Goal: Task Accomplishment & Management: Use online tool/utility

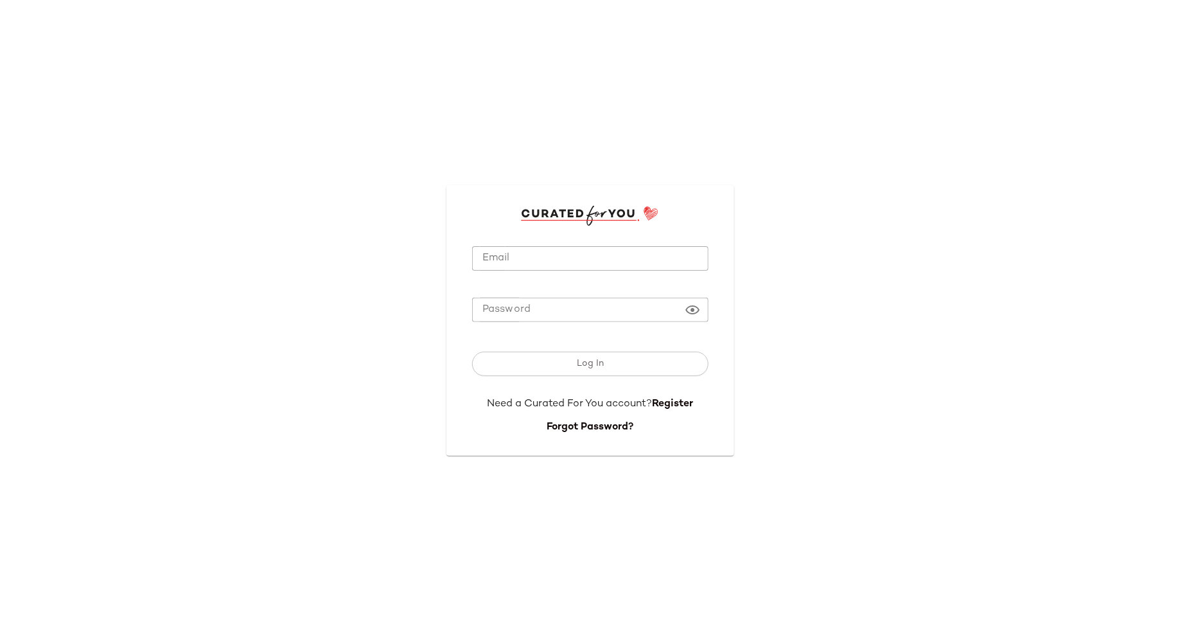
click at [533, 256] on input "Email" at bounding box center [590, 258] width 236 height 25
type input "**********"
click at [472, 351] on button "Log In" at bounding box center [590, 363] width 236 height 24
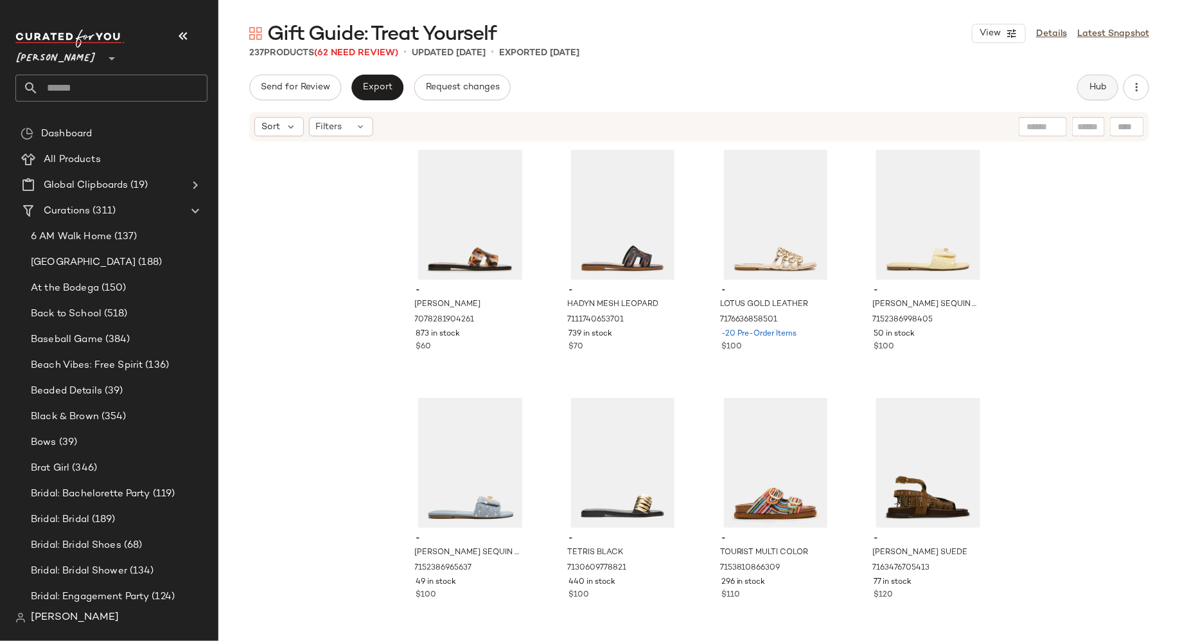
click at [1100, 85] on span "Hub" at bounding box center [1098, 87] width 18 height 10
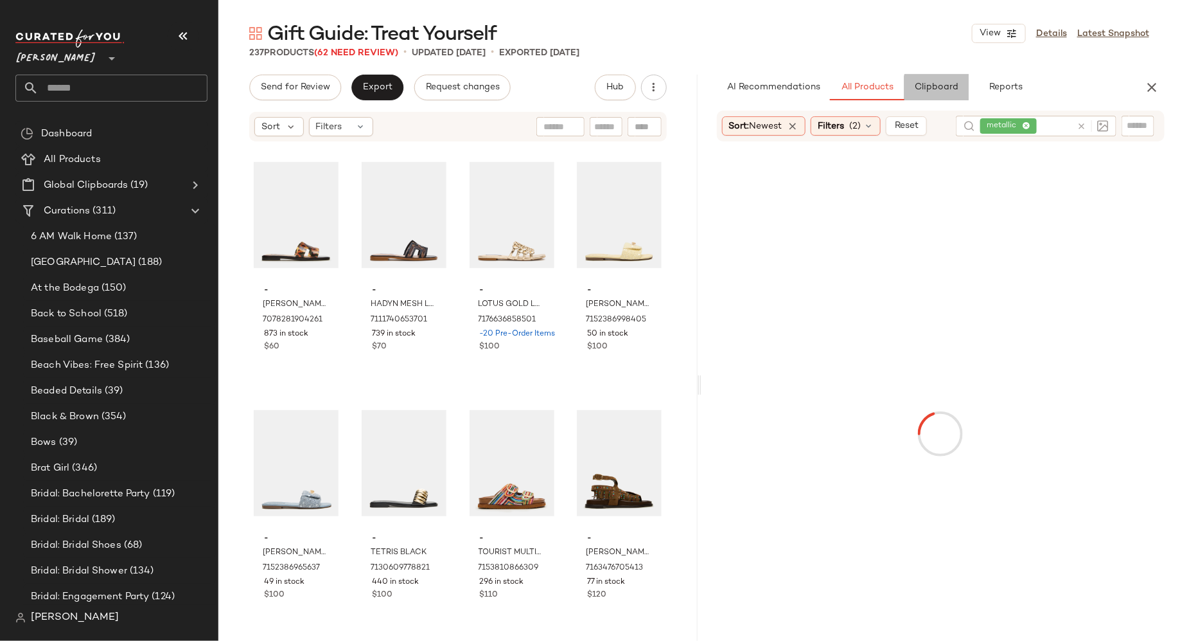
click at [921, 94] on button "Clipboard" at bounding box center [937, 88] width 64 height 26
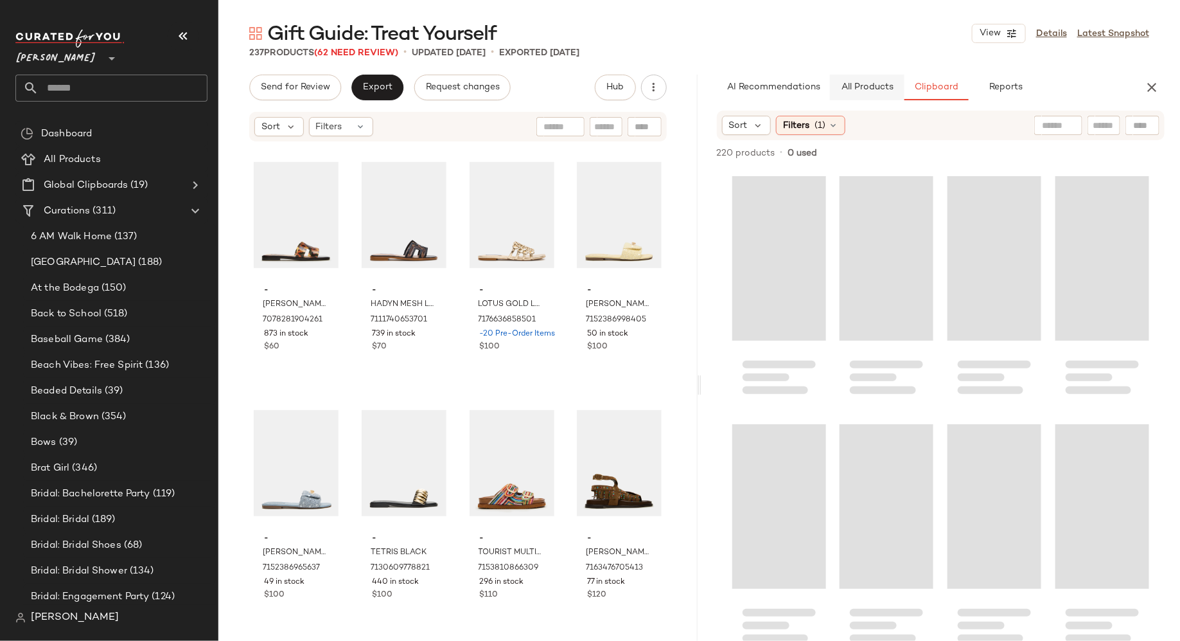
click at [878, 82] on button "All Products" at bounding box center [867, 88] width 75 height 26
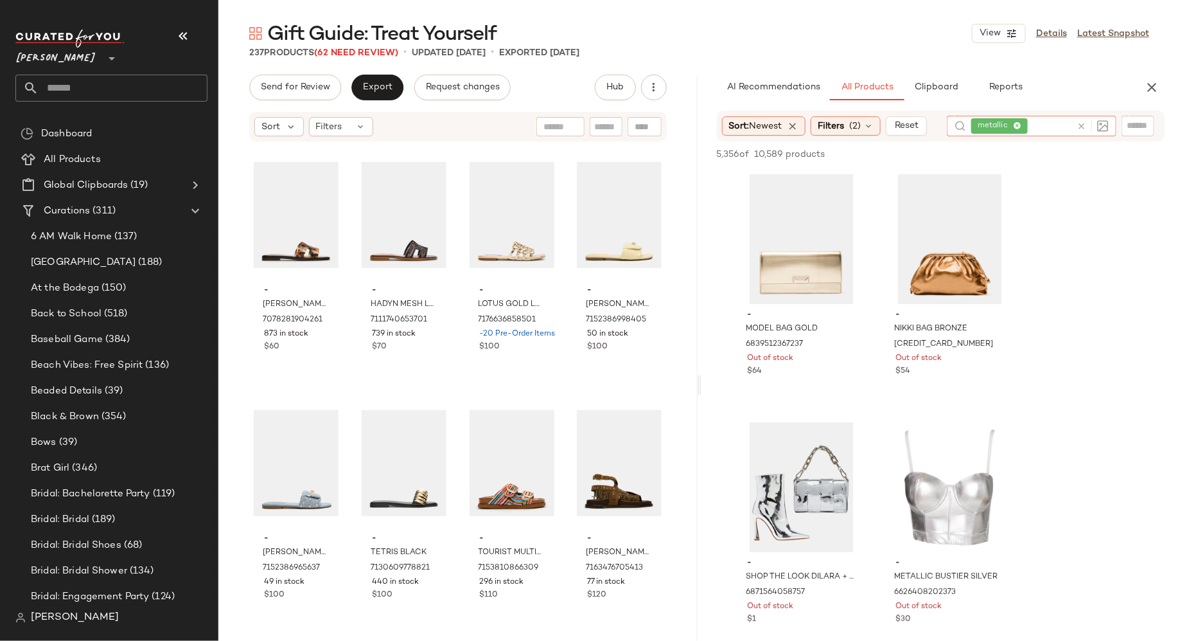
click at [1084, 123] on icon at bounding box center [1082, 126] width 10 height 10
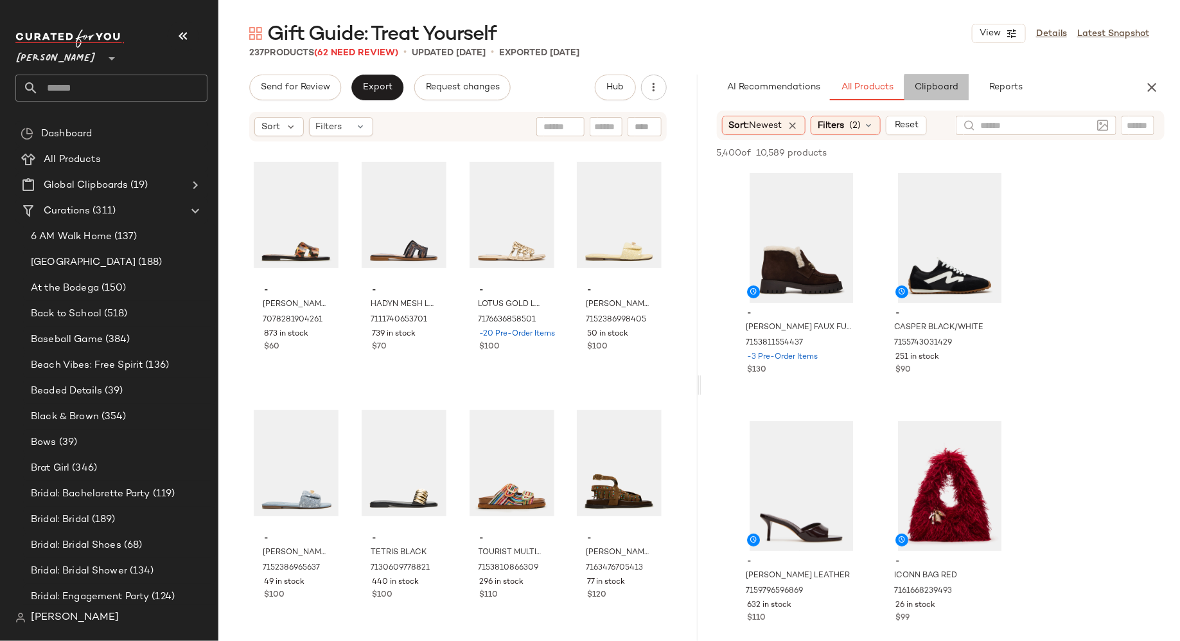
click at [951, 87] on span "Clipboard" at bounding box center [936, 87] width 44 height 10
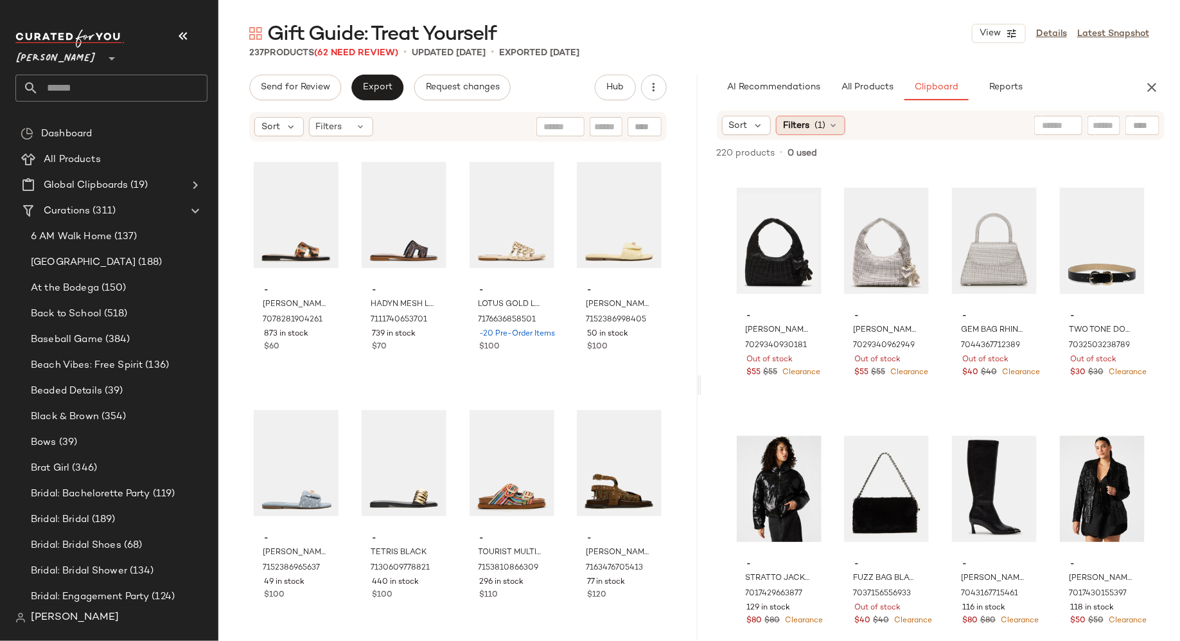
click at [832, 125] on icon at bounding box center [833, 125] width 10 height 10
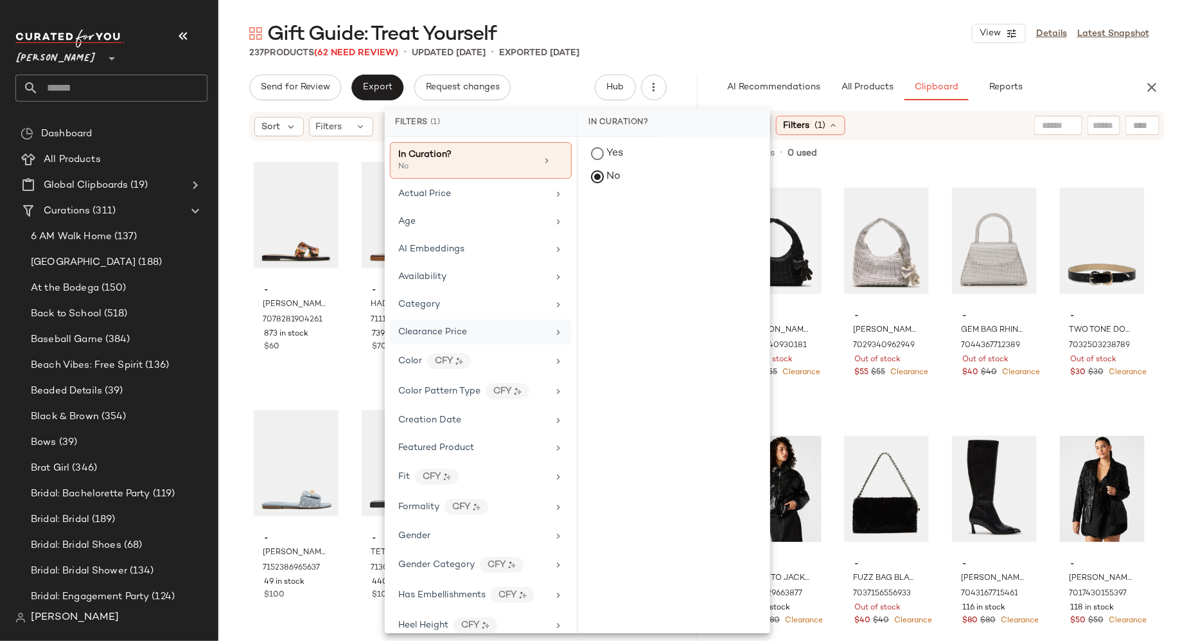
click at [493, 325] on div "Clearance Price" at bounding box center [473, 331] width 150 height 13
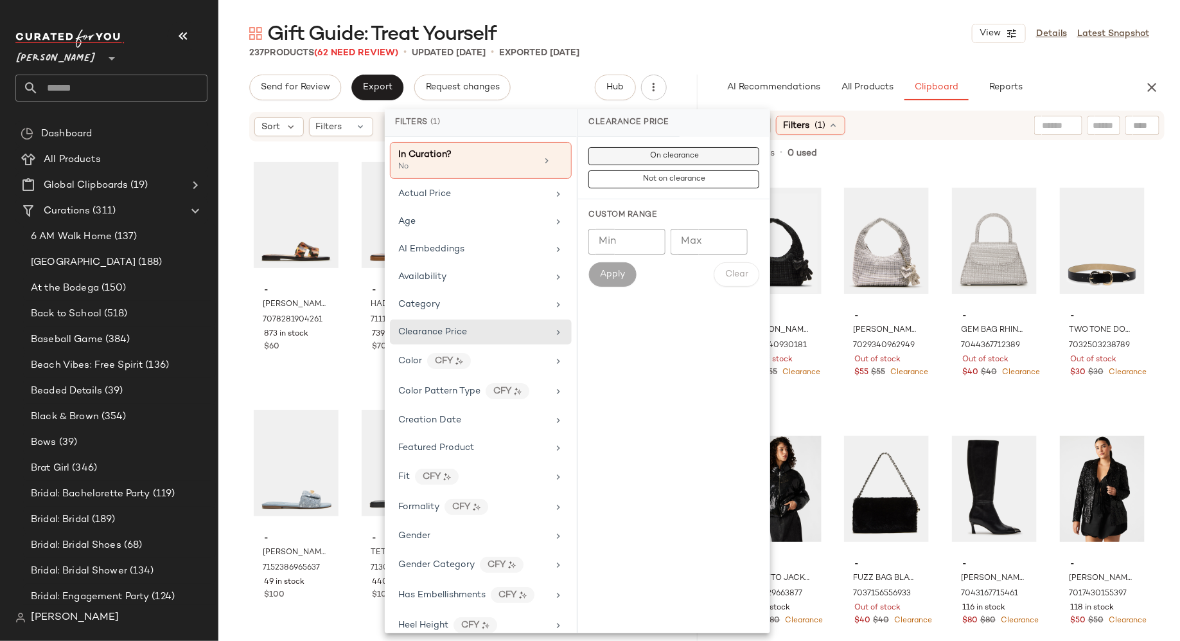
click at [642, 153] on button "On clearance" at bounding box center [674, 156] width 171 height 18
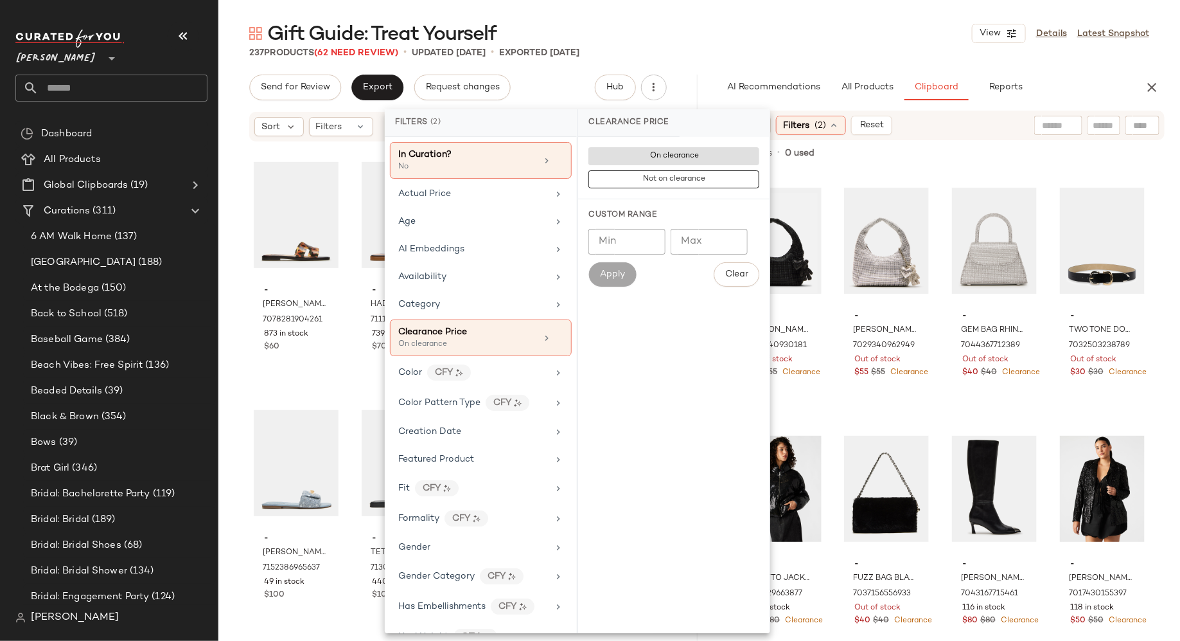
click at [834, 193] on div "- [PERSON_NAME] BAG BLACK/BLACK 7029340930181 Out of stock $55 $55 Clearance - …" at bounding box center [941, 433] width 418 height 524
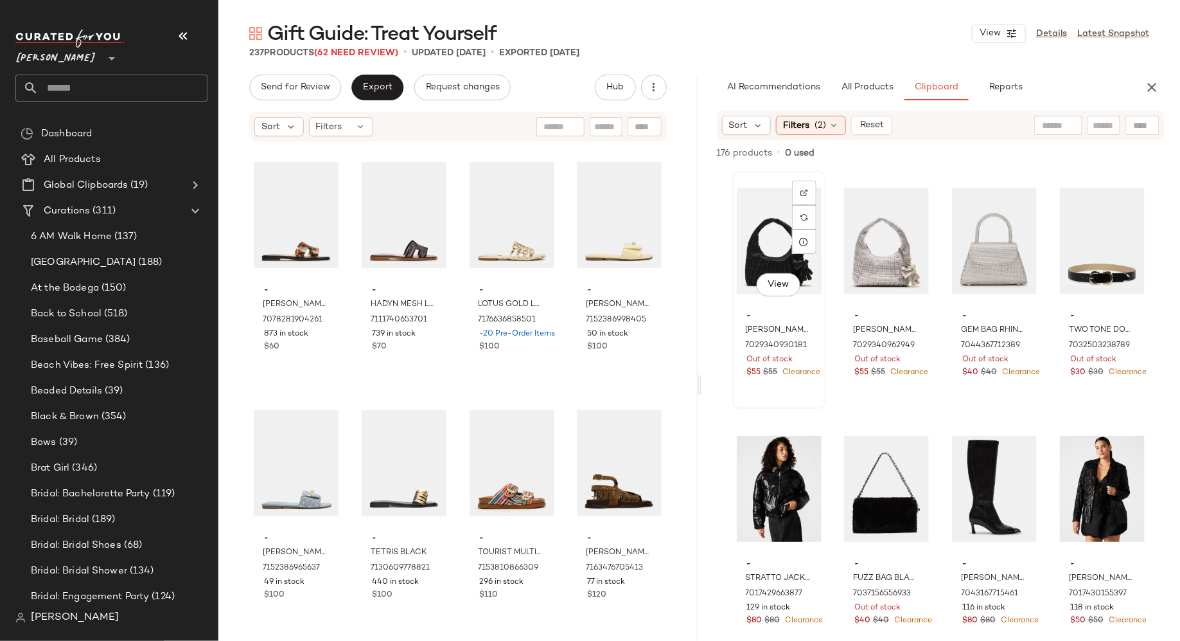
click at [769, 226] on div "View" at bounding box center [779, 240] width 85 height 130
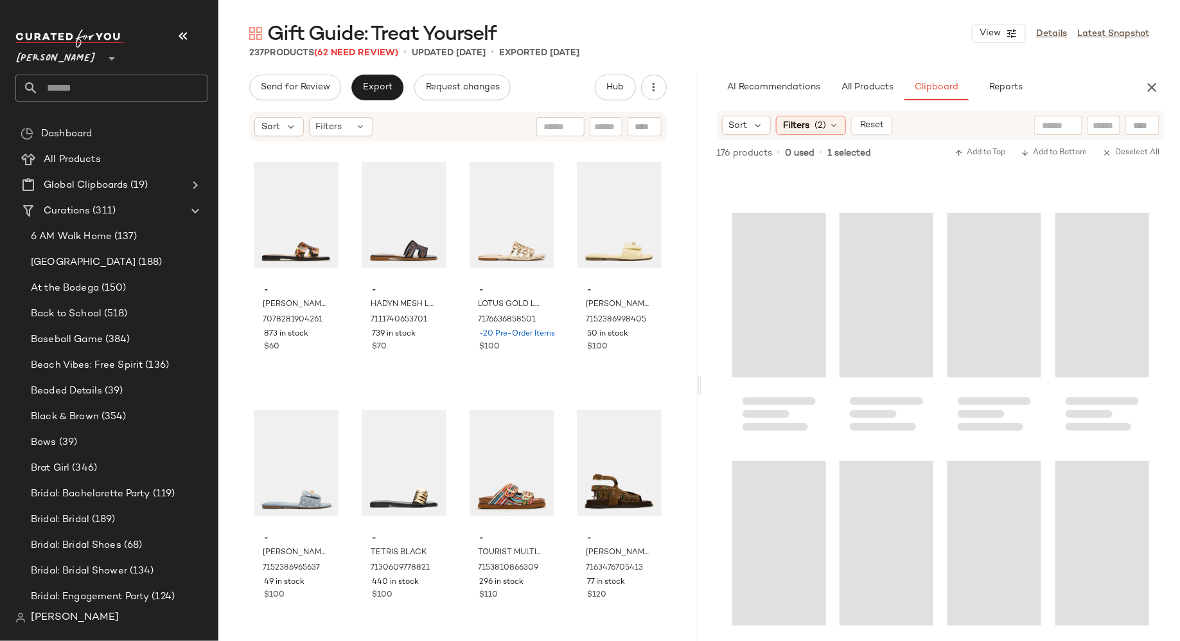
scroll to position [10389, 0]
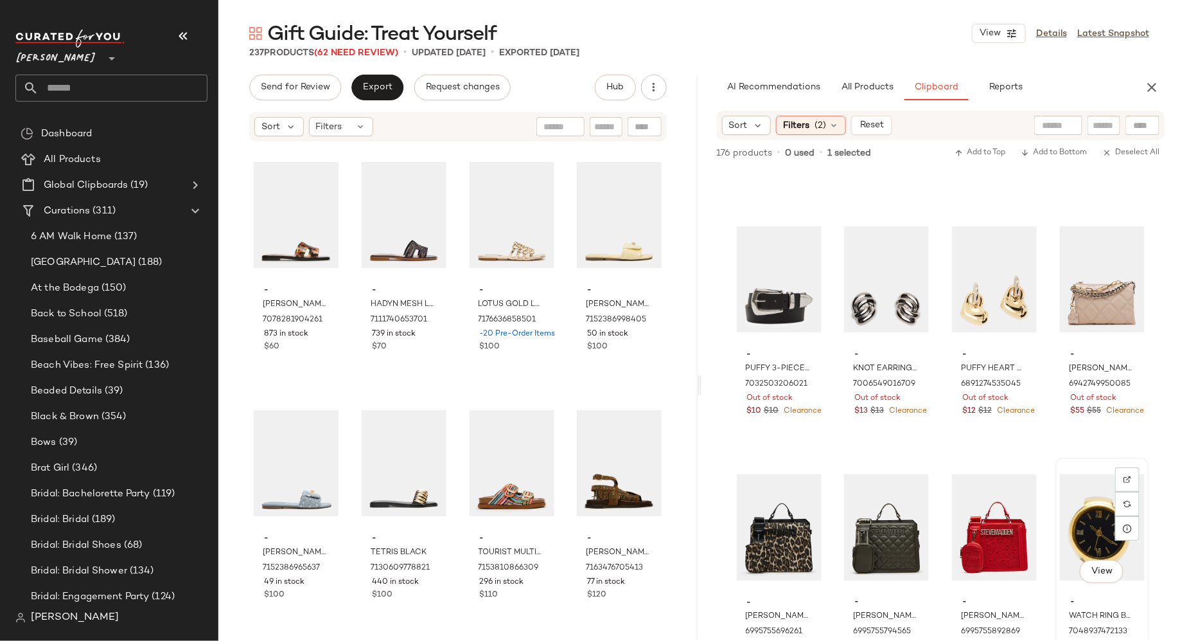
click at [1083, 514] on div "View" at bounding box center [1102, 527] width 85 height 130
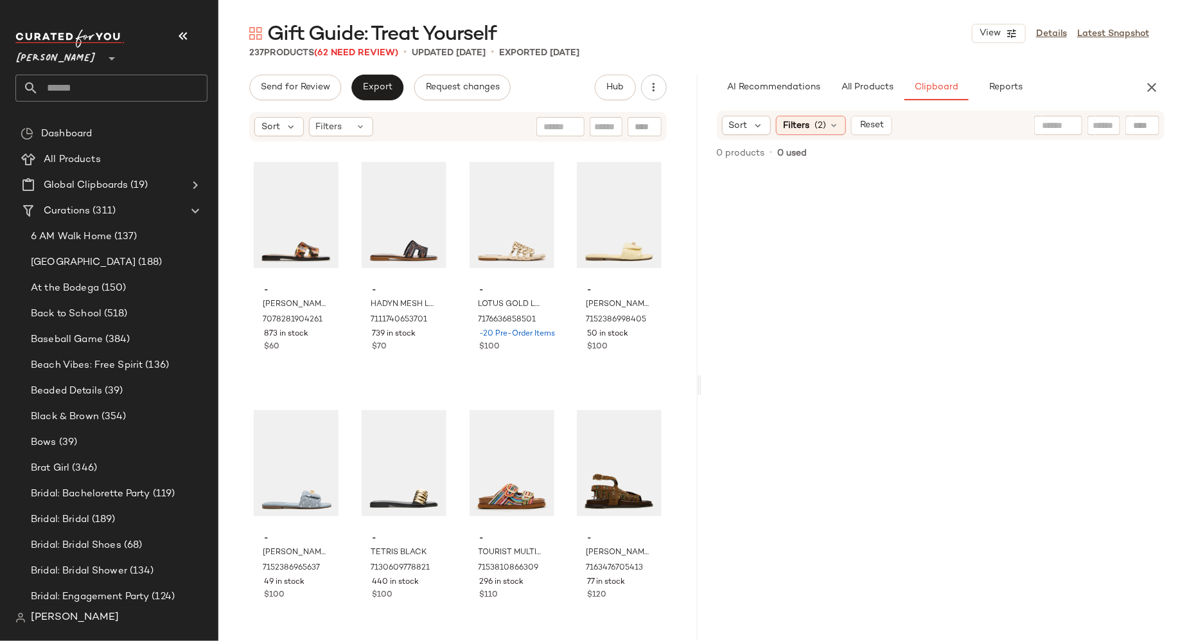
scroll to position [0, 0]
click at [829, 127] on icon at bounding box center [834, 125] width 10 height 10
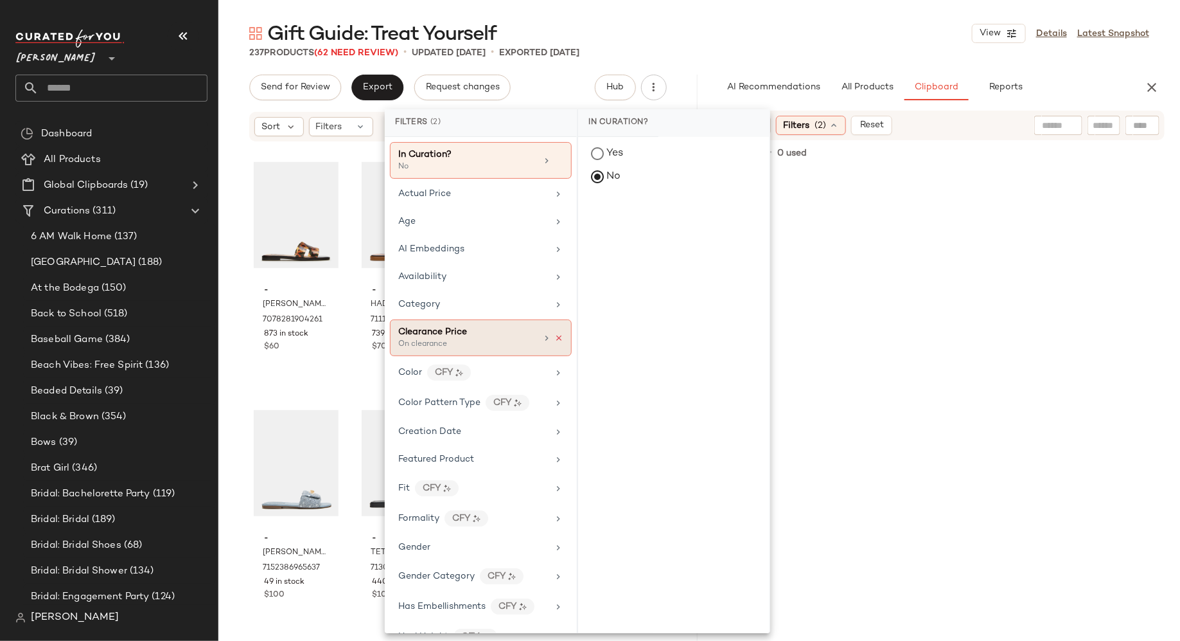
click at [555, 333] on icon at bounding box center [559, 337] width 9 height 9
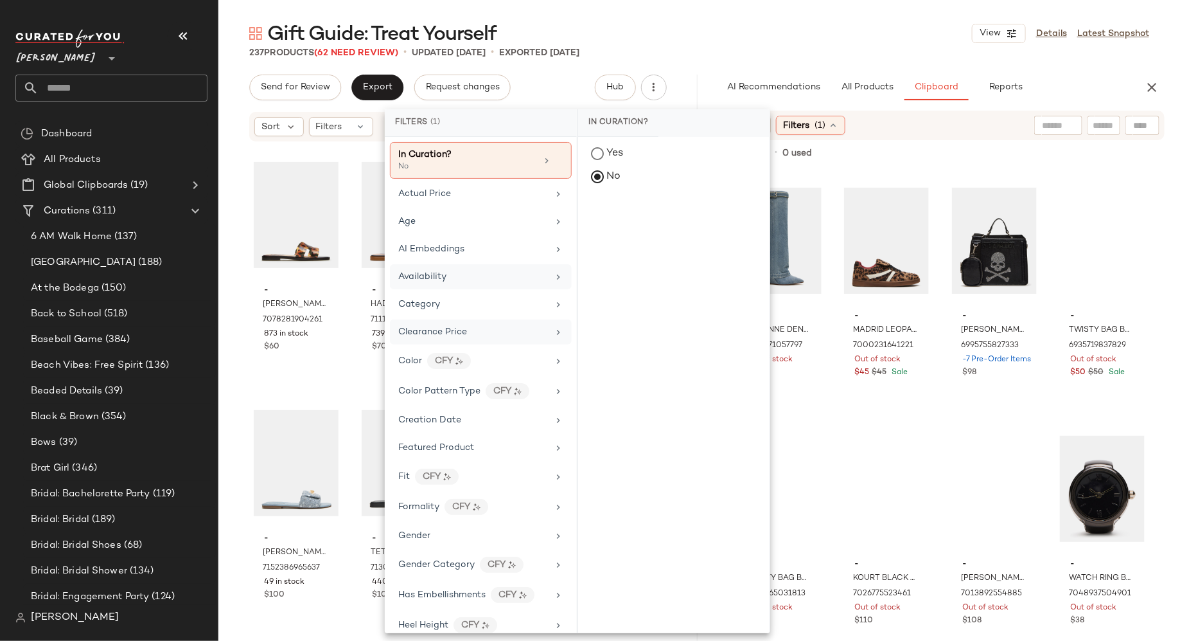
click at [509, 270] on div "Availability" at bounding box center [473, 276] width 150 height 13
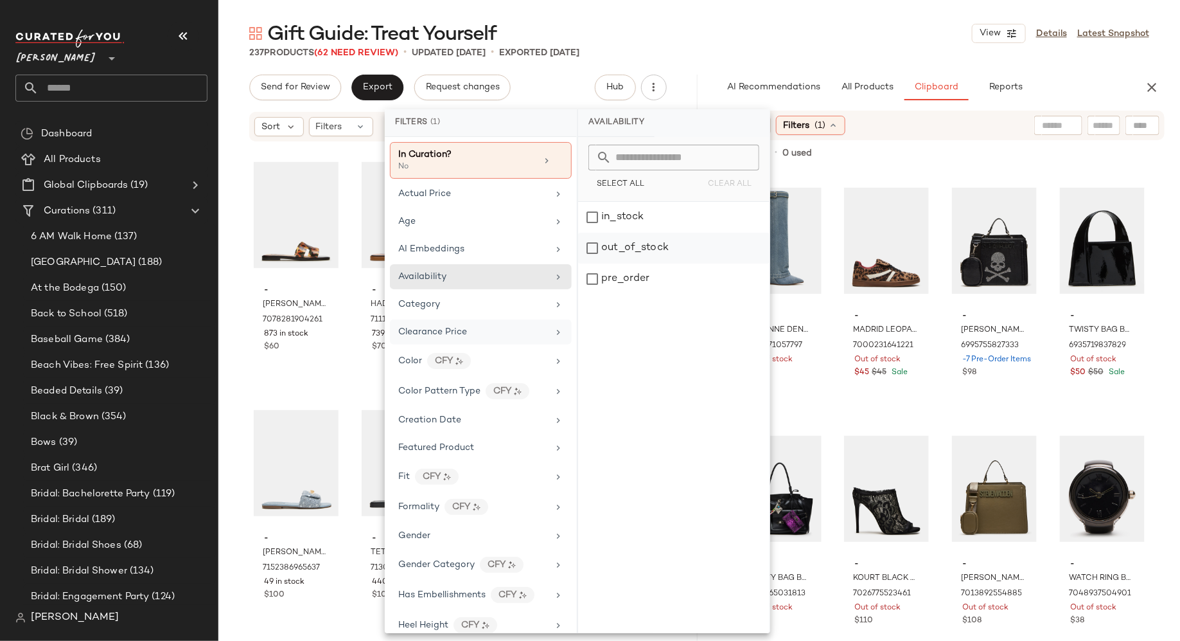
click at [594, 241] on div "out_of_stock" at bounding box center [673, 248] width 191 height 31
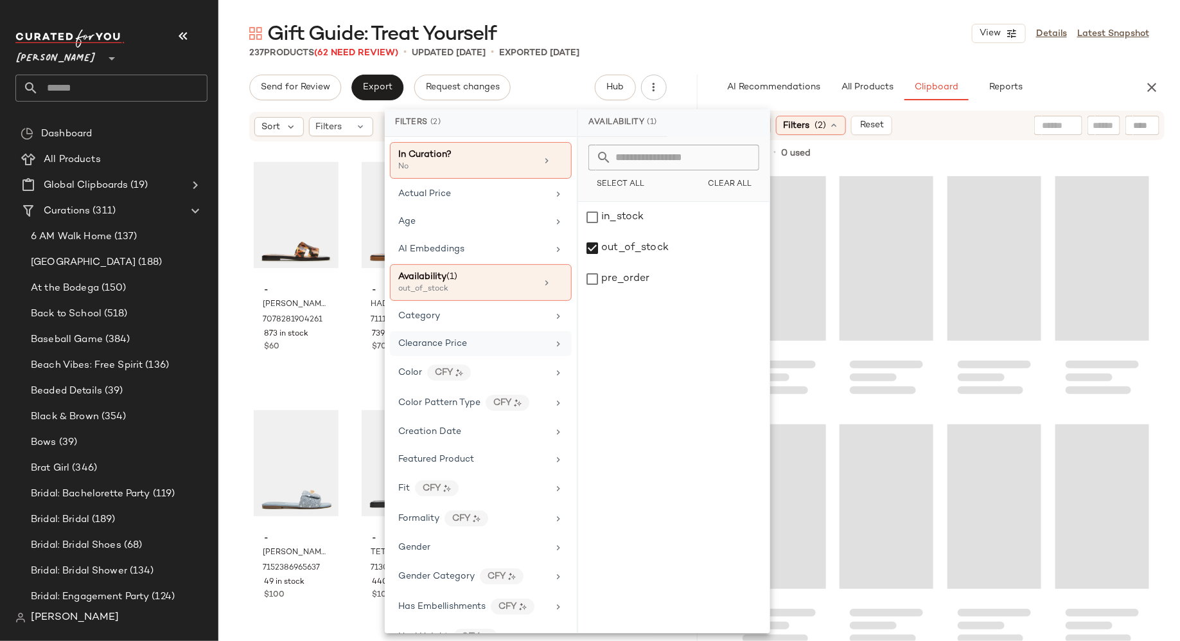
click at [830, 212] on div at bounding box center [941, 433] width 418 height 524
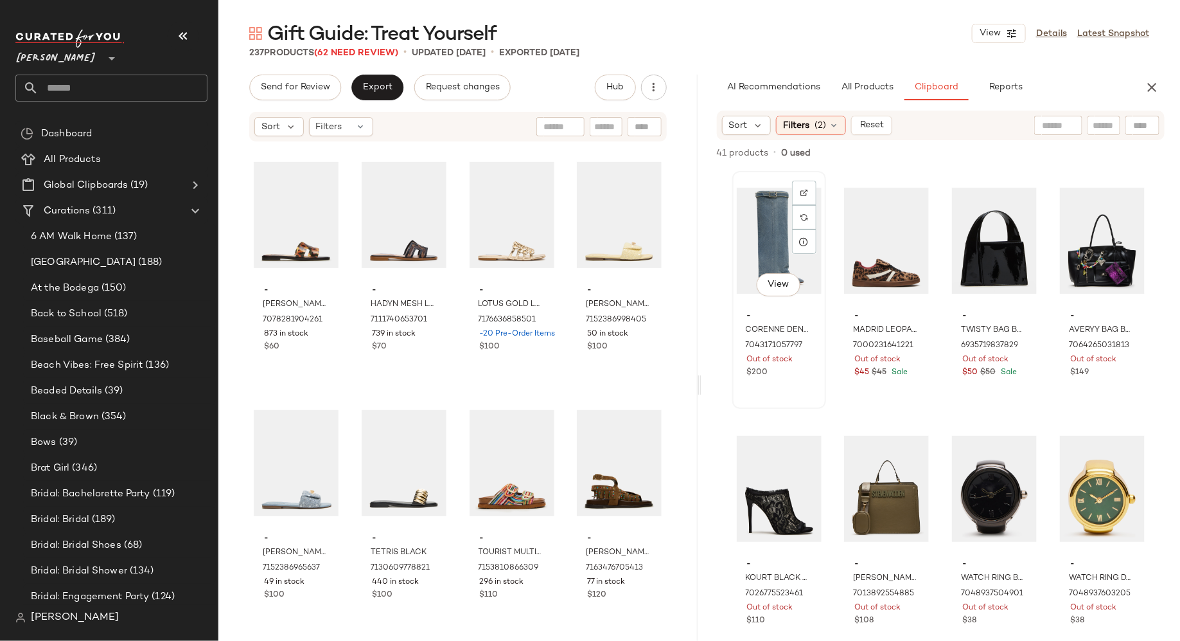
click at [764, 233] on div "View" at bounding box center [779, 240] width 85 height 130
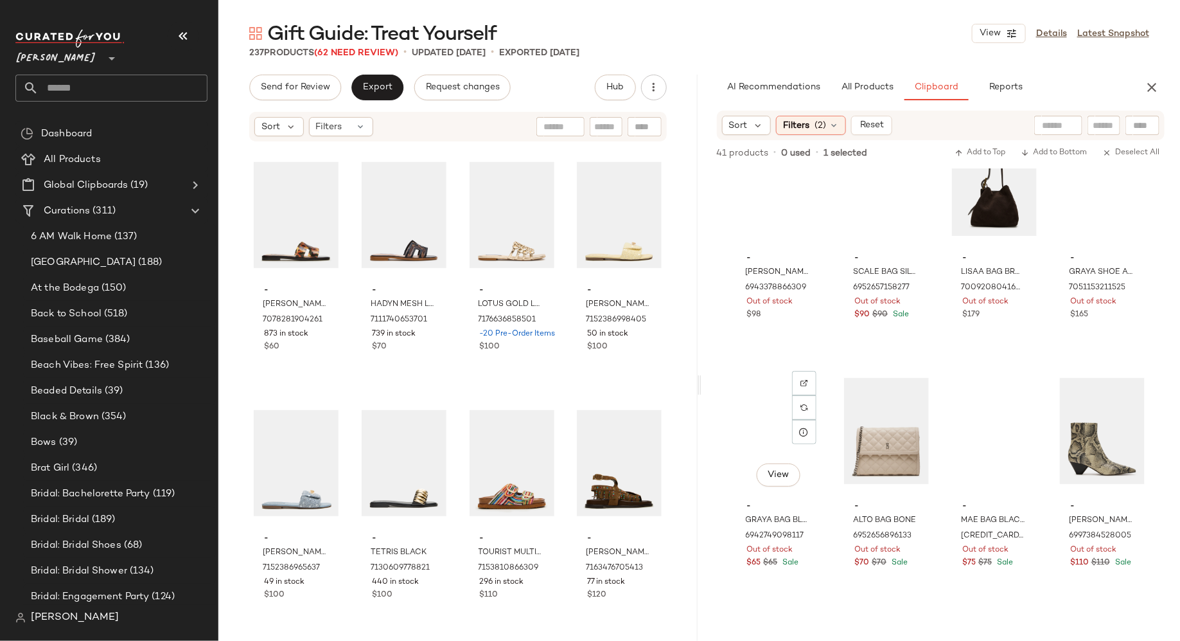
scroll to position [2204, 0]
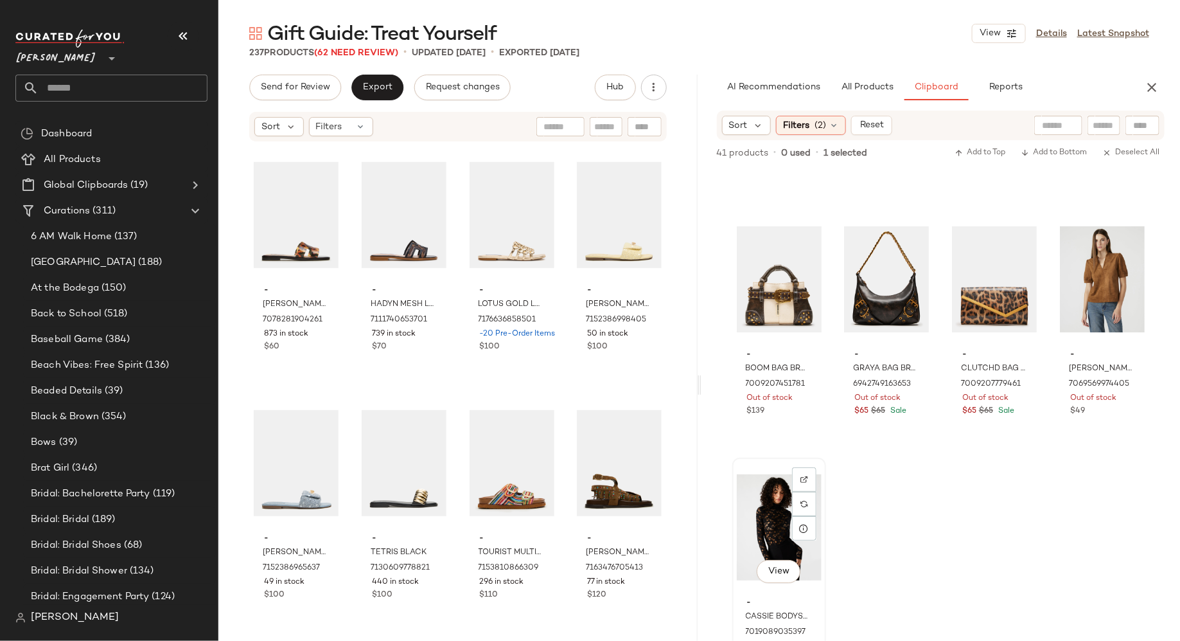
click at [772, 495] on div "View" at bounding box center [779, 527] width 85 height 130
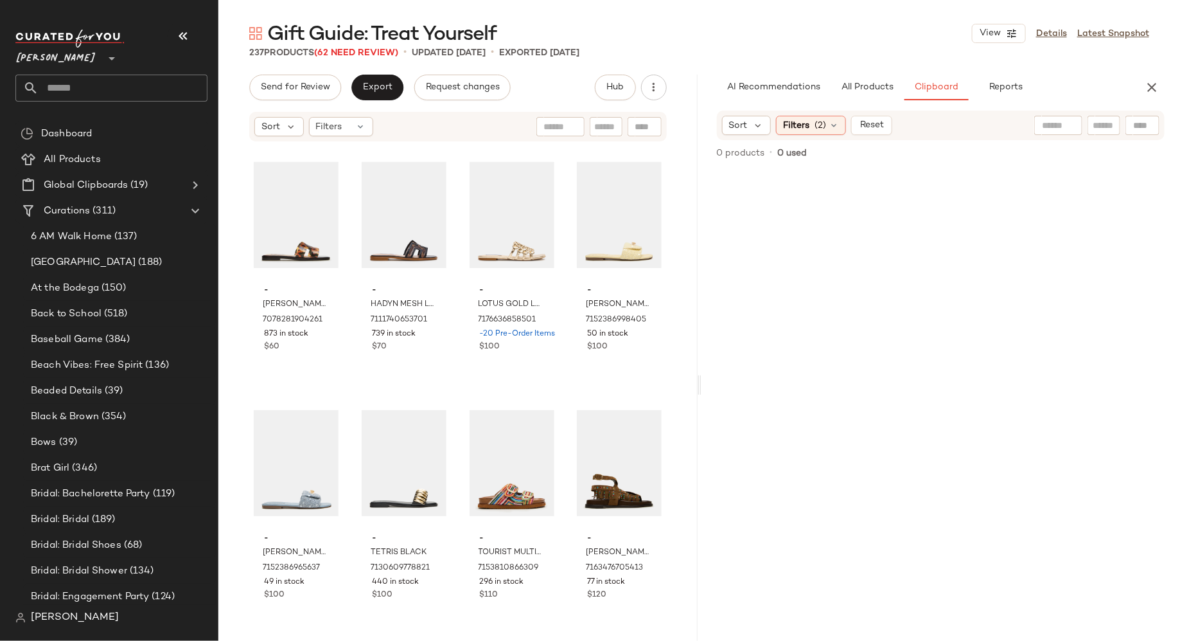
scroll to position [0, 0]
click at [864, 130] on span "Reset" at bounding box center [872, 125] width 24 height 10
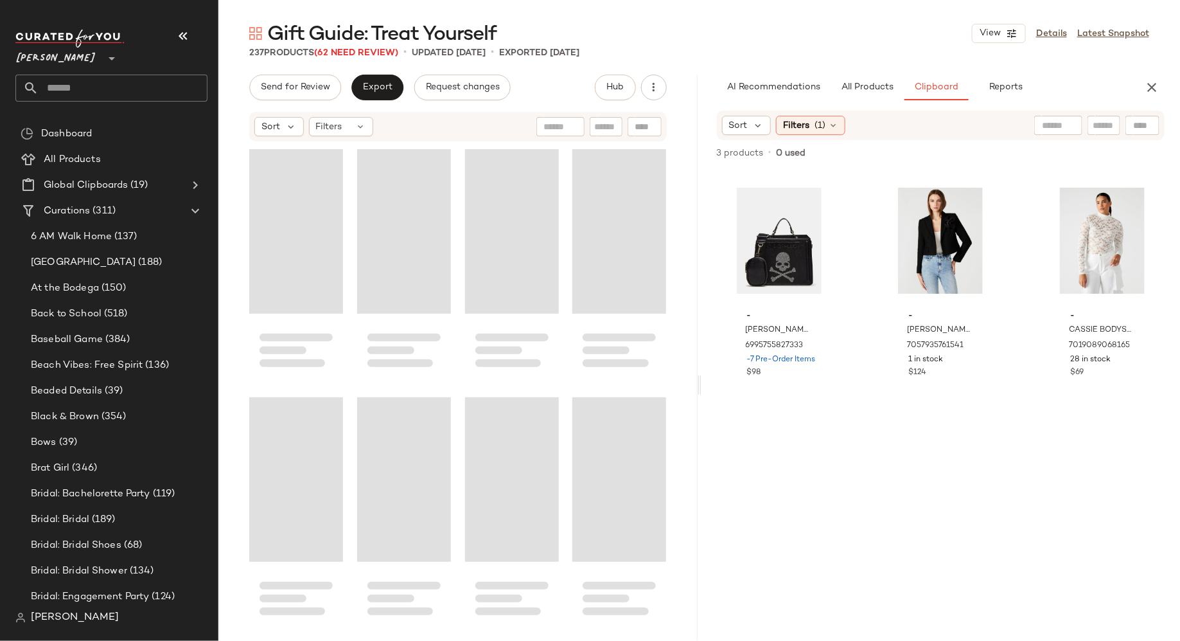
scroll to position [14347, 0]
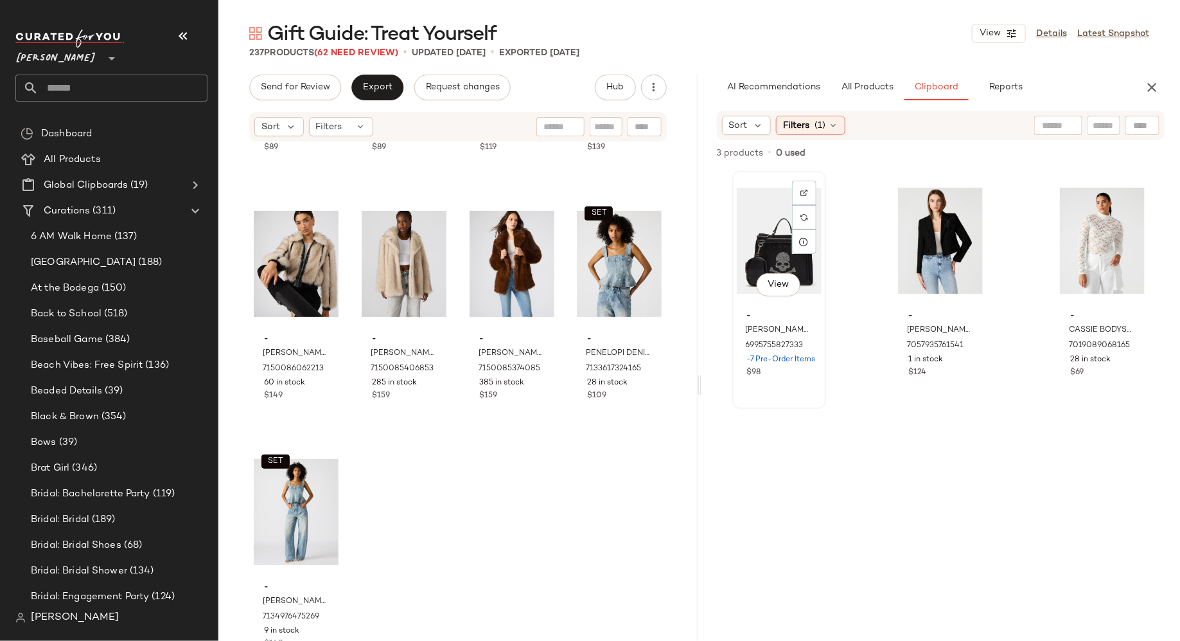
click at [762, 238] on div "View" at bounding box center [779, 240] width 85 height 130
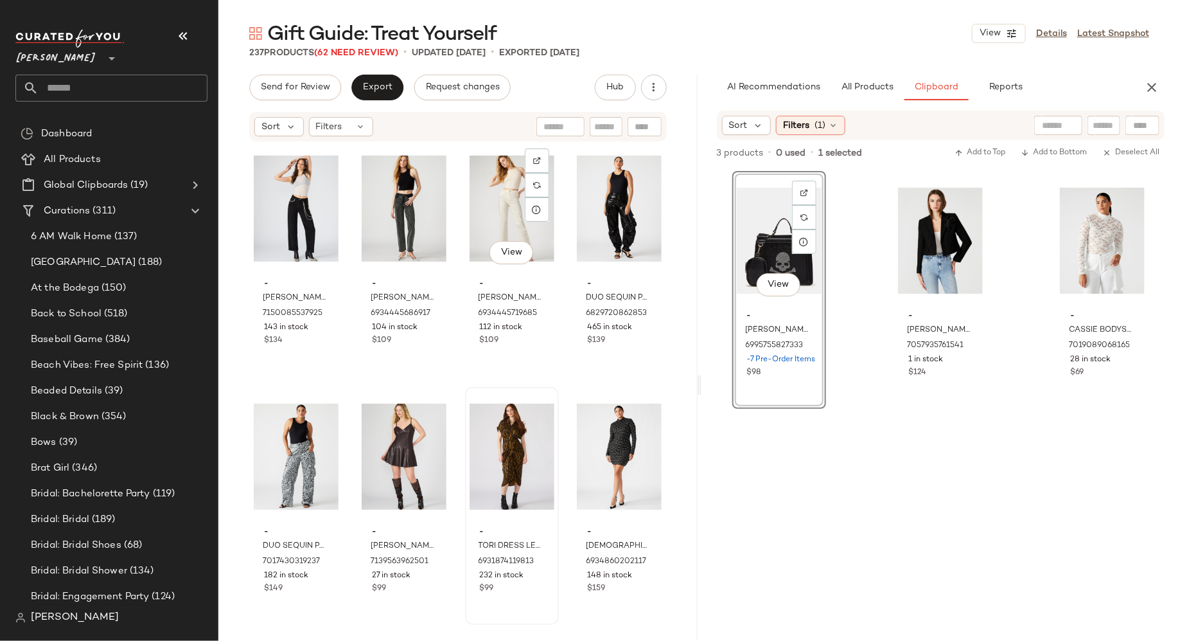
scroll to position [13653, 0]
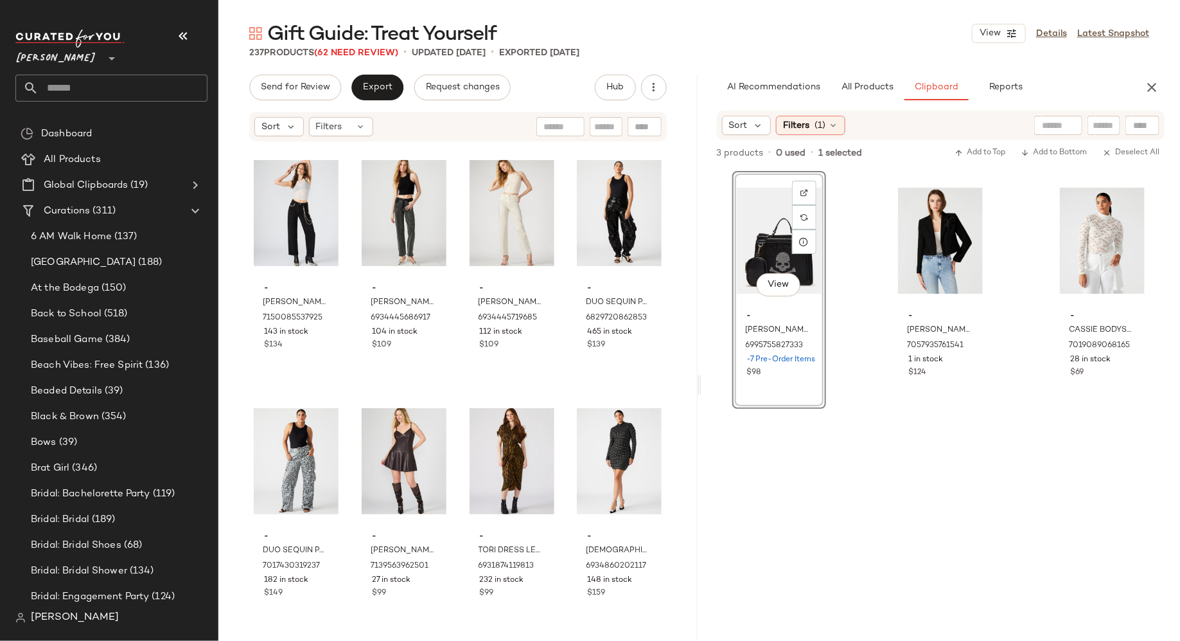
click at [765, 245] on div "View" at bounding box center [779, 240] width 85 height 130
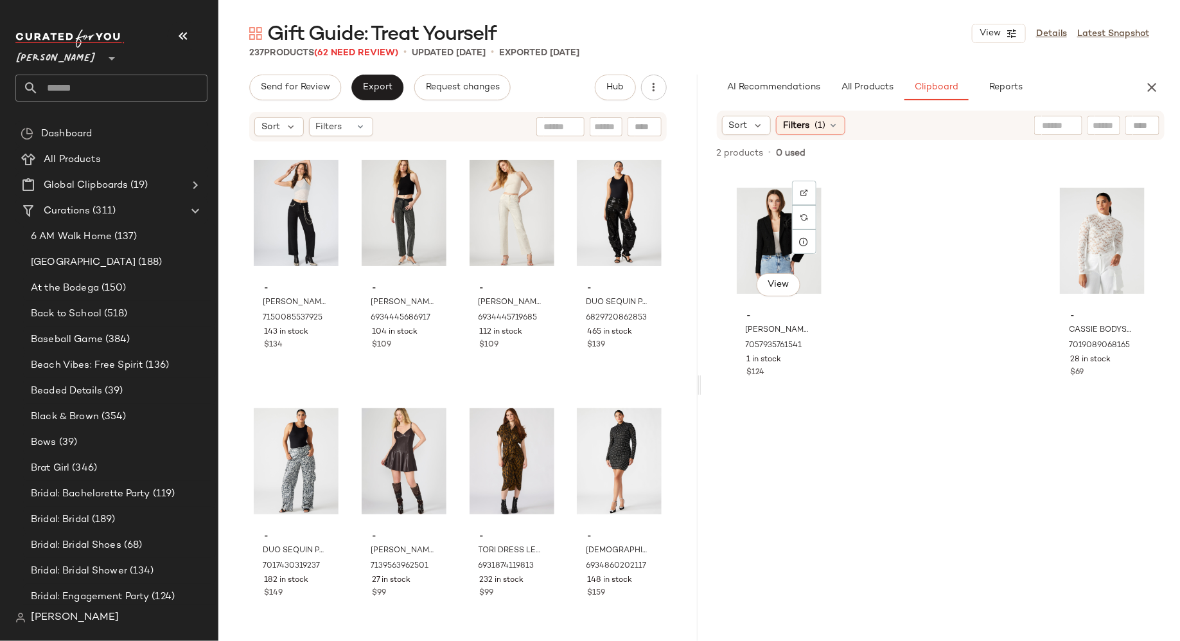
click at [763, 245] on div "View" at bounding box center [779, 240] width 85 height 130
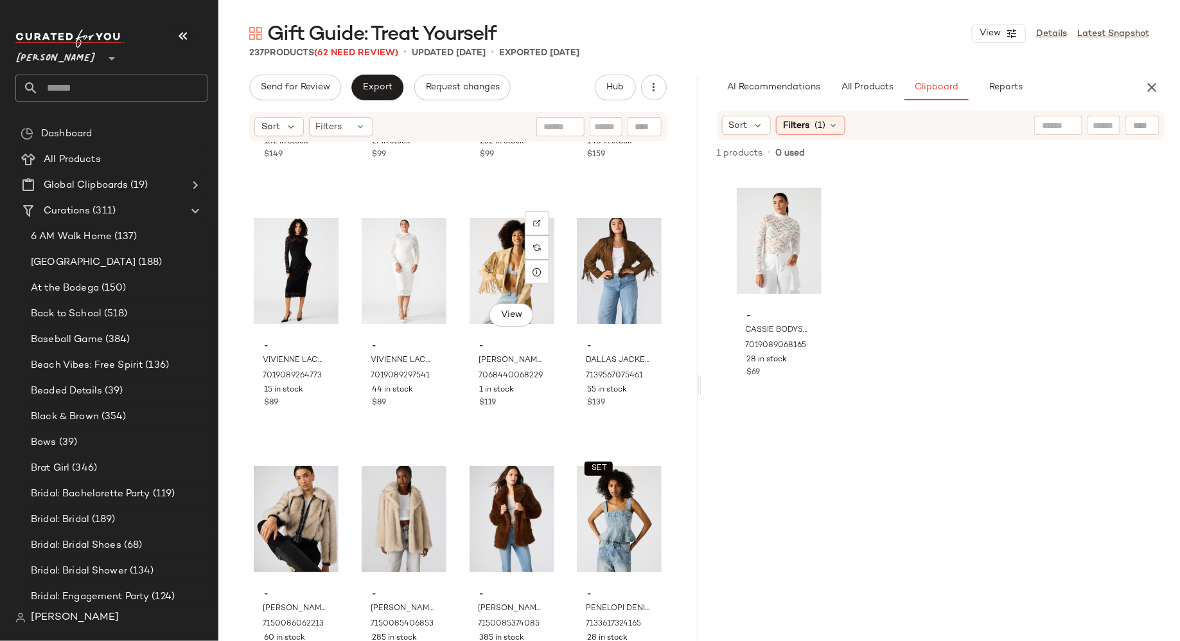
scroll to position [14347, 0]
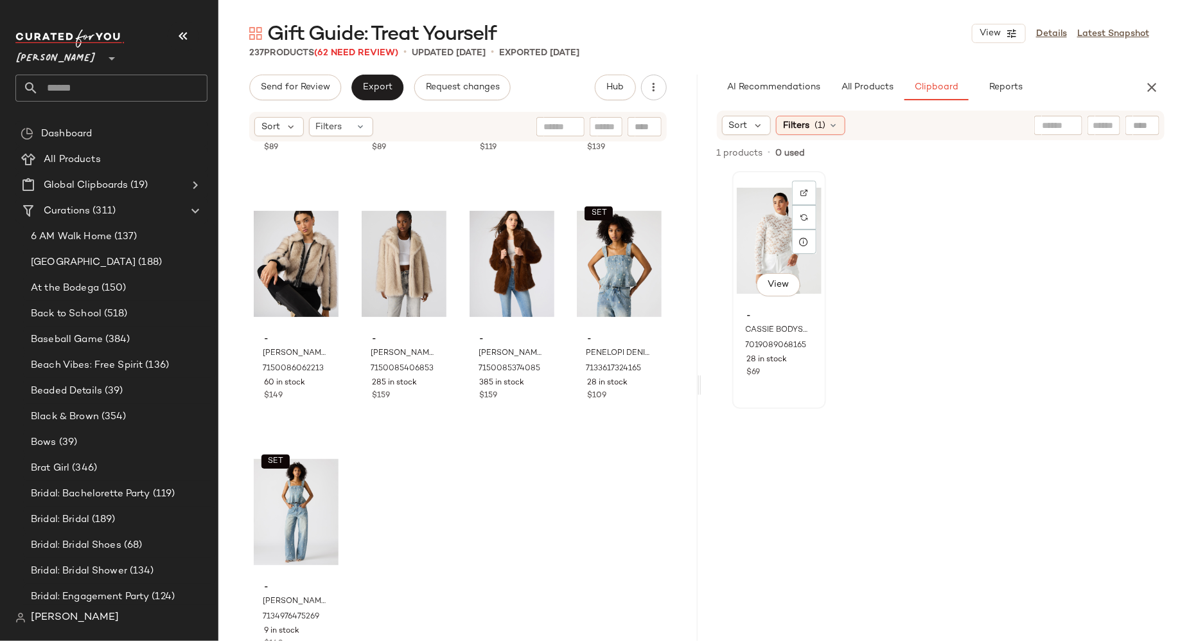
click at [765, 236] on div "View" at bounding box center [779, 240] width 85 height 130
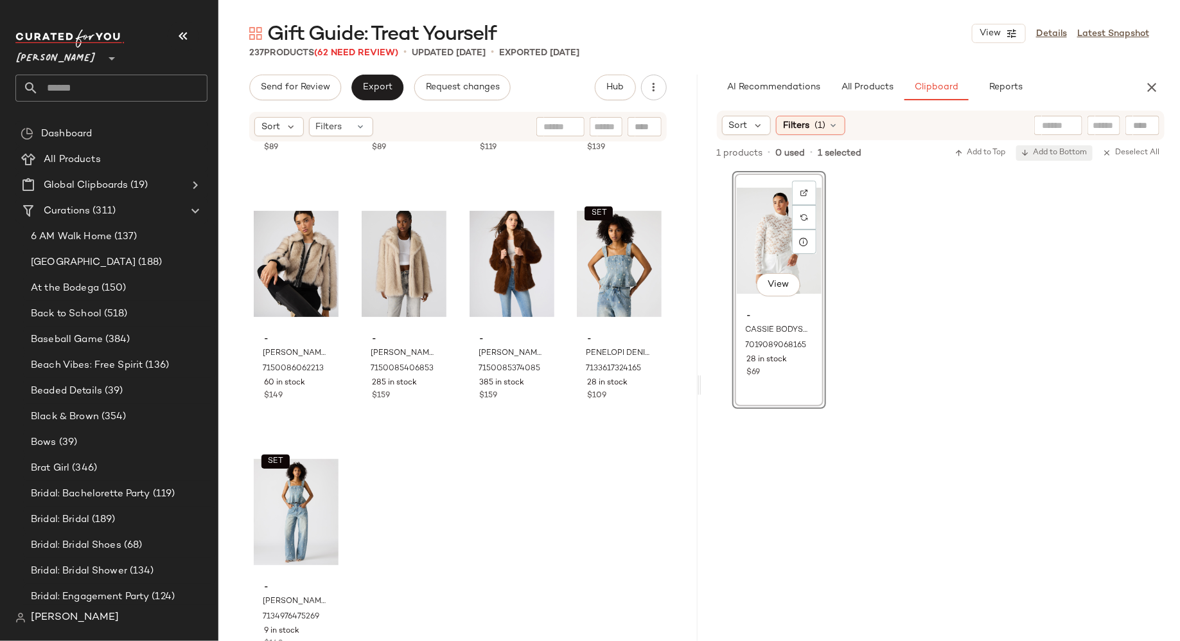
click at [1070, 152] on span "Add to Bottom" at bounding box center [1055, 152] width 66 height 9
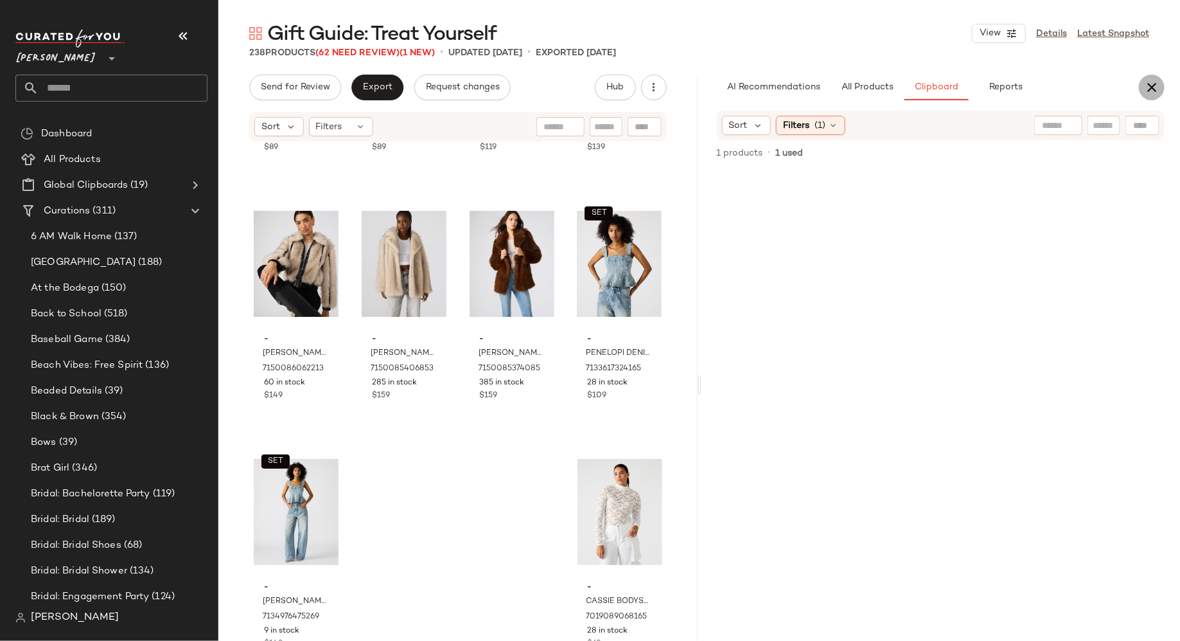
click at [1151, 83] on icon "button" at bounding box center [1151, 87] width 15 height 15
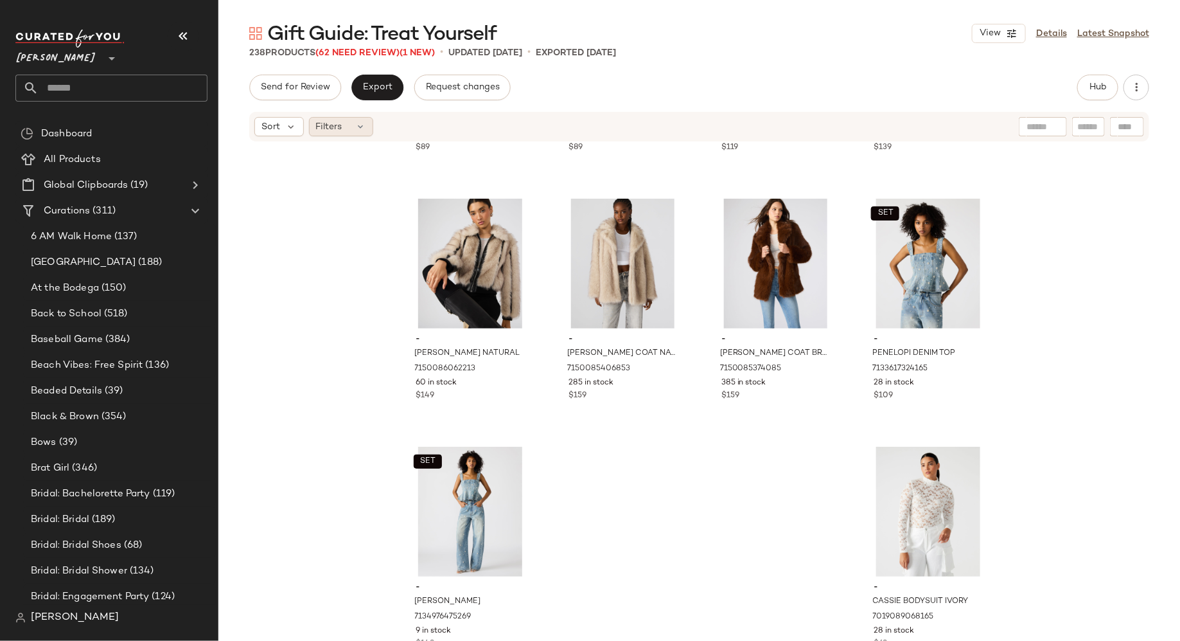
click at [347, 128] on div "Filters" at bounding box center [341, 126] width 64 height 19
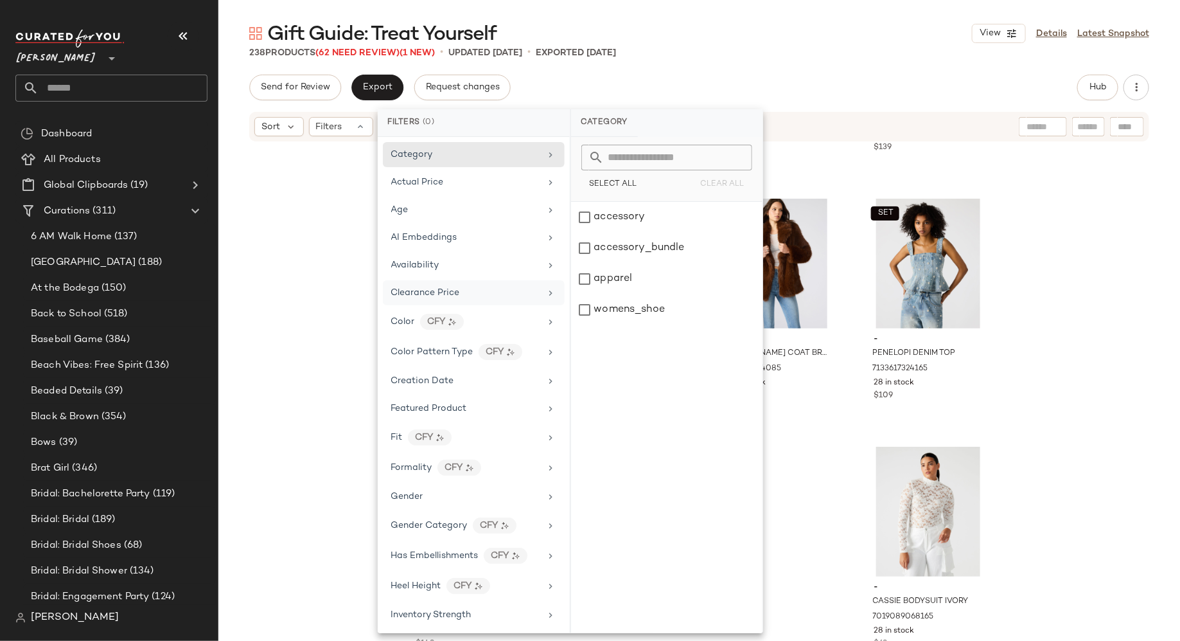
click at [431, 288] on span "Clearance Price" at bounding box center [425, 293] width 69 height 10
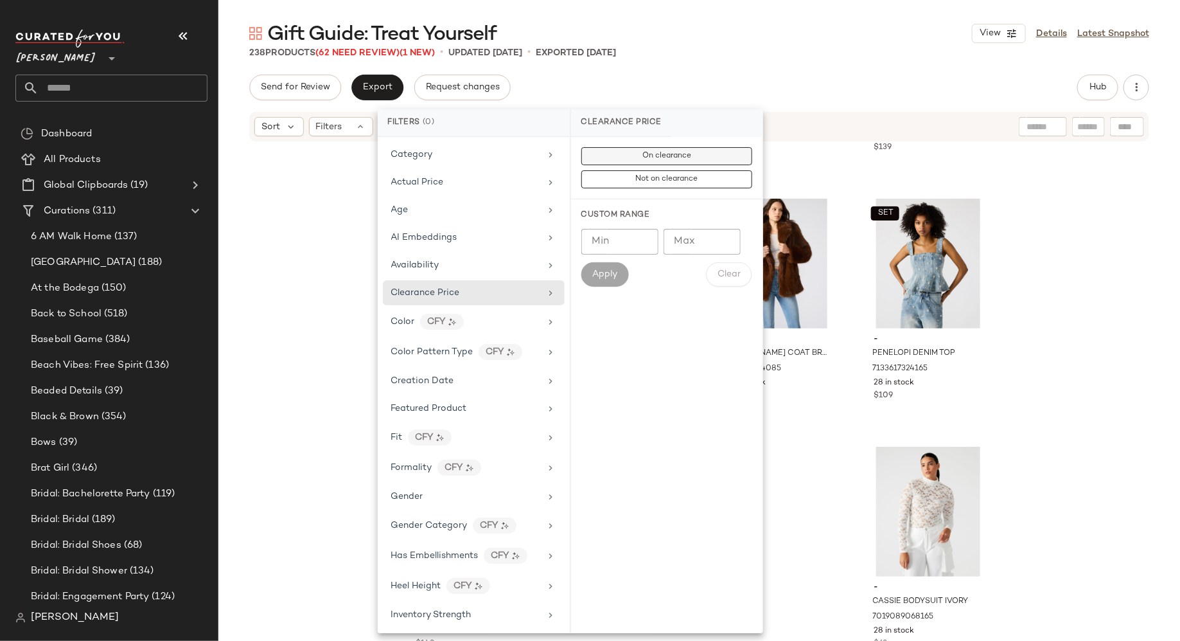
click at [646, 150] on button "On clearance" at bounding box center [666, 156] width 171 height 18
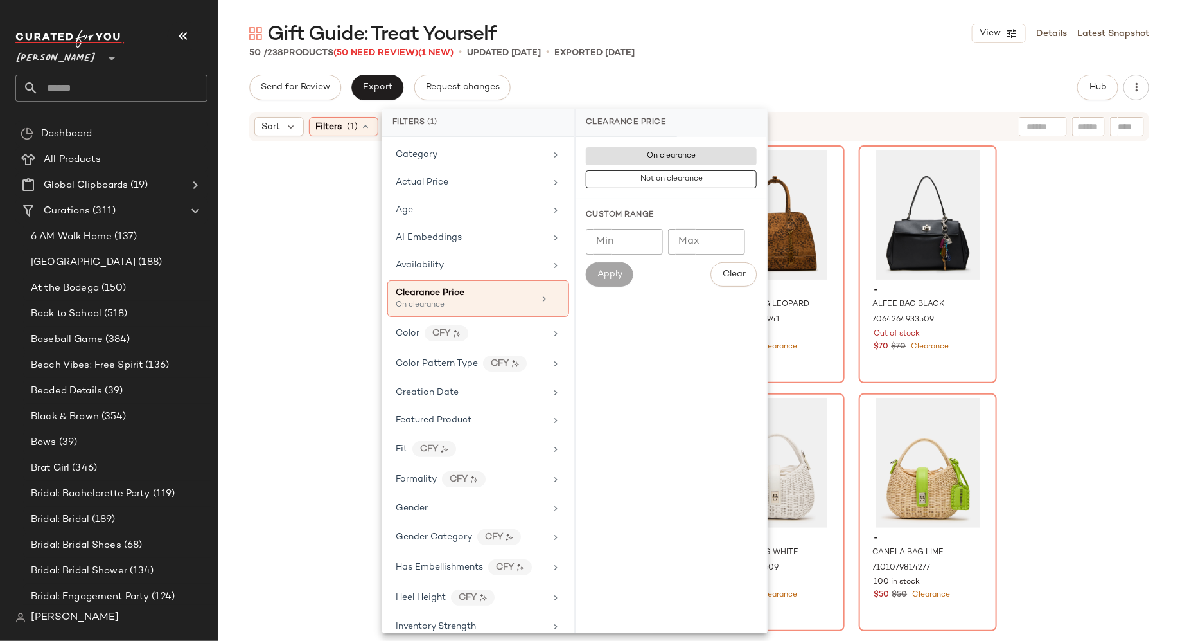
click at [323, 292] on div "- ROAM BAG LEOPARD 7092744126597 Out of stock $20 $20 Clearance - [PERSON_NAME]…" at bounding box center [699, 411] width 962 height 537
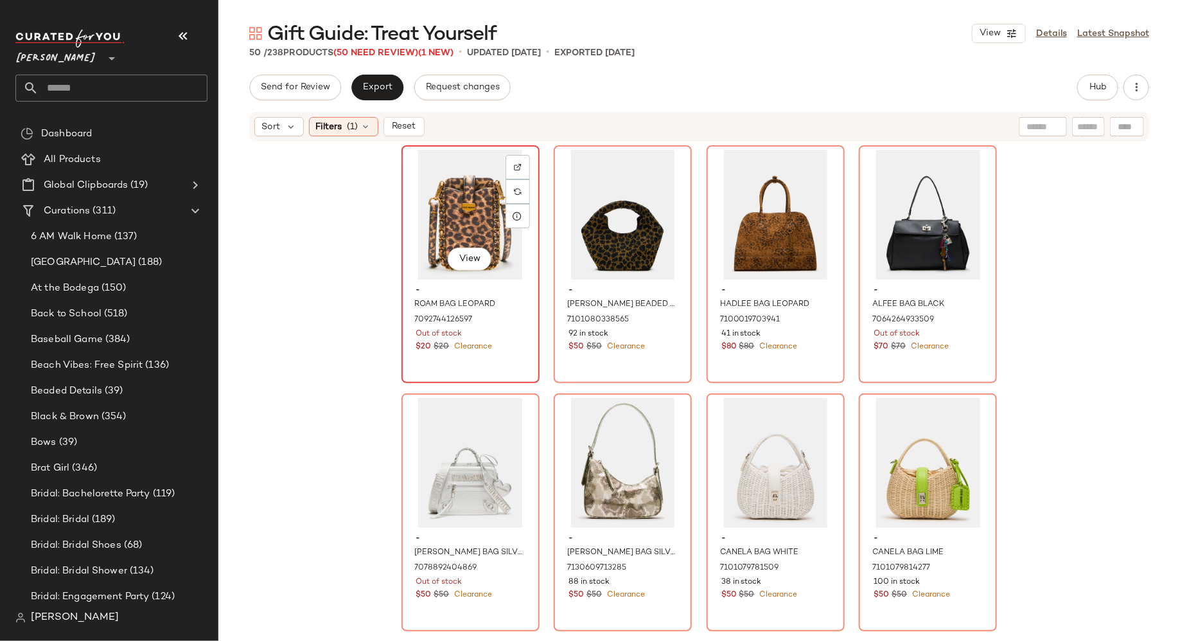
click at [431, 238] on div "View" at bounding box center [470, 215] width 129 height 130
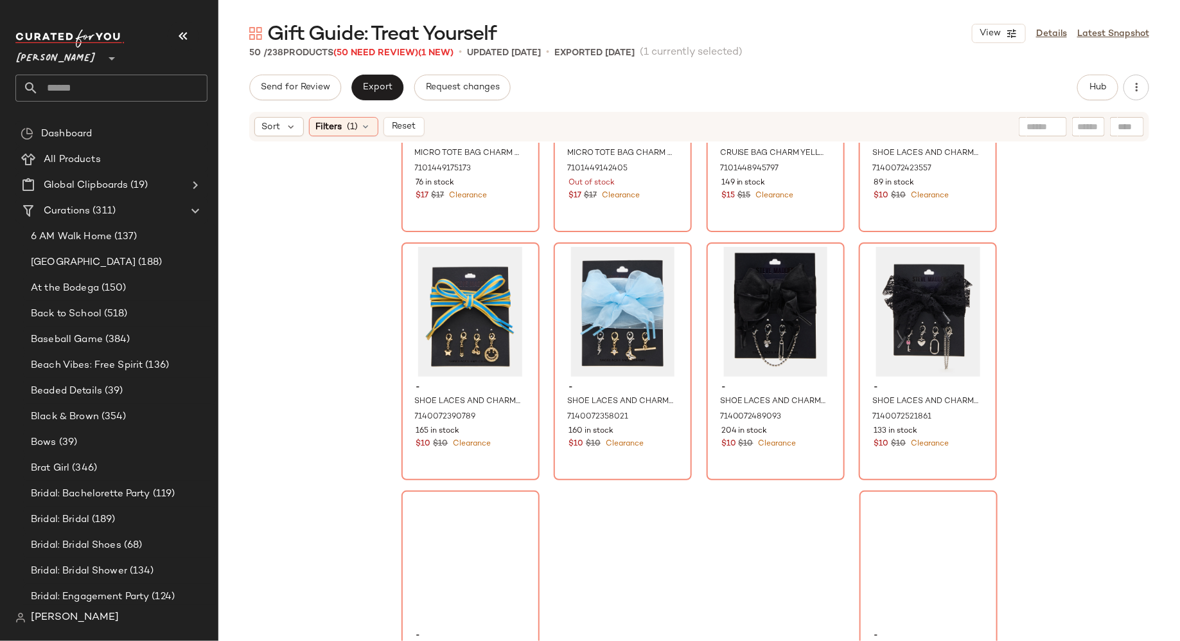
scroll to position [2690, 0]
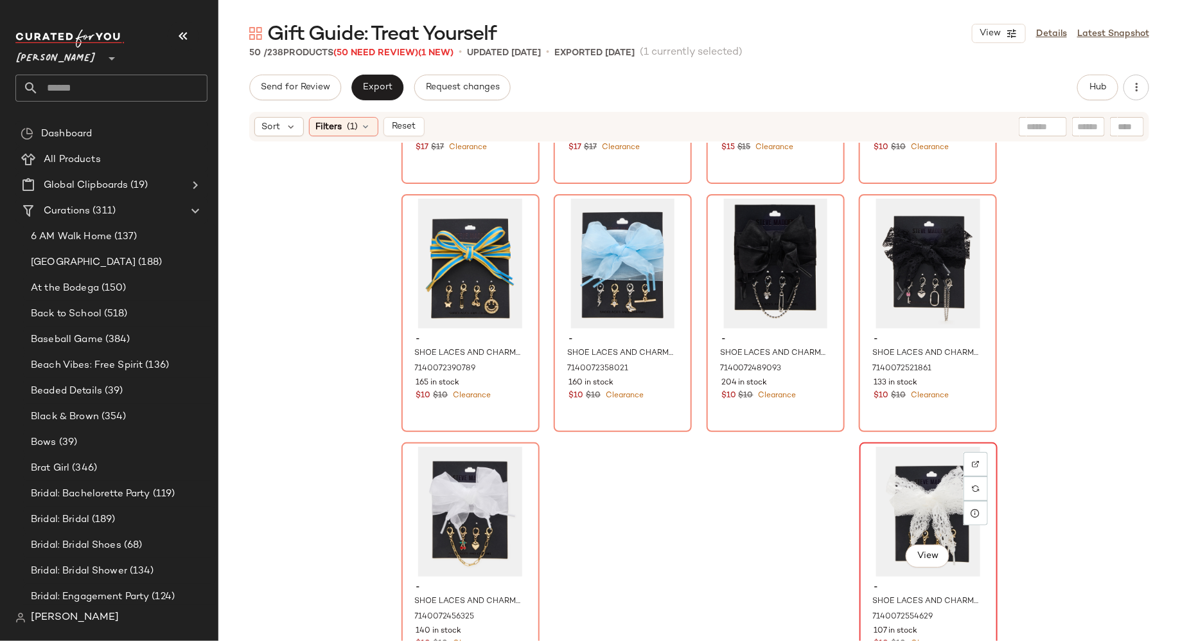
click at [896, 482] on div "View" at bounding box center [928, 512] width 129 height 130
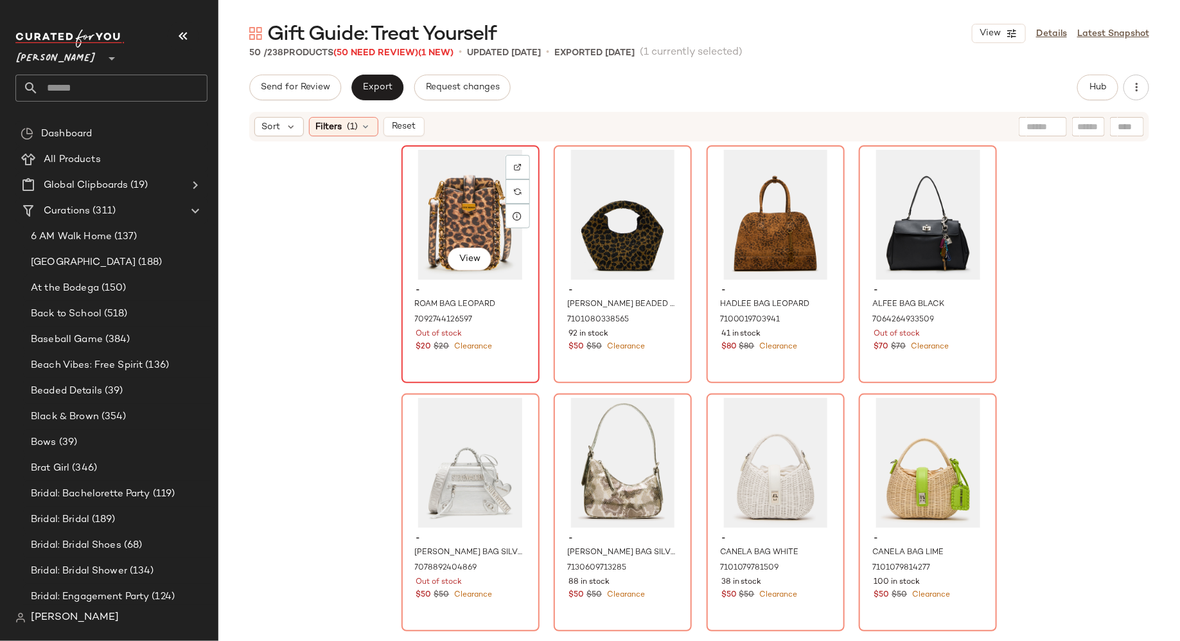
click at [450, 181] on div "View" at bounding box center [470, 215] width 129 height 130
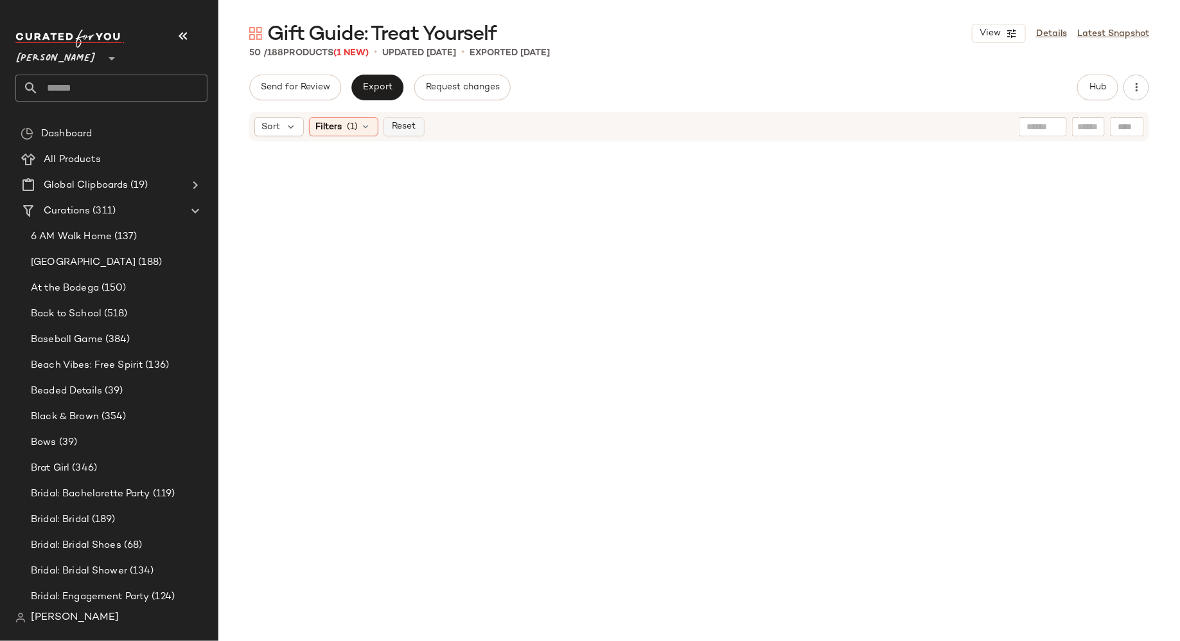
click at [412, 127] on span "Reset" at bounding box center [403, 126] width 24 height 10
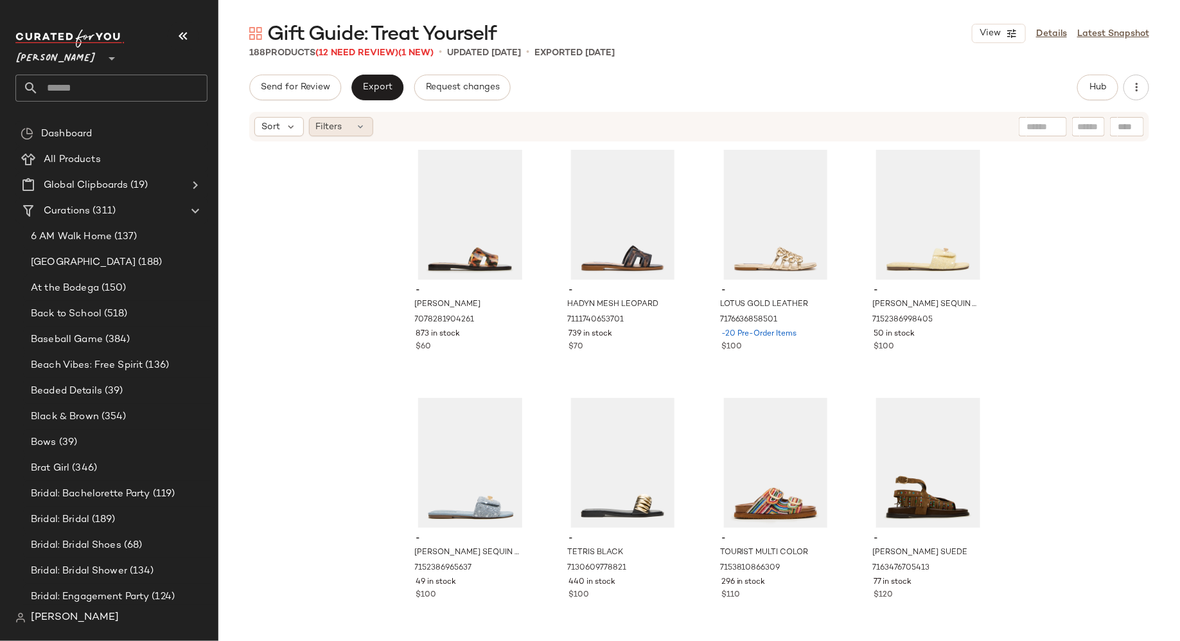
click at [356, 129] on icon at bounding box center [361, 126] width 10 height 10
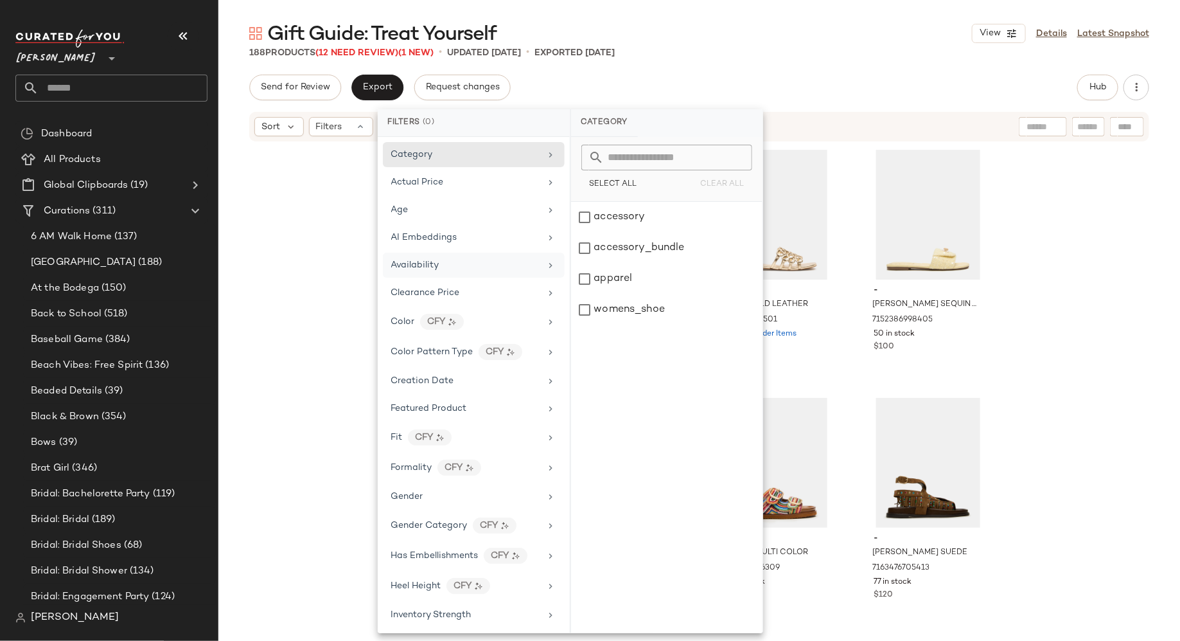
click at [400, 253] on div "Availability" at bounding box center [474, 265] width 182 height 25
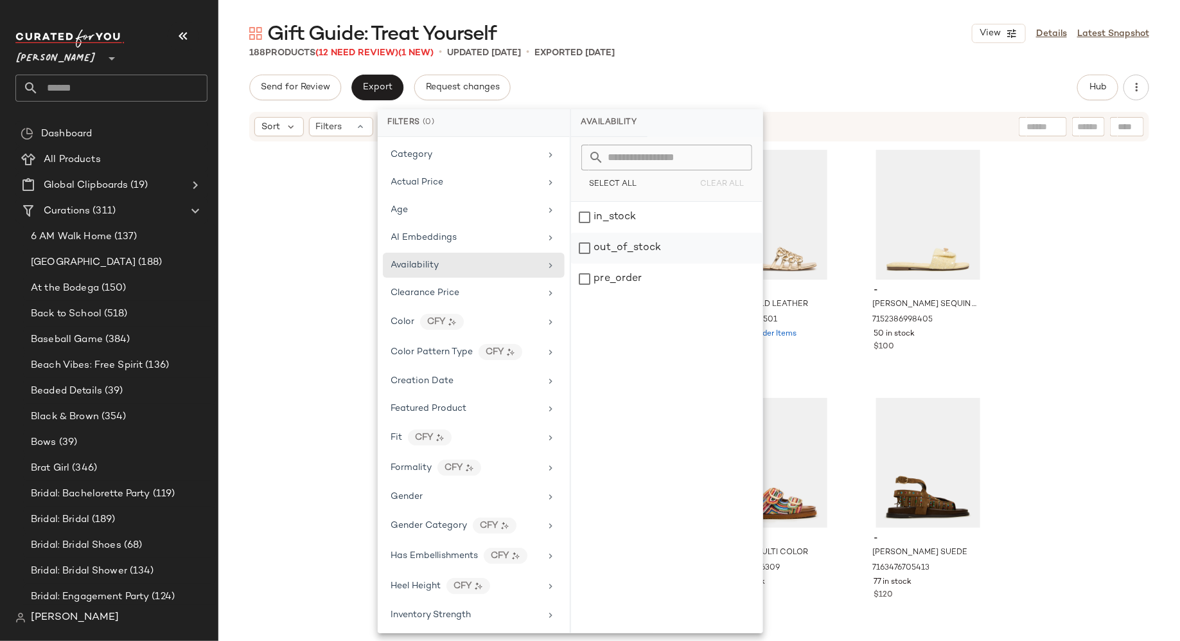
click at [587, 243] on div "out_of_stock" at bounding box center [666, 248] width 191 height 31
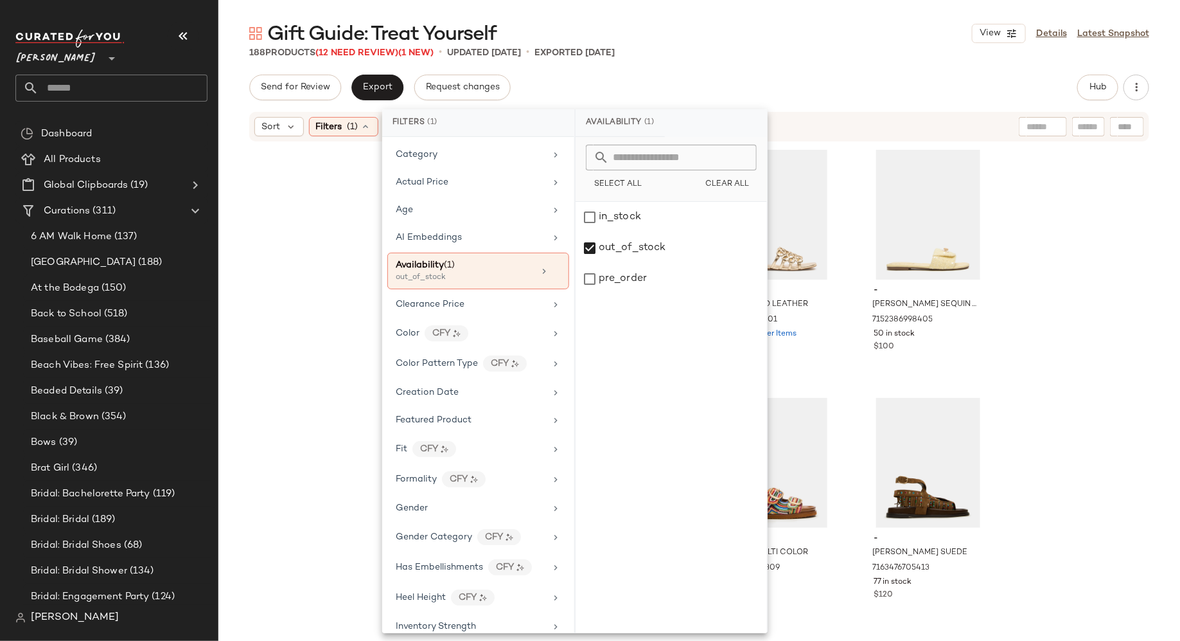
click at [308, 214] on div "- HADYN TORTOISE 7078281904261 873 in stock $60 - HADYN MESH LEOPARD 7111740653…" at bounding box center [699, 411] width 962 height 537
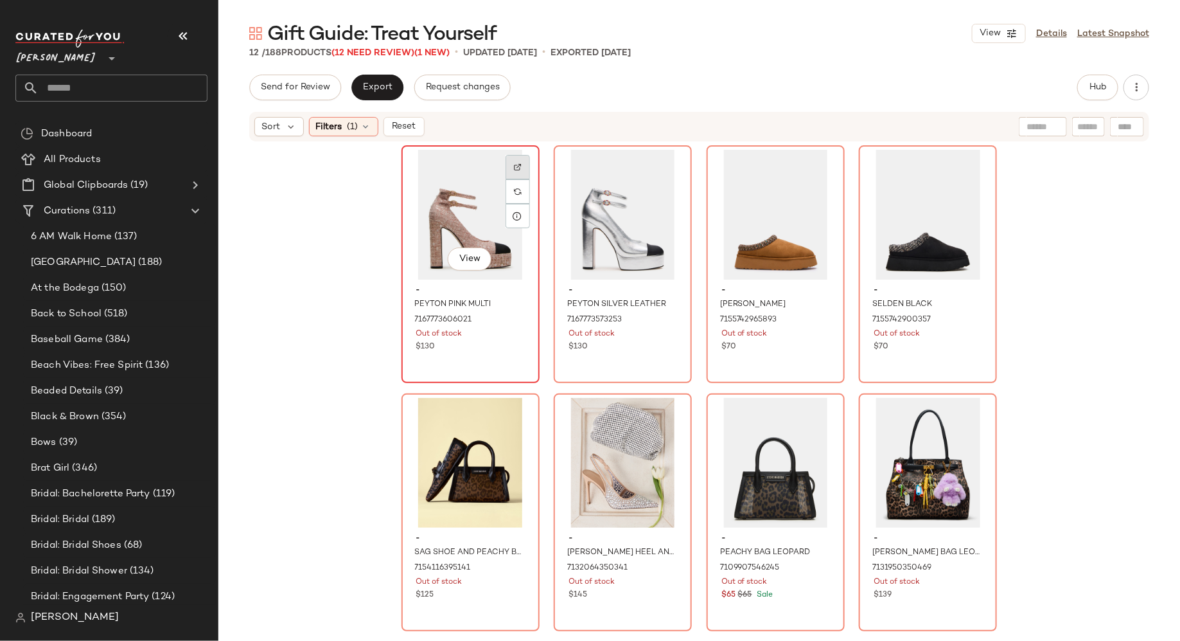
click at [519, 167] on div at bounding box center [518, 167] width 24 height 24
click at [450, 353] on div "- PEYTON PINK MULTI 7167773606021 Out of stock $130" at bounding box center [470, 317] width 129 height 75
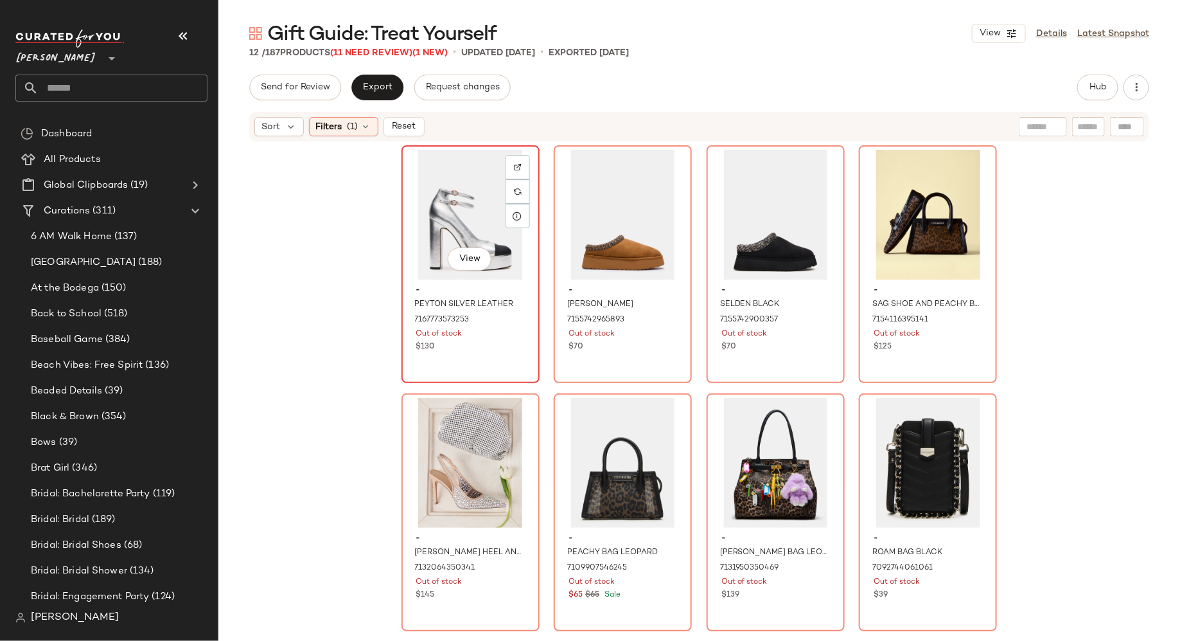
click at [486, 336] on div "Out of stock" at bounding box center [470, 334] width 109 height 12
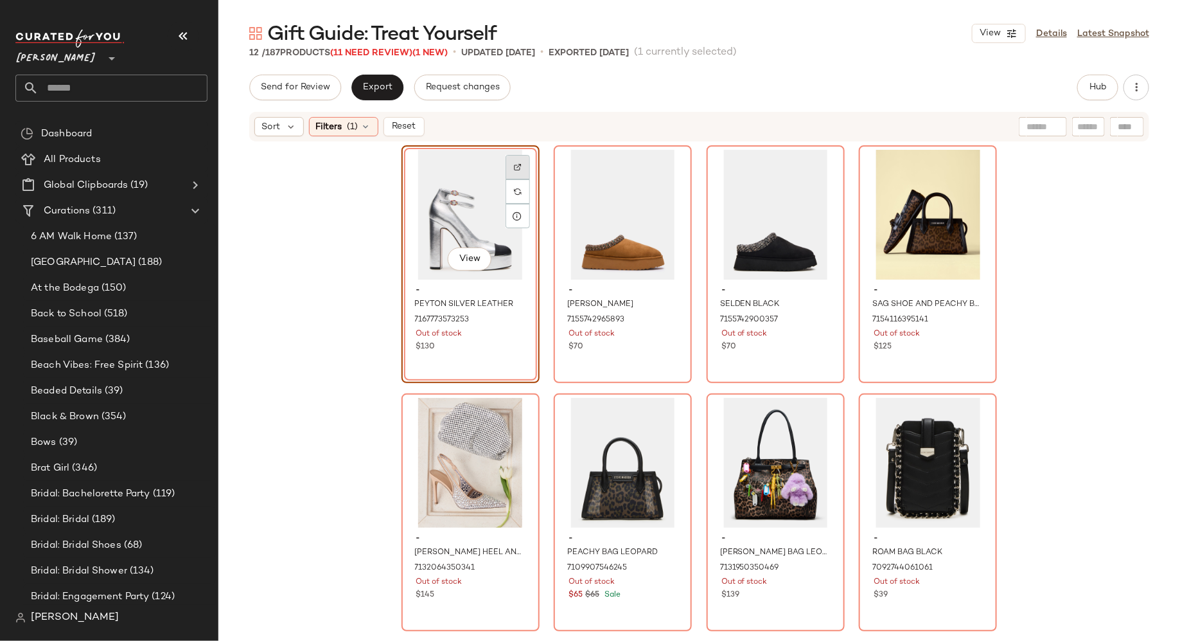
click at [515, 162] on div at bounding box center [518, 167] width 24 height 24
click at [904, 357] on div "View - SAG SHOE AND PEACHY BAG LEOPARD BUNDLE 7154116395141 Out of stock $125" at bounding box center [928, 263] width 136 height 235
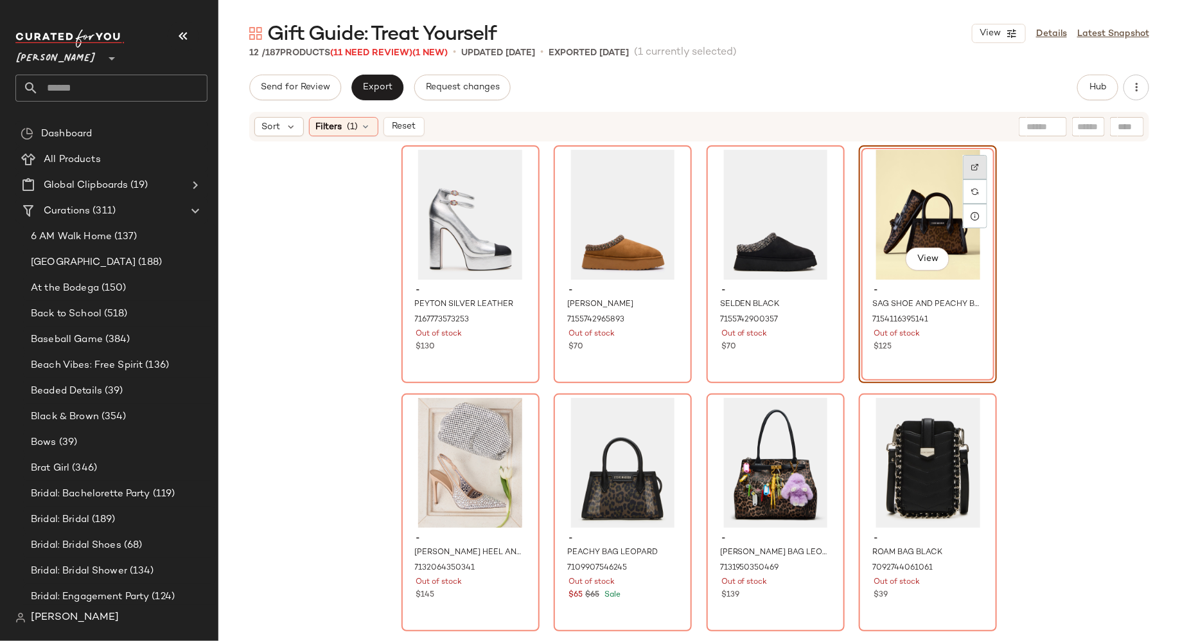
click at [975, 166] on img at bounding box center [976, 167] width 8 height 8
click at [912, 352] on div "View - SAG SHOE AND PEACHY BAG LEOPARD BUNDLE 7154116395141 Out of stock $125" at bounding box center [928, 264] width 138 height 238
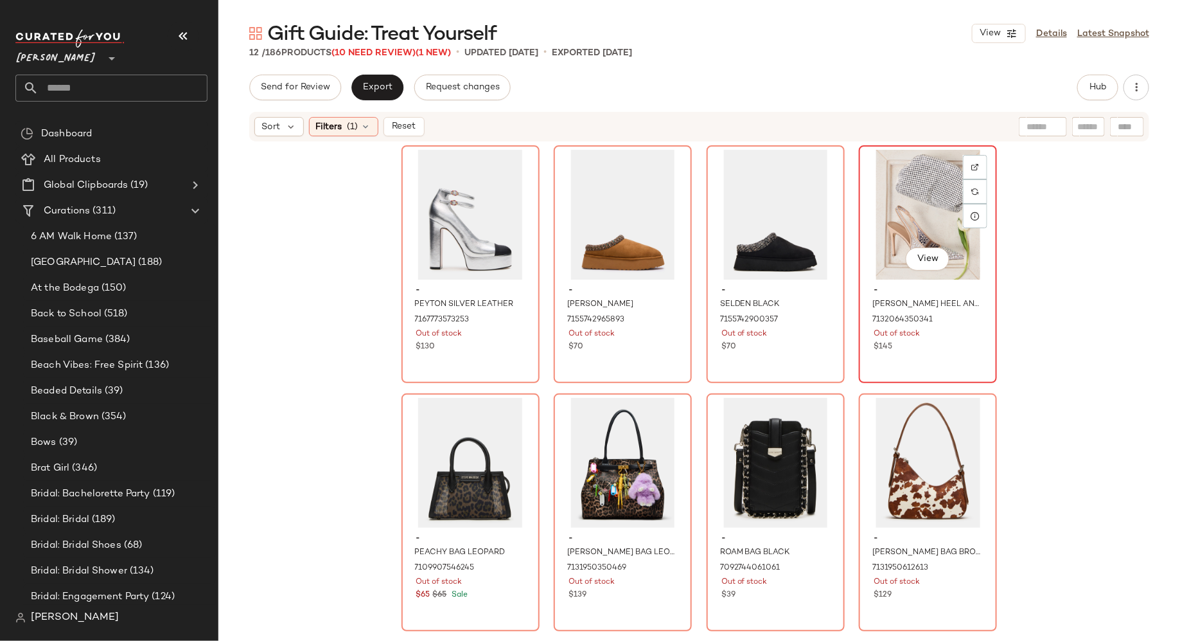
click at [919, 353] on div "- [PERSON_NAME] HEEL AND HAILEE BAG RHINESTONE BUNDLE 7132064350341 Out of stoc…" at bounding box center [928, 317] width 129 height 75
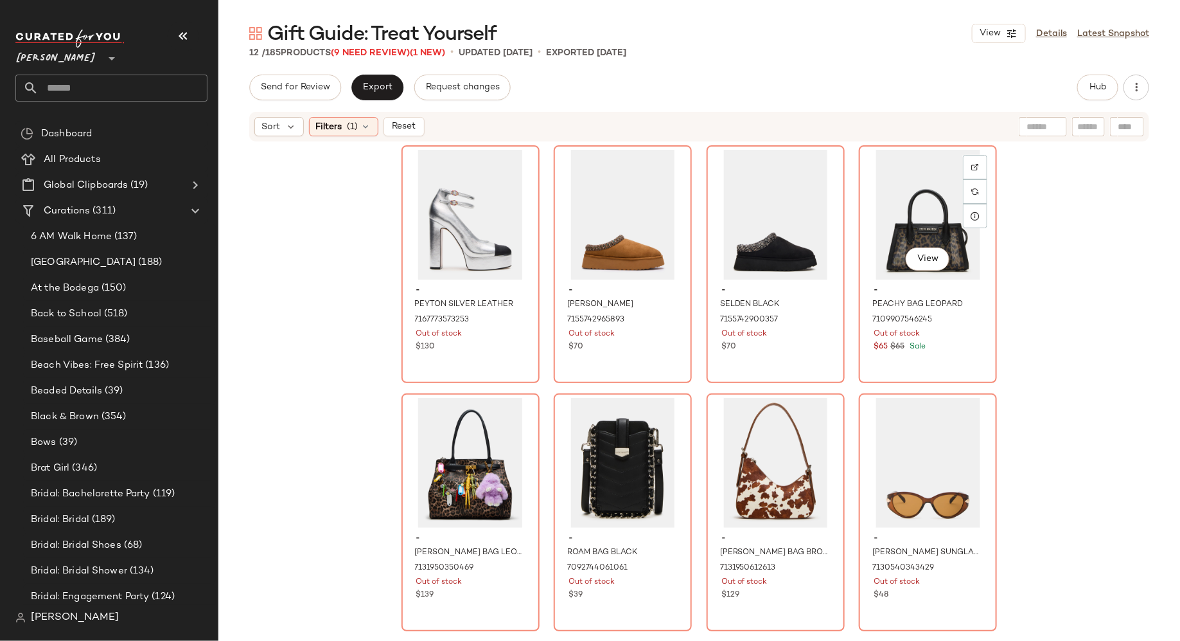
click at [919, 353] on div "- PEACHY BAG LEOPARD 7109907546245 Out of stock $65 $65 Sale" at bounding box center [928, 317] width 129 height 75
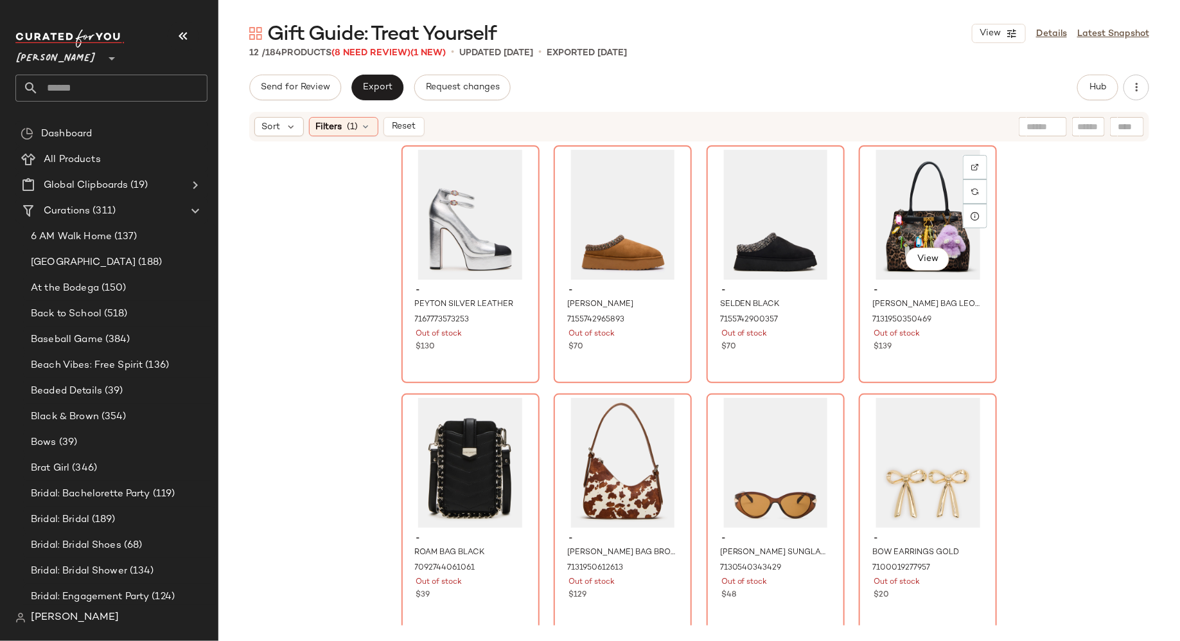
click at [919, 353] on div "- [PERSON_NAME] BAG LEOPARD 7131950350469 Out of stock $139" at bounding box center [928, 317] width 129 height 75
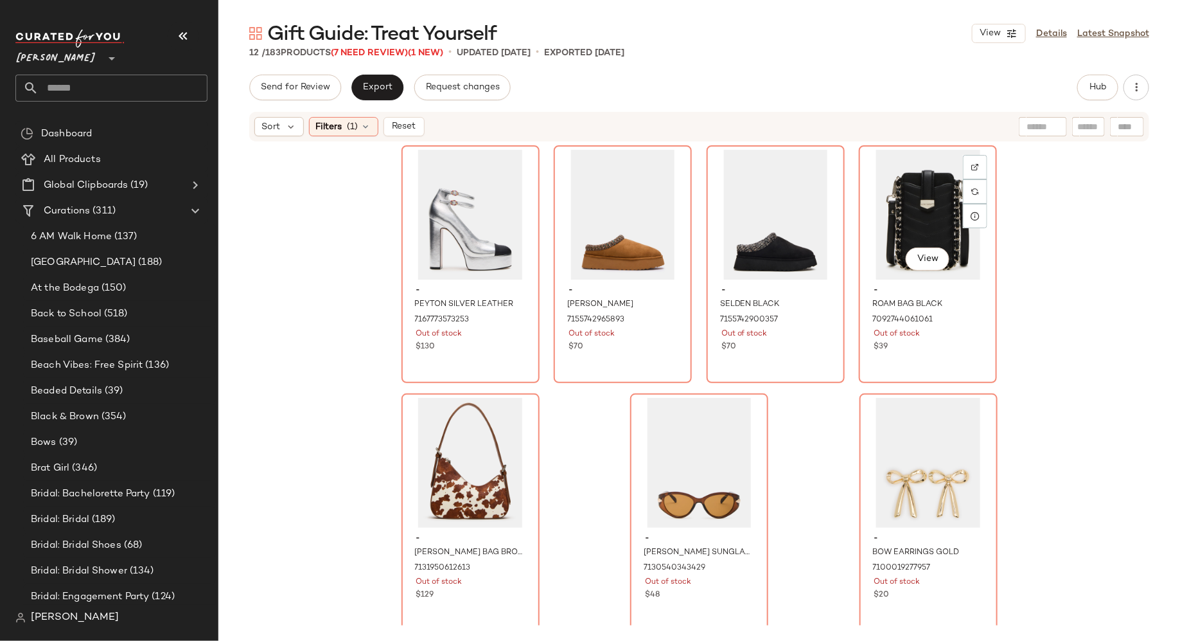
click at [919, 353] on div "- ROAM BAG BLACK 7092744061061 Out of stock $39" at bounding box center [928, 317] width 129 height 75
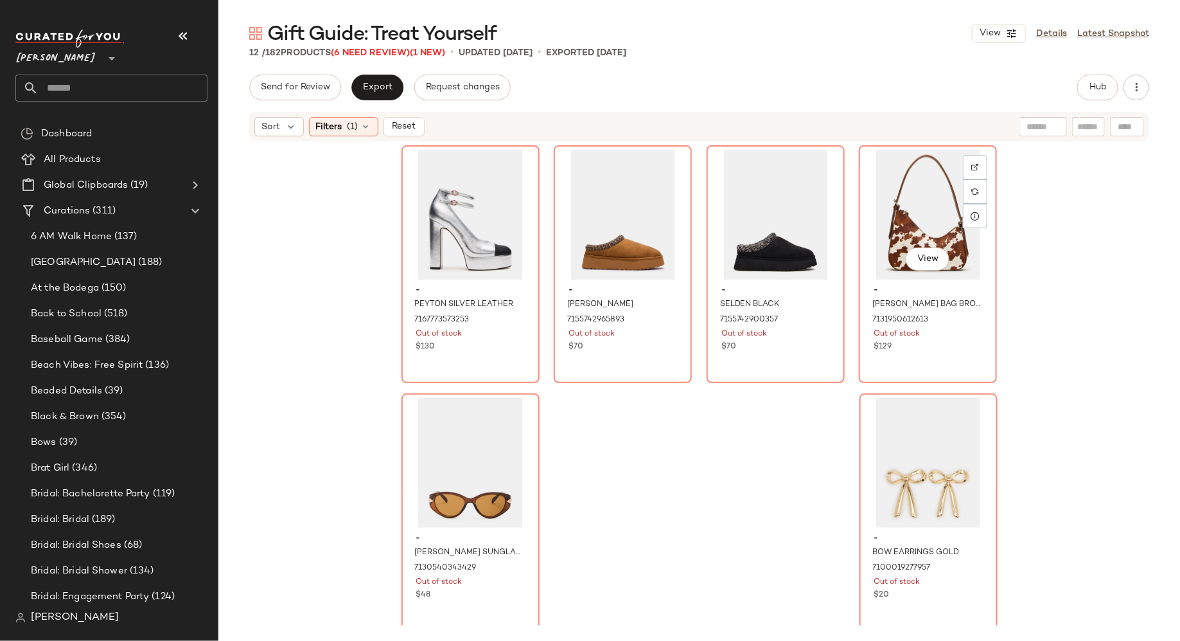
click at [919, 353] on div "- [PERSON_NAME] BAG BROWN COW PRINT 7131950612613 Out of stock $129" at bounding box center [928, 317] width 129 height 75
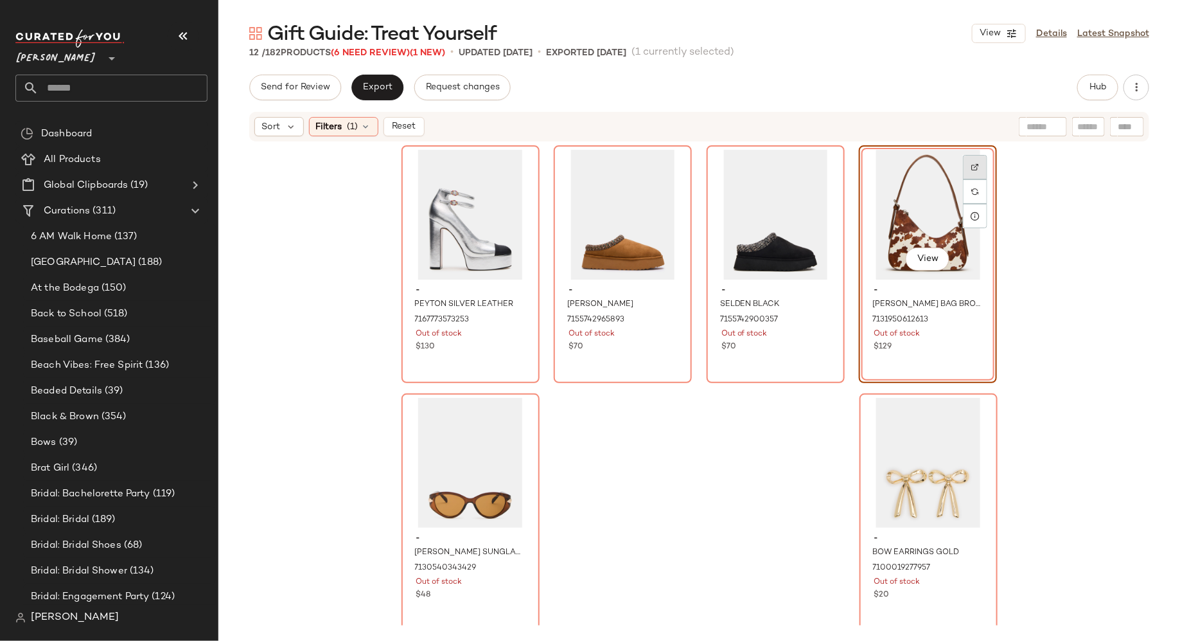
click at [977, 161] on div at bounding box center [975, 167] width 24 height 24
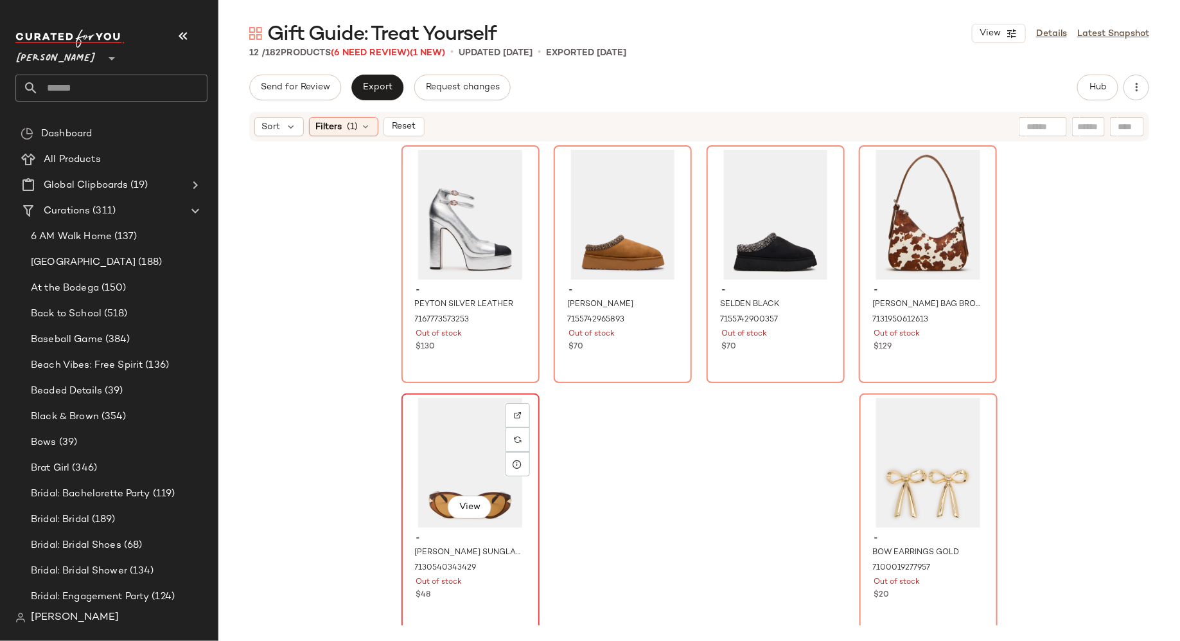
click at [478, 428] on div "View" at bounding box center [470, 463] width 129 height 130
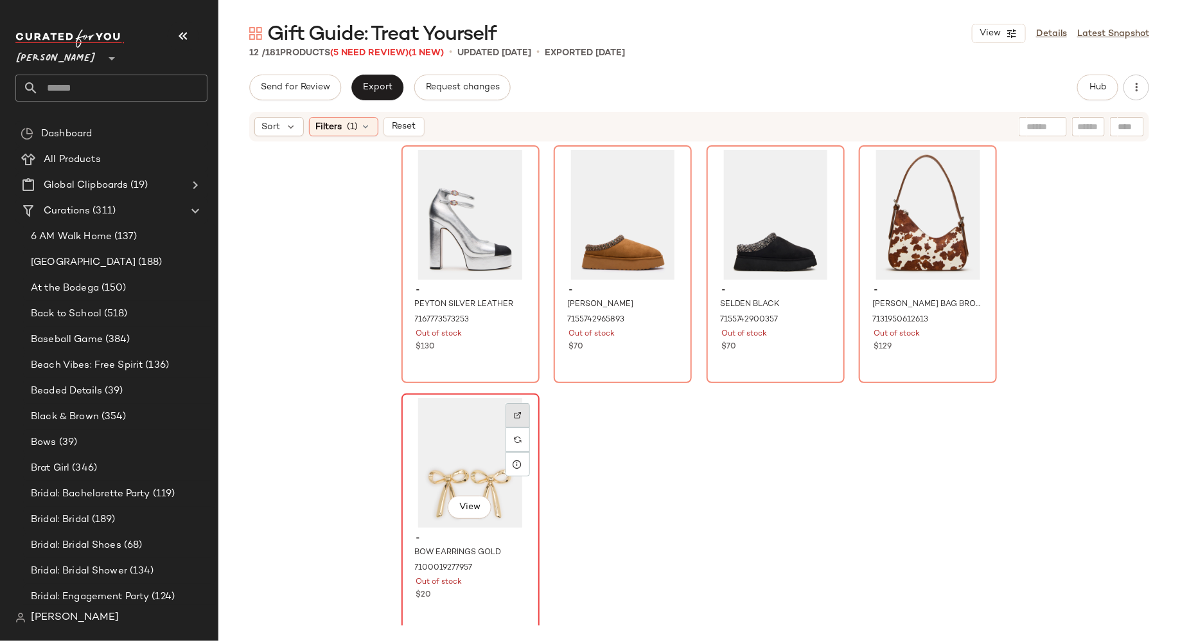
click at [508, 415] on div at bounding box center [518, 415] width 24 height 24
click at [420, 425] on div "View" at bounding box center [470, 463] width 129 height 130
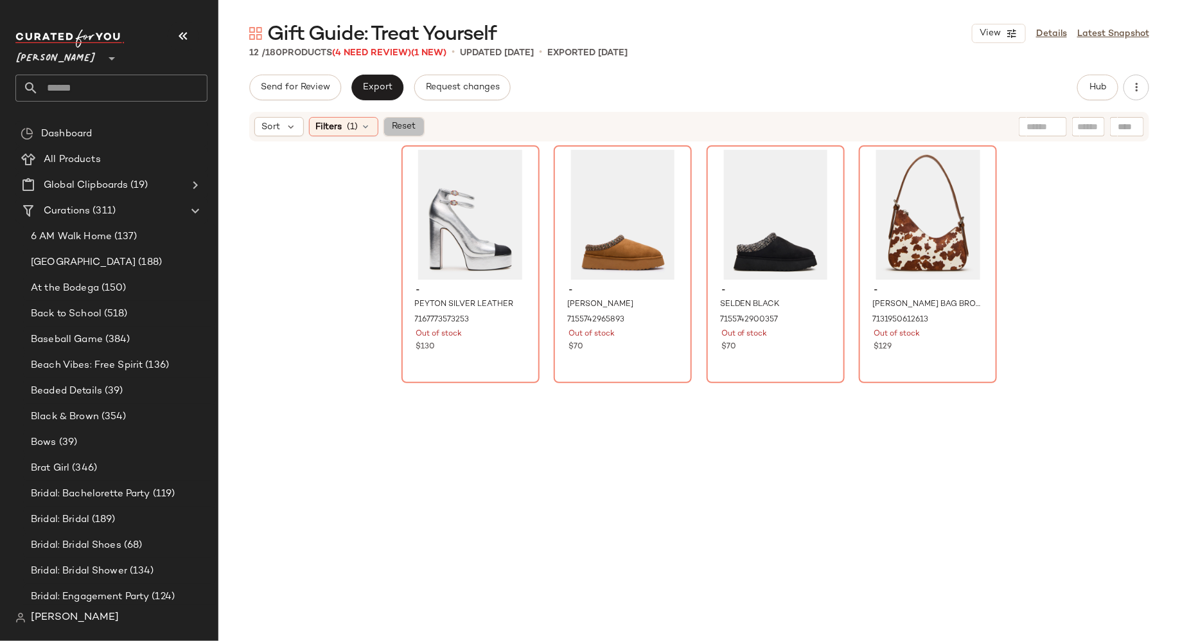
click at [407, 132] on button "Reset" at bounding box center [404, 126] width 41 height 19
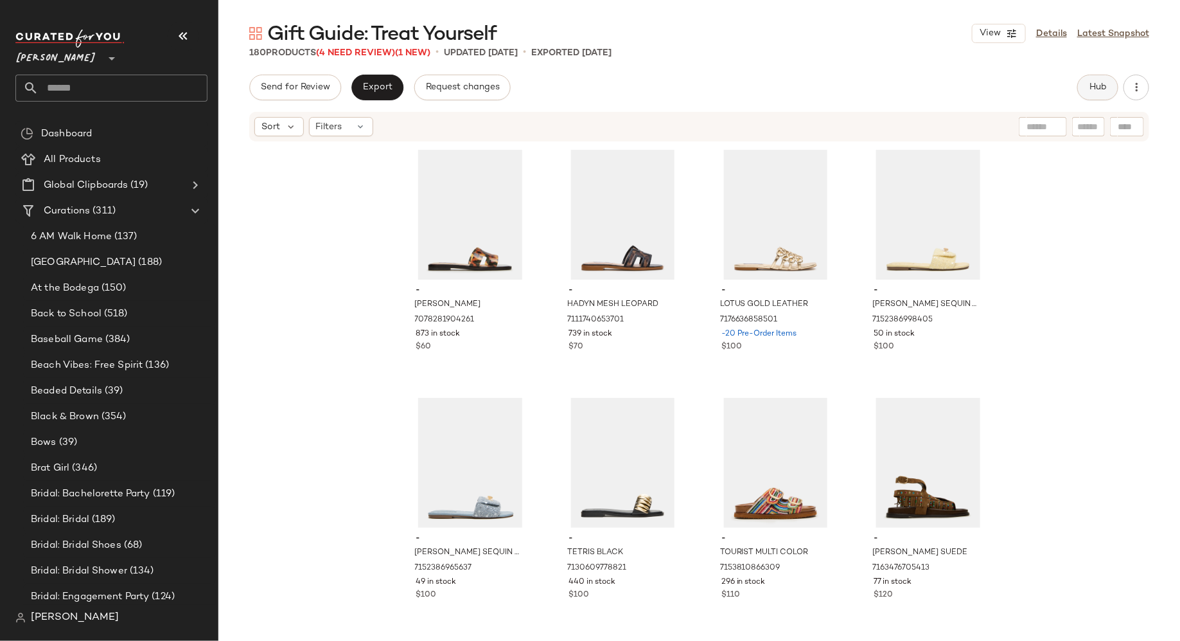
click at [1095, 89] on span "Hub" at bounding box center [1098, 87] width 18 height 10
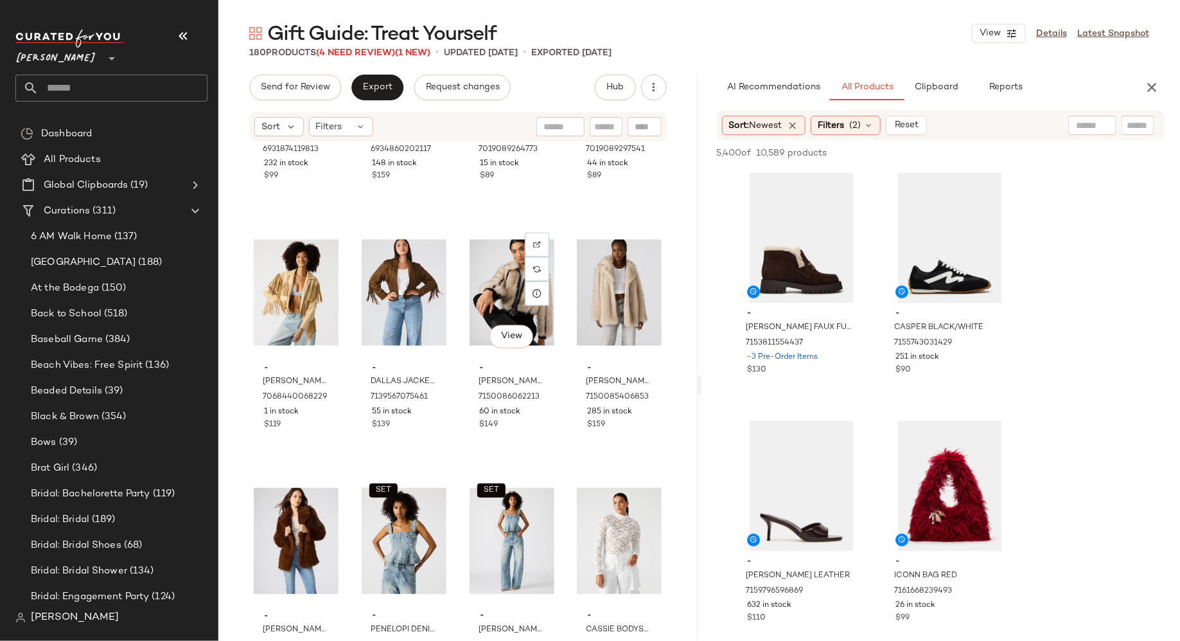
scroll to position [10626, 0]
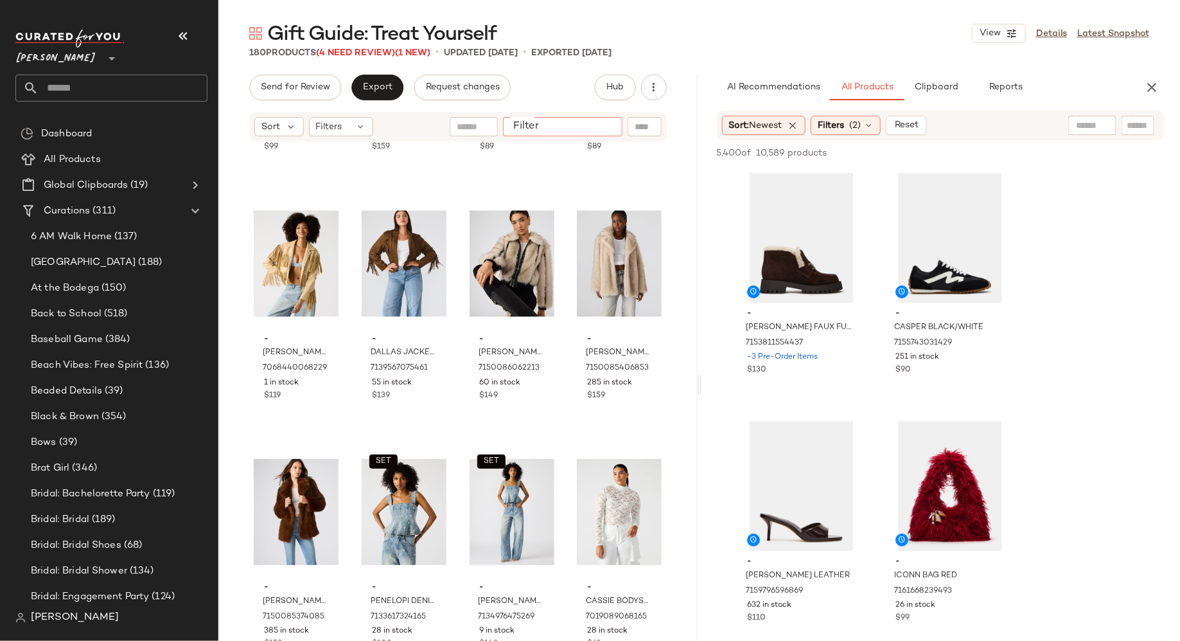
click at [609, 128] on input "Filter" at bounding box center [562, 126] width 109 height 13
type input "****"
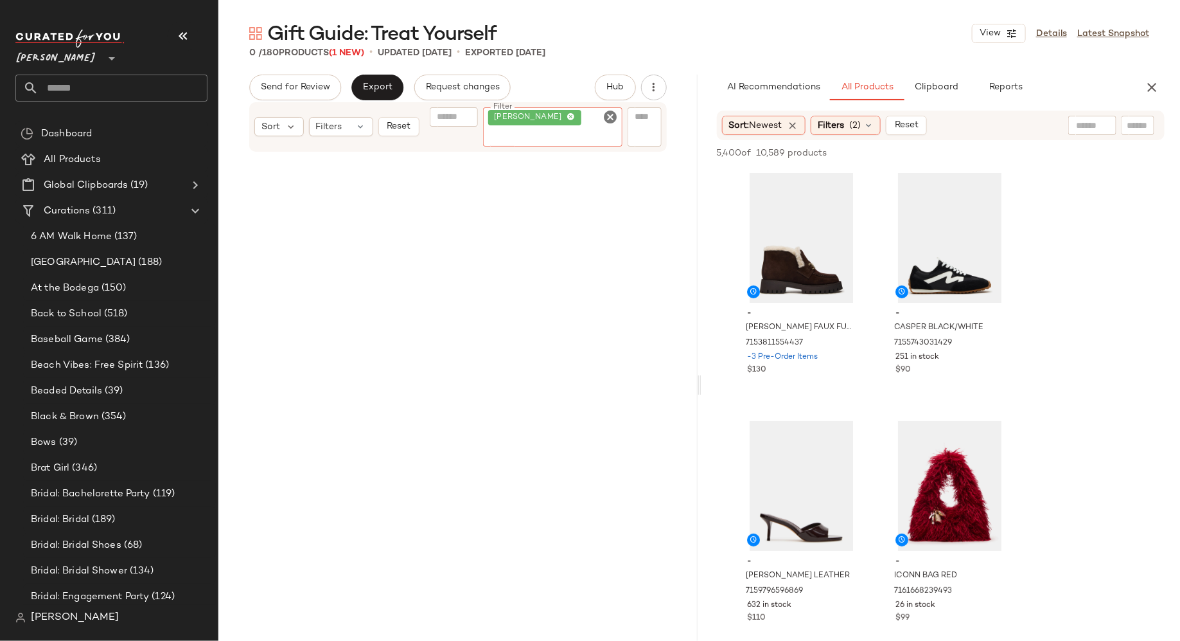
click at [612, 116] on icon "Clear Filter" at bounding box center [610, 116] width 15 height 15
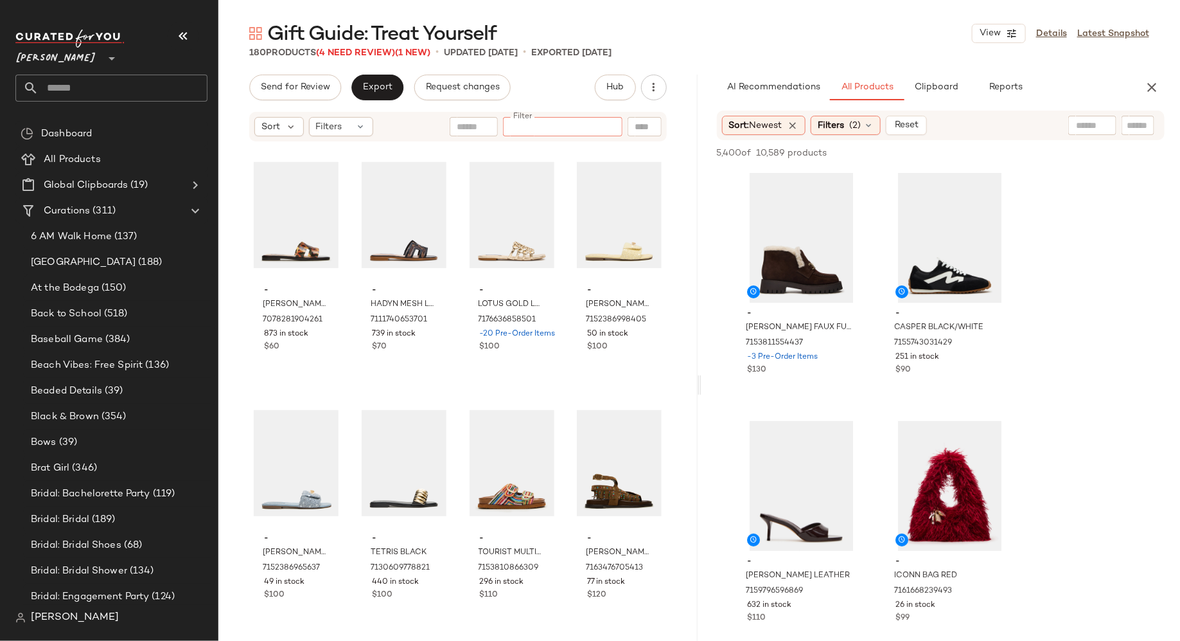
click at [570, 125] on input "Filter" at bounding box center [562, 126] width 109 height 13
type input "*******"
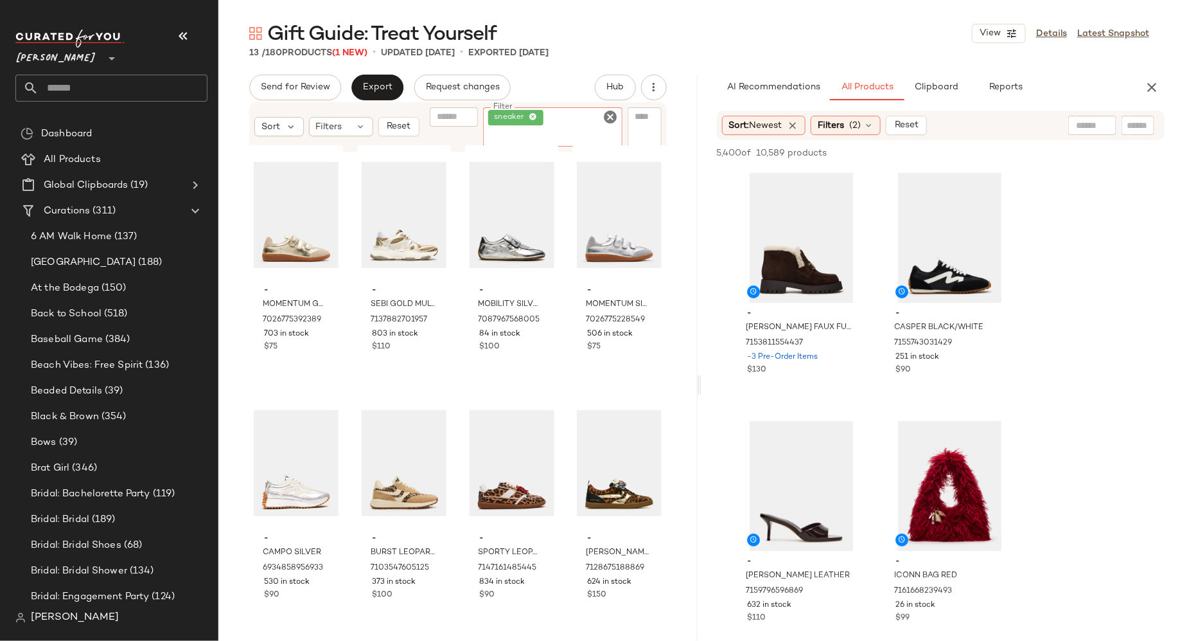
click at [612, 114] on icon "Clear Filter" at bounding box center [610, 116] width 15 height 15
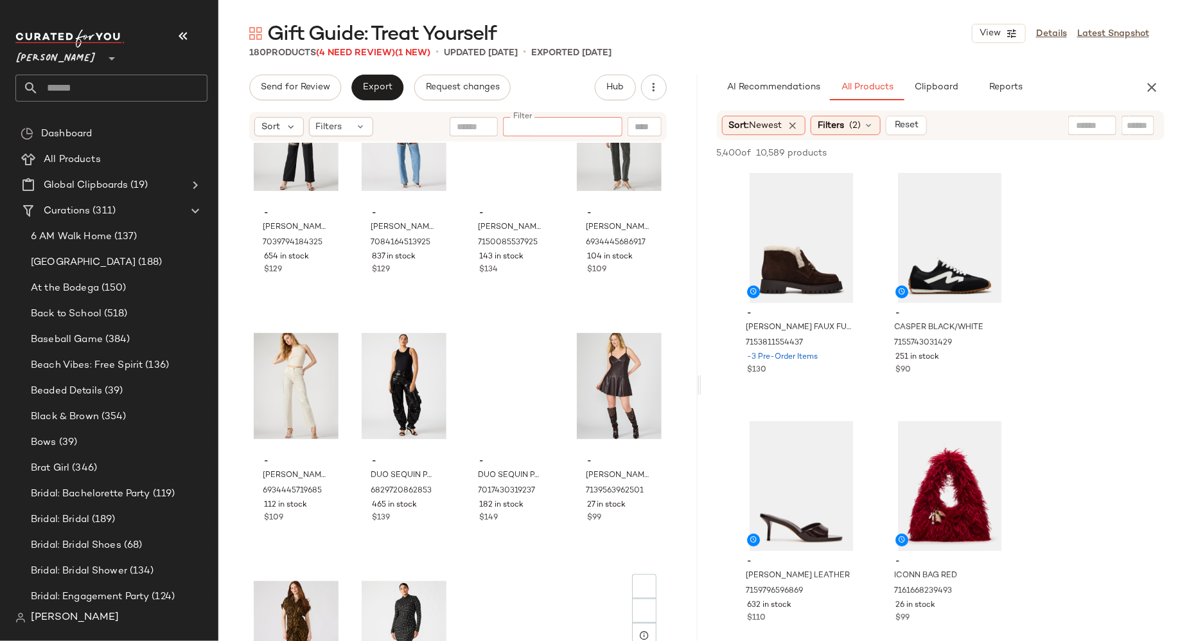
scroll to position [10626, 0]
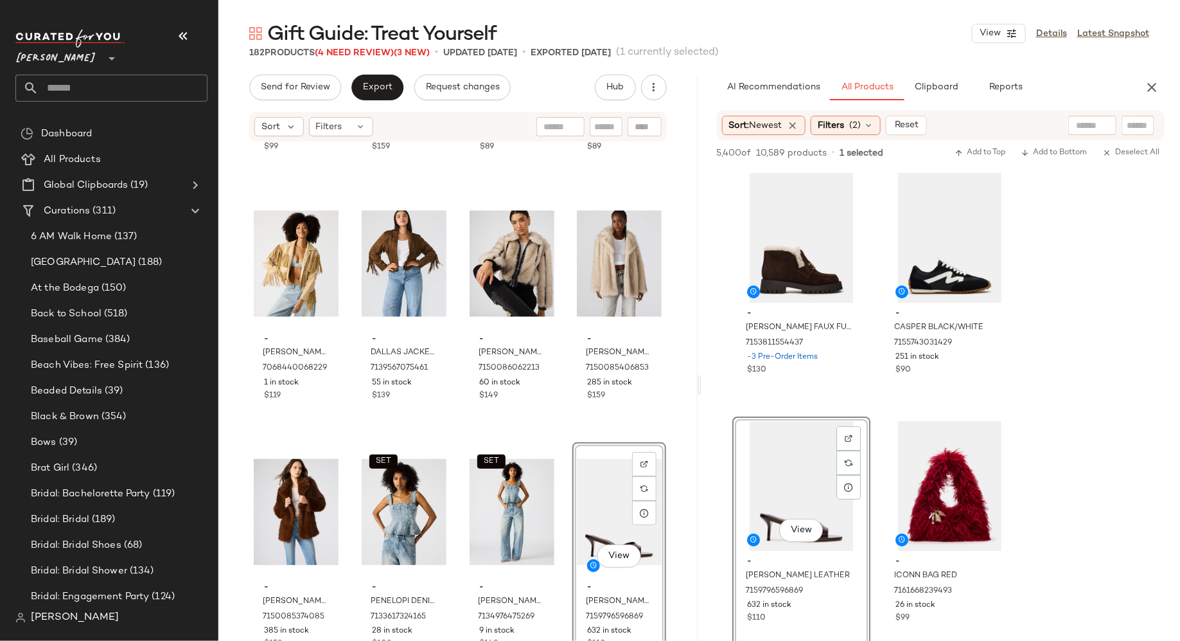
click at [616, 123] on input "text" at bounding box center [606, 126] width 22 height 13
type input "*******"
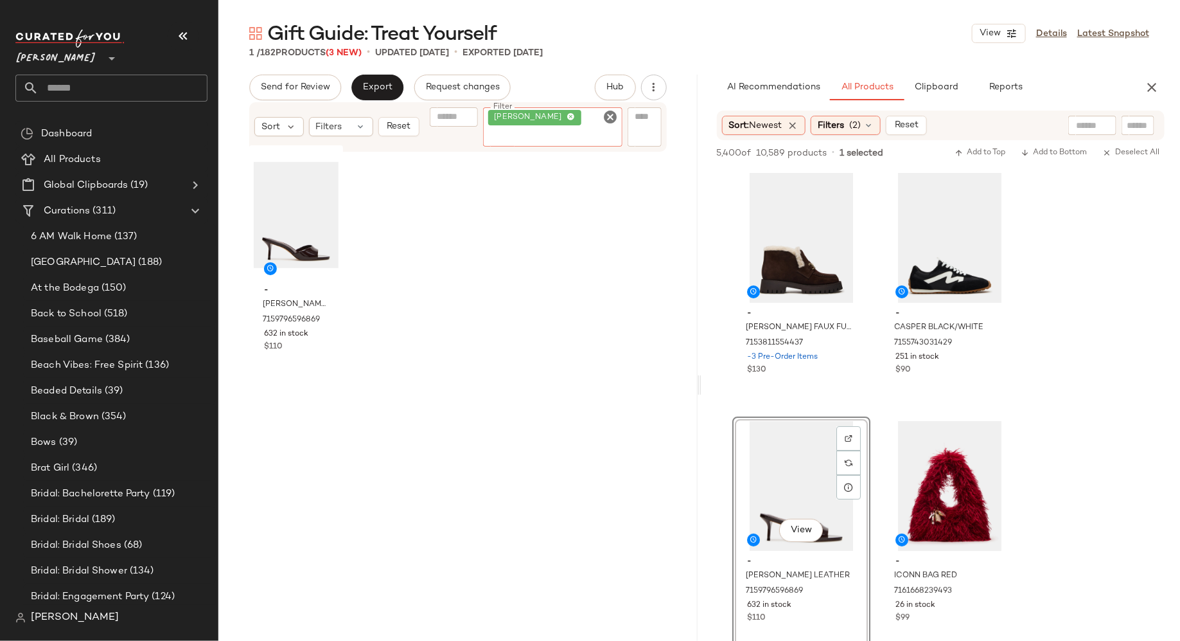
click at [610, 118] on icon "Clear Filter" at bounding box center [610, 116] width 15 height 15
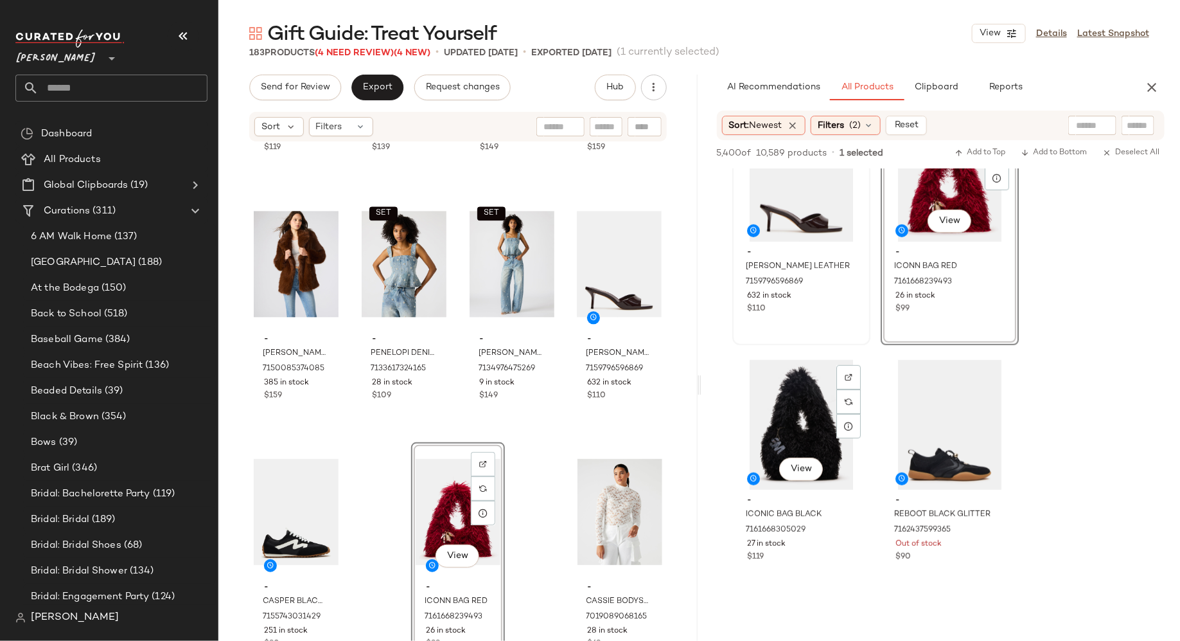
scroll to position [310, 0]
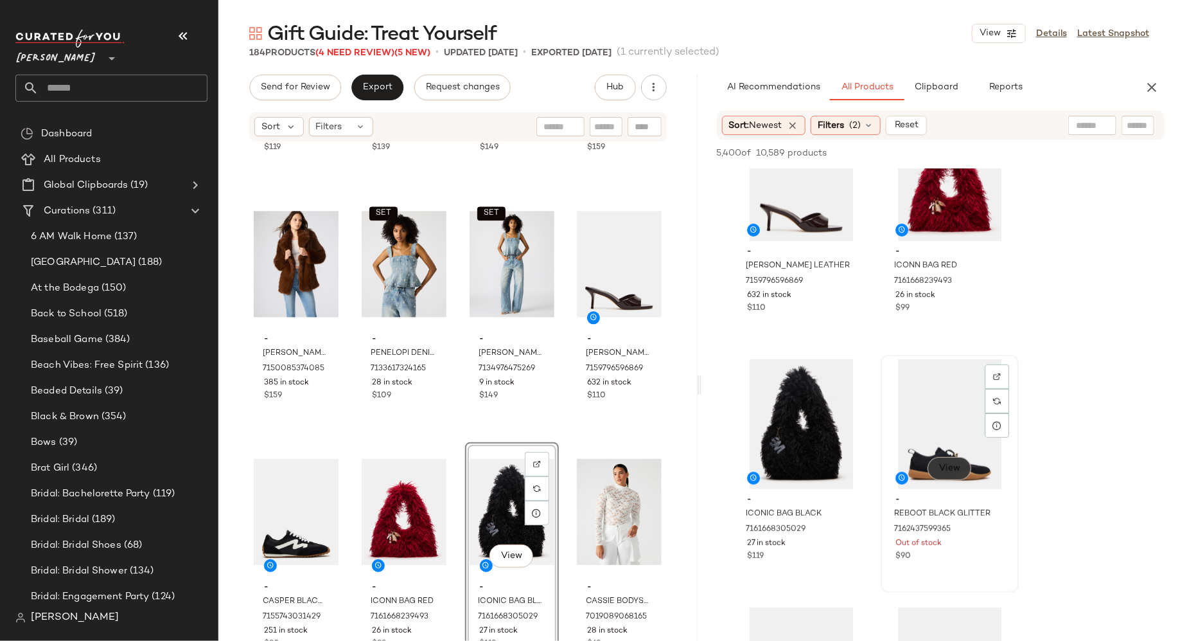
click at [948, 465] on span "View" at bounding box center [949, 468] width 22 height 10
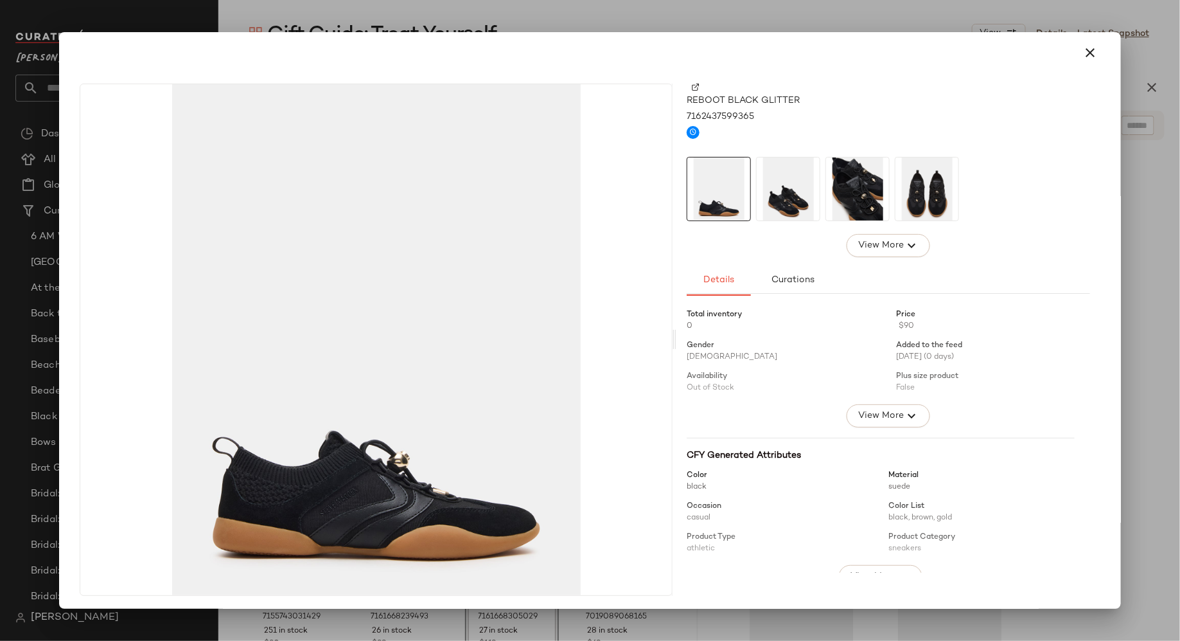
click at [785, 195] on img at bounding box center [788, 188] width 63 height 63
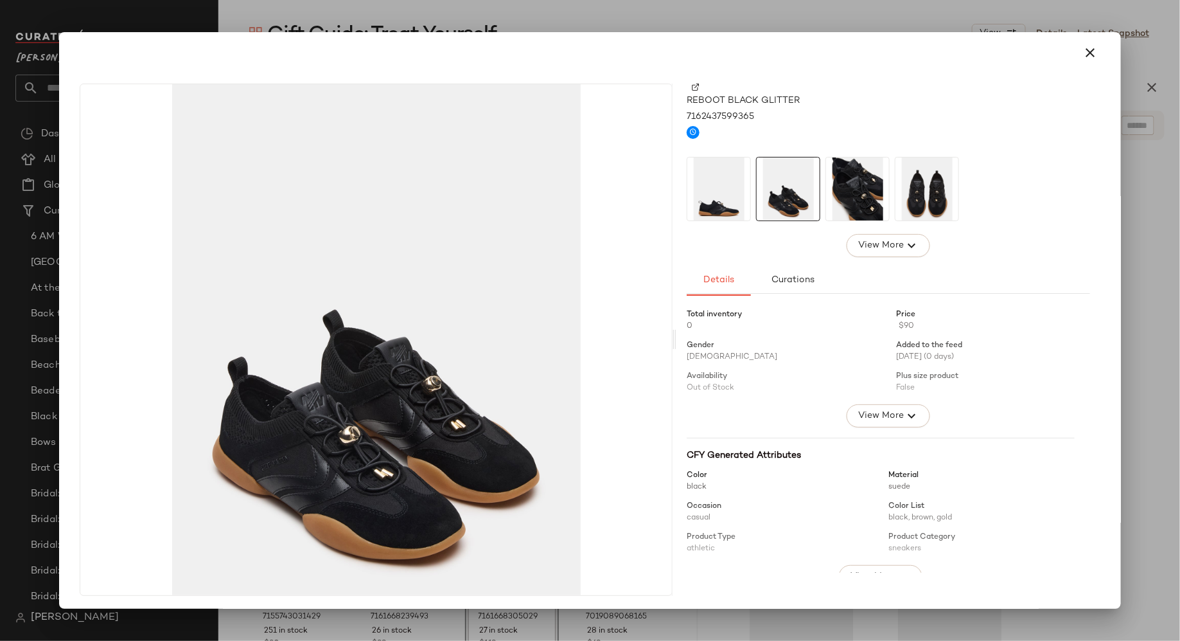
click at [848, 191] on img at bounding box center [857, 188] width 63 height 63
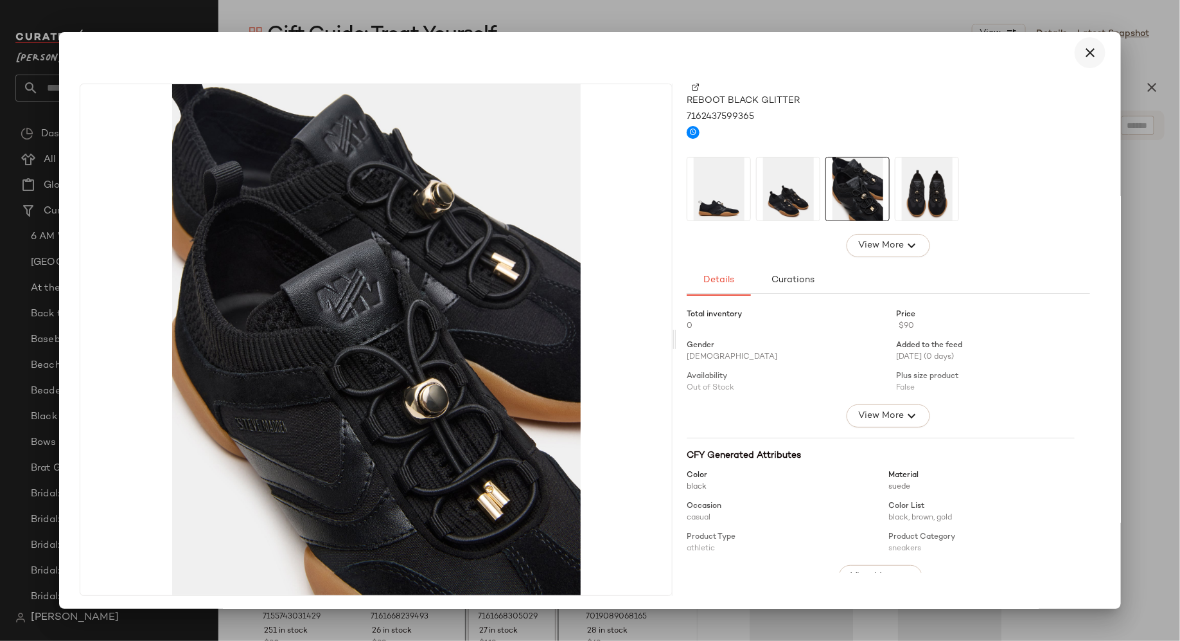
click at [1087, 52] on icon "button" at bounding box center [1090, 52] width 15 height 15
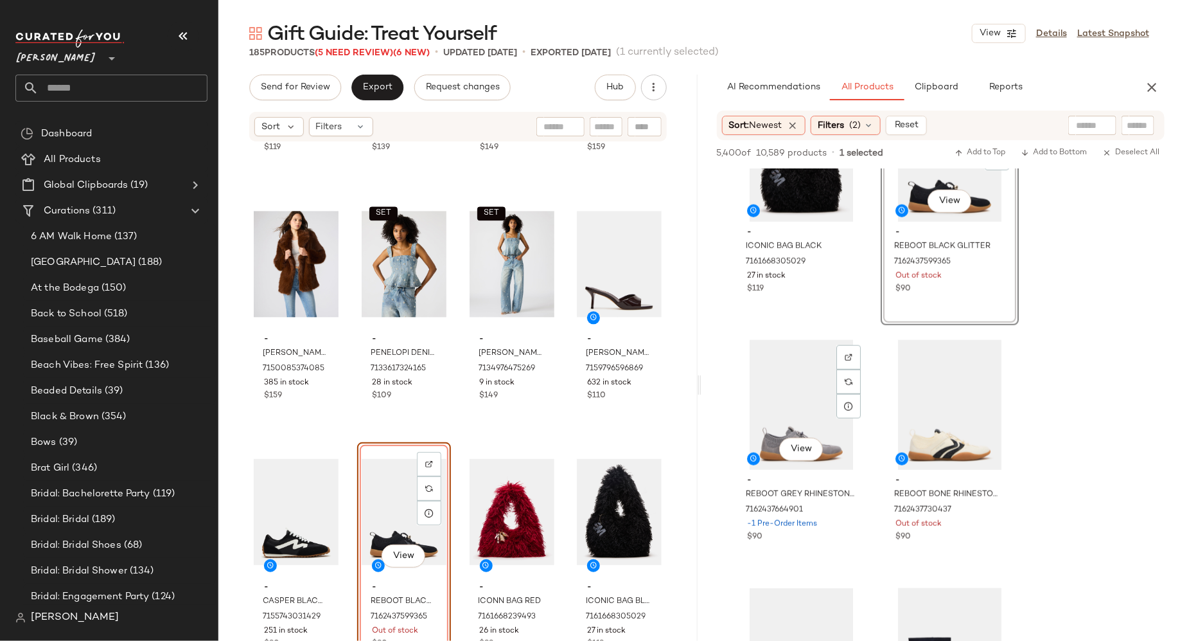
scroll to position [590, 0]
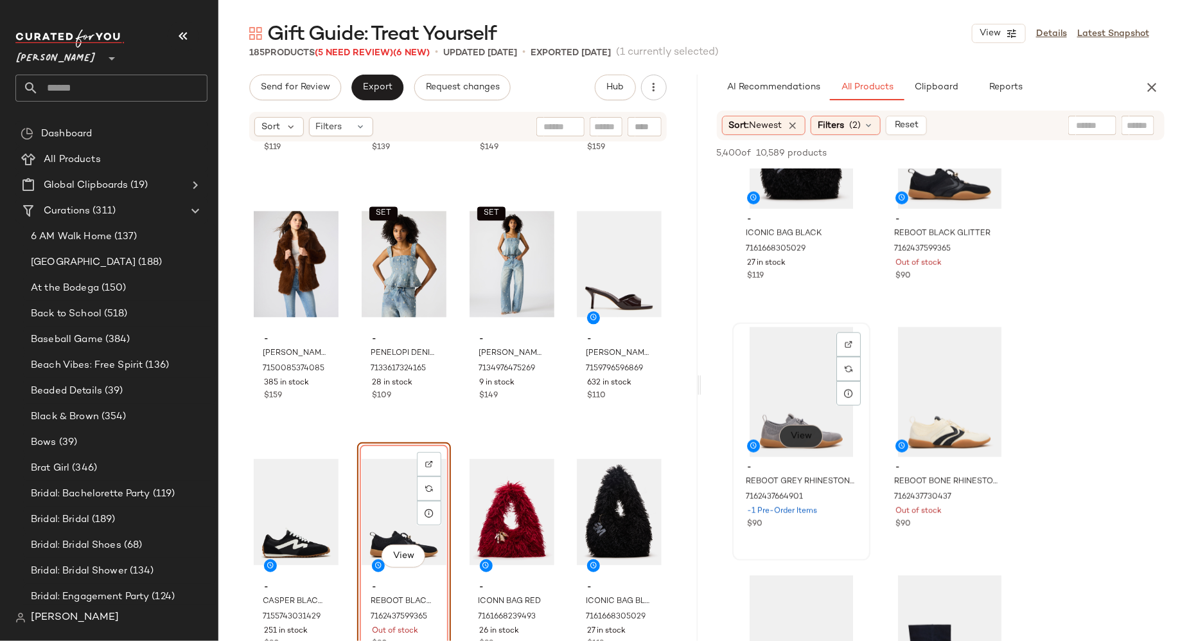
click at [808, 440] on span "View" at bounding box center [801, 436] width 22 height 10
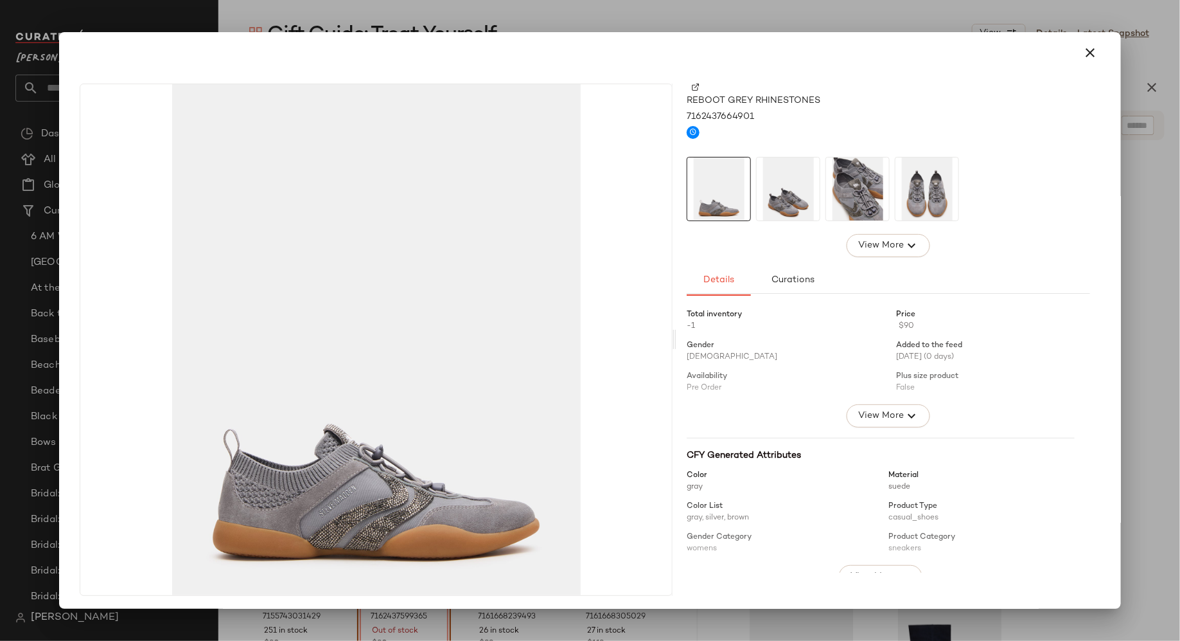
click at [779, 208] on img at bounding box center [788, 188] width 63 height 63
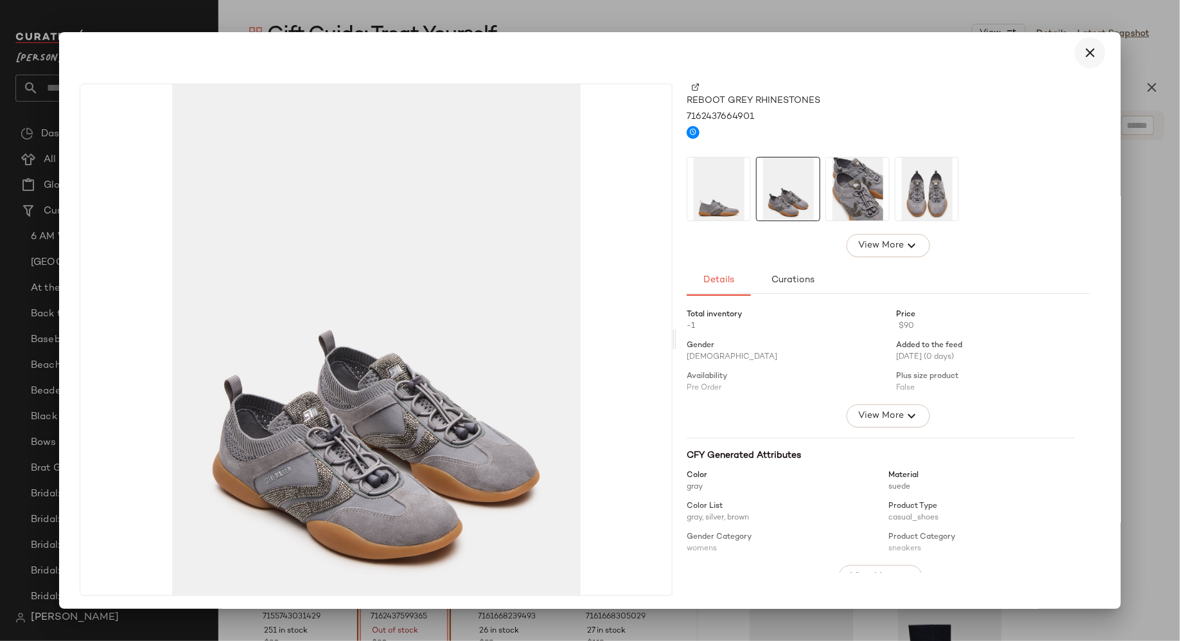
click at [1085, 50] on icon "button" at bounding box center [1090, 52] width 15 height 15
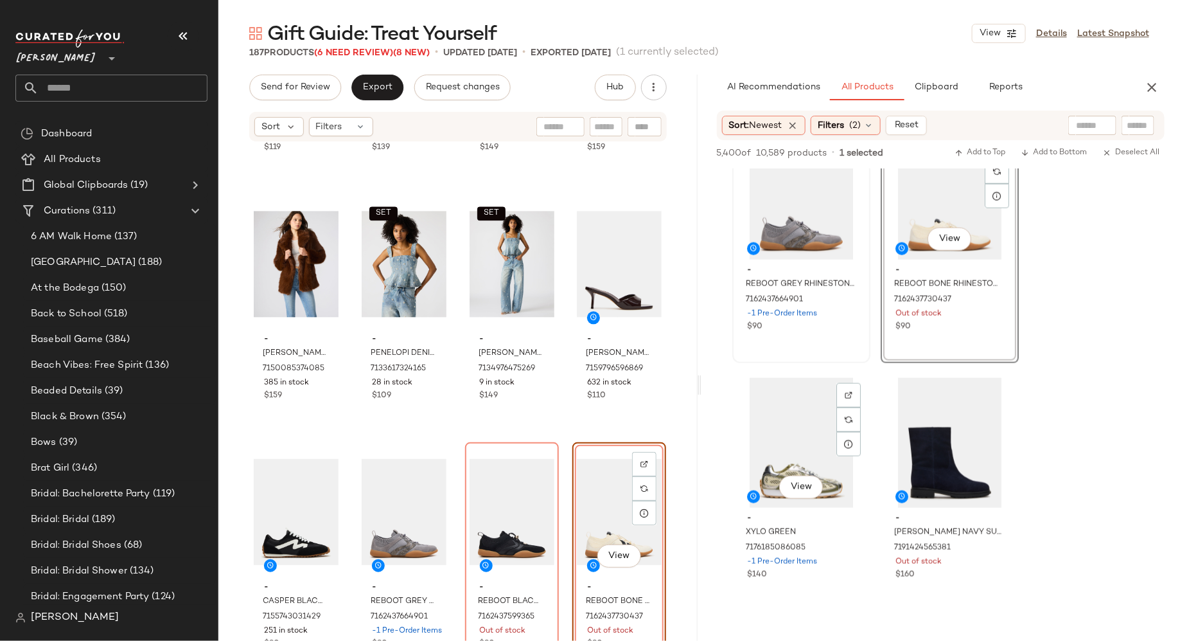
scroll to position [792, 0]
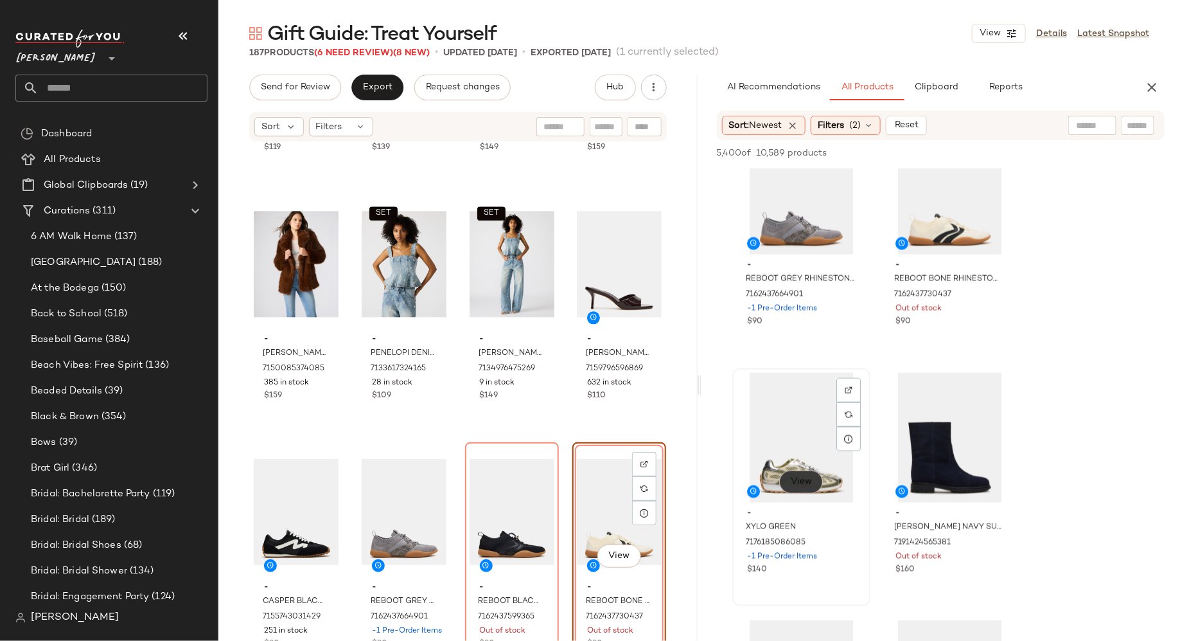
click at [793, 483] on span "View" at bounding box center [801, 482] width 22 height 10
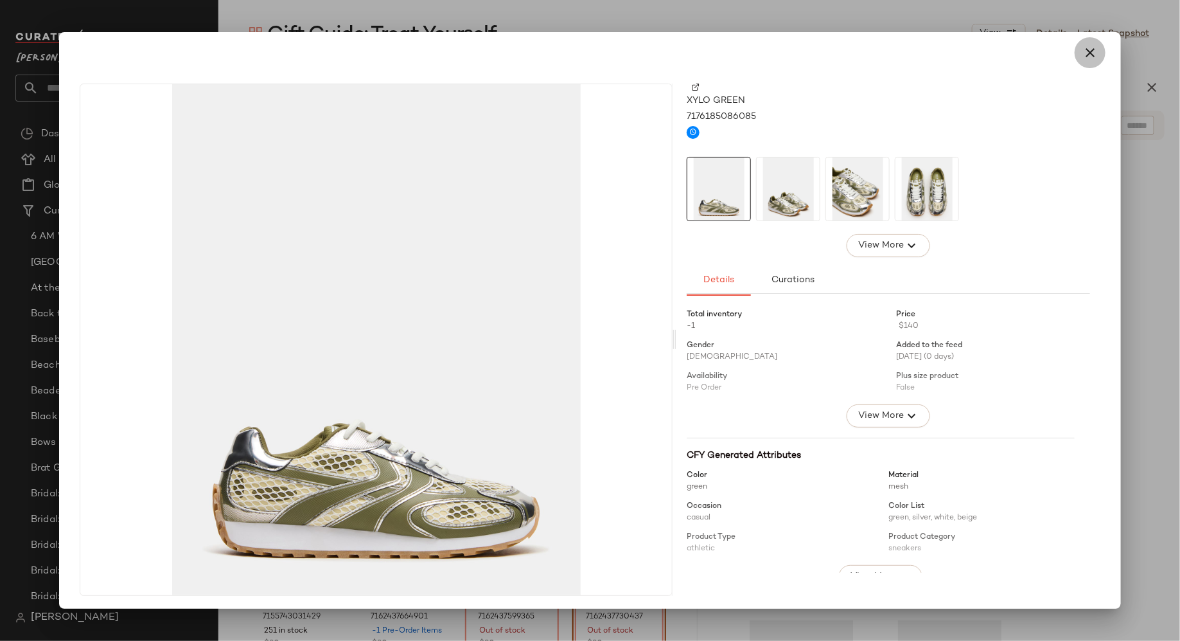
click at [1089, 55] on icon "button" at bounding box center [1090, 52] width 15 height 15
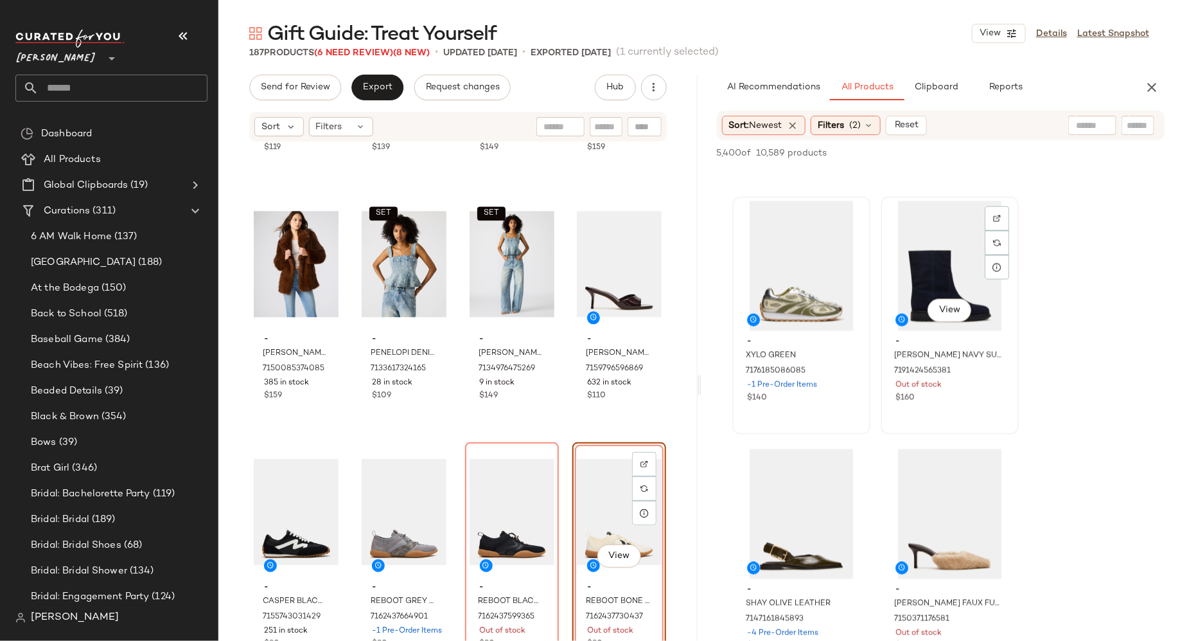
scroll to position [965, 0]
click at [940, 315] on button "View" at bounding box center [949, 308] width 44 height 23
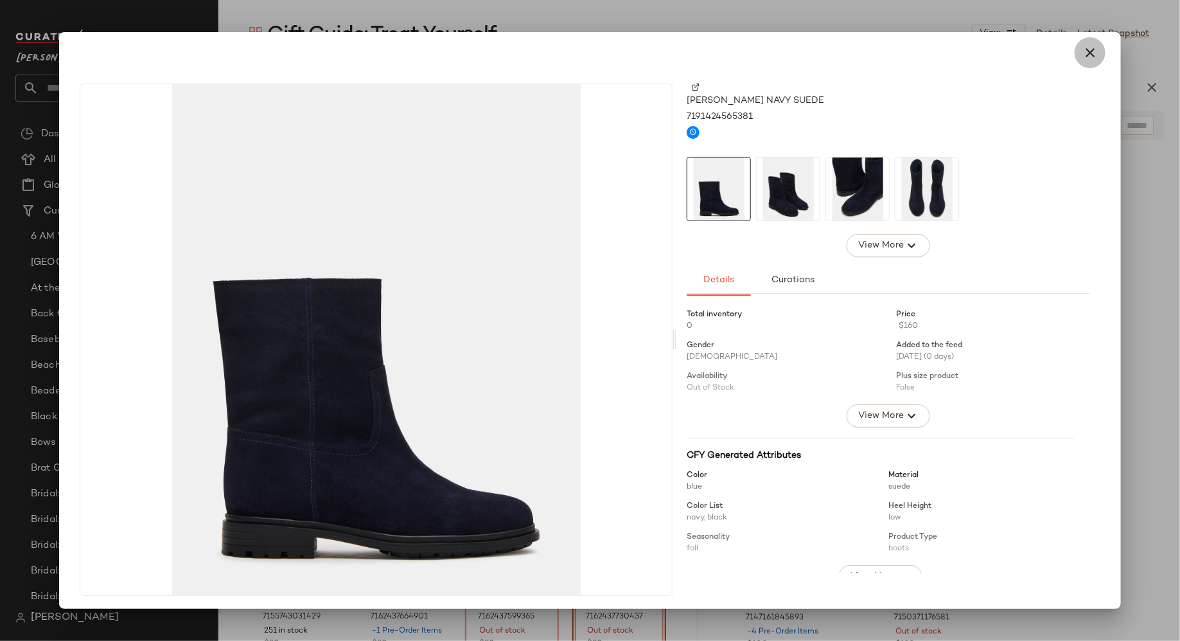
click at [1087, 52] on icon "button" at bounding box center [1090, 52] width 15 height 15
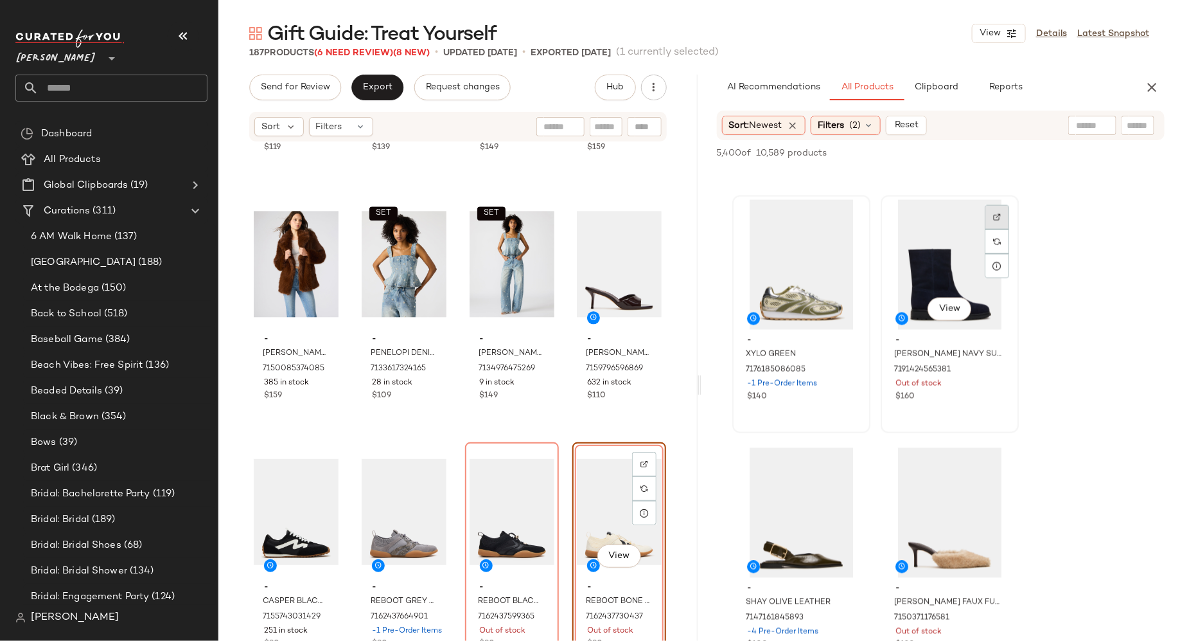
click at [997, 221] on div at bounding box center [997, 217] width 24 height 24
click at [601, 121] on input "text" at bounding box center [606, 126] width 22 height 13
type input "****"
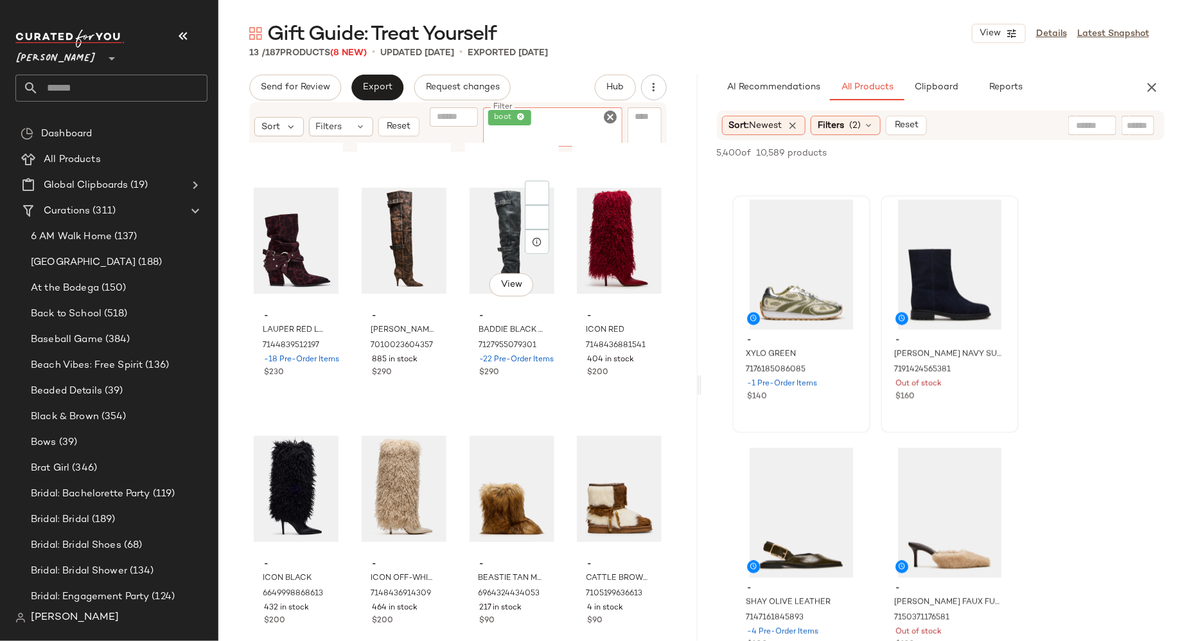
scroll to position [0, 0]
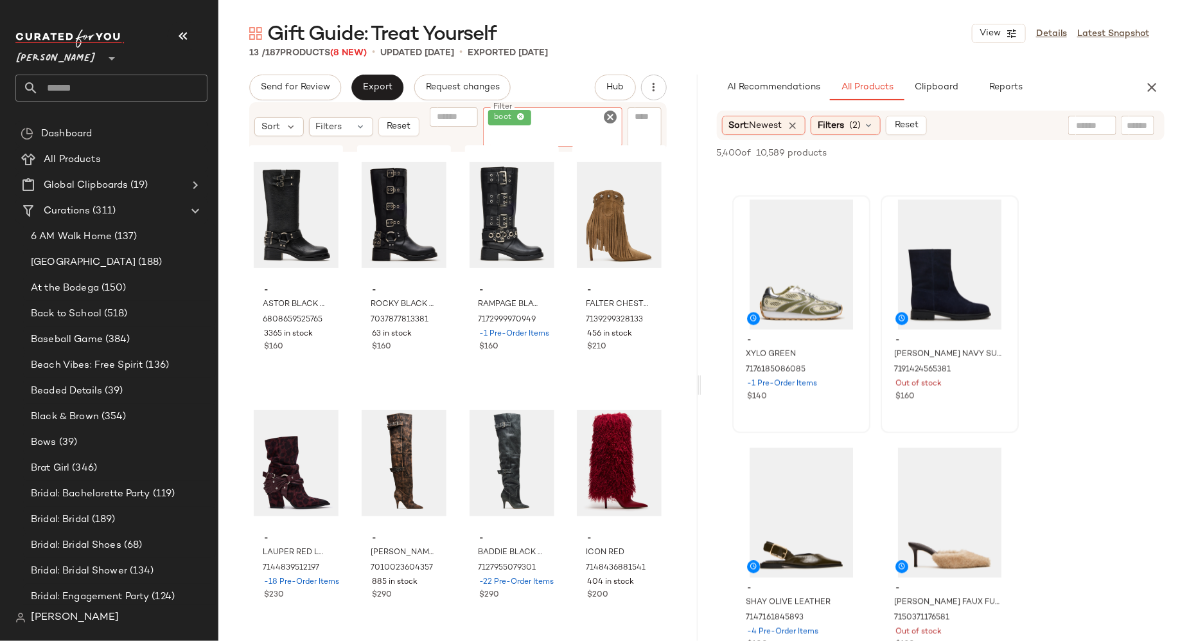
click at [612, 114] on icon "Clear Filter" at bounding box center [610, 116] width 15 height 15
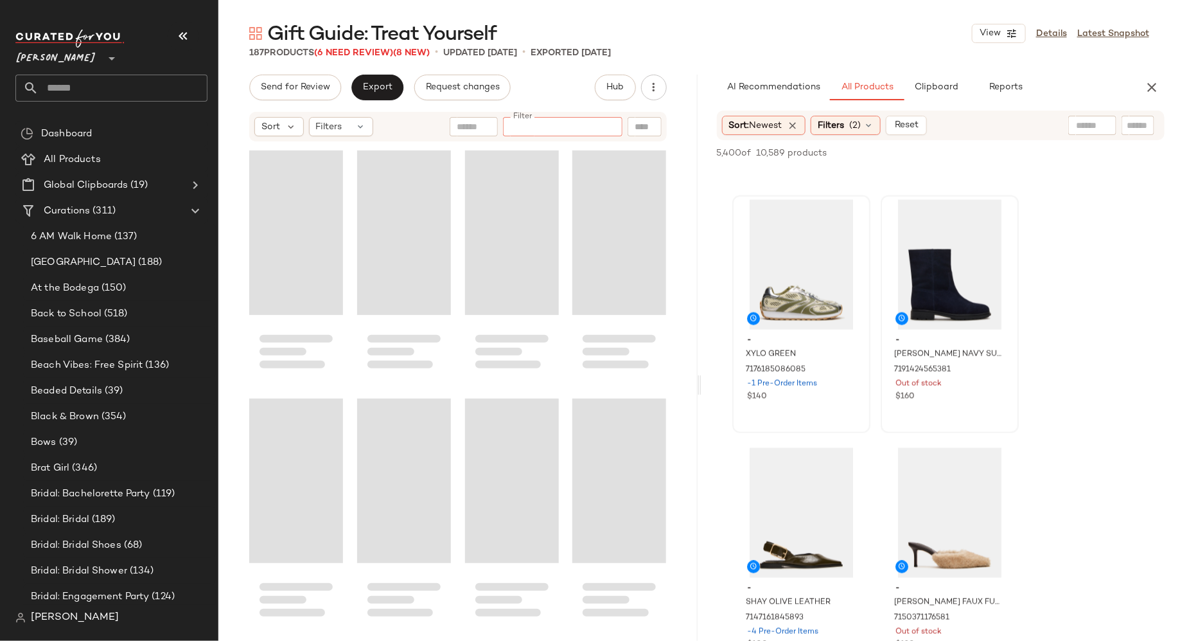
click at [597, 130] on input "Filter" at bounding box center [562, 126] width 109 height 13
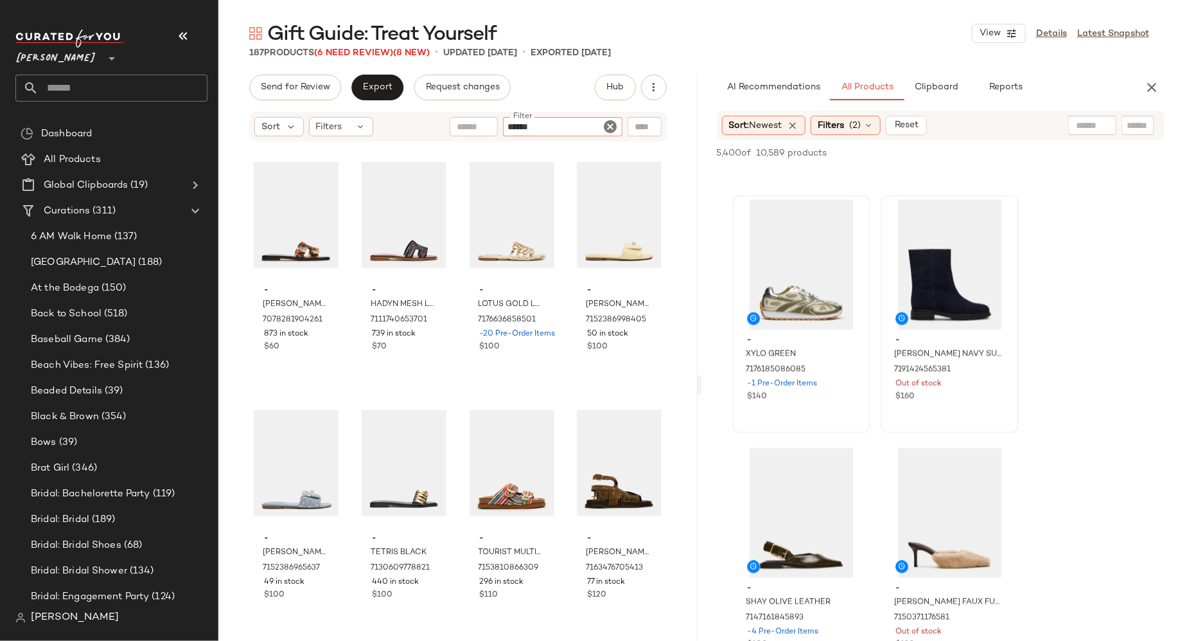
type input "*******"
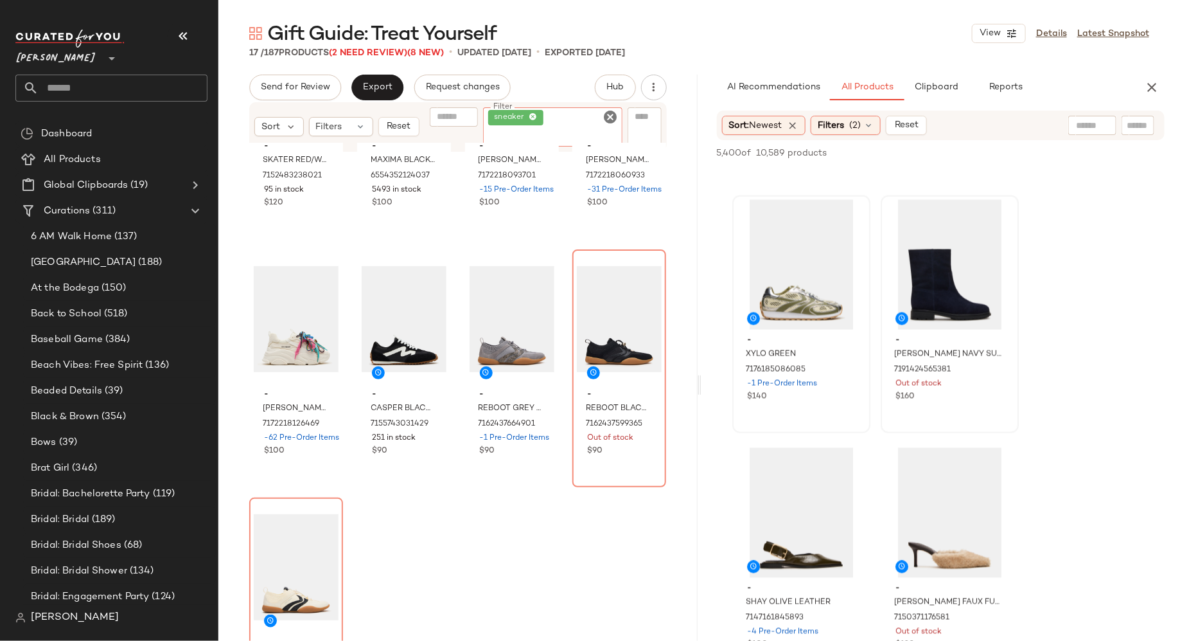
scroll to position [700, 0]
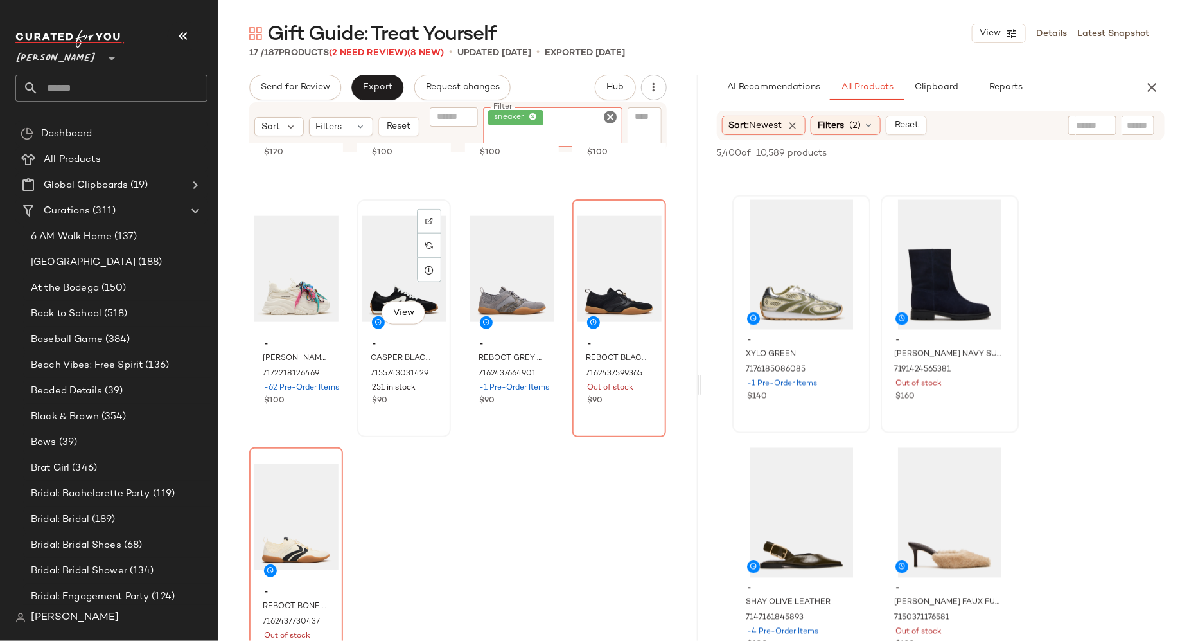
click at [389, 255] on div "View" at bounding box center [404, 269] width 85 height 130
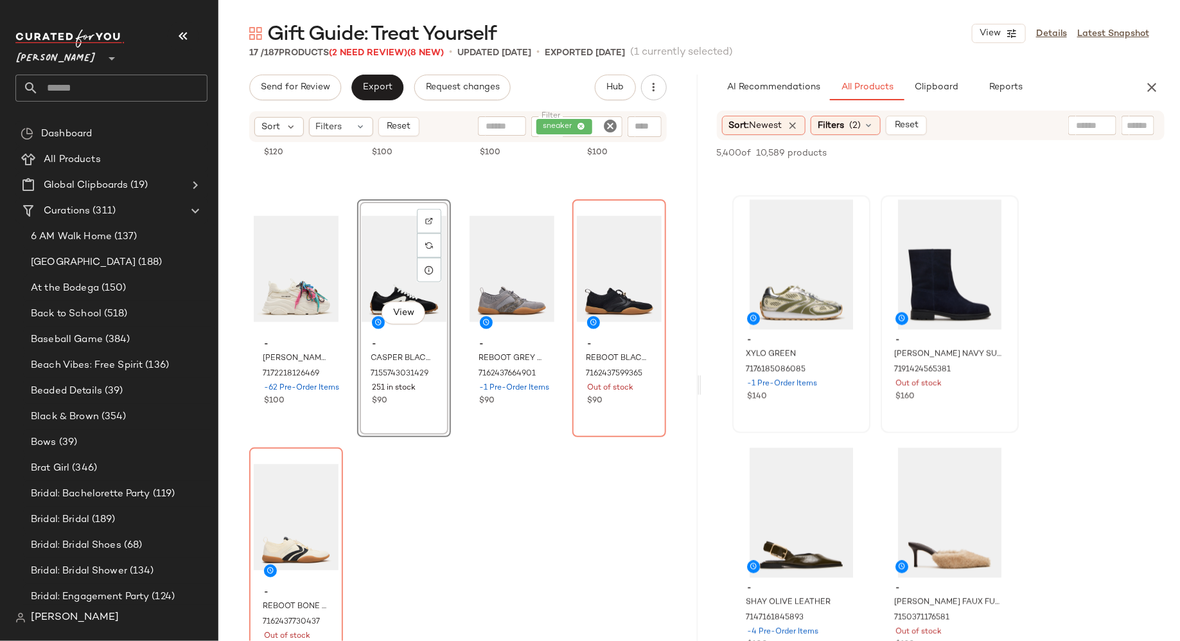
scroll to position [457, 0]
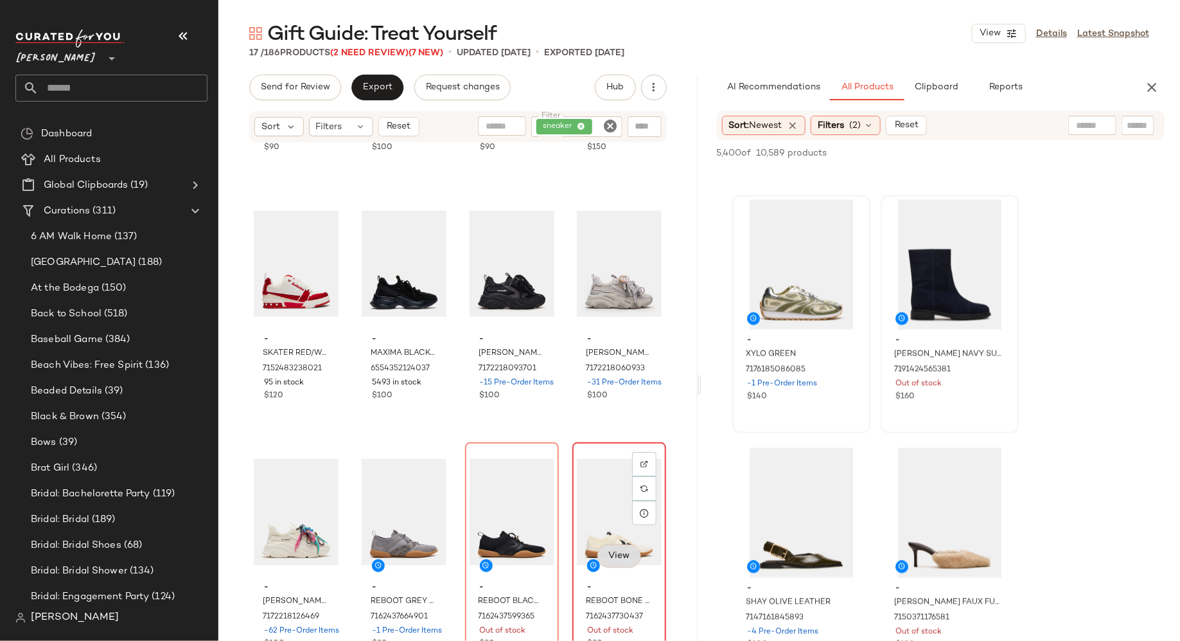
click at [619, 554] on span "View" at bounding box center [619, 556] width 22 height 10
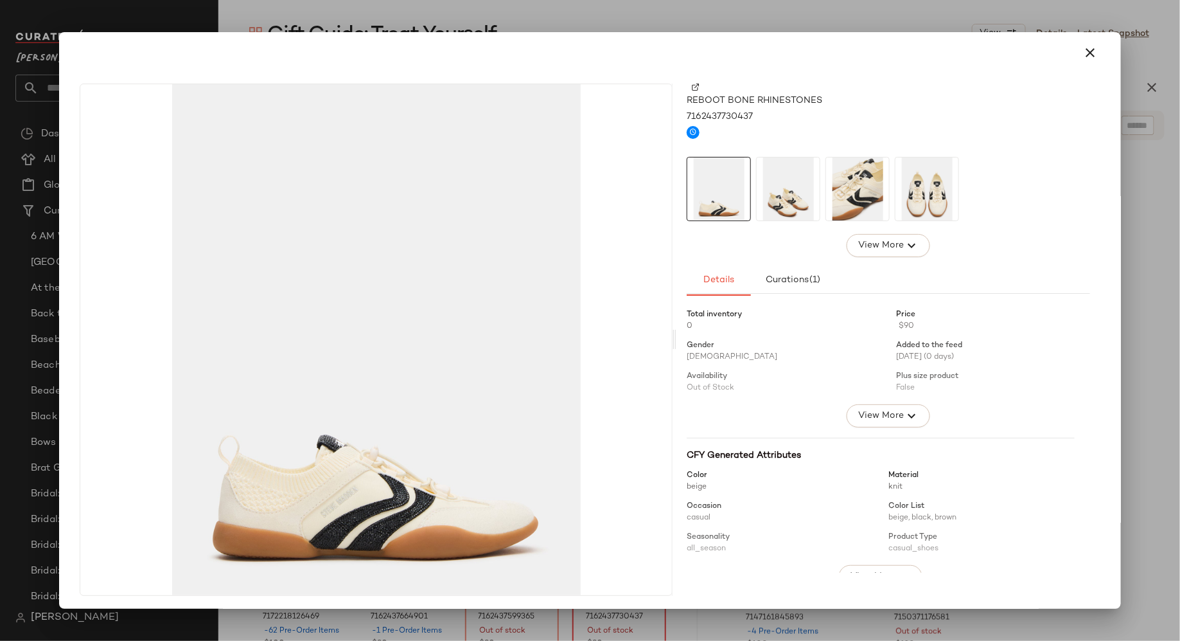
click at [788, 190] on img at bounding box center [788, 188] width 63 height 63
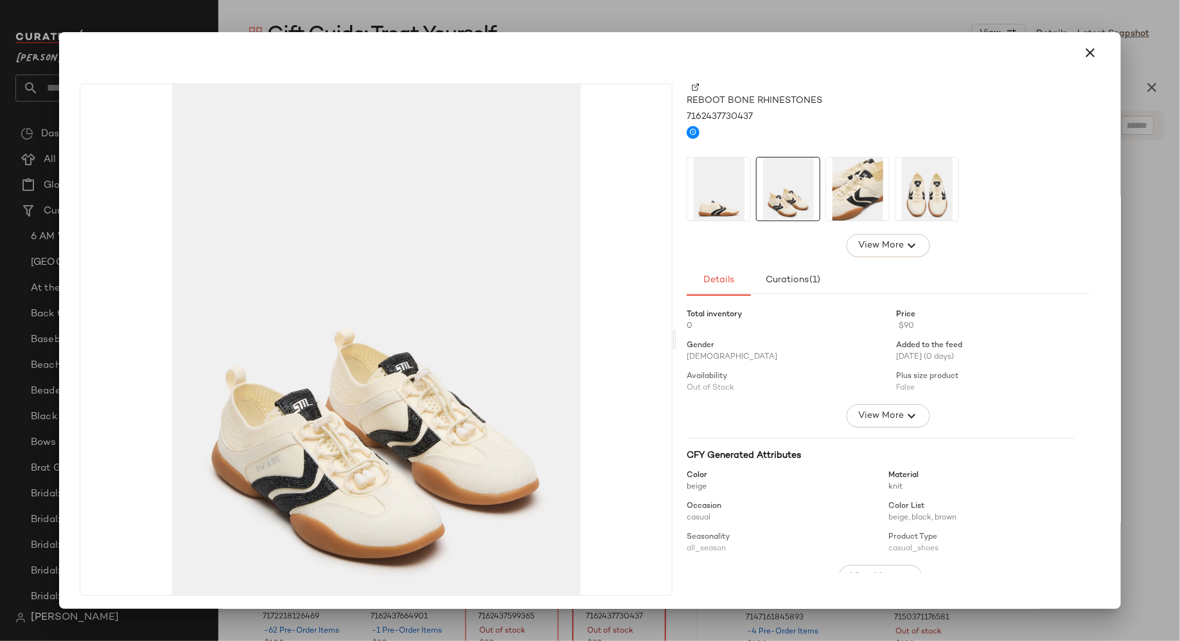
click at [855, 193] on img at bounding box center [857, 188] width 63 height 63
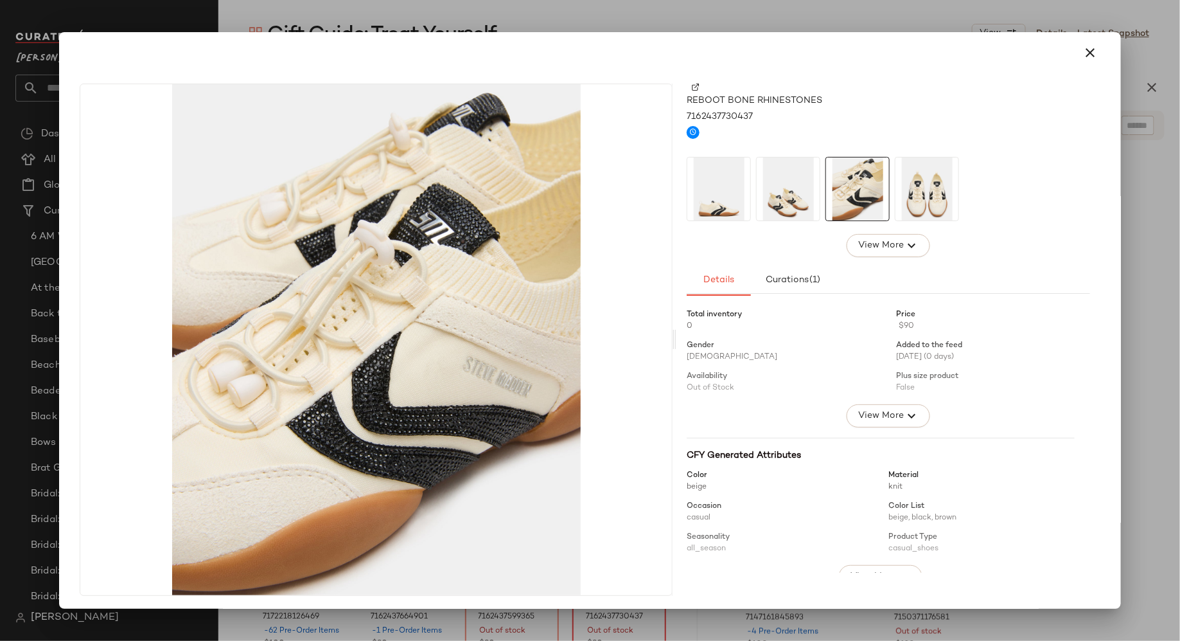
click at [911, 197] on img at bounding box center [927, 188] width 63 height 63
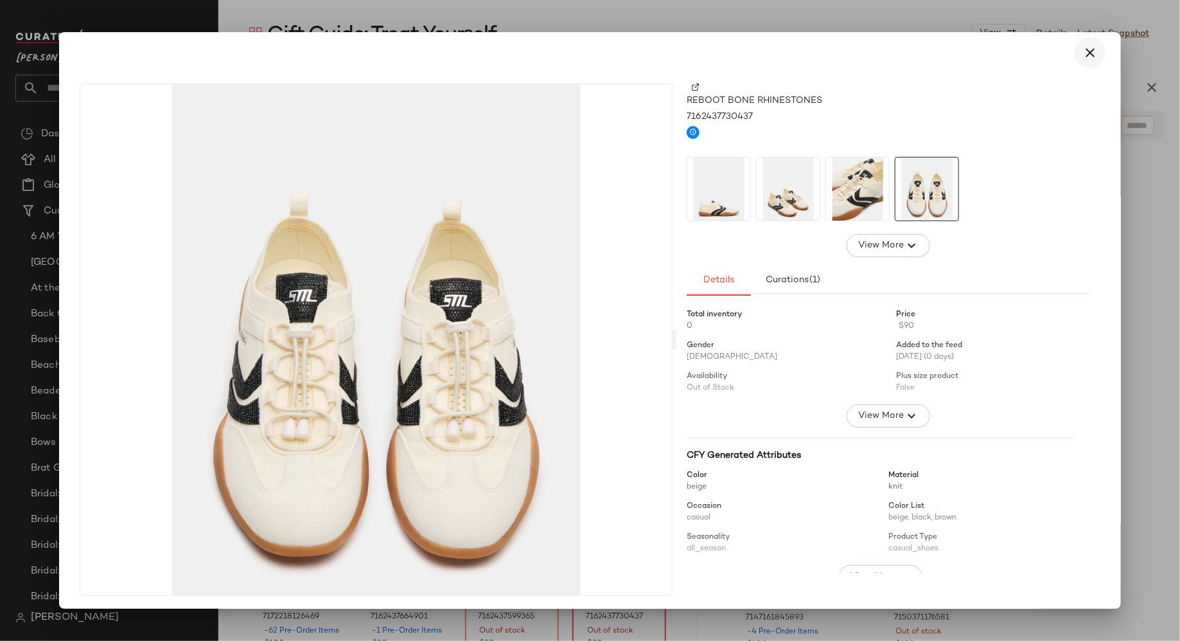
click at [1086, 53] on icon "button" at bounding box center [1090, 52] width 15 height 15
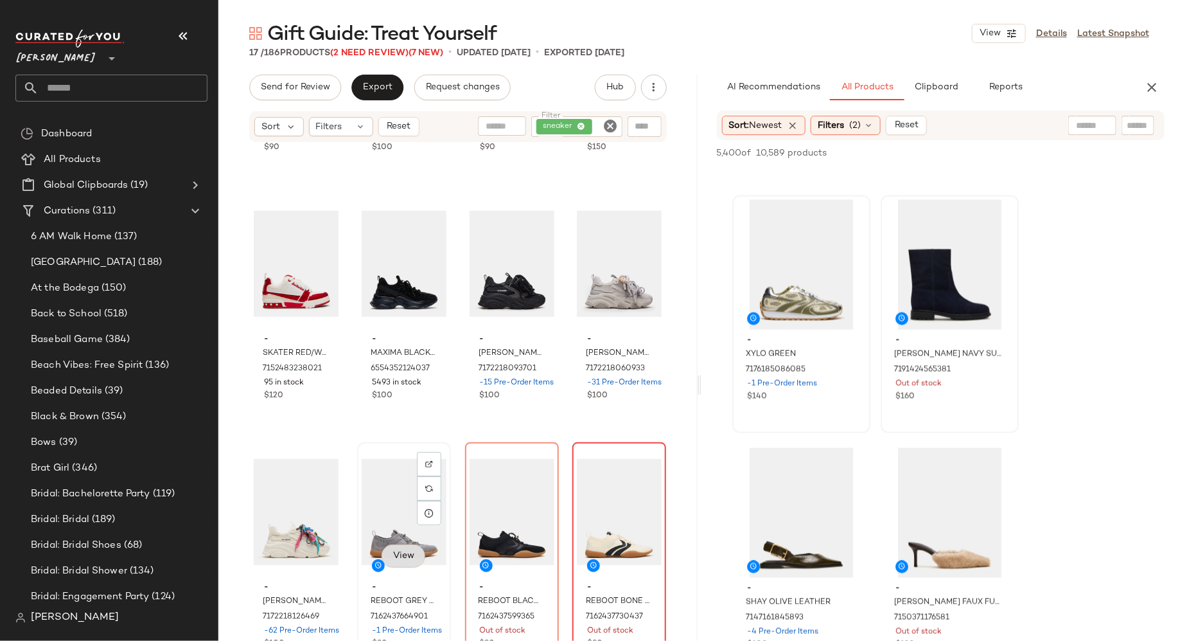
click at [400, 556] on span "View" at bounding box center [404, 556] width 22 height 10
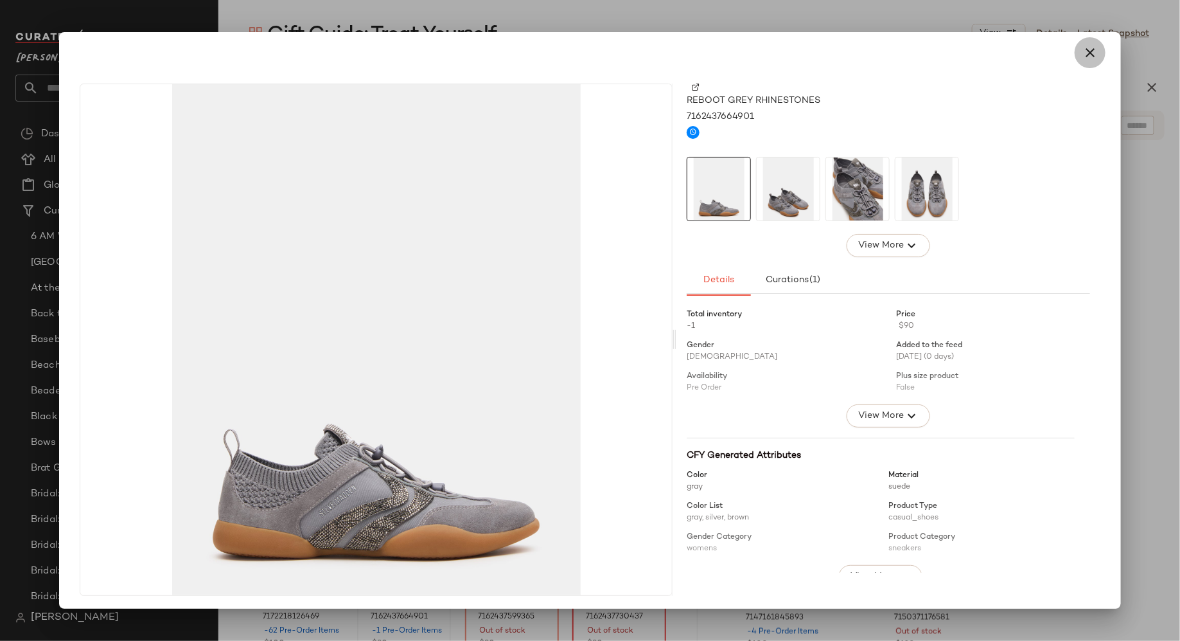
click at [1083, 51] on icon "button" at bounding box center [1090, 52] width 15 height 15
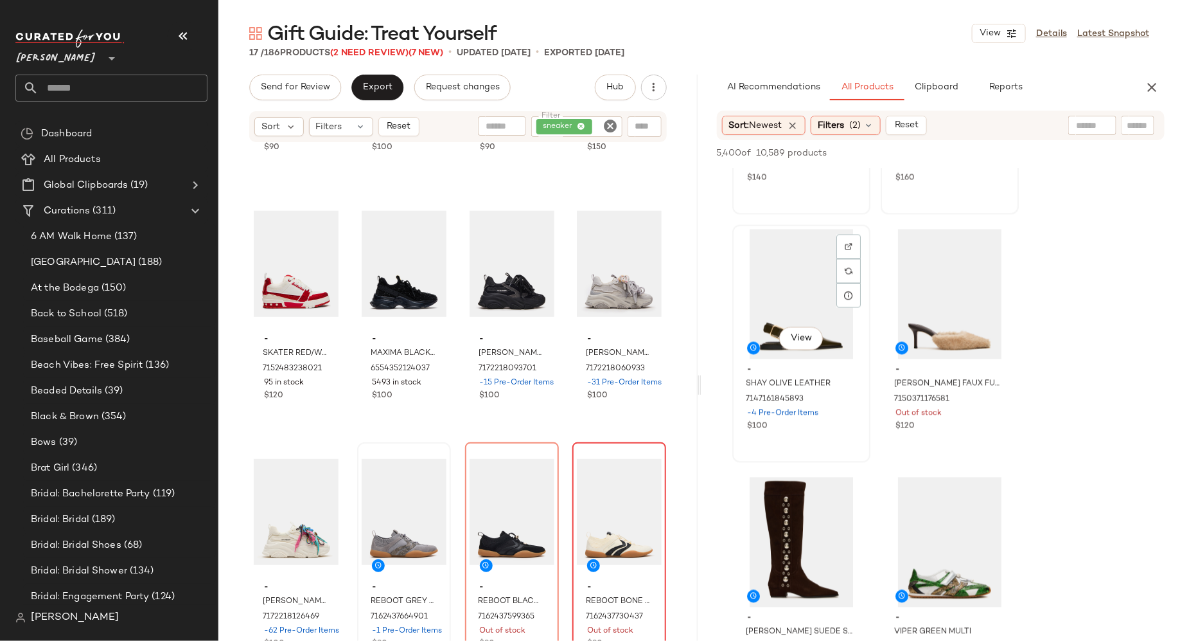
scroll to position [1189, 0]
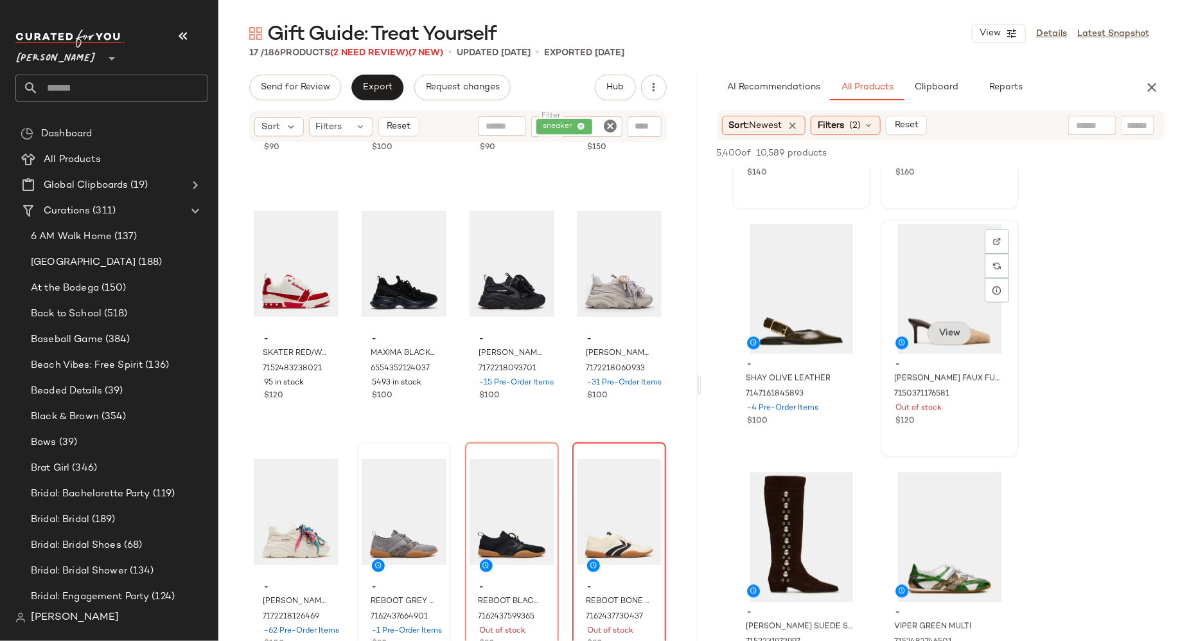
click at [950, 333] on span "View" at bounding box center [949, 333] width 22 height 10
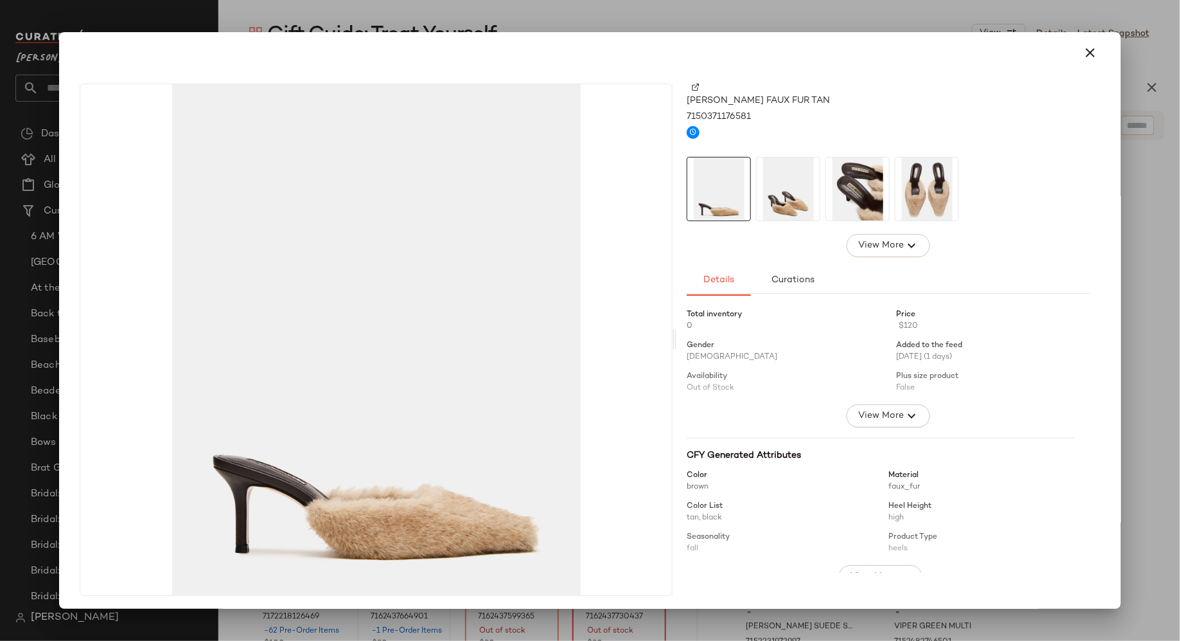
click at [781, 198] on img at bounding box center [788, 188] width 63 height 63
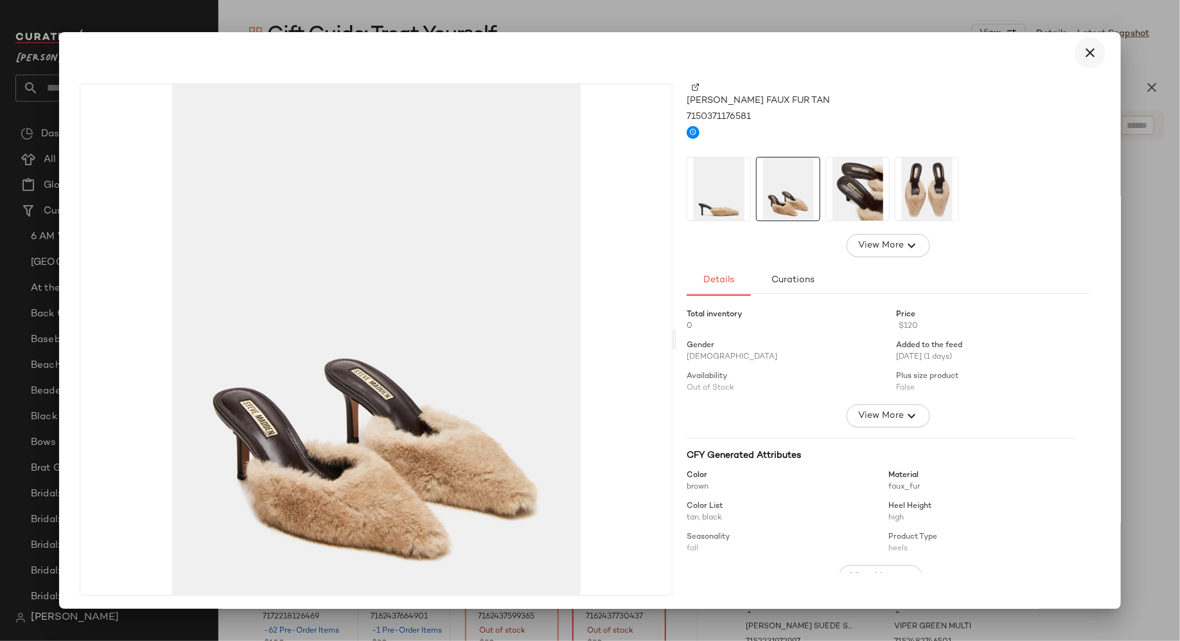
click at [1085, 57] on icon "button" at bounding box center [1090, 52] width 15 height 15
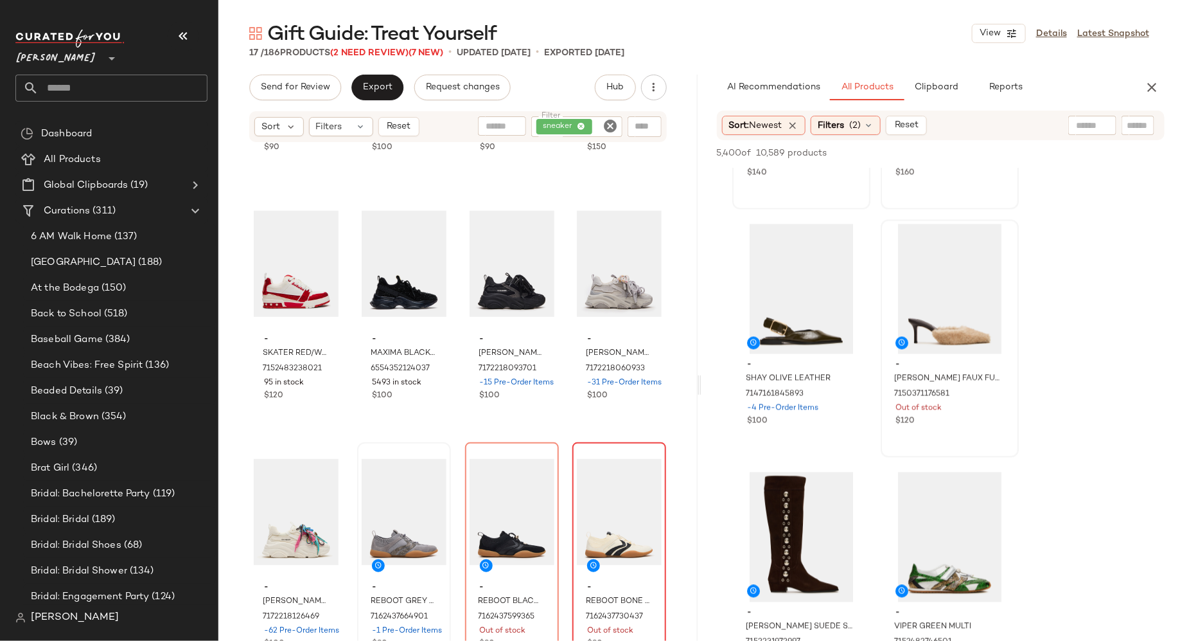
click at [611, 129] on icon "Clear Filter" at bounding box center [610, 125] width 15 height 15
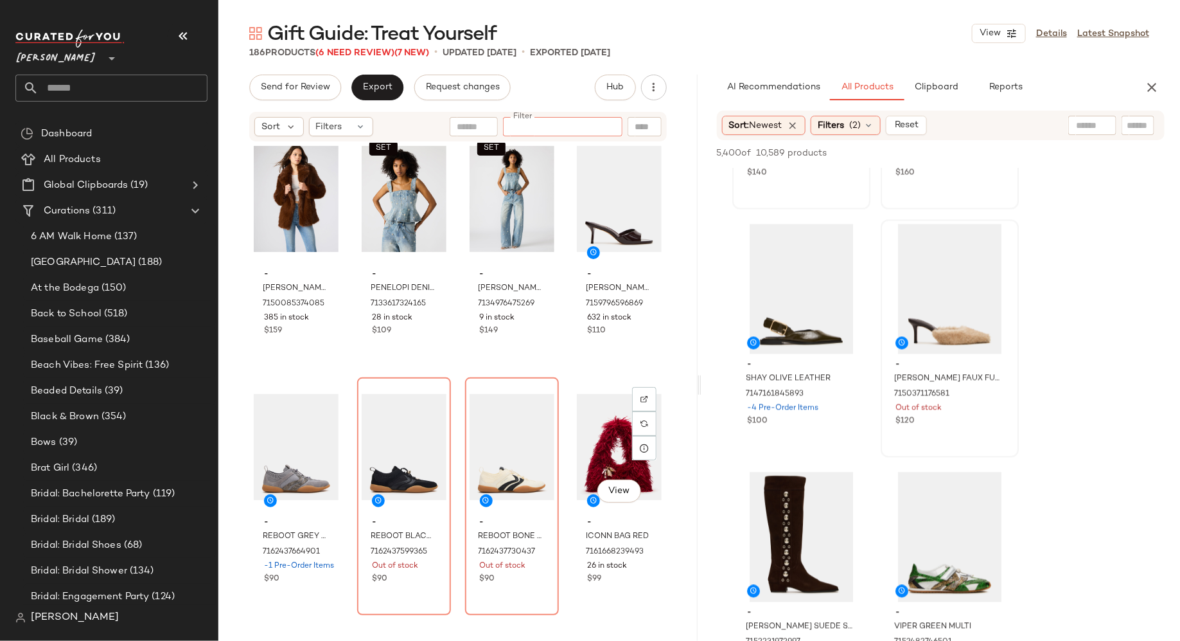
scroll to position [10940, 0]
click at [587, 195] on div "View" at bounding box center [619, 198] width 85 height 130
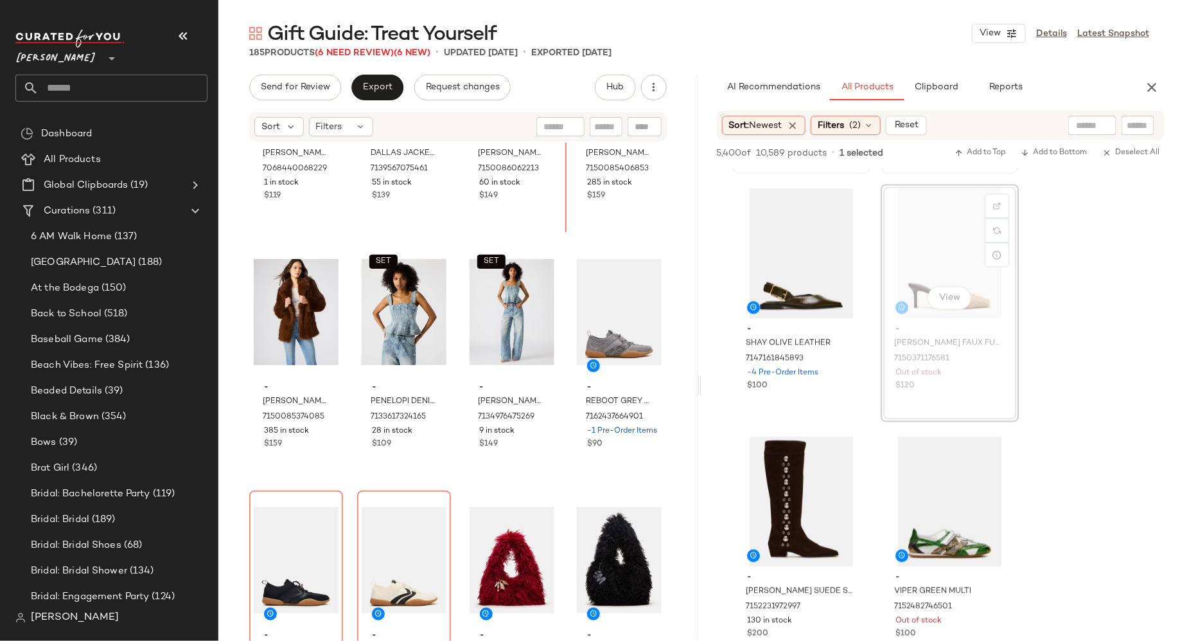
scroll to position [10793, 0]
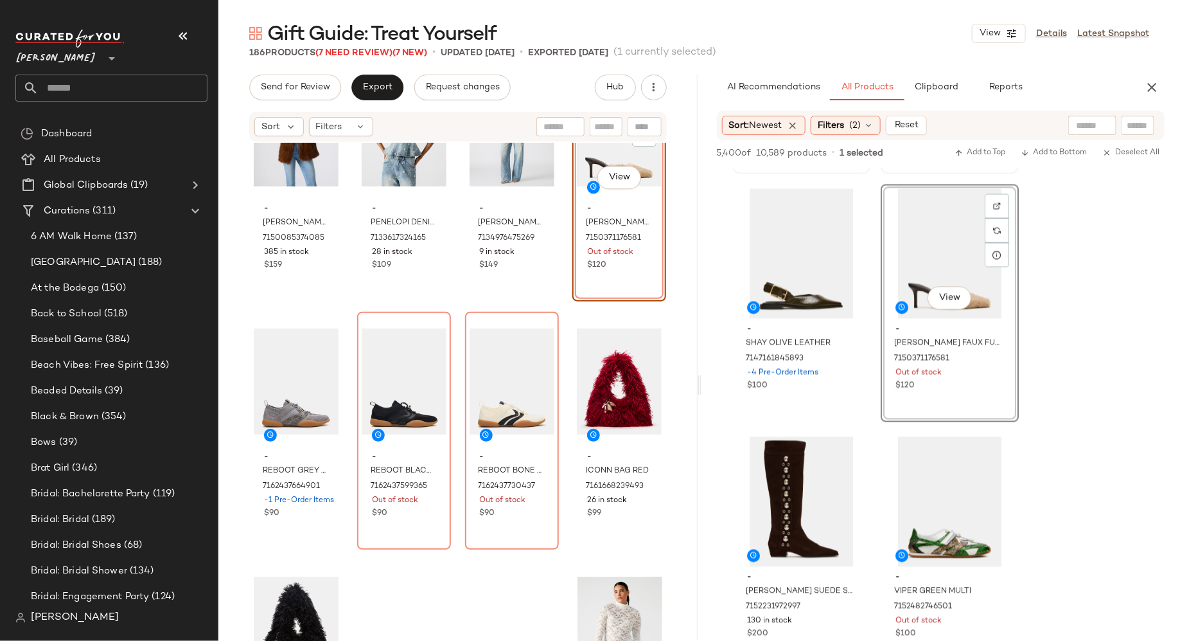
scroll to position [11015, 0]
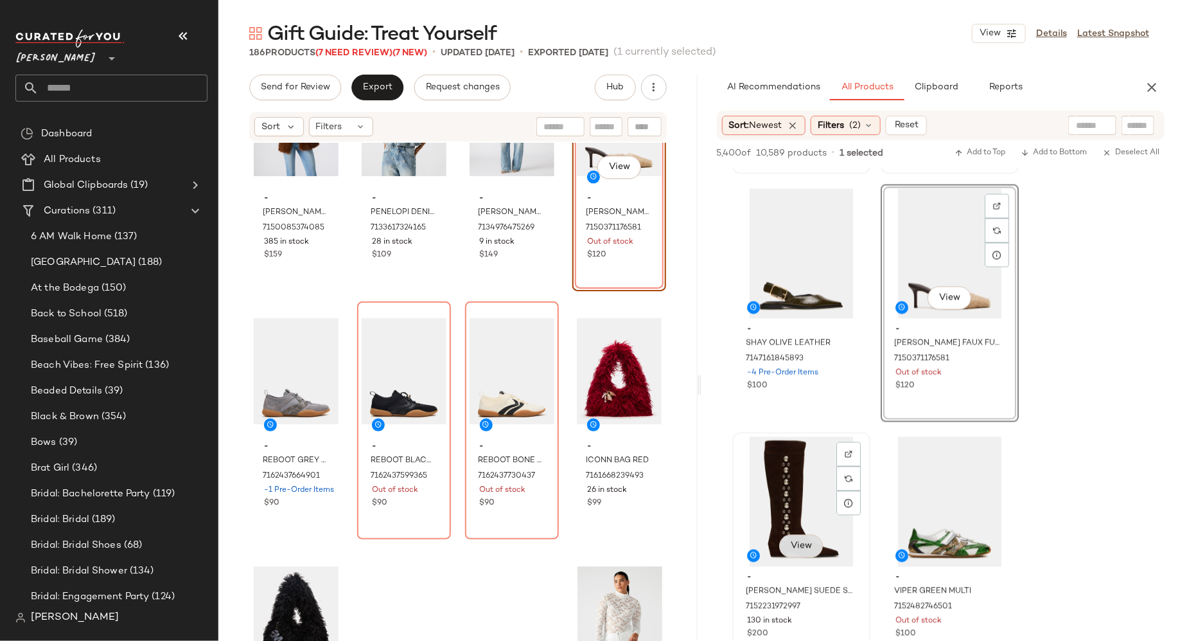
click at [800, 551] on span "View" at bounding box center [801, 546] width 22 height 10
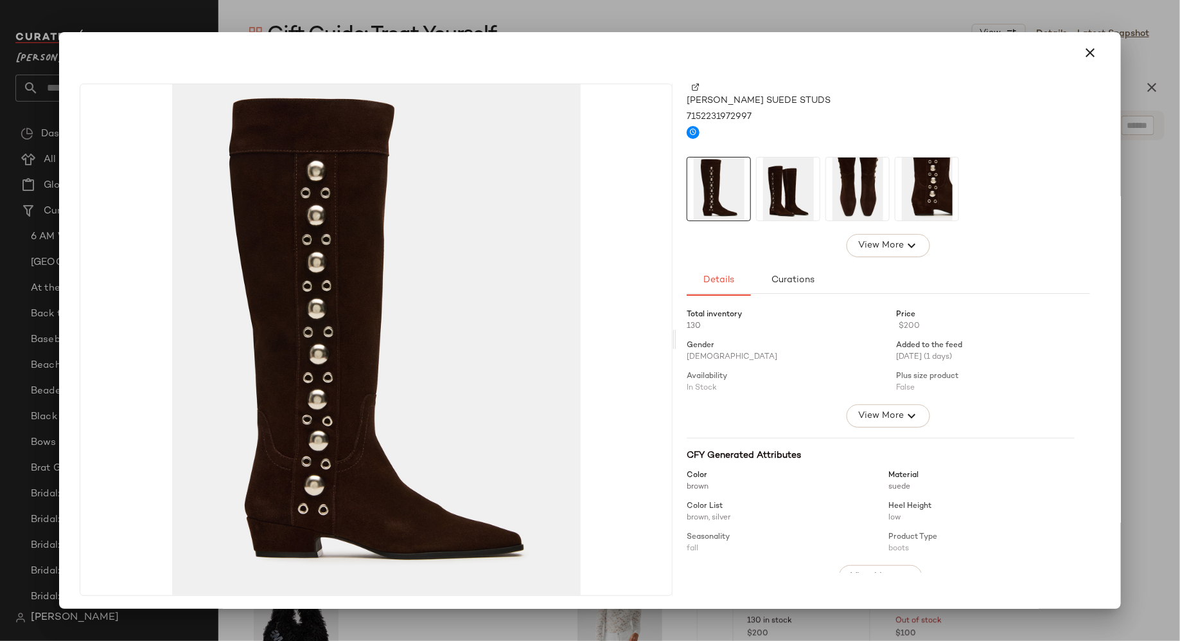
click at [927, 182] on img at bounding box center [927, 188] width 63 height 63
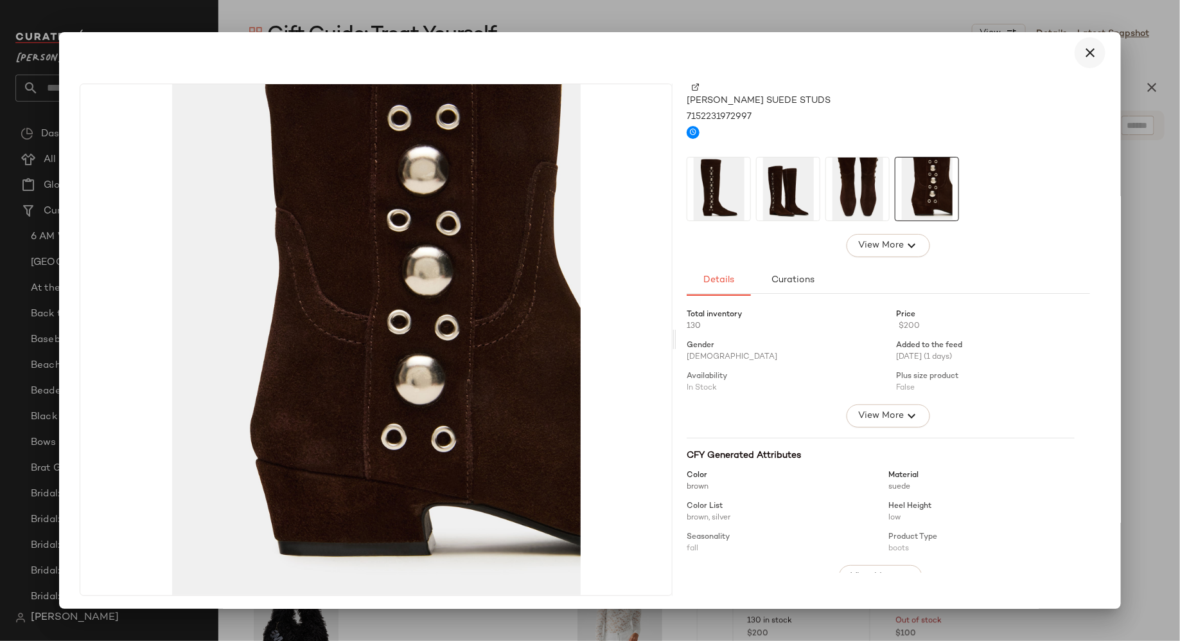
click at [1088, 53] on icon "button" at bounding box center [1090, 52] width 15 height 15
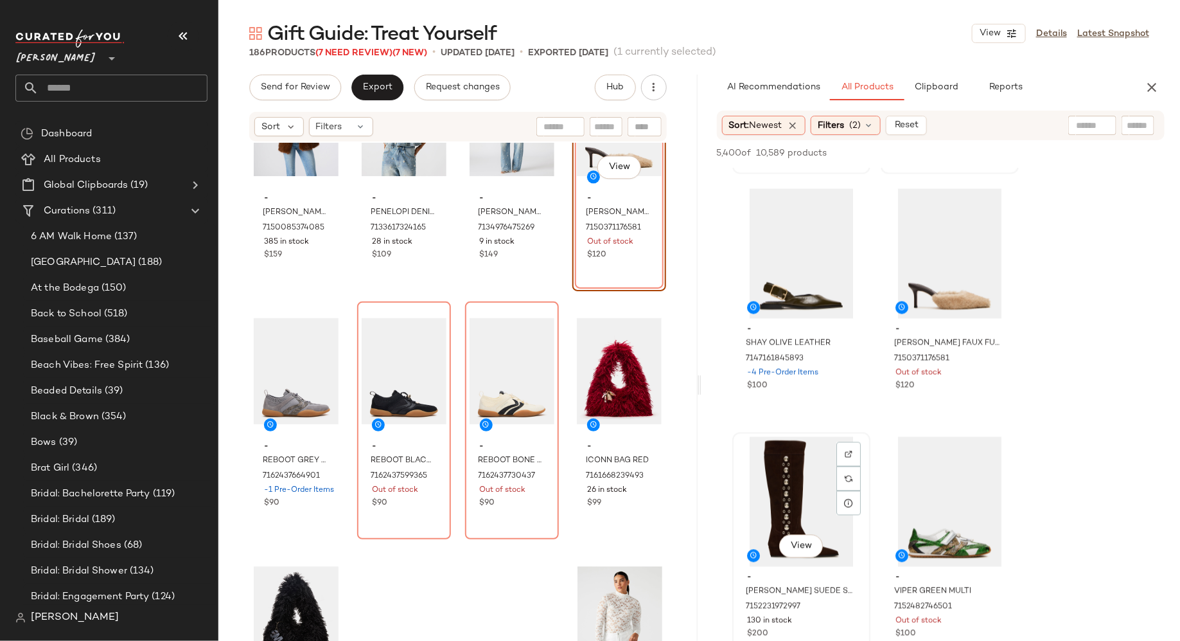
click at [795, 493] on div "View" at bounding box center [801, 502] width 129 height 130
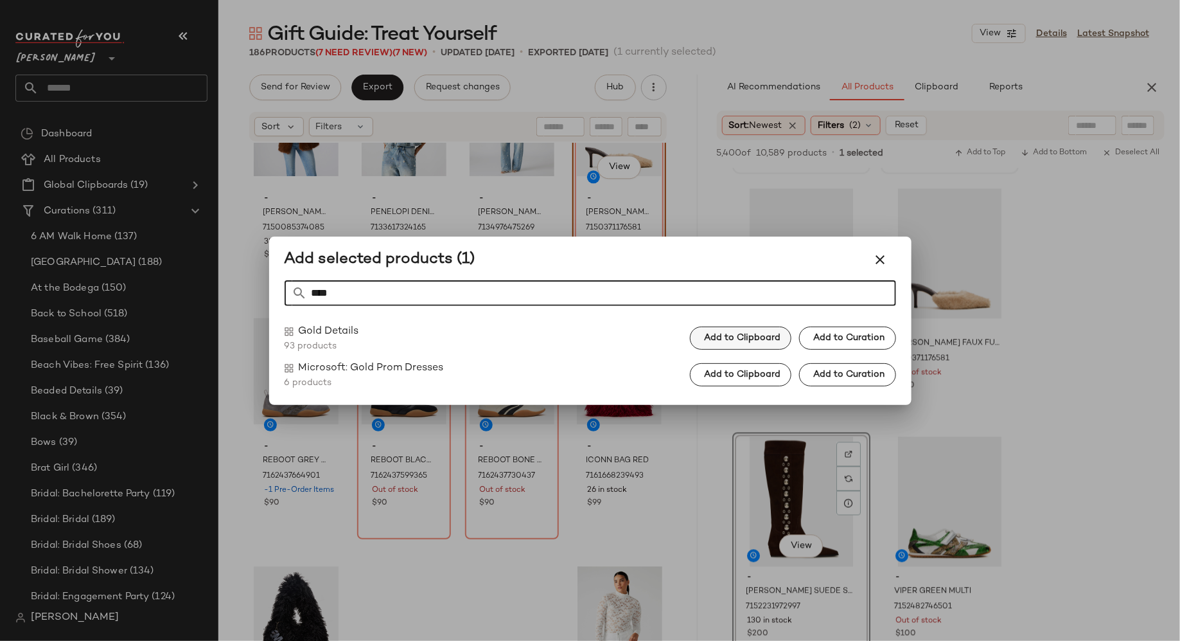
type input "****"
click at [734, 337] on span "Add to Clipboard" at bounding box center [742, 338] width 77 height 10
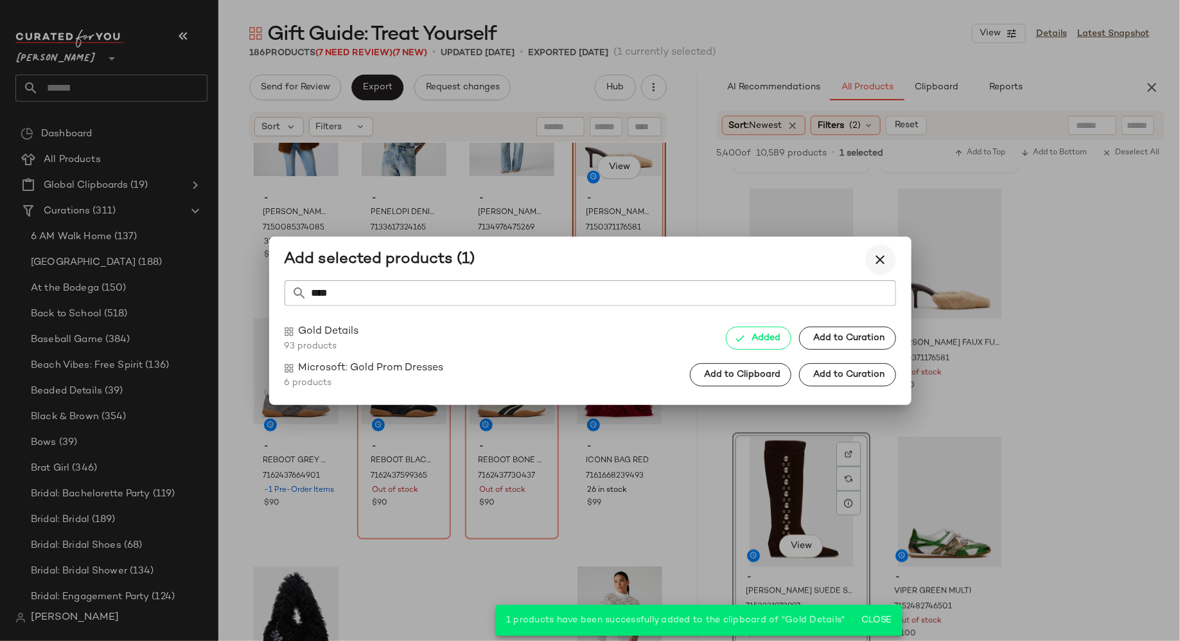
click at [882, 258] on icon "button" at bounding box center [880, 259] width 15 height 15
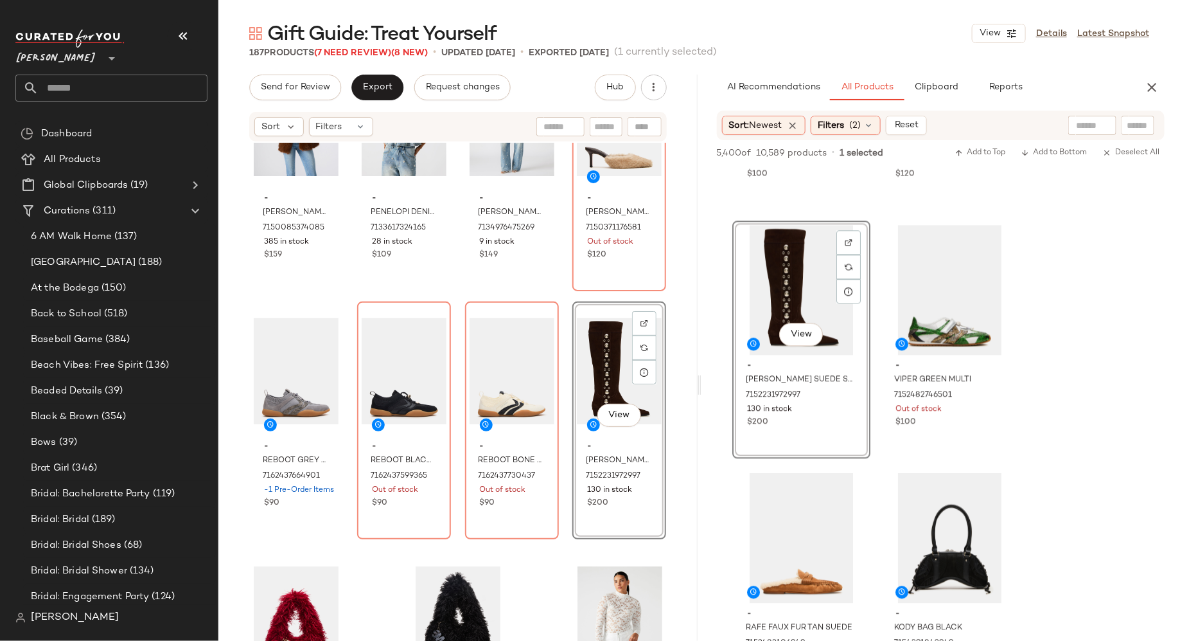
scroll to position [1437, 0]
click at [955, 328] on span "View" at bounding box center [949, 333] width 22 height 10
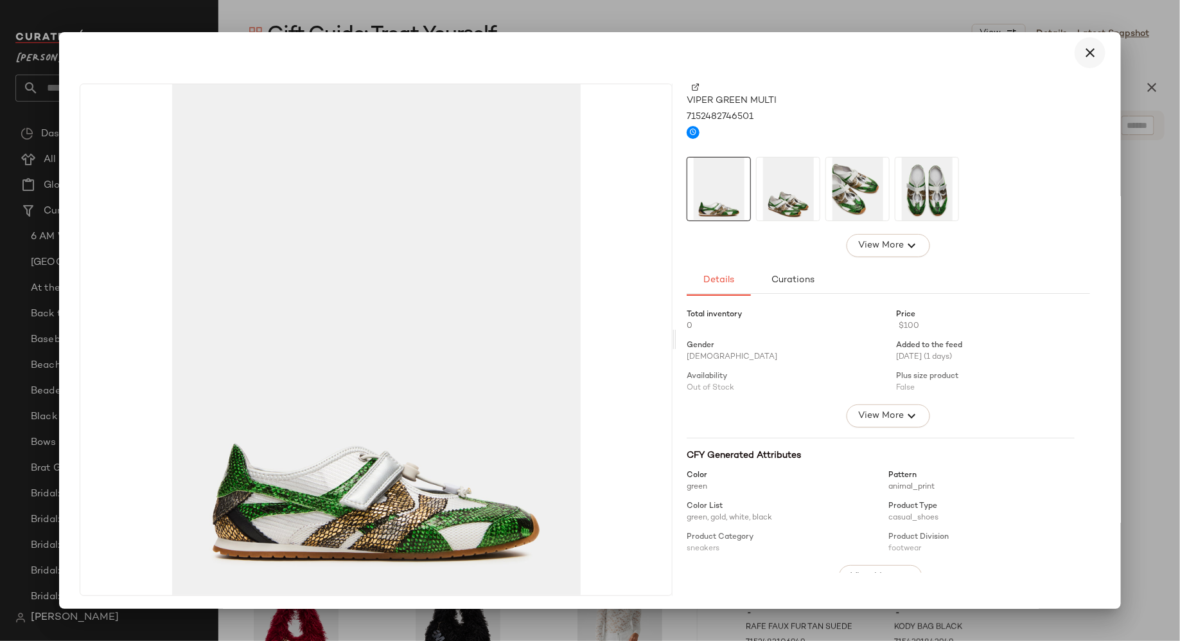
click at [1086, 51] on icon "button" at bounding box center [1090, 52] width 15 height 15
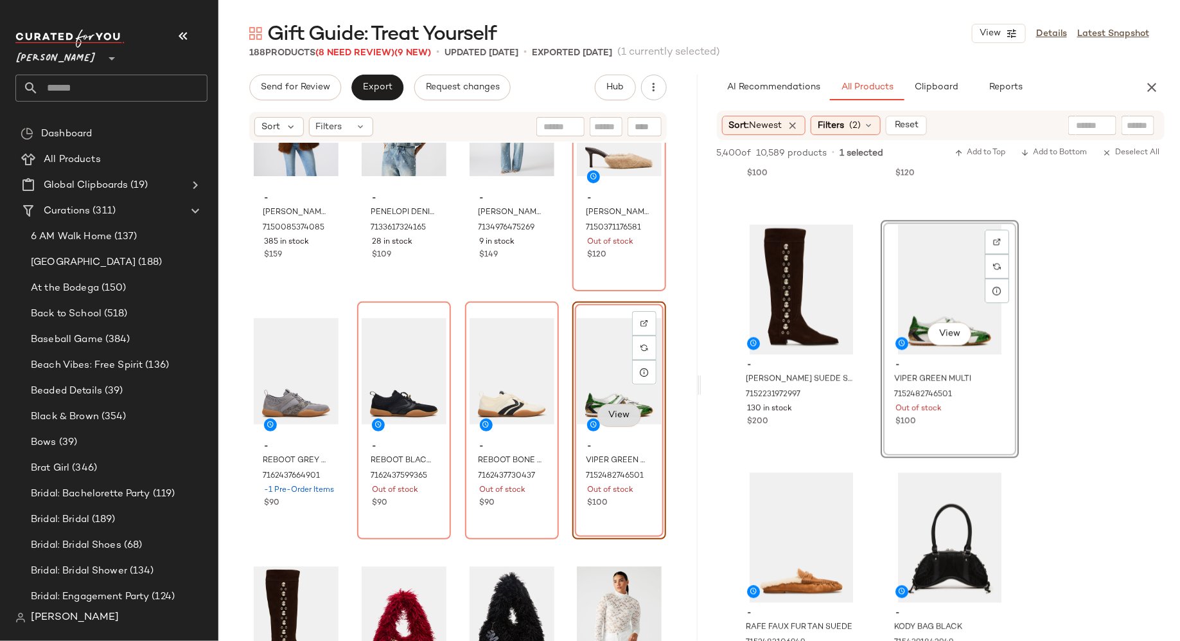
click at [616, 414] on span "View" at bounding box center [619, 415] width 22 height 10
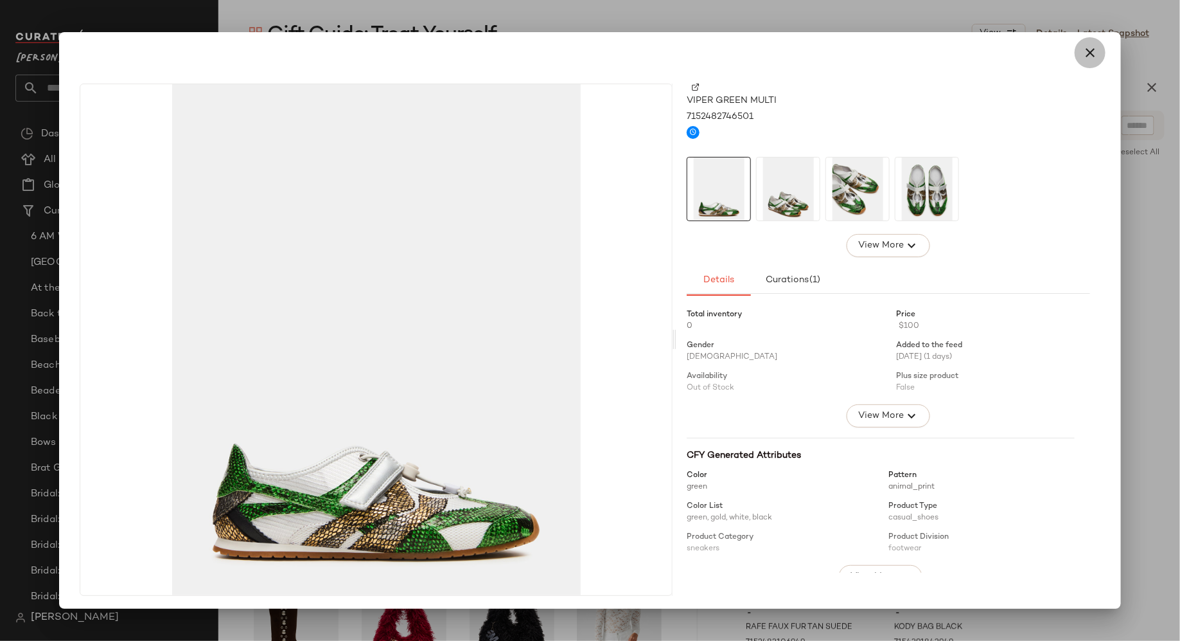
click at [1087, 48] on icon "button" at bounding box center [1090, 52] width 15 height 15
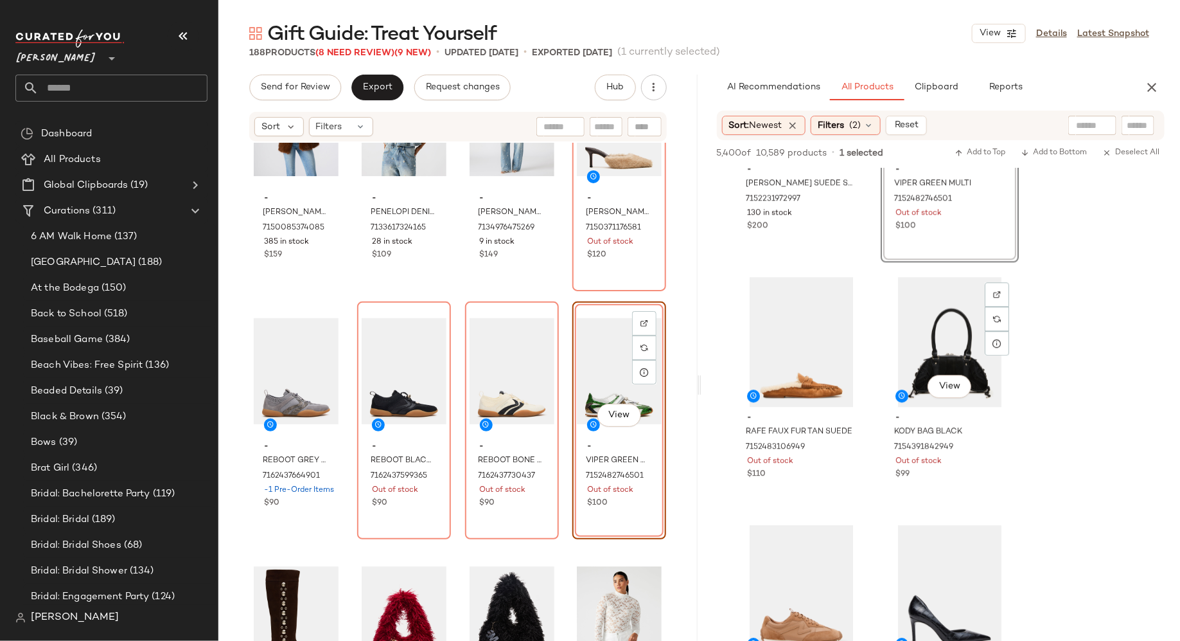
scroll to position [1633, 0]
click at [603, 125] on input "Filter" at bounding box center [562, 126] width 109 height 13
type input "****"
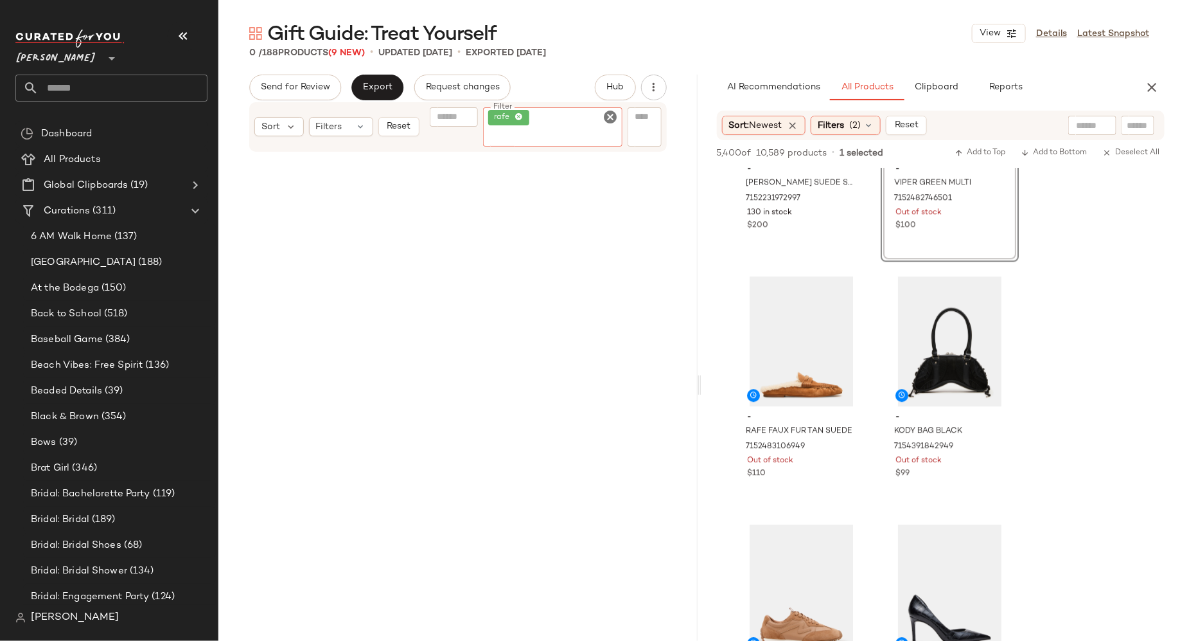
click at [612, 118] on icon "Clear Filter" at bounding box center [610, 116] width 15 height 15
type input "***"
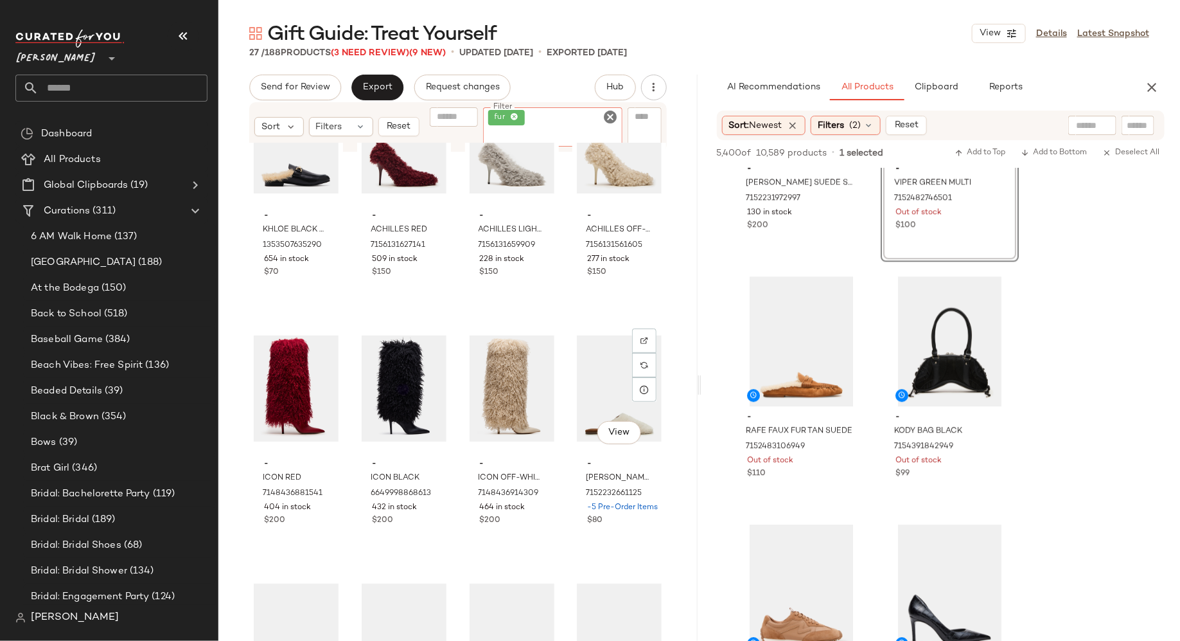
scroll to position [0, 0]
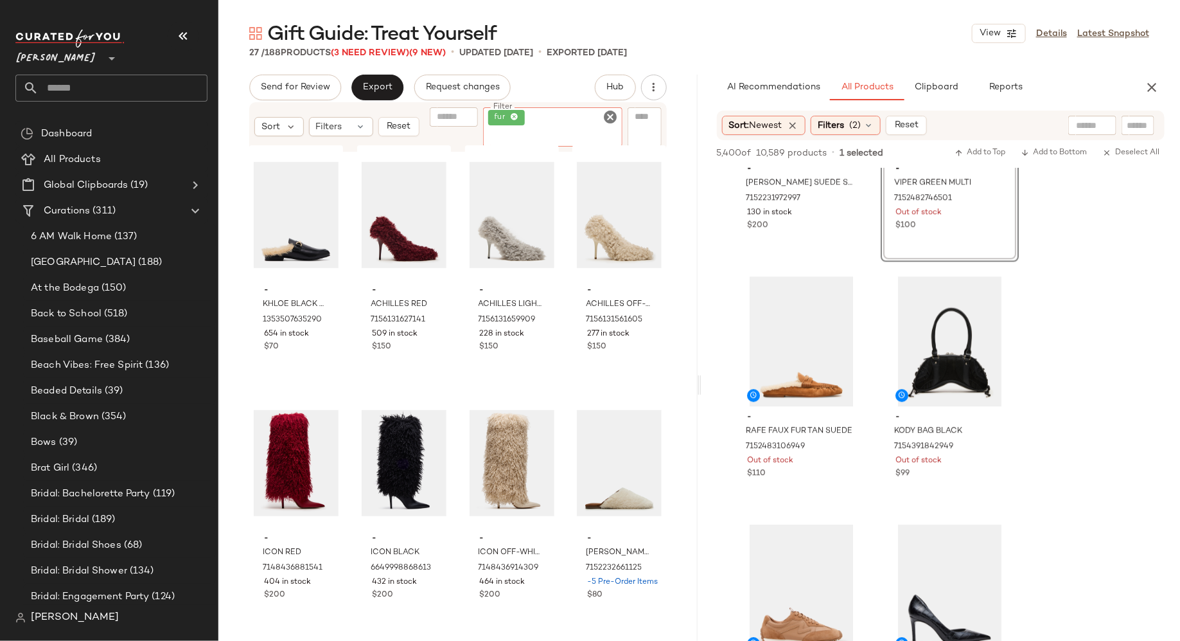
click at [610, 121] on icon "Clear Filter" at bounding box center [610, 116] width 15 height 15
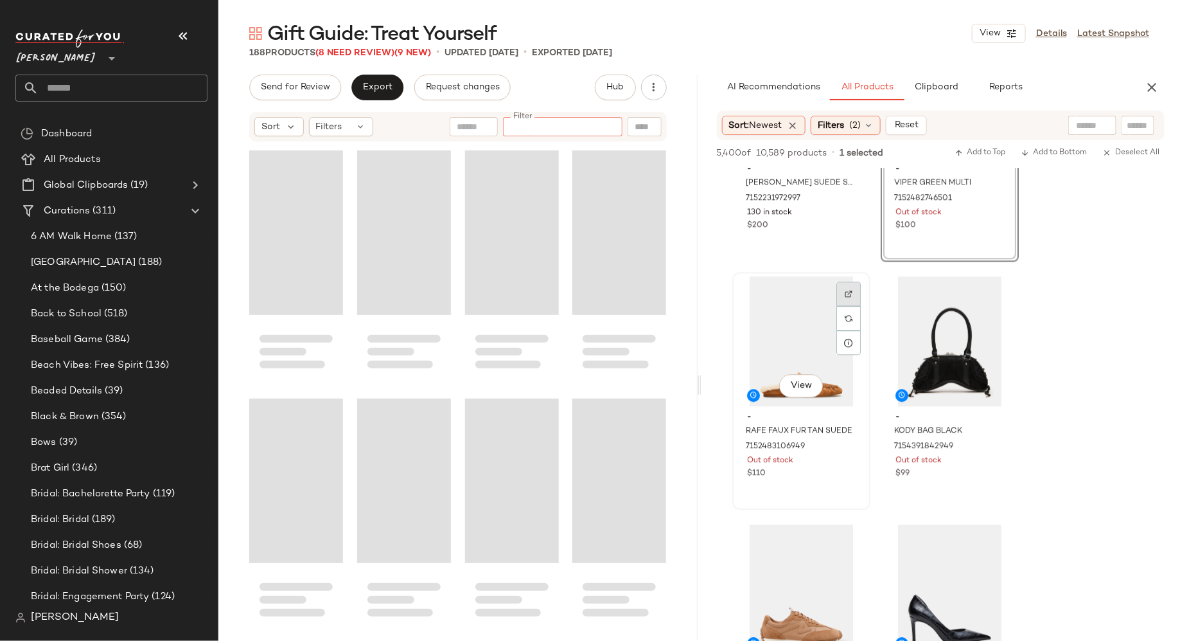
click at [848, 297] on img at bounding box center [849, 294] width 8 height 8
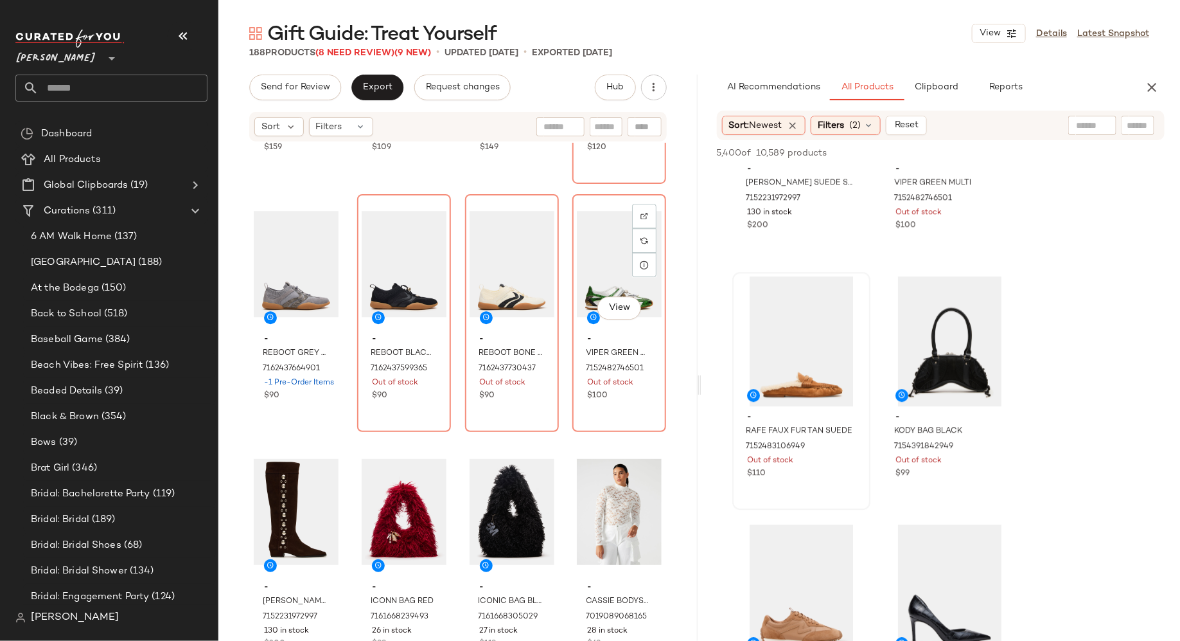
scroll to position [10935, 0]
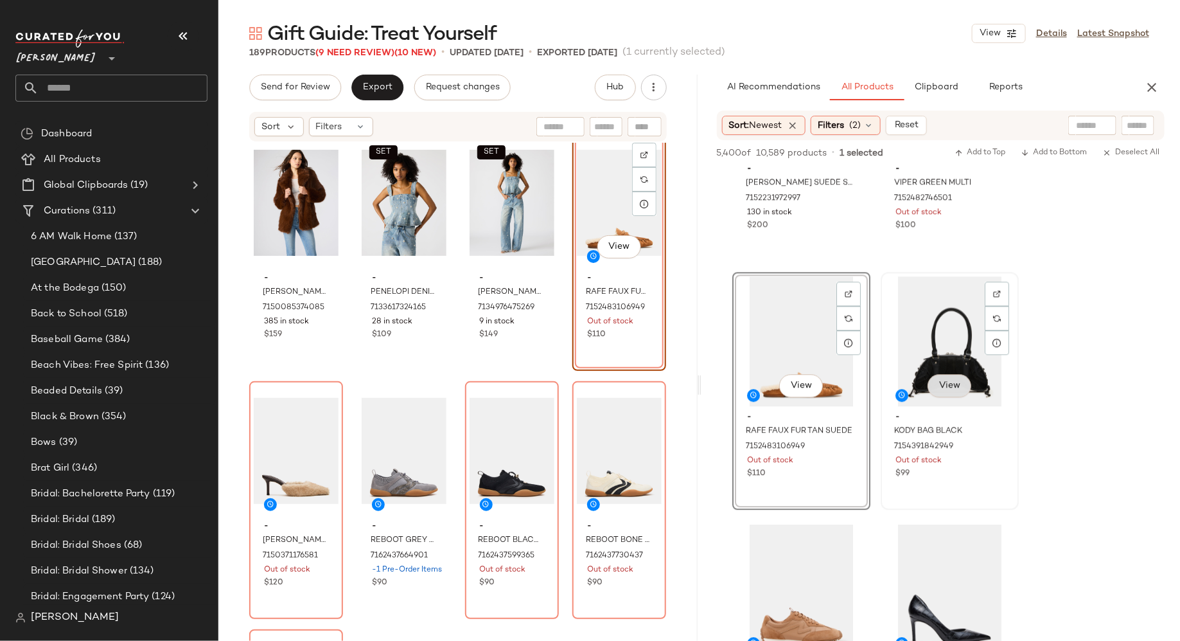
click at [954, 386] on span "View" at bounding box center [949, 385] width 22 height 10
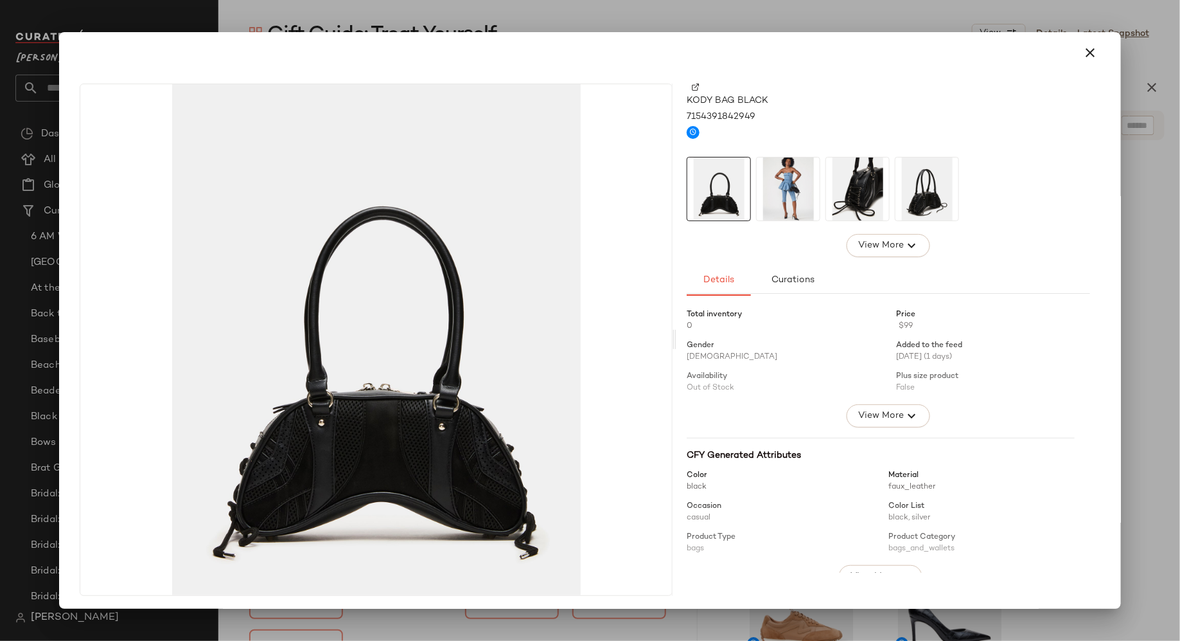
click at [693, 86] on img at bounding box center [696, 88] width 8 height 8
click at [1084, 48] on icon "button" at bounding box center [1090, 52] width 15 height 15
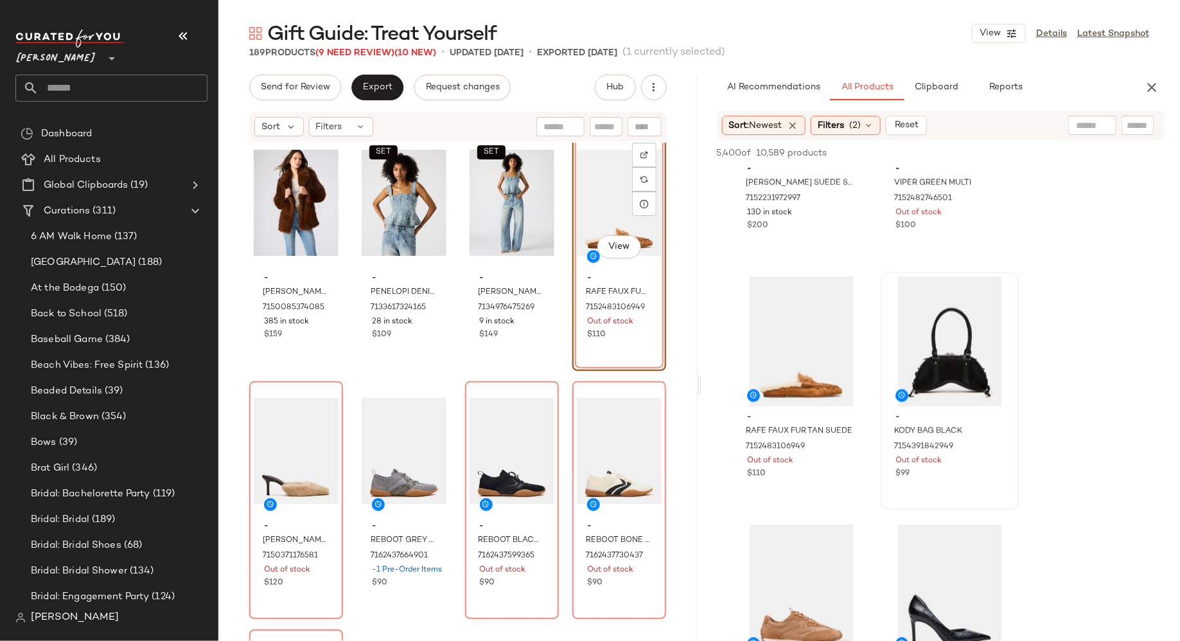
click at [603, 126] on input "text" at bounding box center [606, 126] width 22 height 13
type input "***"
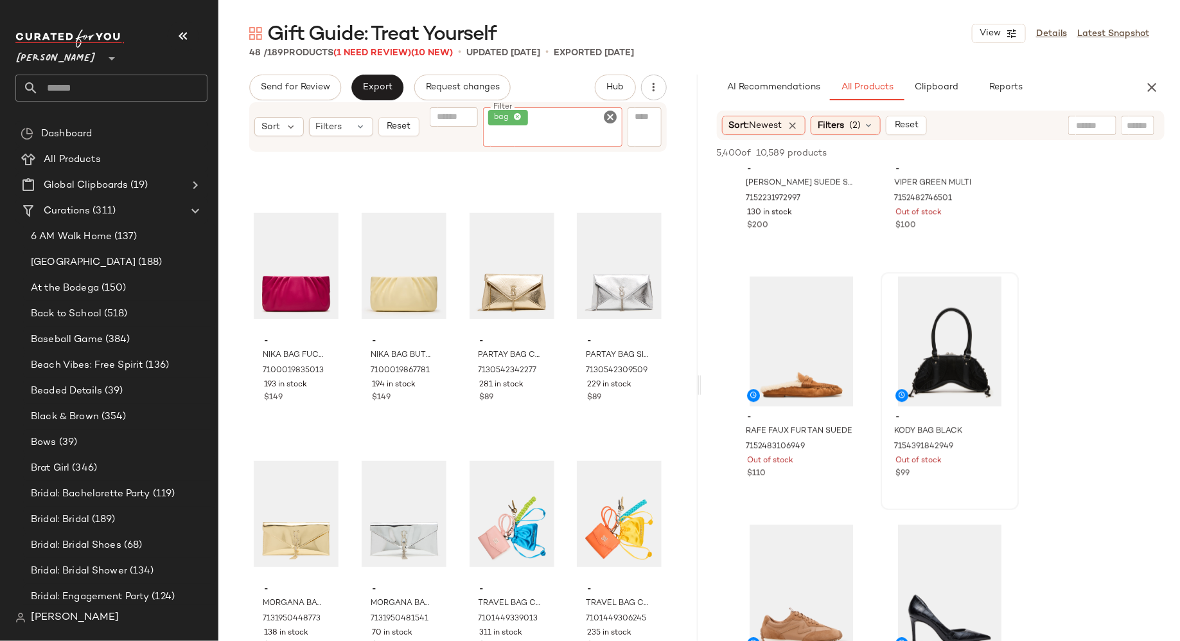
scroll to position [2442, 0]
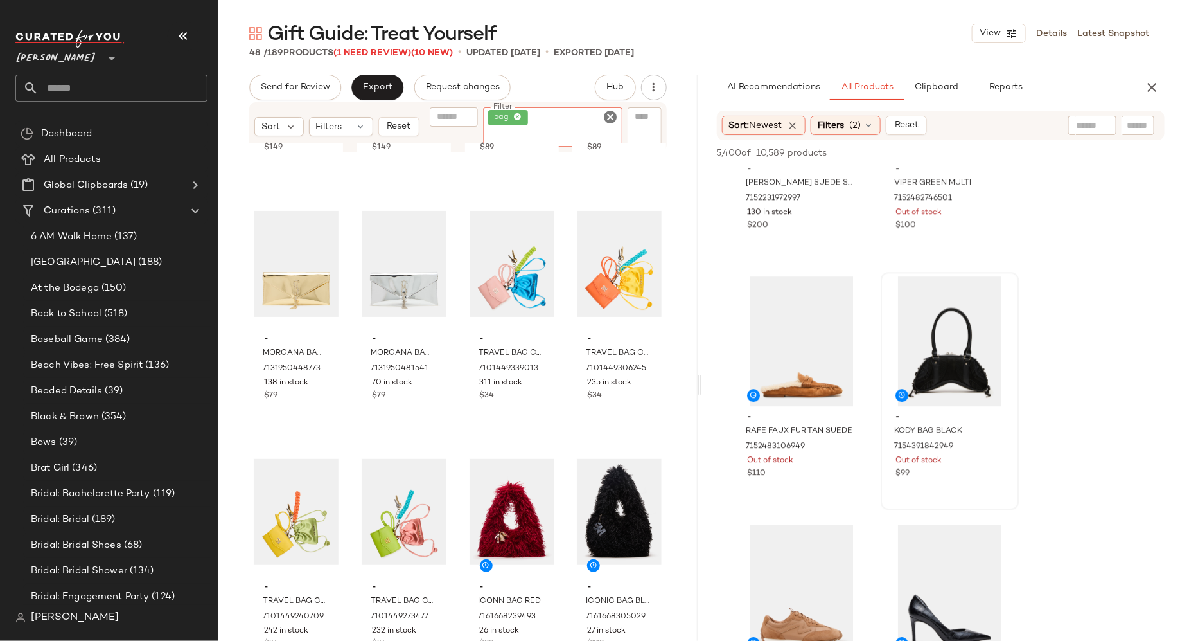
click at [613, 121] on icon "Clear Filter" at bounding box center [610, 116] width 15 height 15
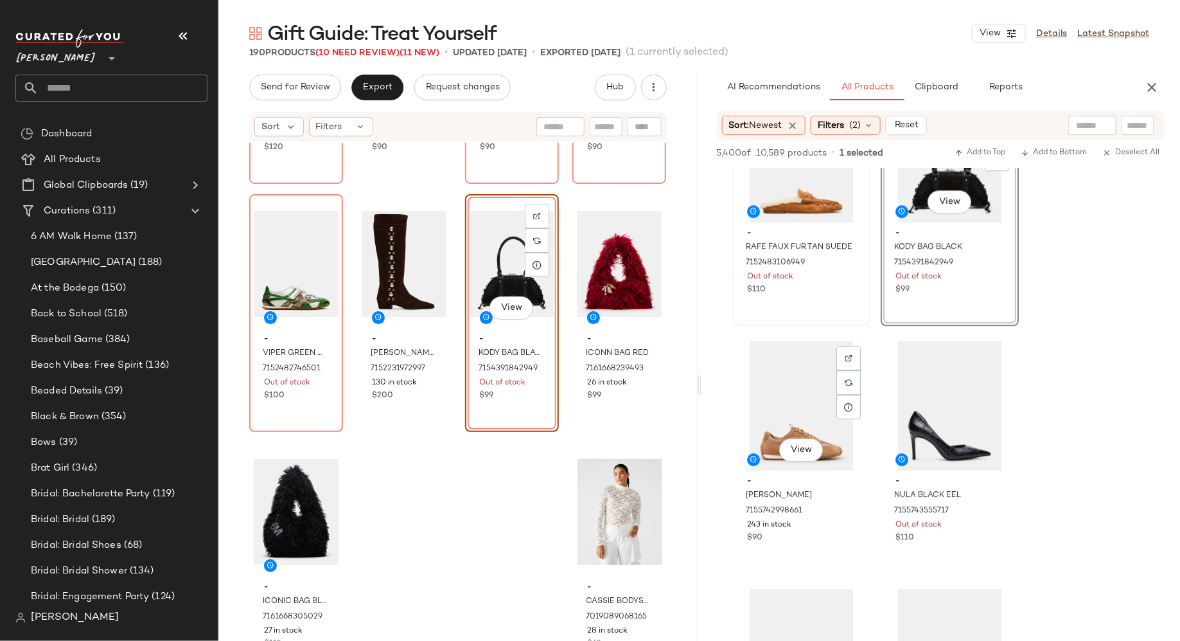
scroll to position [1838, 0]
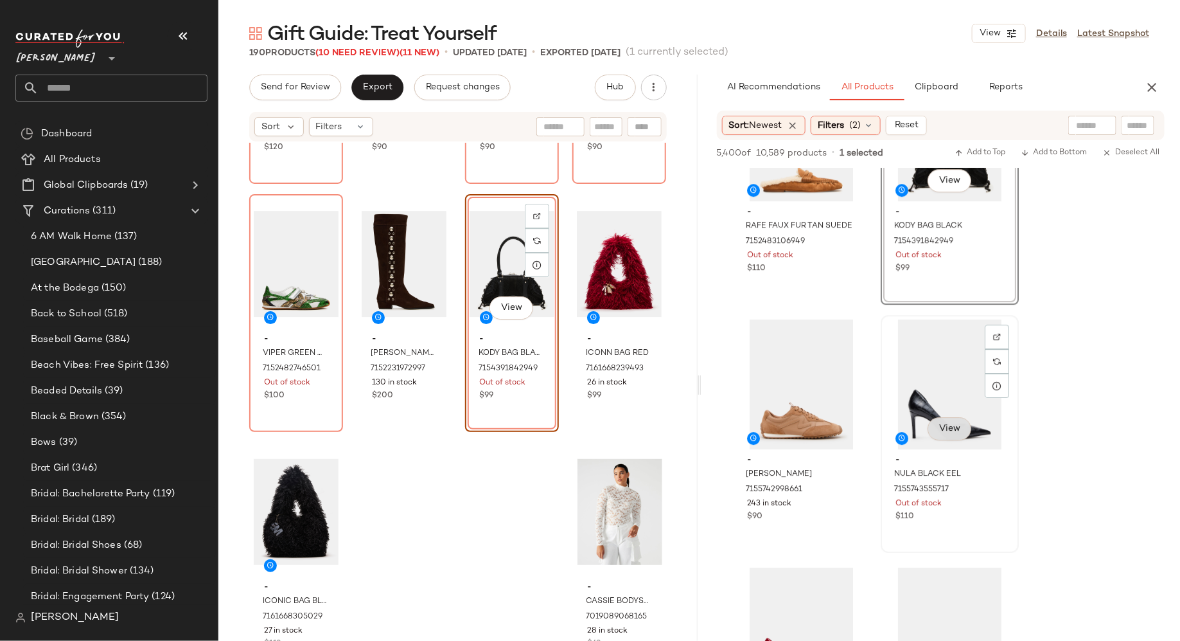
click at [946, 420] on button "View" at bounding box center [949, 428] width 44 height 23
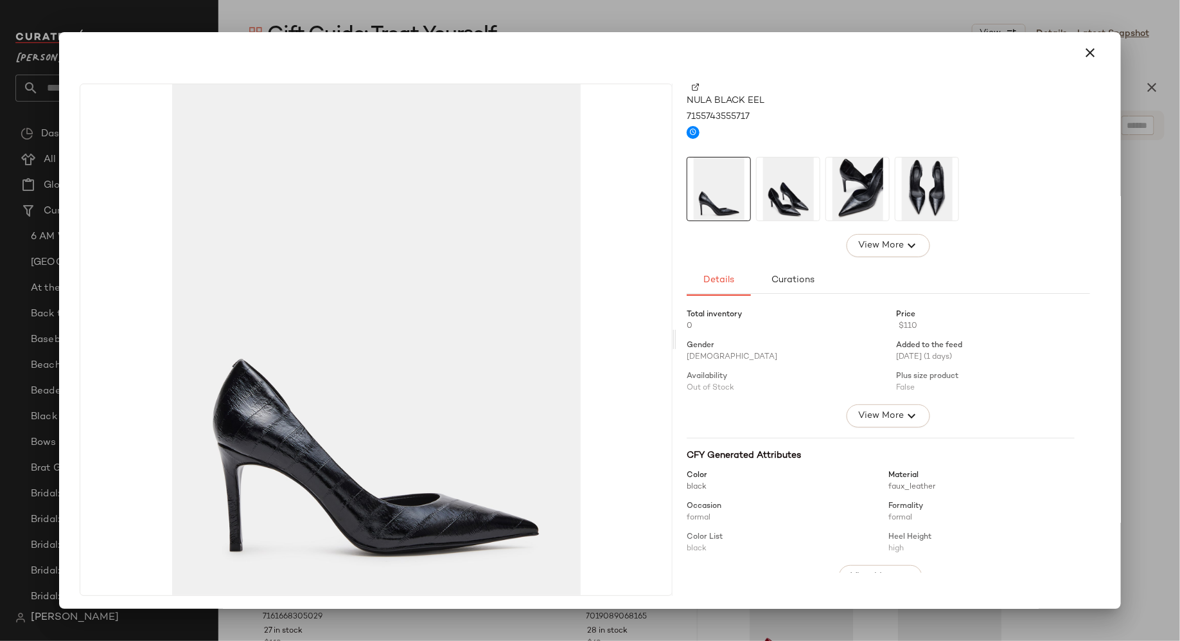
click at [905, 200] on img at bounding box center [927, 188] width 63 height 63
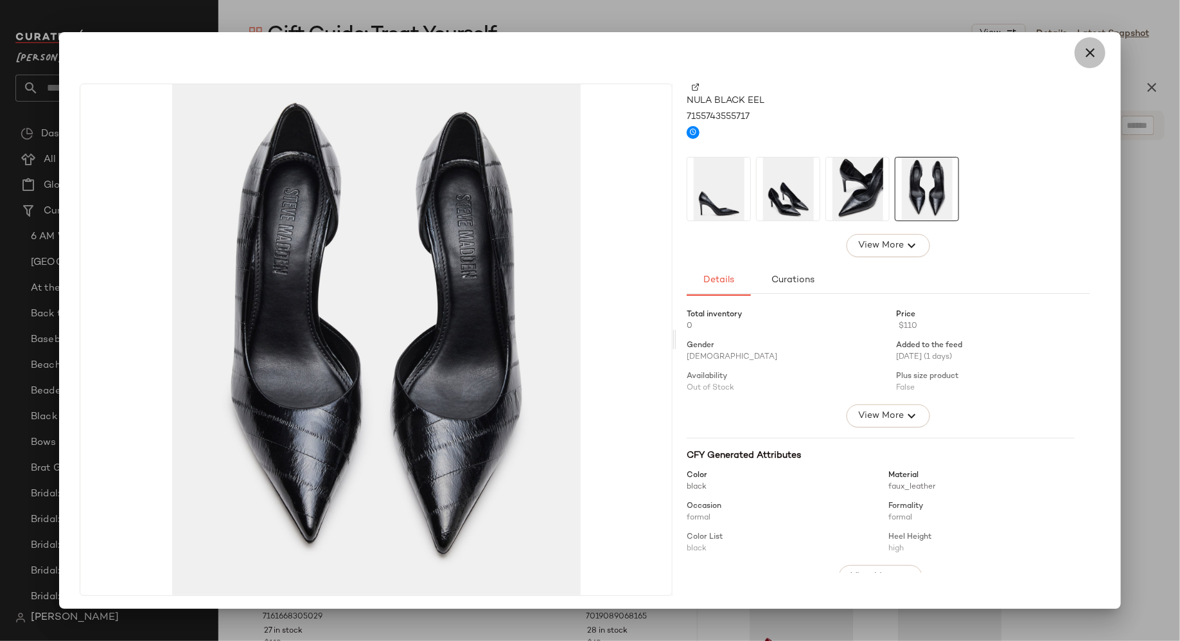
click at [1083, 53] on icon "button" at bounding box center [1090, 52] width 15 height 15
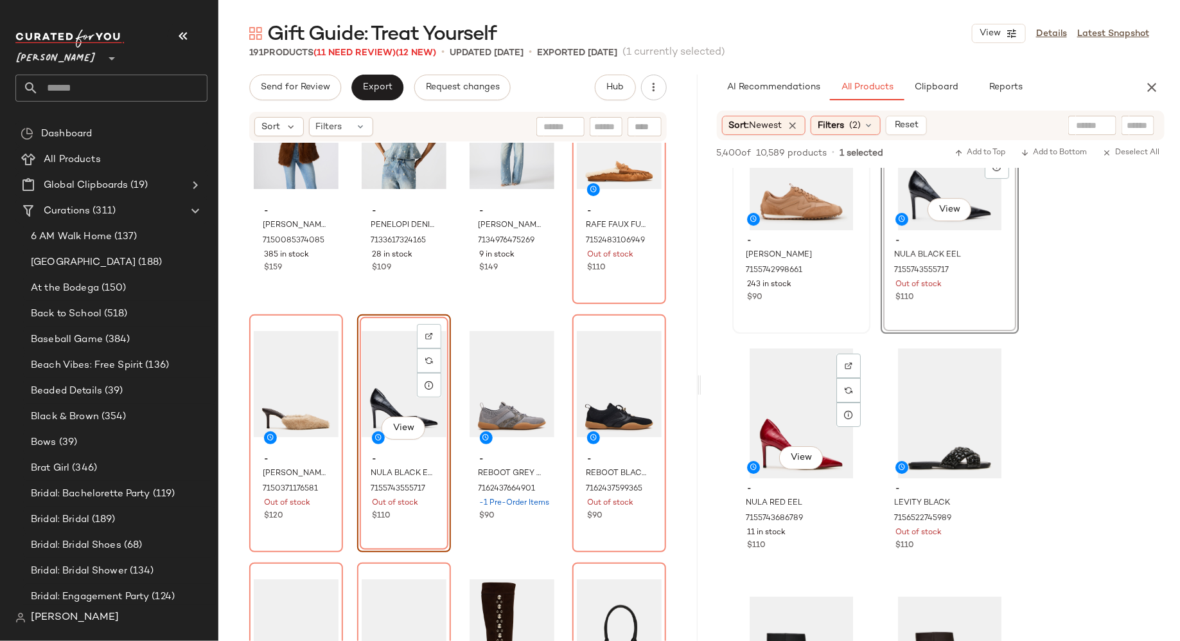
scroll to position [2057, 0]
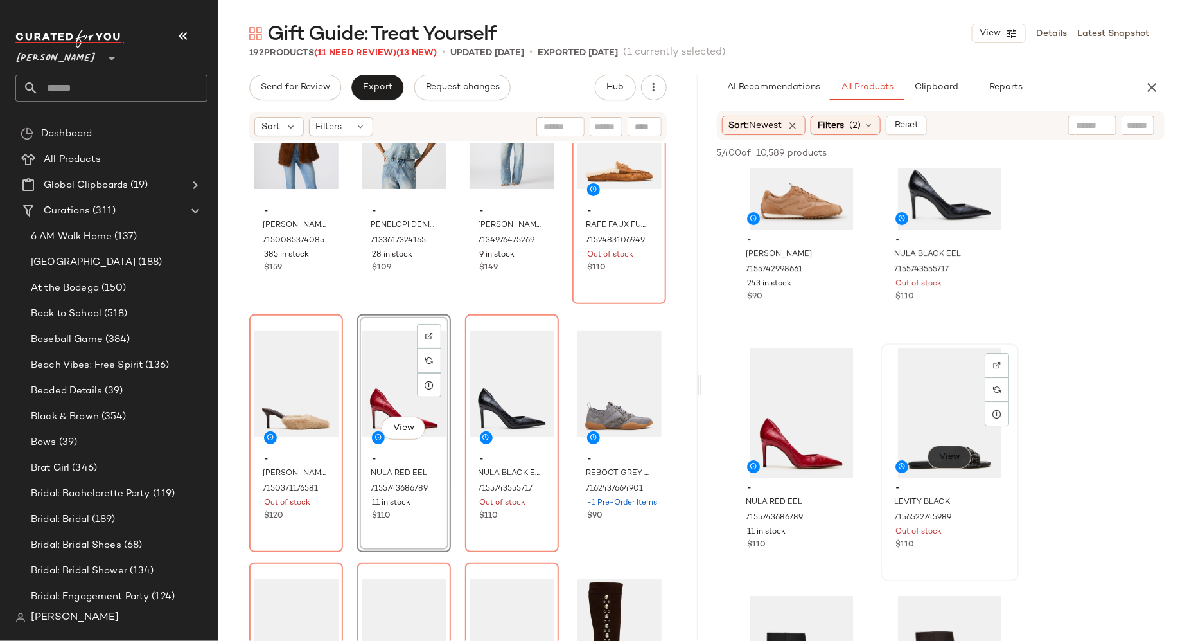
click at [942, 456] on span "View" at bounding box center [949, 457] width 22 height 10
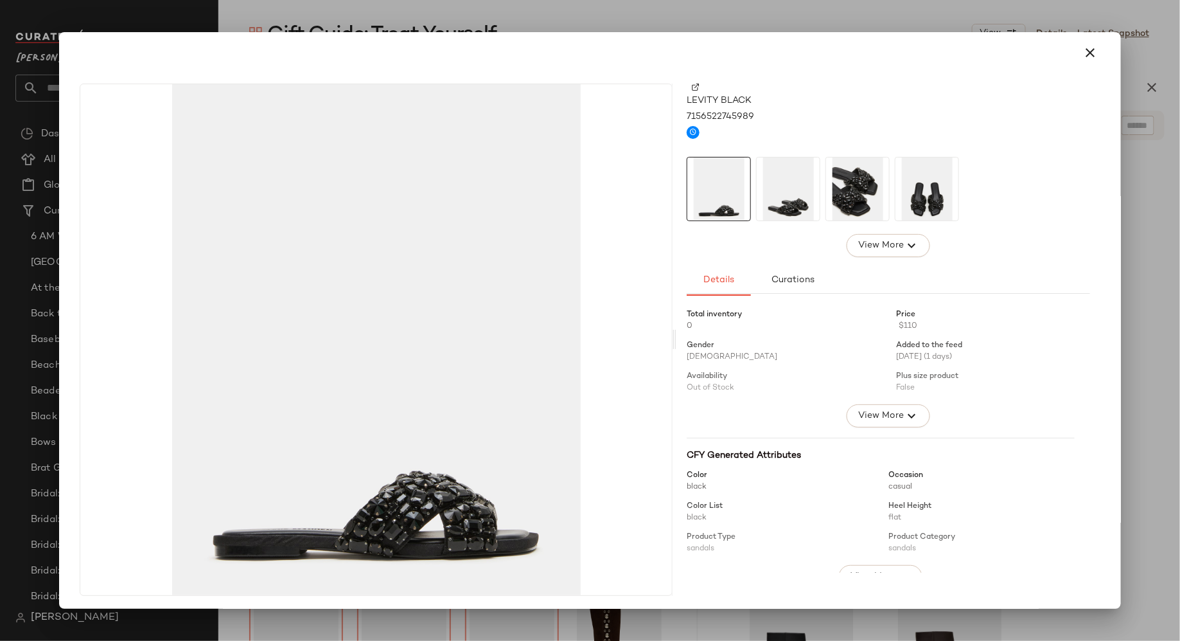
click at [795, 188] on img at bounding box center [788, 188] width 63 height 63
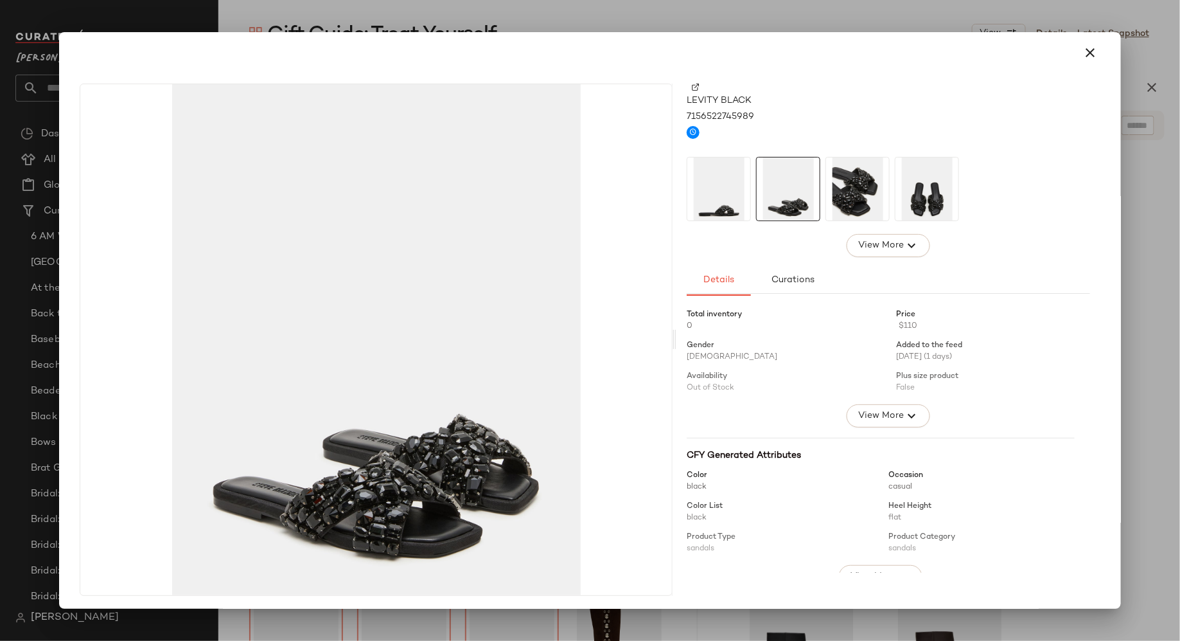
click at [842, 195] on img at bounding box center [857, 188] width 63 height 63
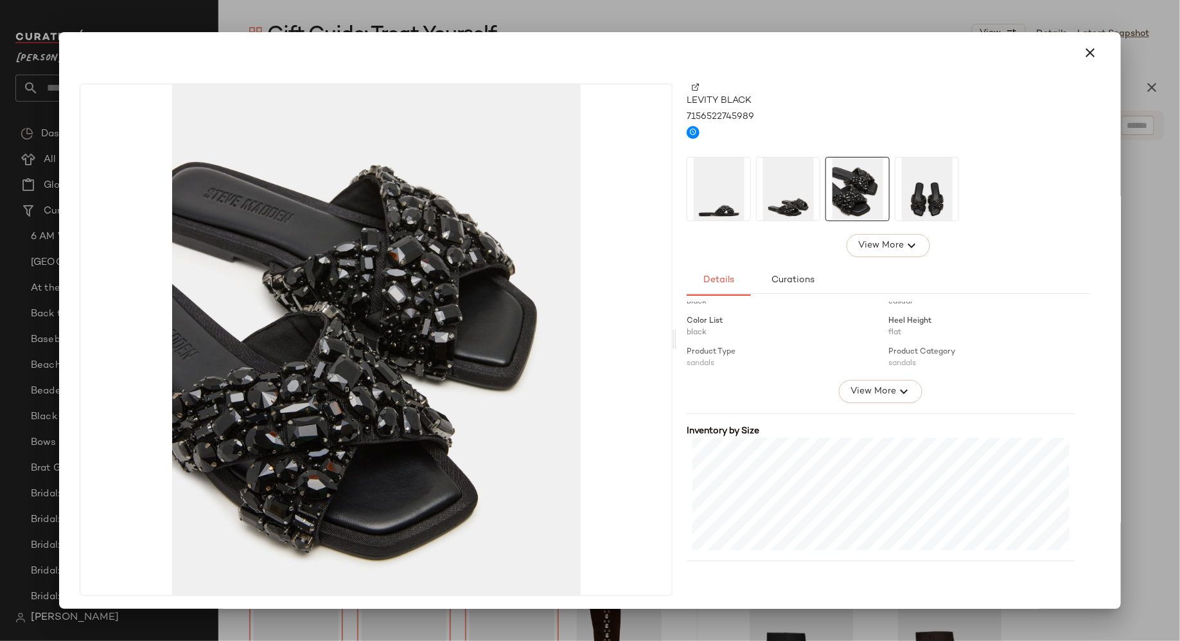
scroll to position [258, 0]
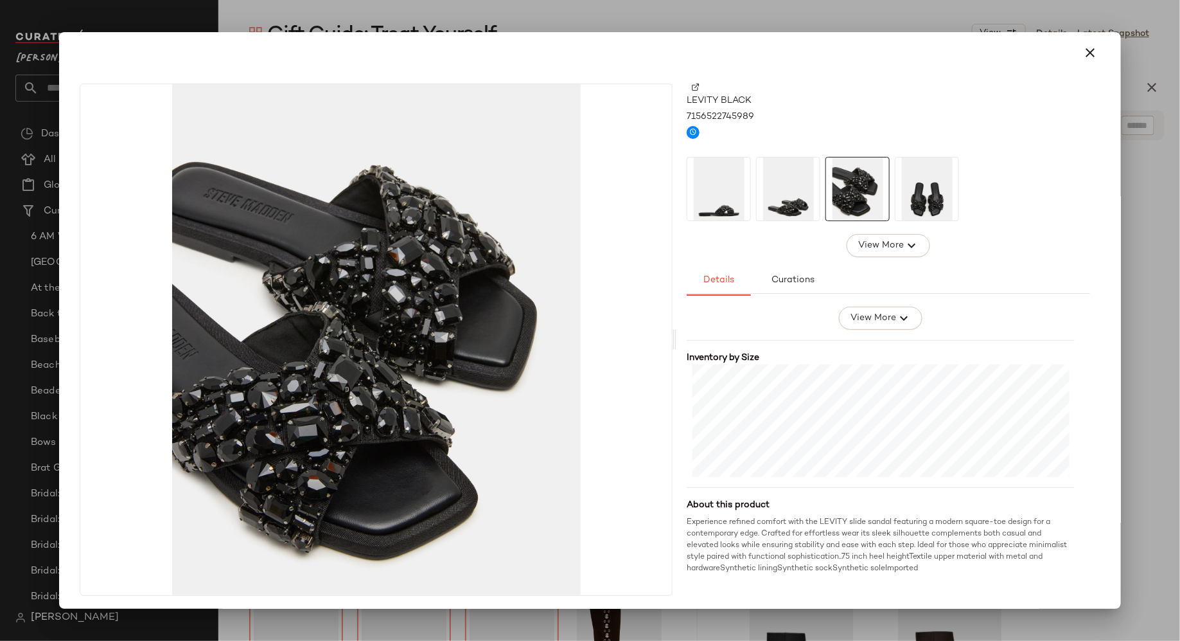
click at [692, 87] on img at bounding box center [696, 88] width 8 height 8
click at [1085, 49] on icon "button" at bounding box center [1090, 52] width 15 height 15
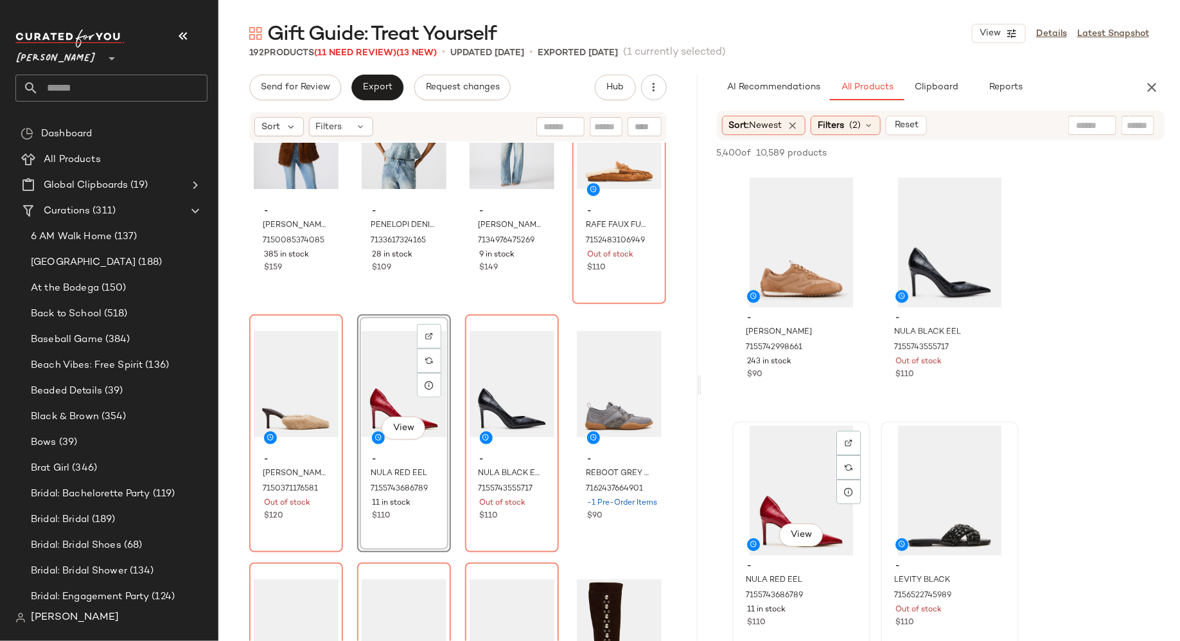
scroll to position [1980, 0]
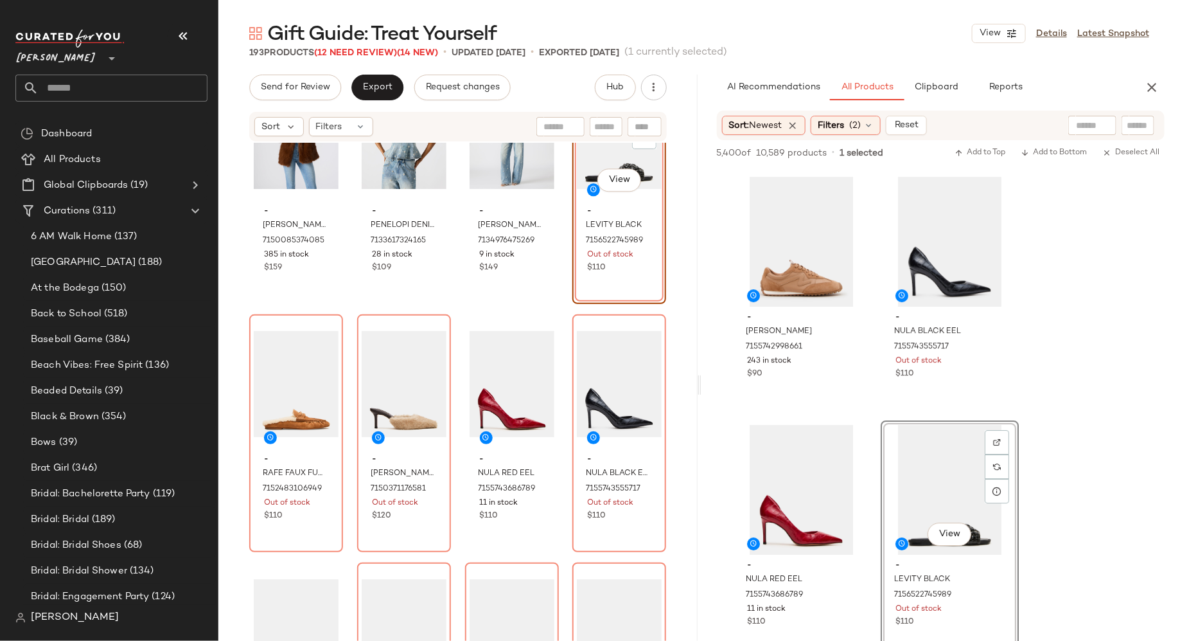
click at [605, 285] on div "View - LEVITY BLACK 7156522745989 Out of stock $110" at bounding box center [620, 185] width 94 height 238
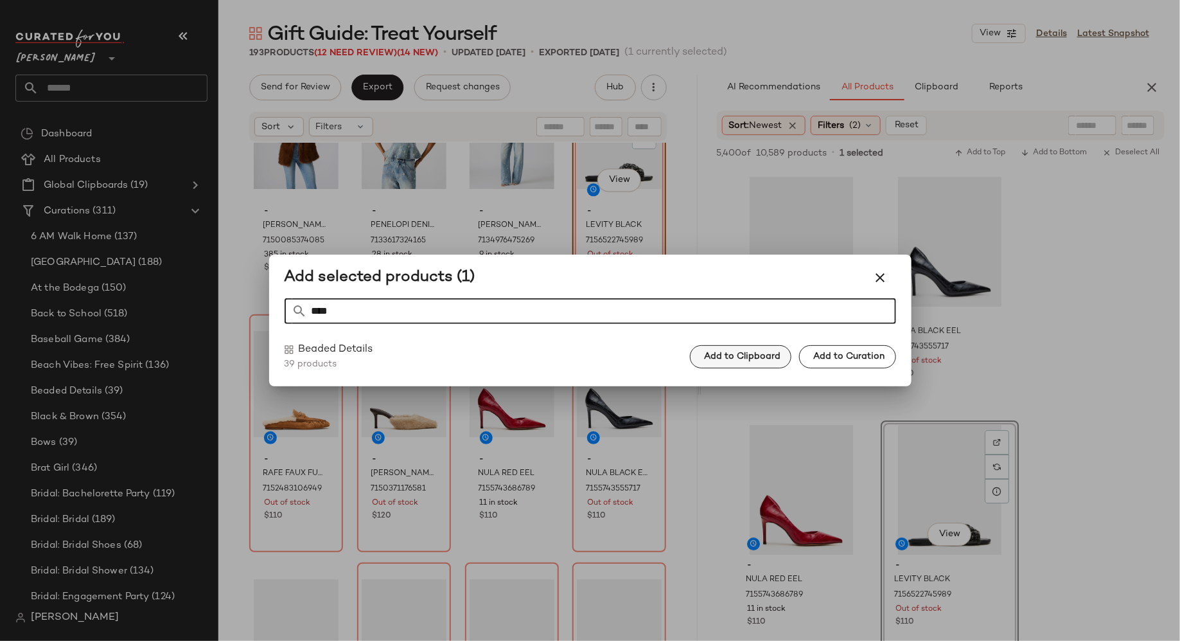
type input "****"
click at [720, 357] on span "Add to Clipboard" at bounding box center [742, 356] width 77 height 10
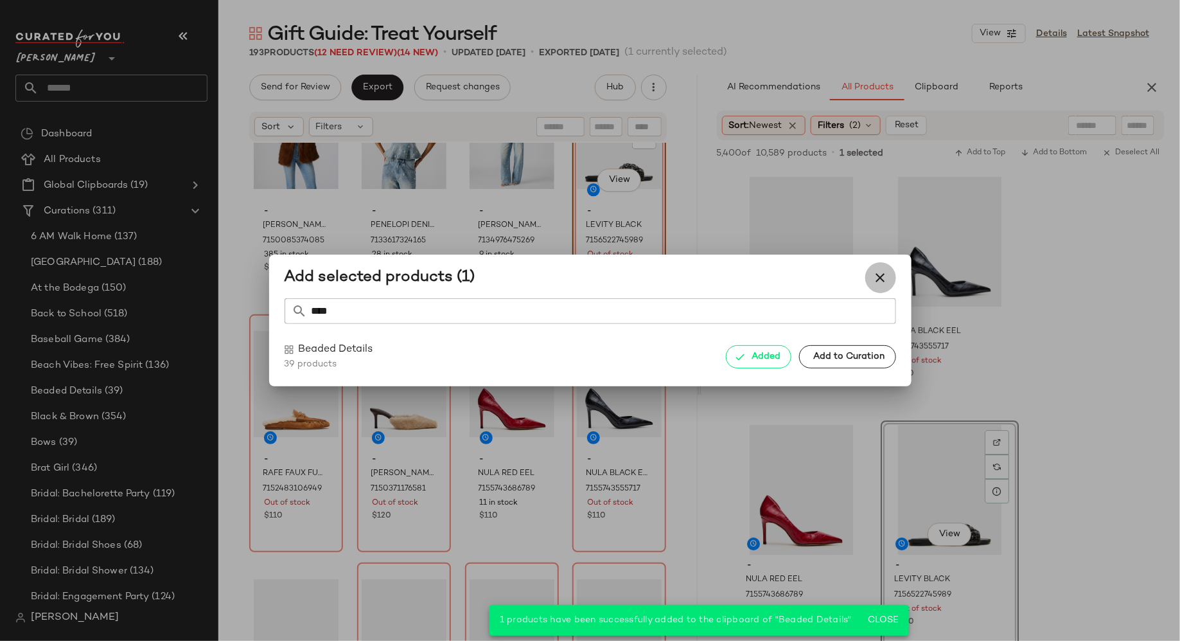
click at [883, 276] on icon "button" at bounding box center [880, 277] width 15 height 15
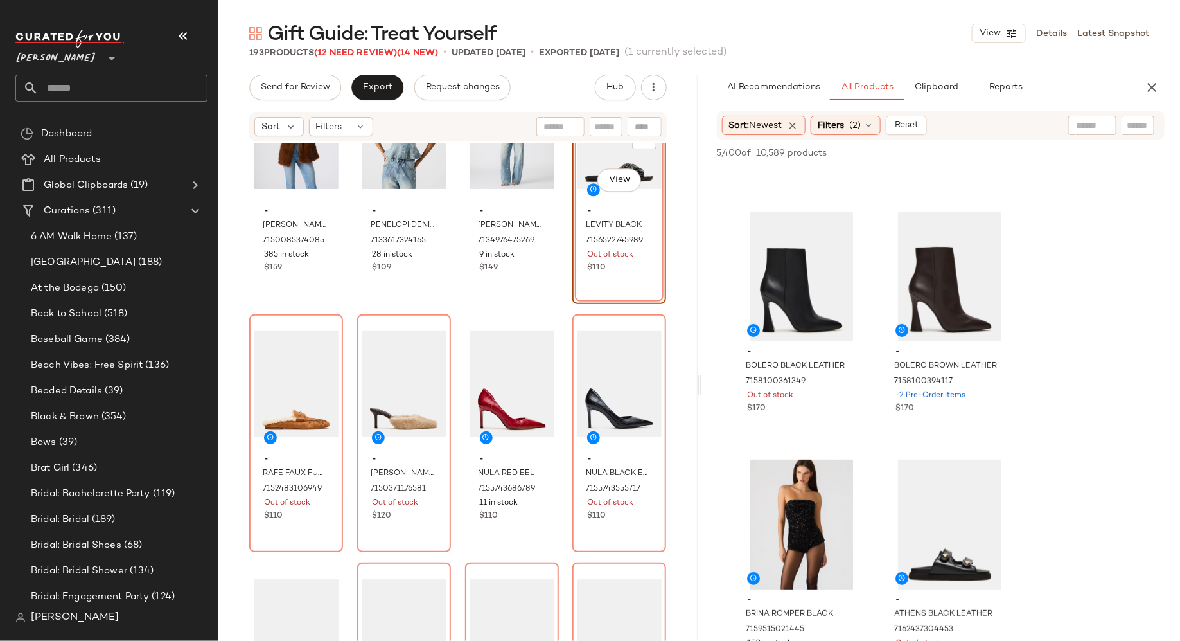
scroll to position [2455, 0]
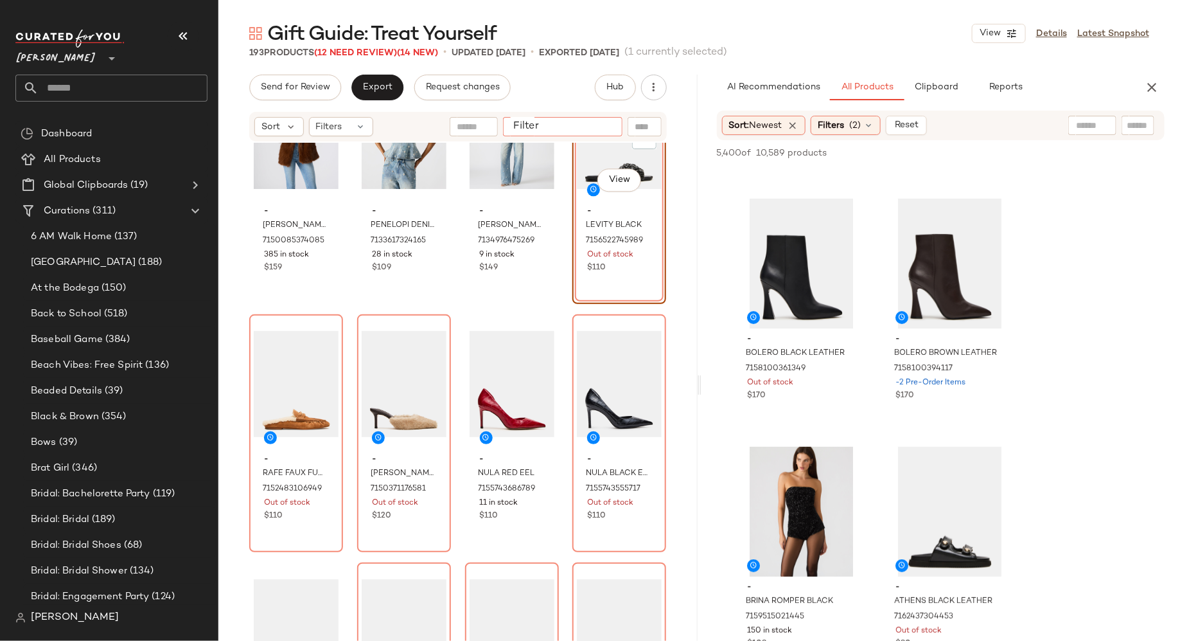
click at [607, 129] on input "Filter" at bounding box center [562, 126] width 109 height 13
type input "****"
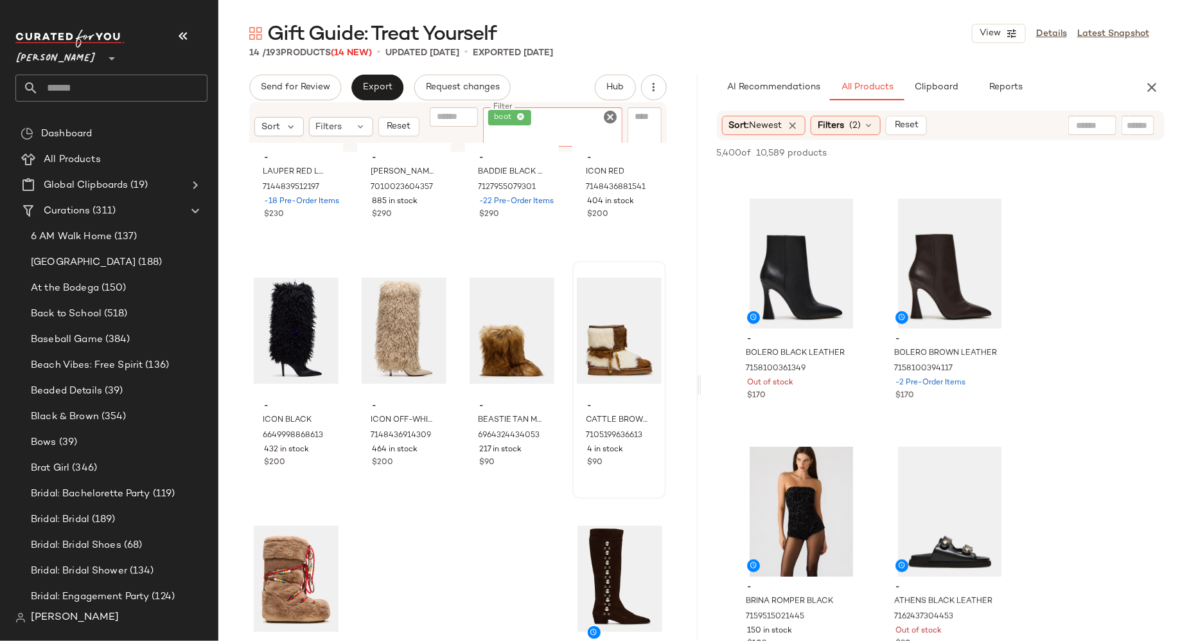
scroll to position [457, 0]
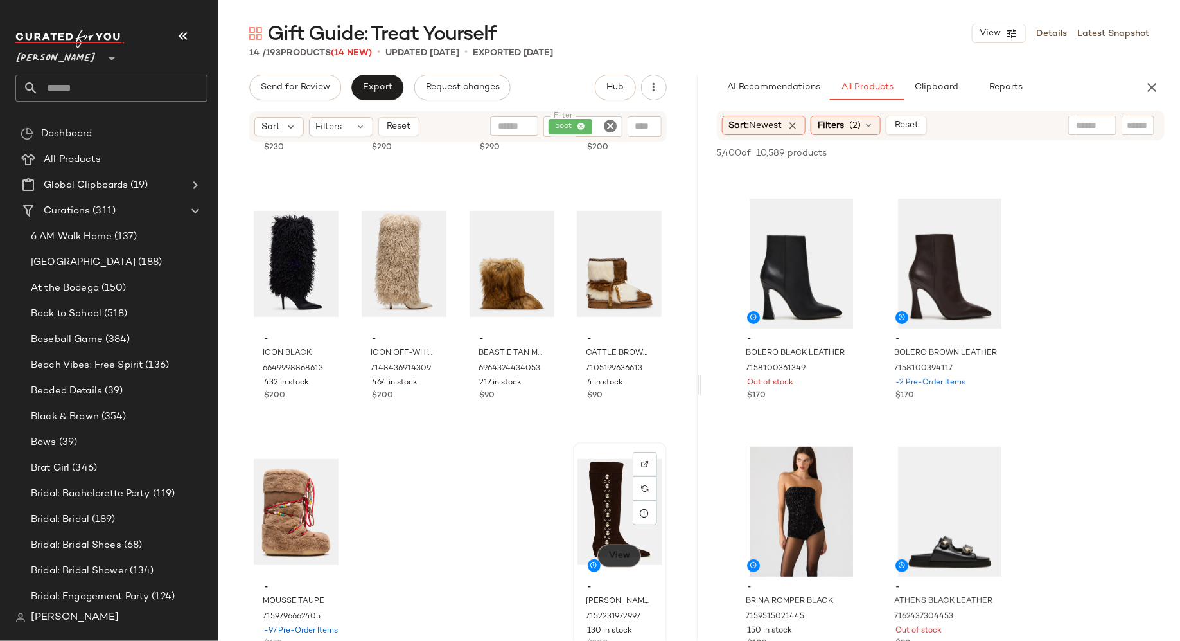
click at [615, 555] on span "View" at bounding box center [619, 556] width 22 height 10
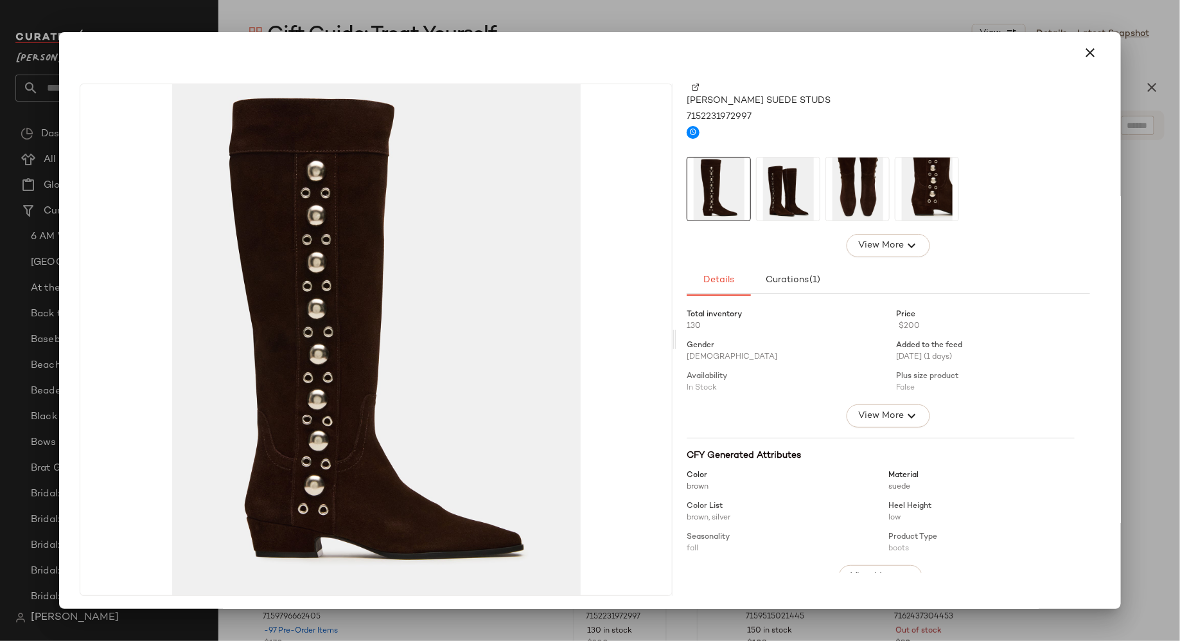
click at [692, 87] on img at bounding box center [696, 88] width 8 height 8
click at [1085, 53] on icon "button" at bounding box center [1090, 52] width 15 height 15
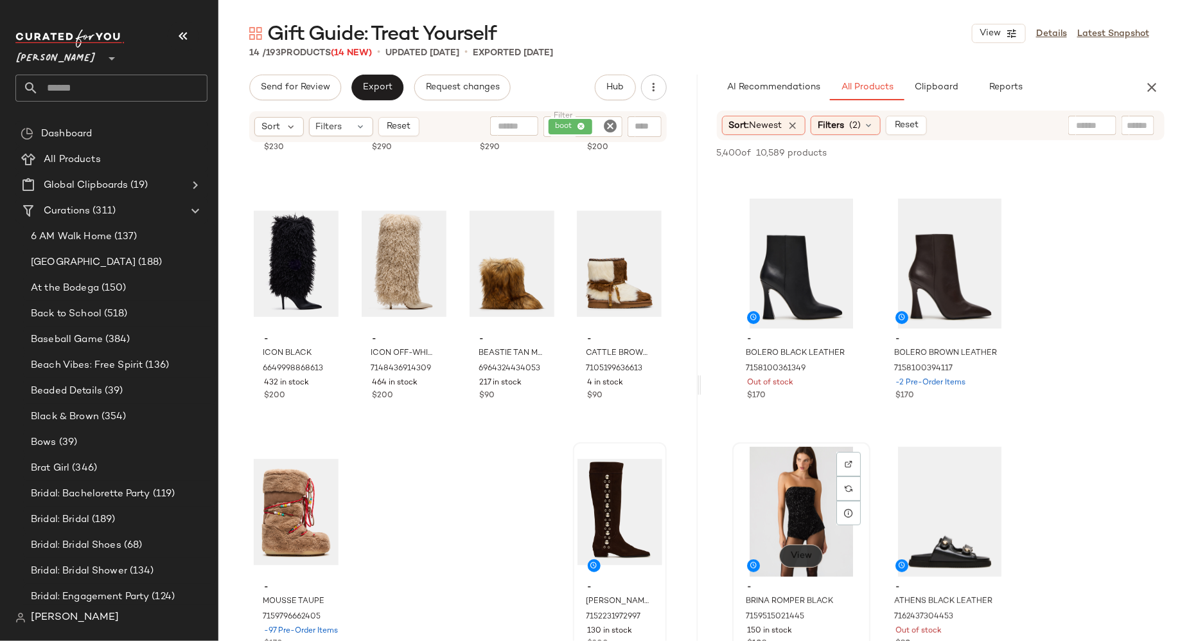
click at [795, 552] on span "View" at bounding box center [801, 556] width 22 height 10
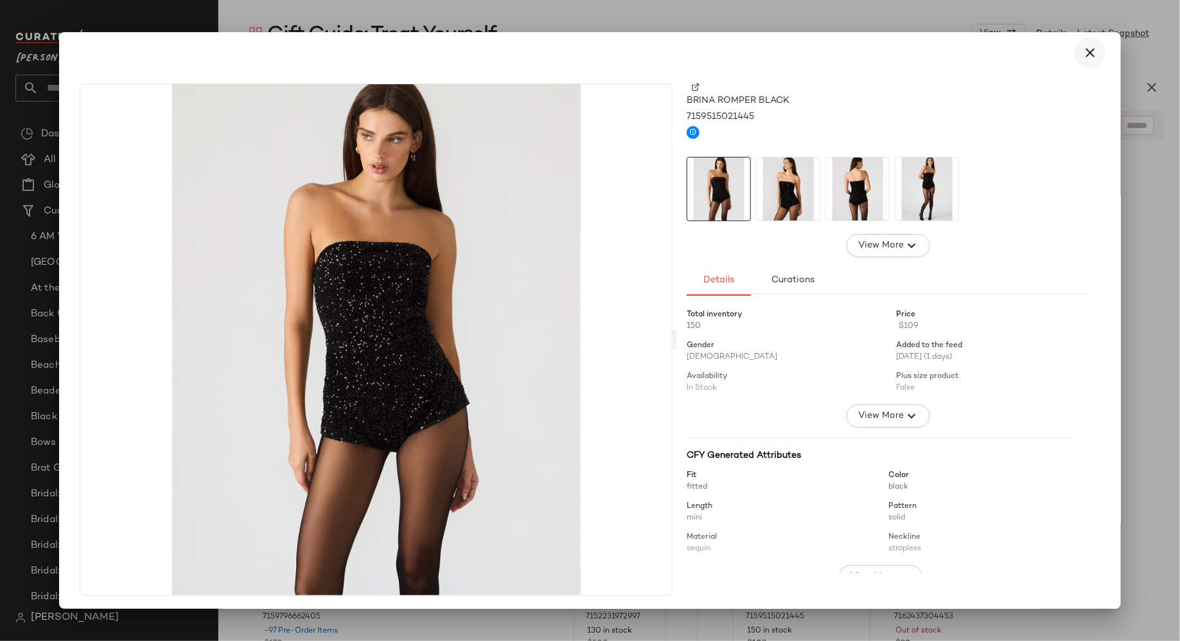
click at [1085, 53] on icon "button" at bounding box center [1090, 52] width 15 height 15
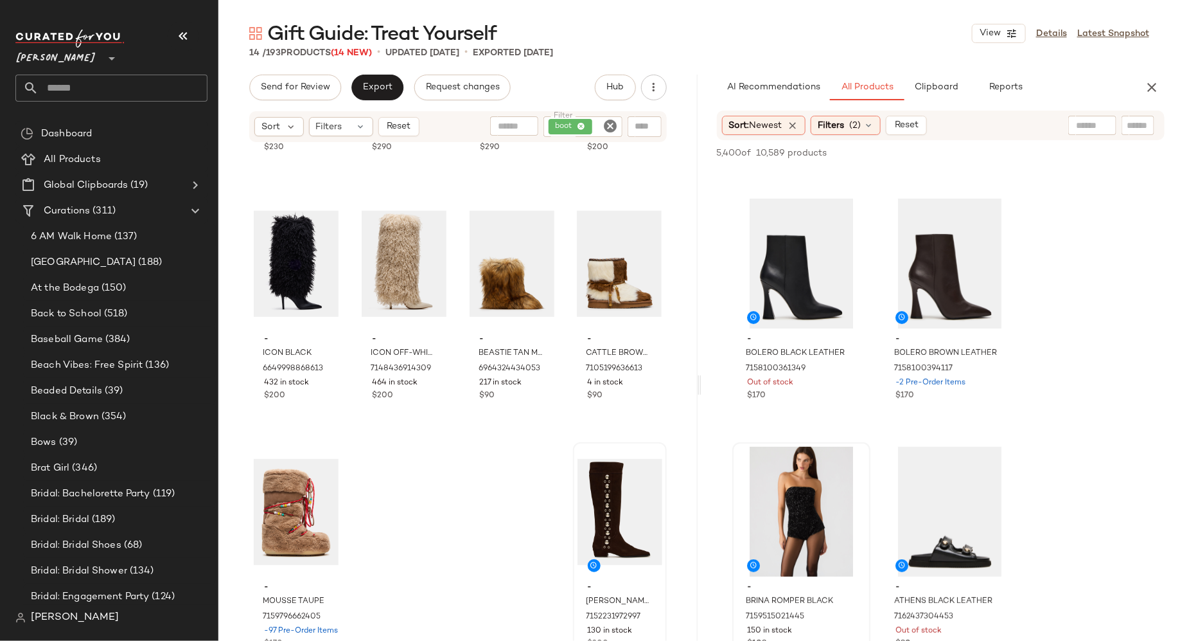
click at [608, 123] on icon "Clear Filter" at bounding box center [610, 125] width 15 height 15
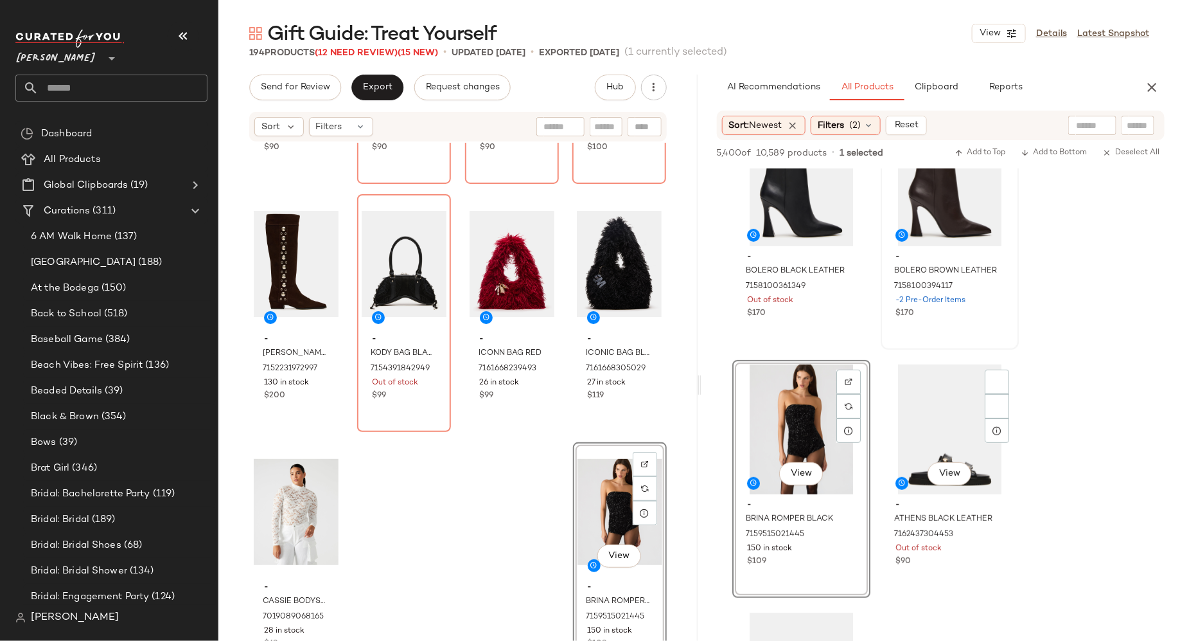
scroll to position [2556, 0]
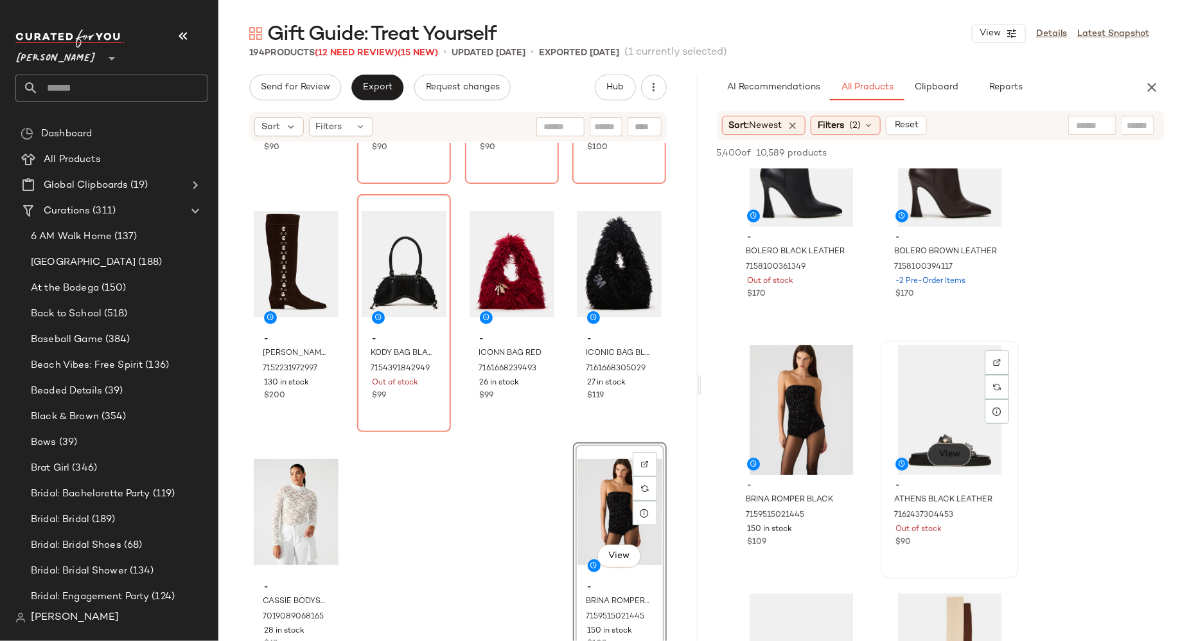
click at [957, 454] on span "View" at bounding box center [949, 454] width 22 height 10
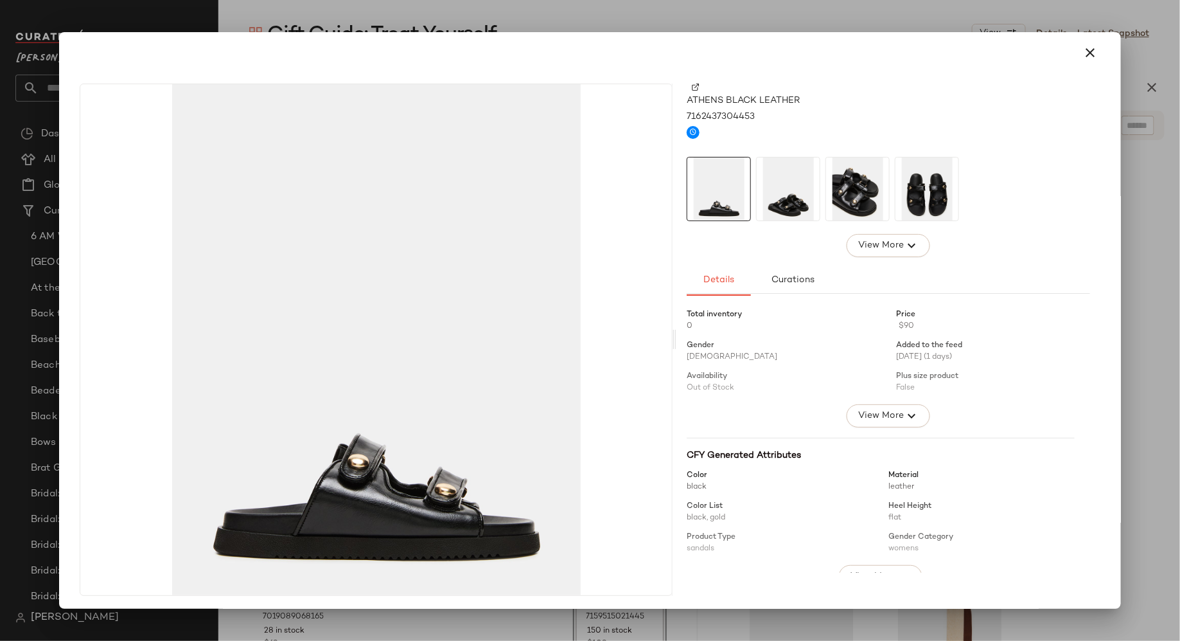
click at [794, 186] on img at bounding box center [788, 188] width 63 height 63
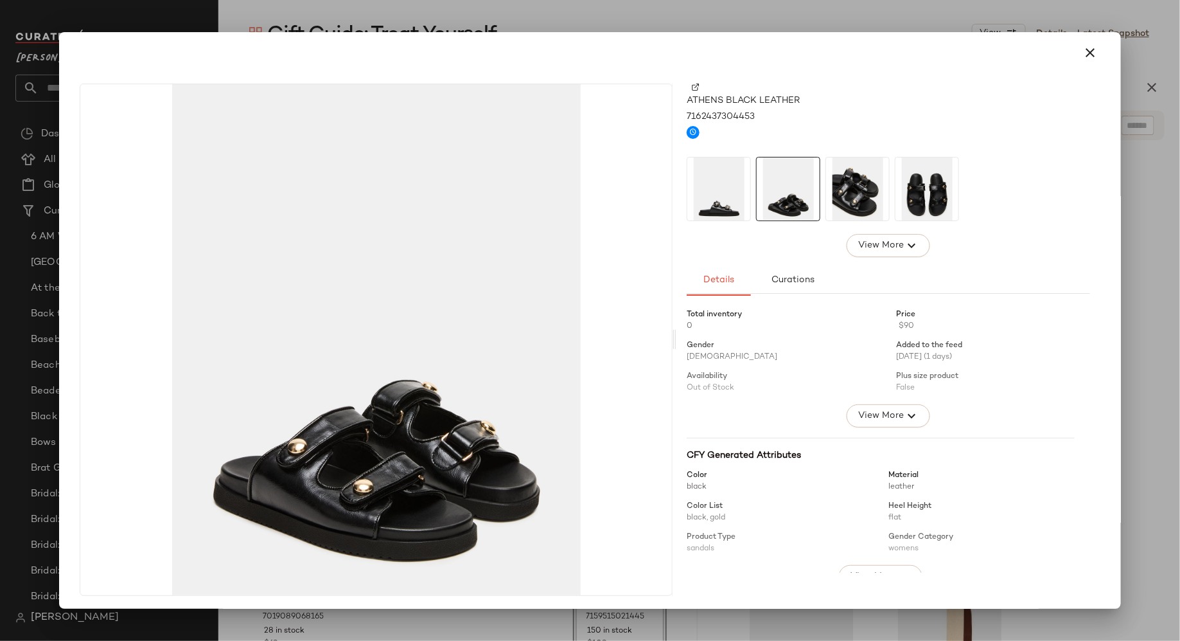
click at [849, 187] on img at bounding box center [857, 188] width 63 height 63
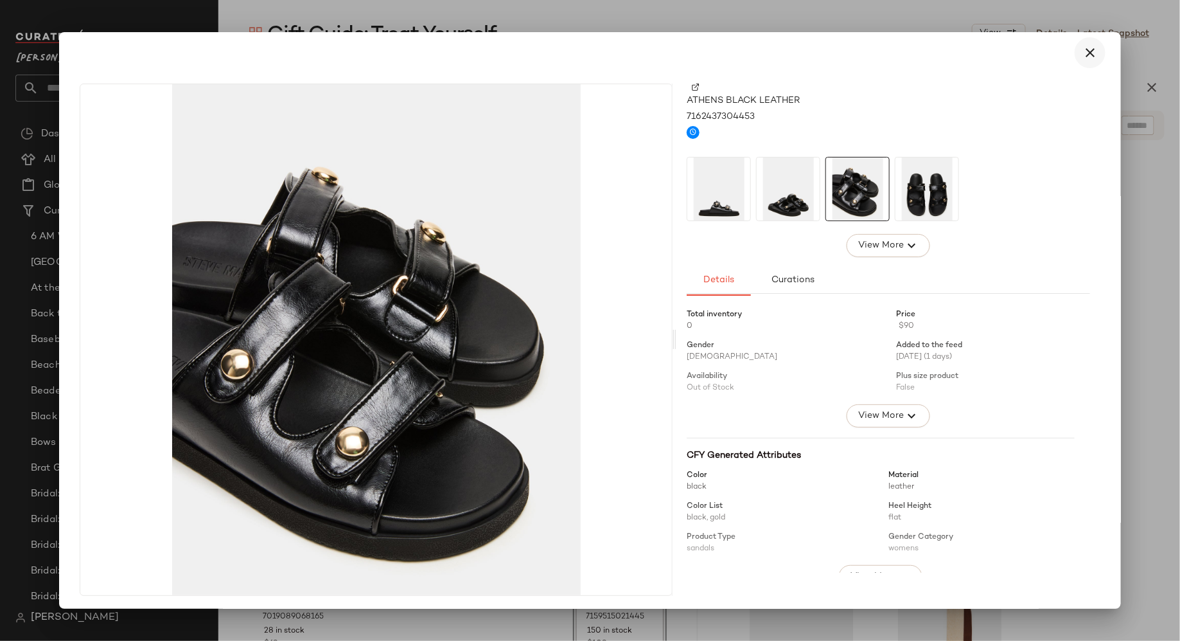
click at [1083, 50] on icon "button" at bounding box center [1090, 52] width 15 height 15
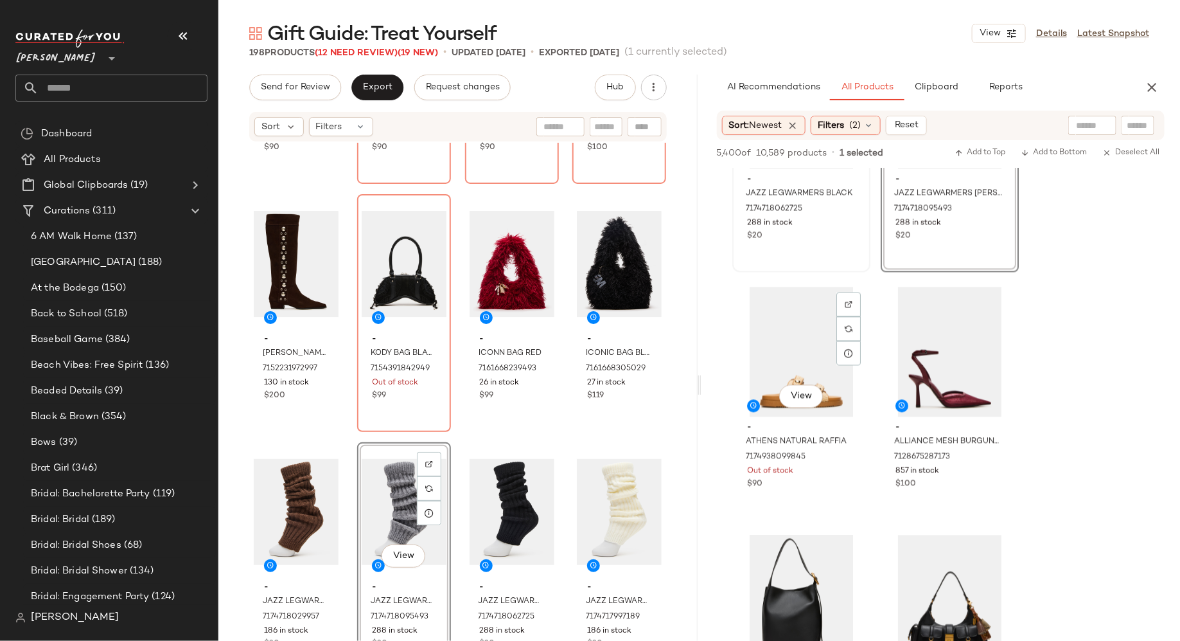
scroll to position [3609, 0]
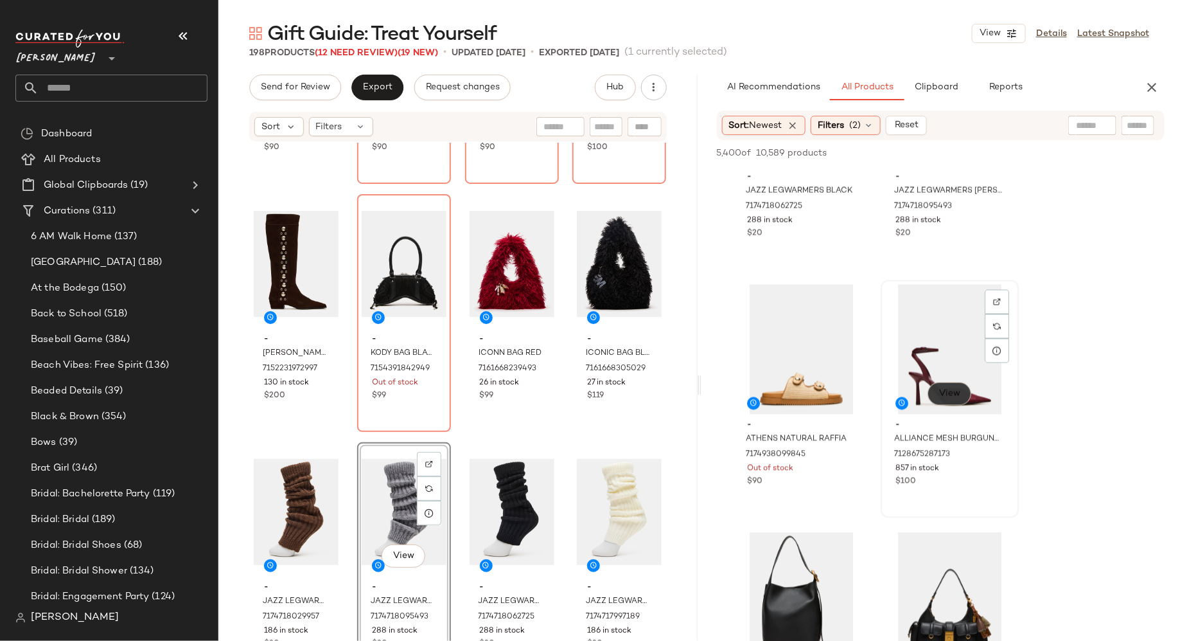
click at [950, 398] on button "View" at bounding box center [949, 393] width 44 height 23
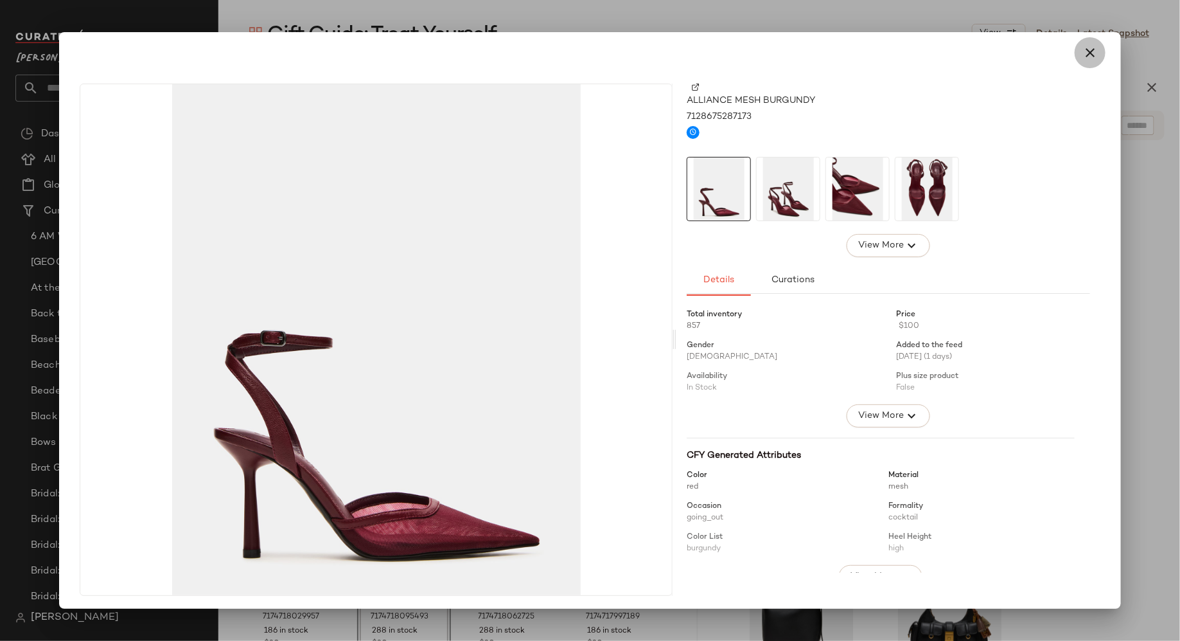
click at [1089, 49] on icon "button" at bounding box center [1090, 52] width 15 height 15
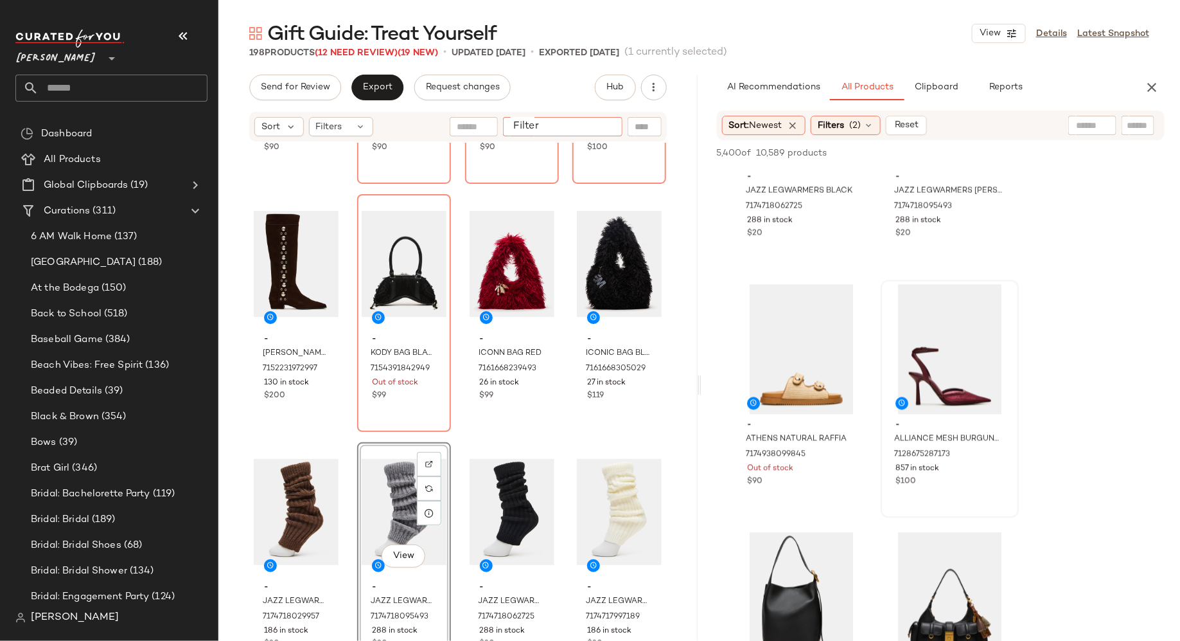
click at [608, 128] on input "Filter" at bounding box center [562, 126] width 109 height 13
type input "********"
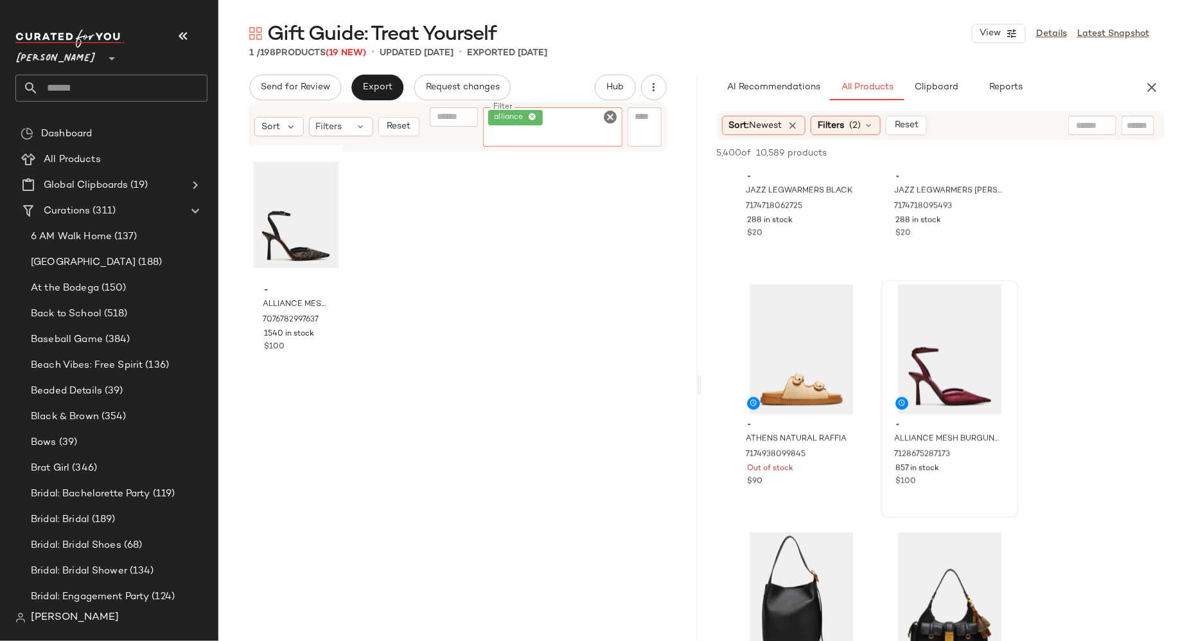
click at [610, 116] on icon "Clear Filter" at bounding box center [610, 116] width 15 height 15
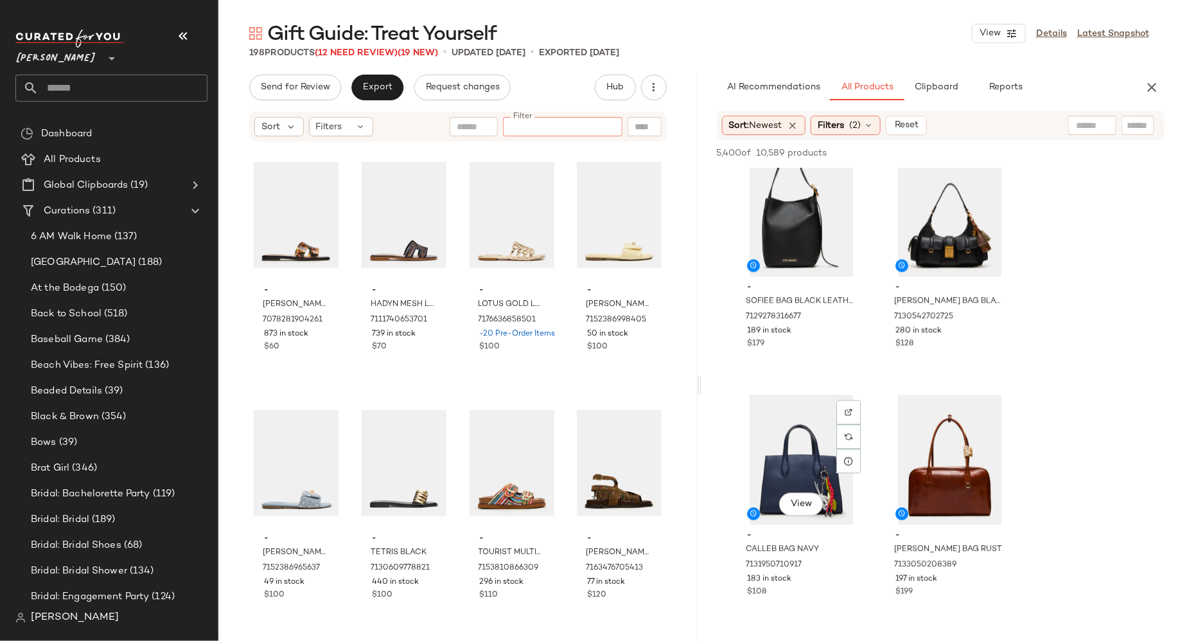
scroll to position [3992, 0]
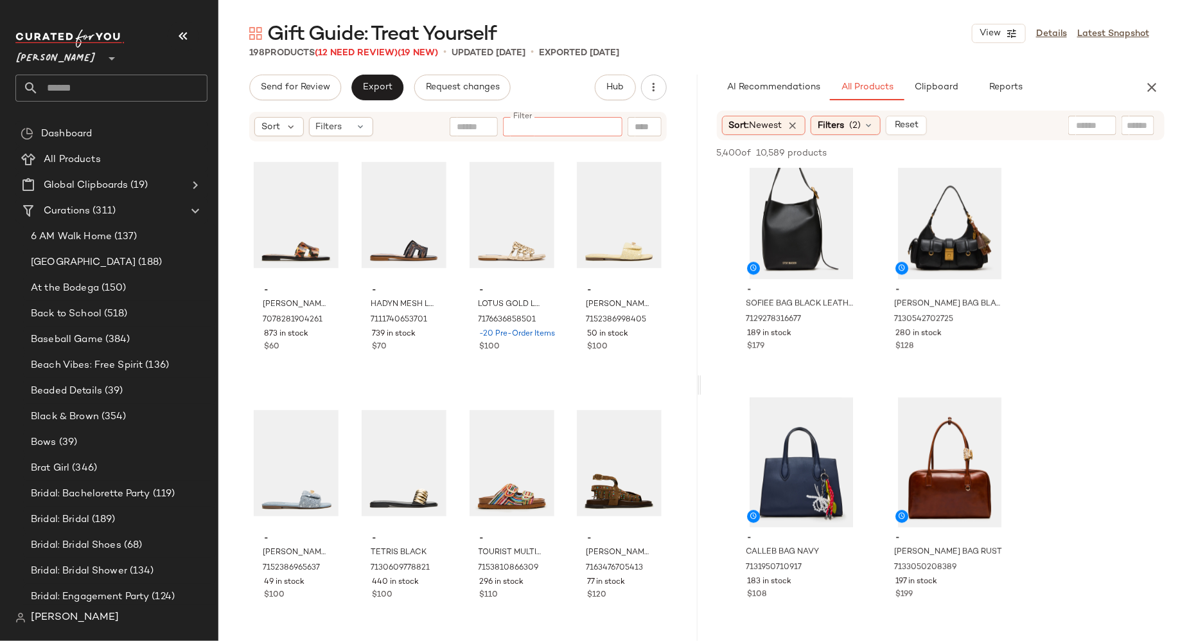
click at [592, 127] on input "Filter" at bounding box center [562, 126] width 109 height 13
type input "******"
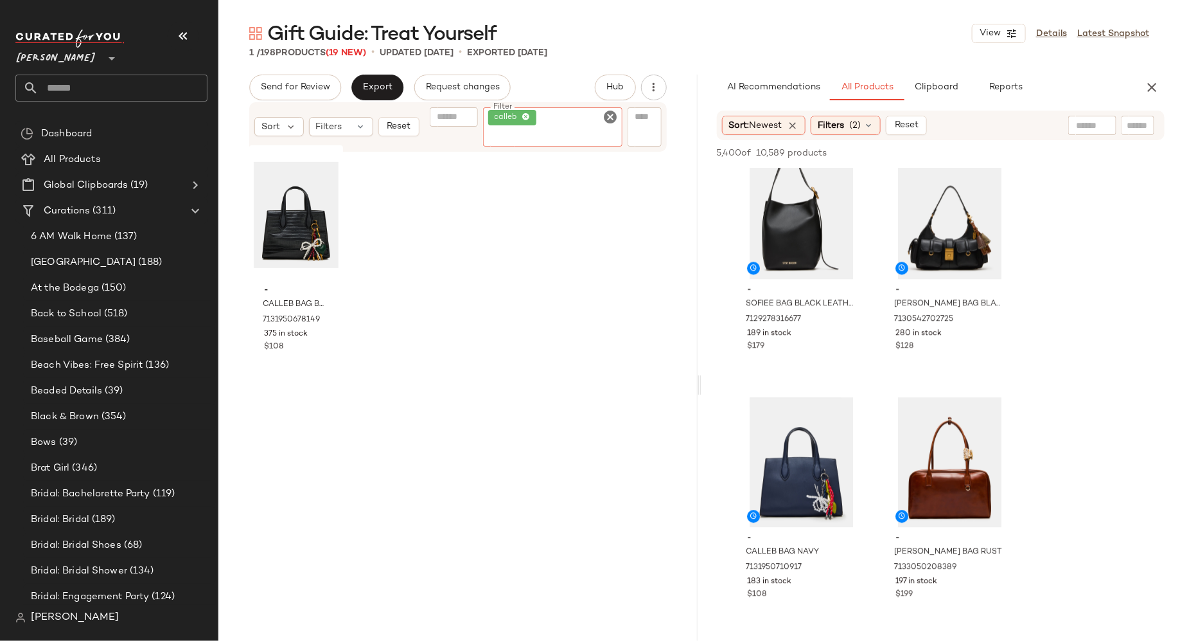
click at [609, 116] on icon "Clear Filter" at bounding box center [610, 116] width 15 height 15
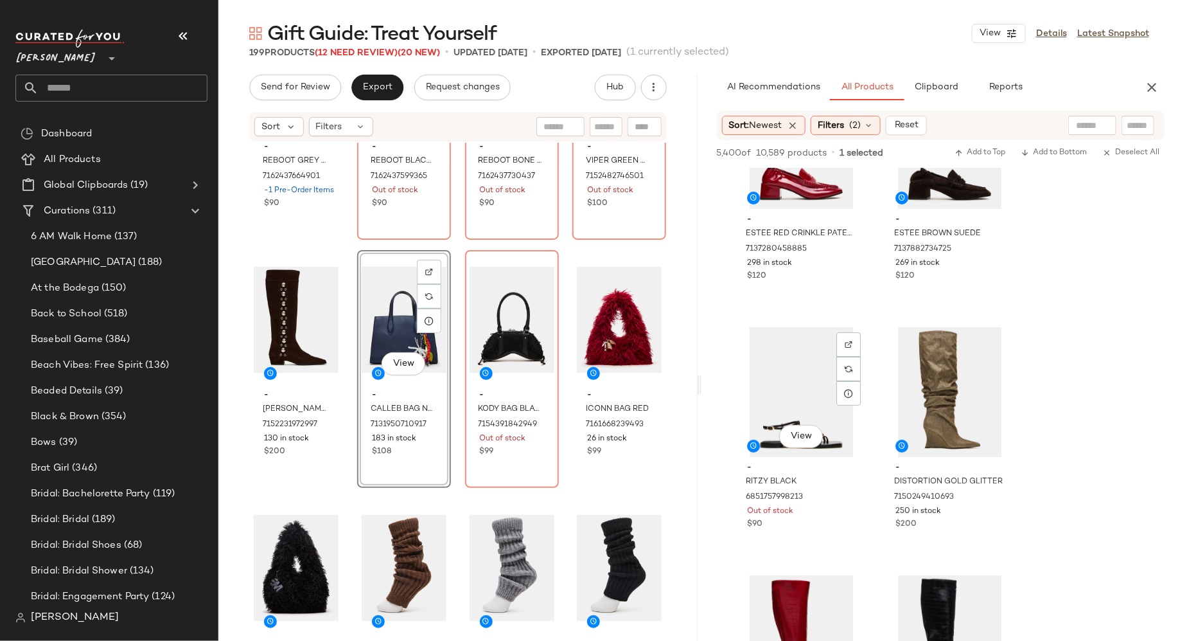
scroll to position [4817, 0]
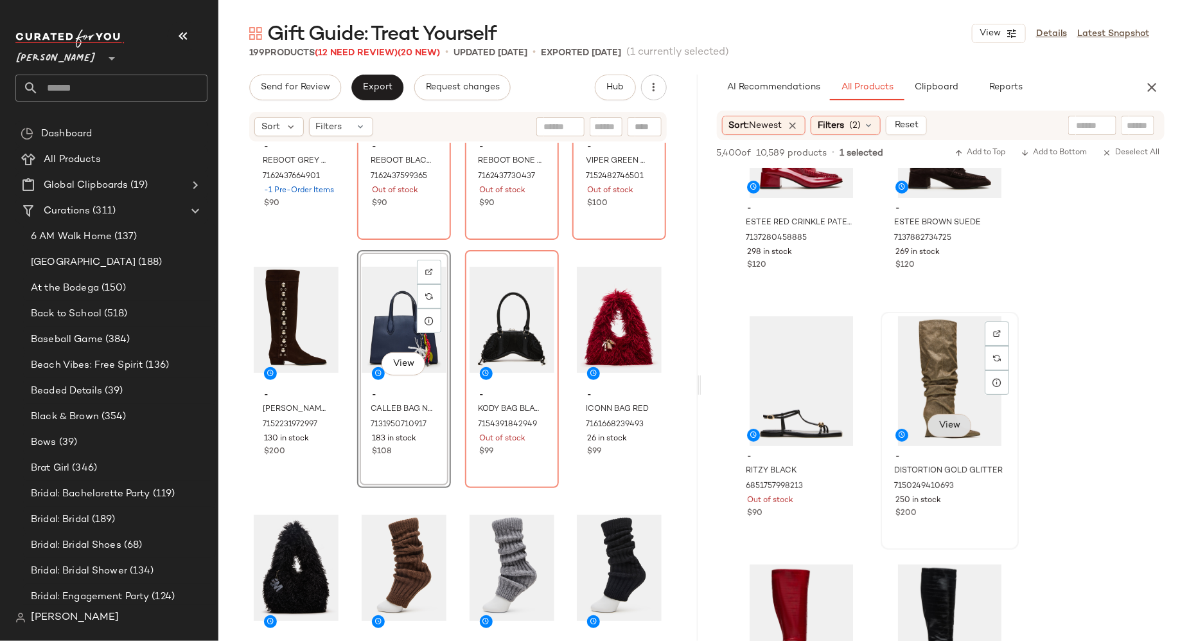
click at [950, 429] on span "View" at bounding box center [949, 425] width 22 height 10
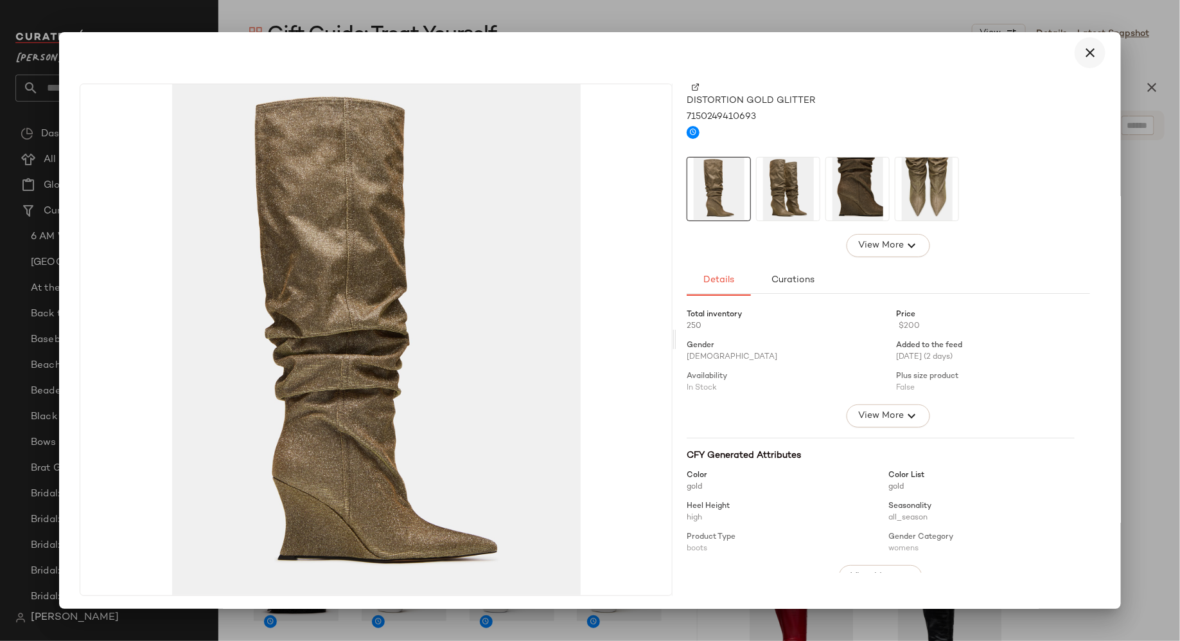
click at [1087, 48] on icon "button" at bounding box center [1090, 52] width 15 height 15
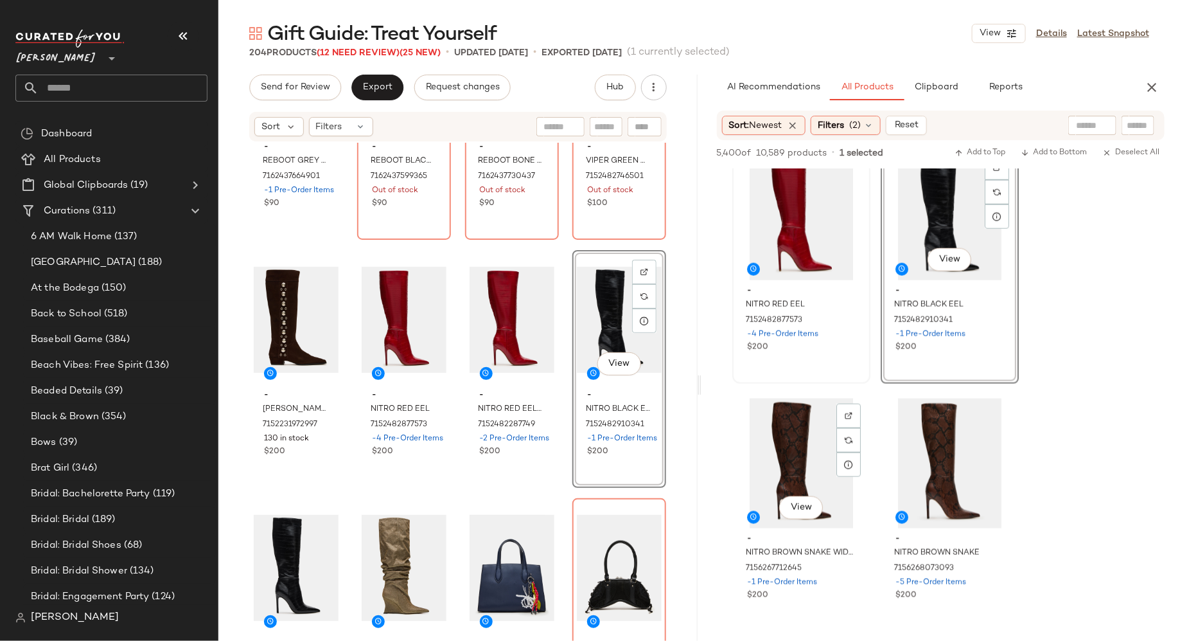
scroll to position [5491, 0]
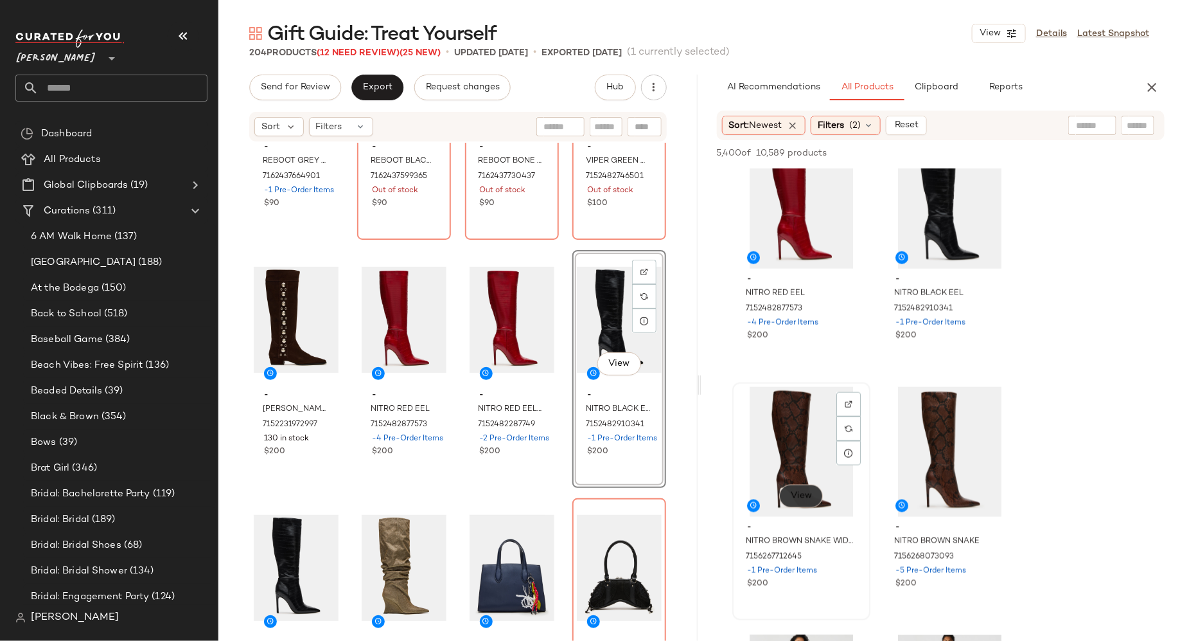
click at [809, 493] on span "View" at bounding box center [801, 496] width 22 height 10
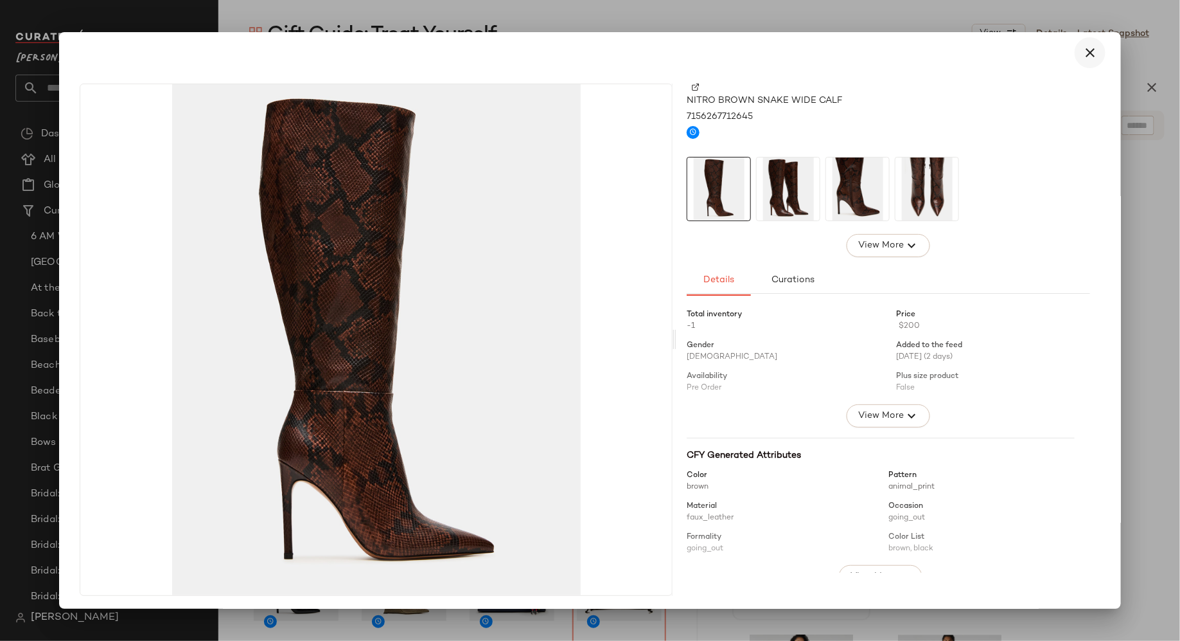
click at [1088, 50] on icon "button" at bounding box center [1090, 52] width 15 height 15
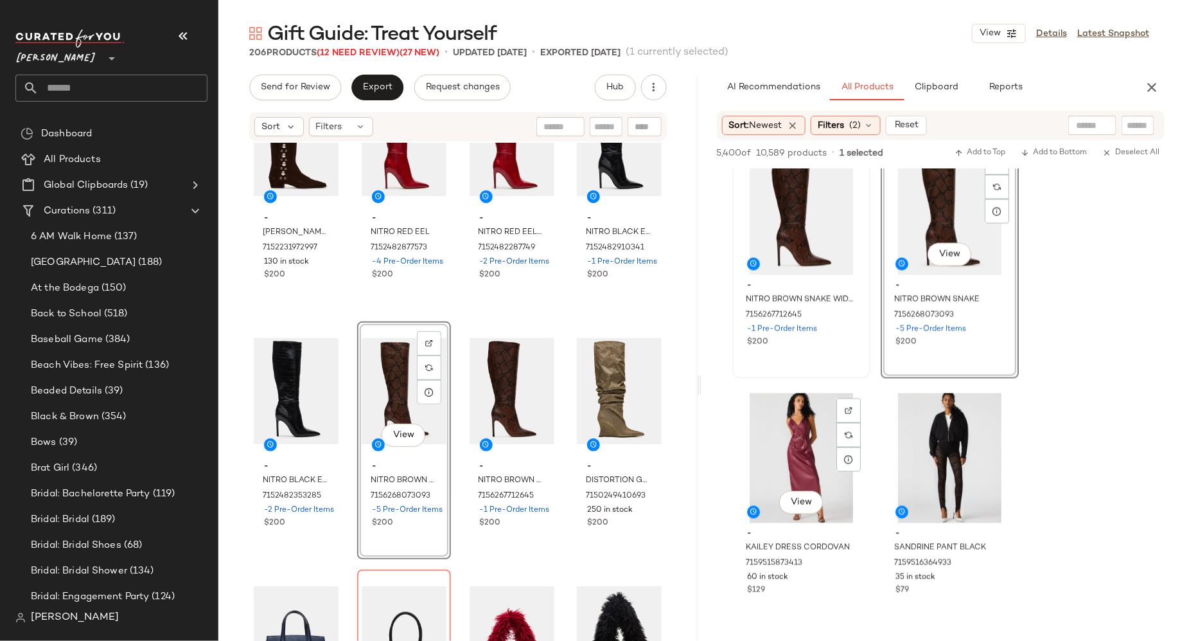
scroll to position [5742, 0]
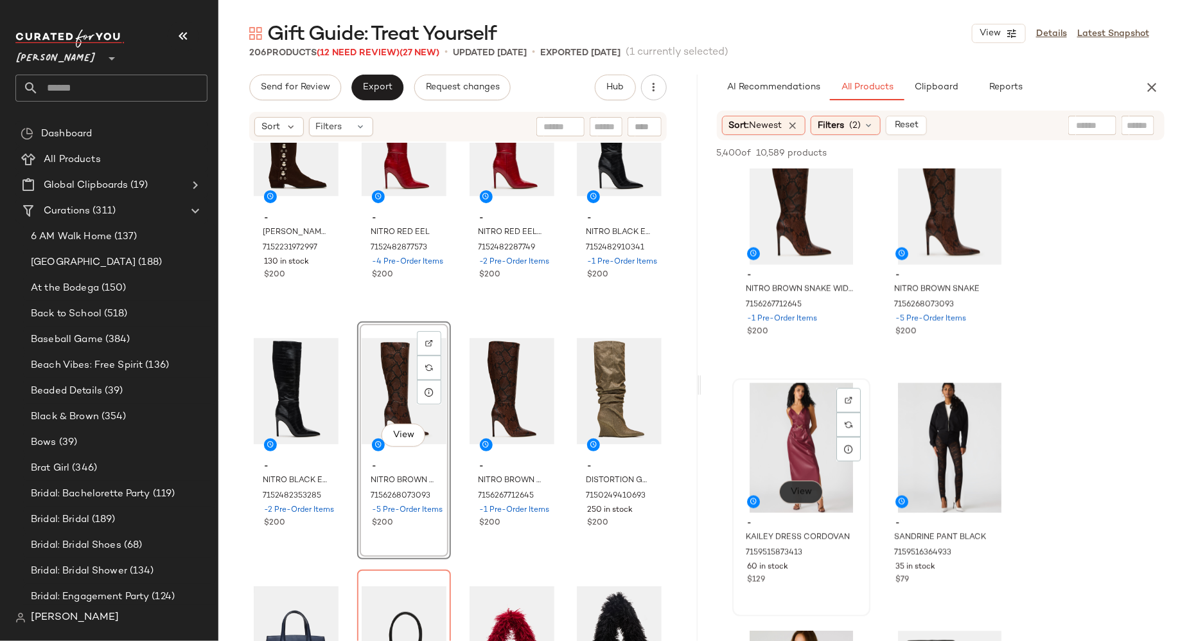
click at [794, 491] on span "View" at bounding box center [801, 492] width 22 height 10
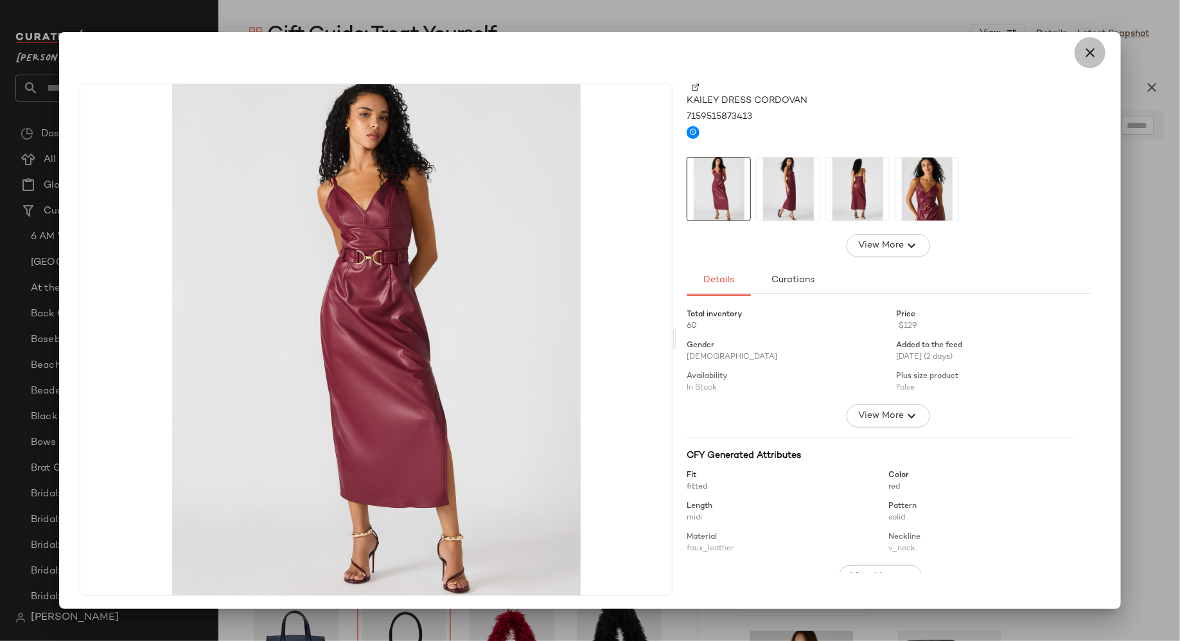
click at [1083, 52] on icon "button" at bounding box center [1090, 52] width 15 height 15
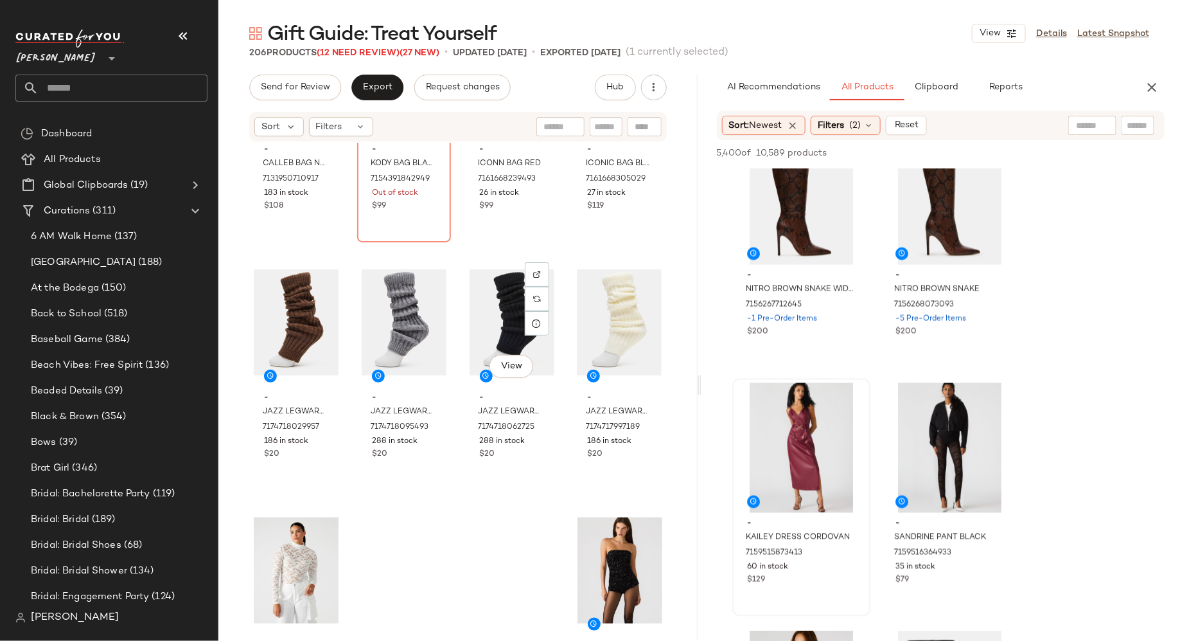
scroll to position [12362, 0]
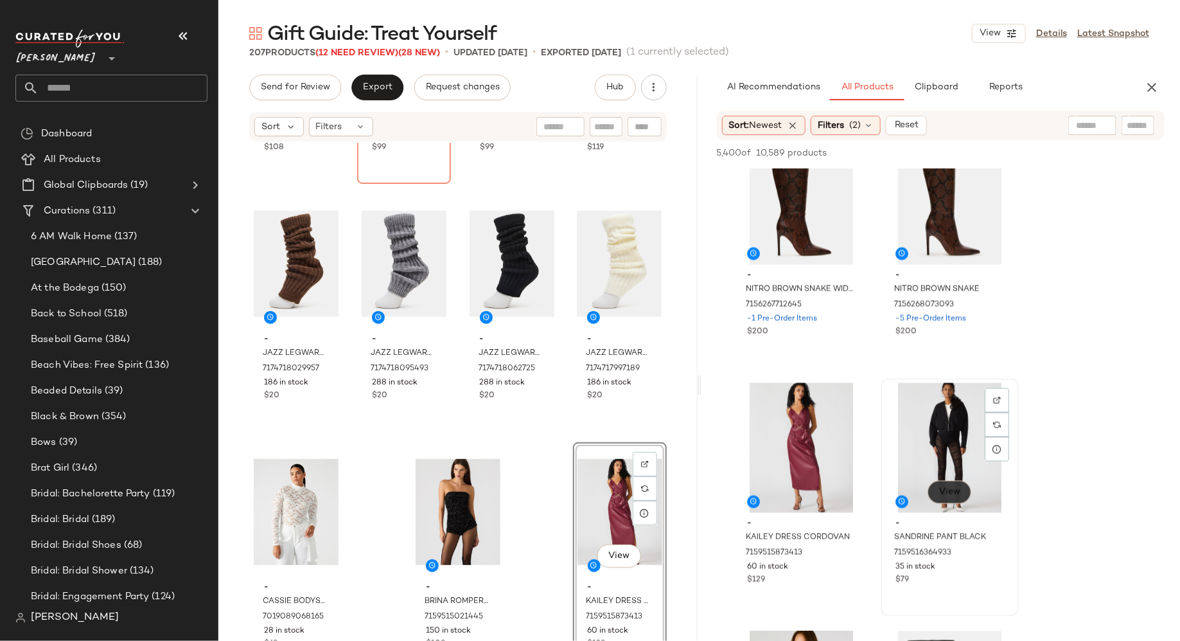
click at [949, 493] on span "View" at bounding box center [949, 492] width 22 height 10
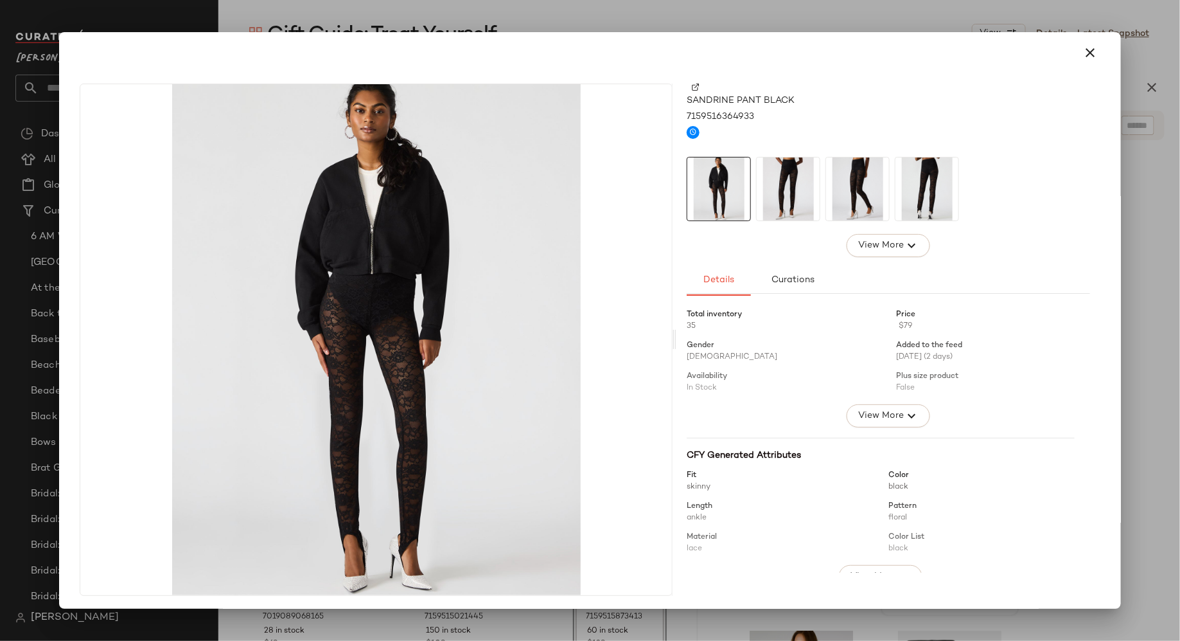
click at [788, 202] on img at bounding box center [788, 188] width 63 height 63
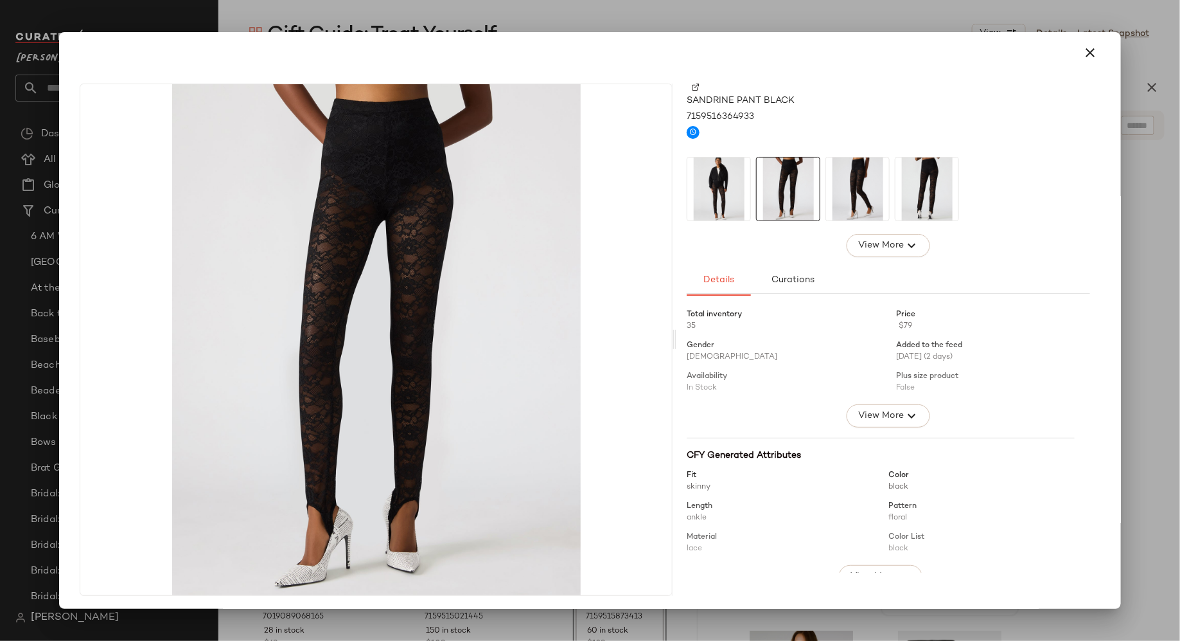
click at [867, 199] on img at bounding box center [857, 188] width 63 height 63
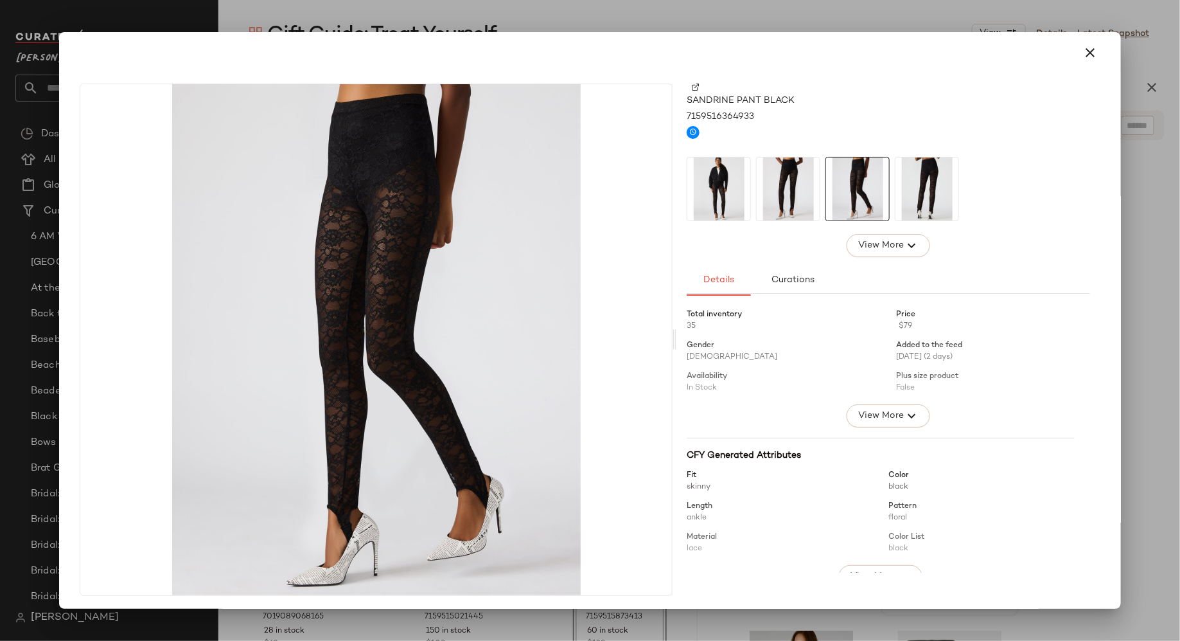
click at [933, 193] on img at bounding box center [927, 188] width 63 height 63
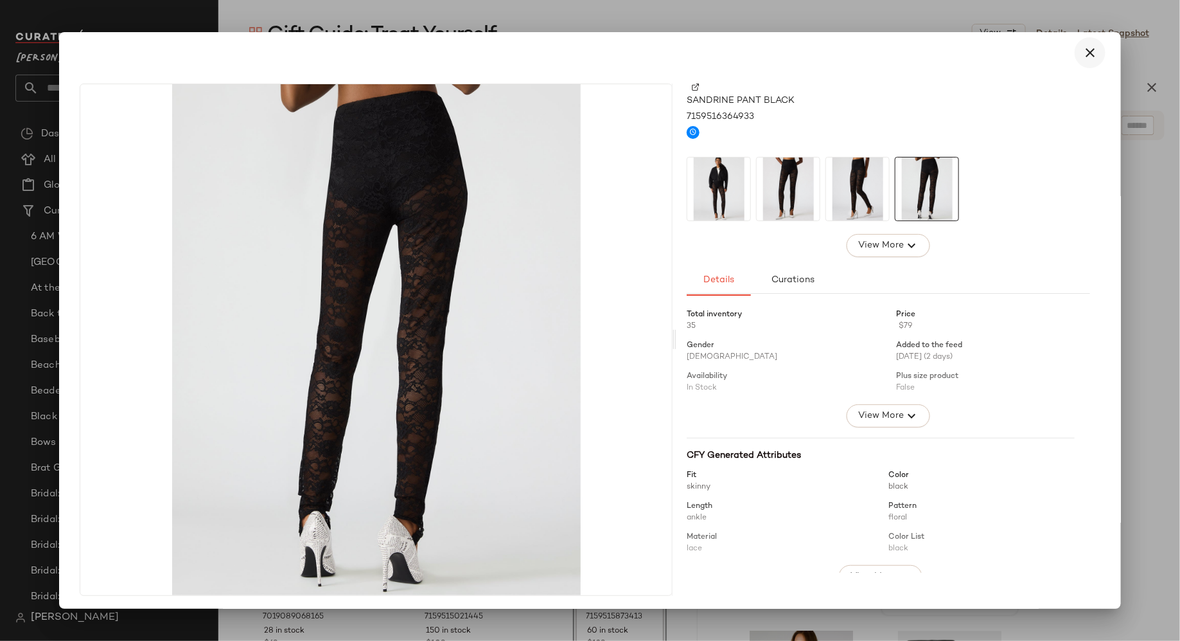
click at [1084, 46] on icon "button" at bounding box center [1090, 52] width 15 height 15
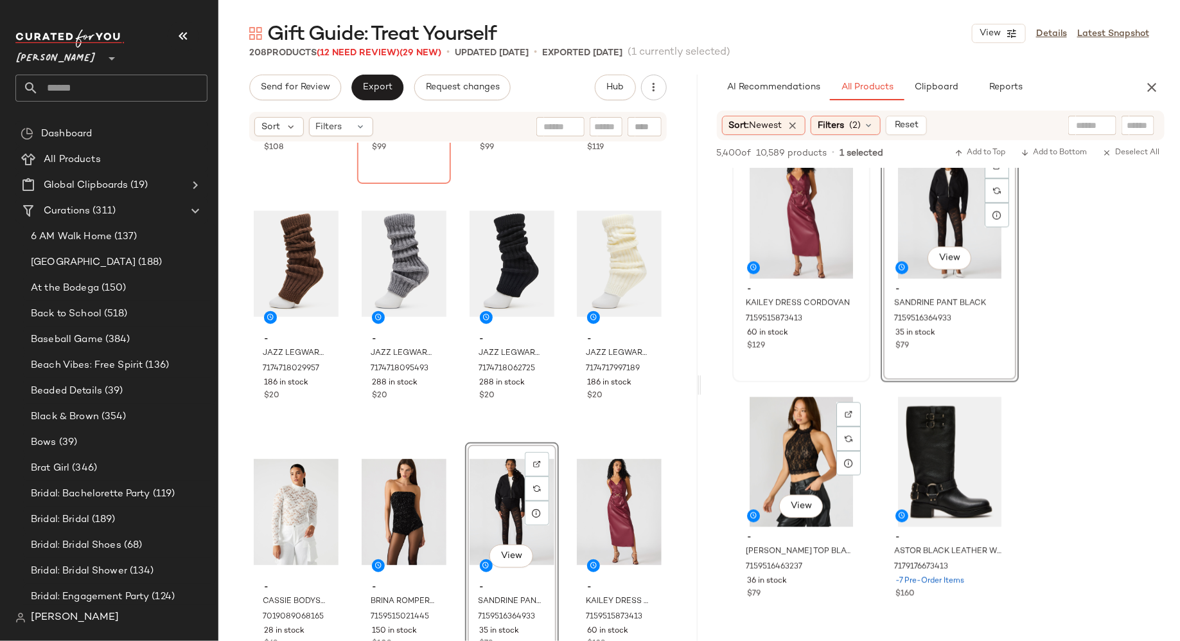
scroll to position [5977, 0]
click at [798, 501] on span "View" at bounding box center [801, 506] width 22 height 10
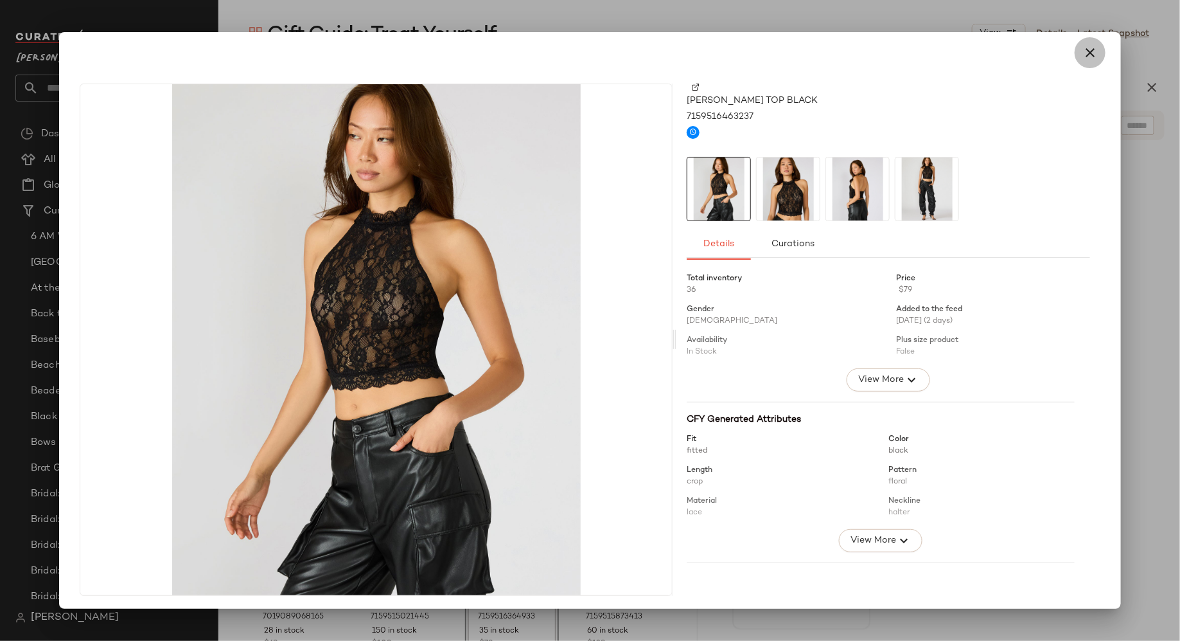
click at [1087, 51] on icon "button" at bounding box center [1090, 52] width 15 height 15
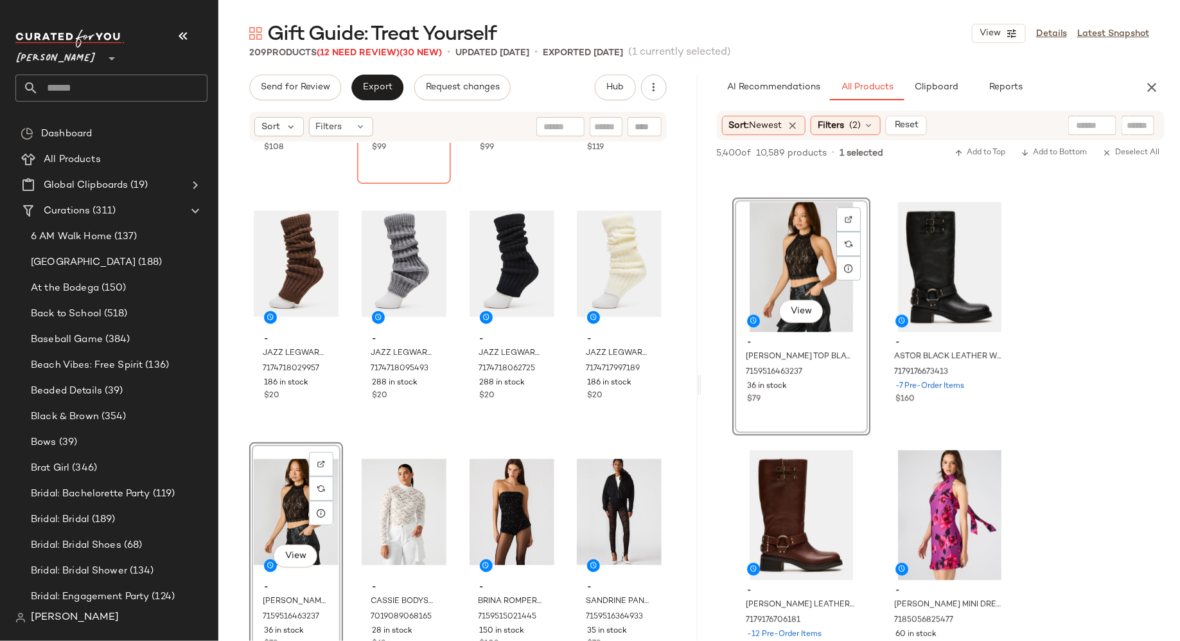
scroll to position [6175, 0]
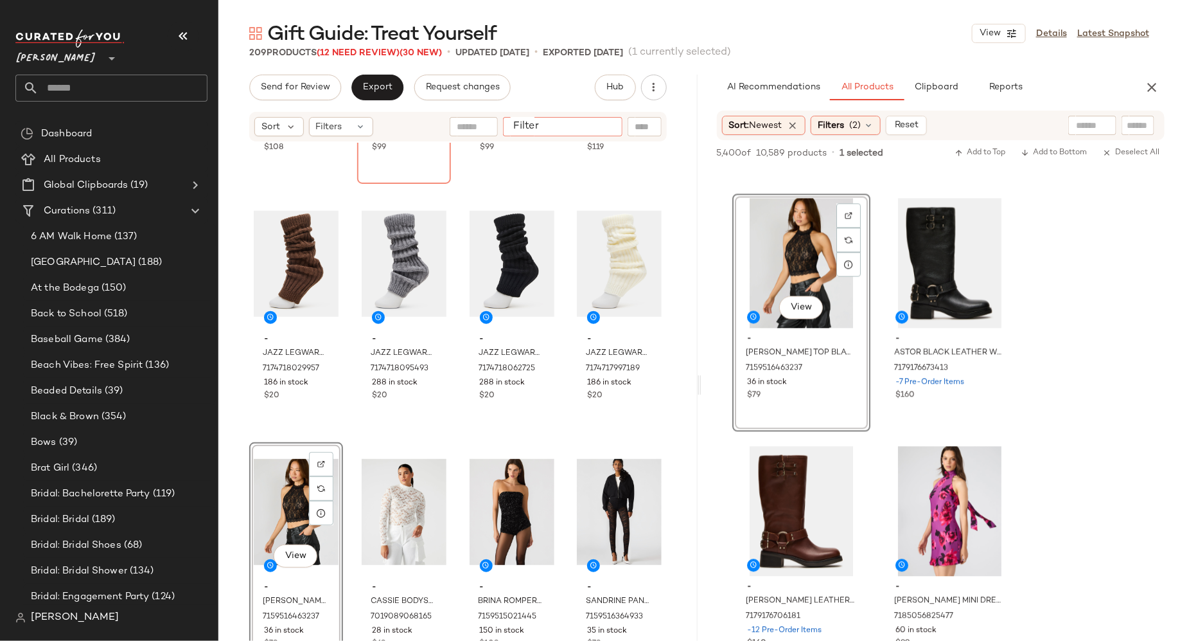
click at [601, 123] on input "Filter" at bounding box center [562, 126] width 109 height 13
type input "*****"
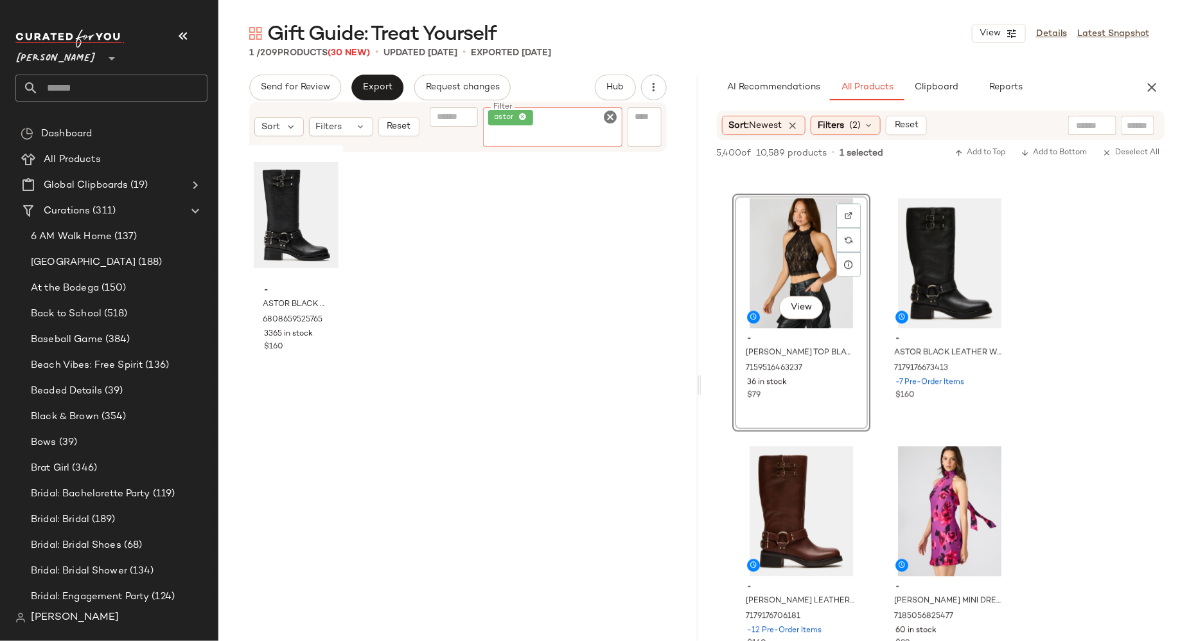
click at [610, 120] on icon "Clear Filter" at bounding box center [610, 116] width 15 height 15
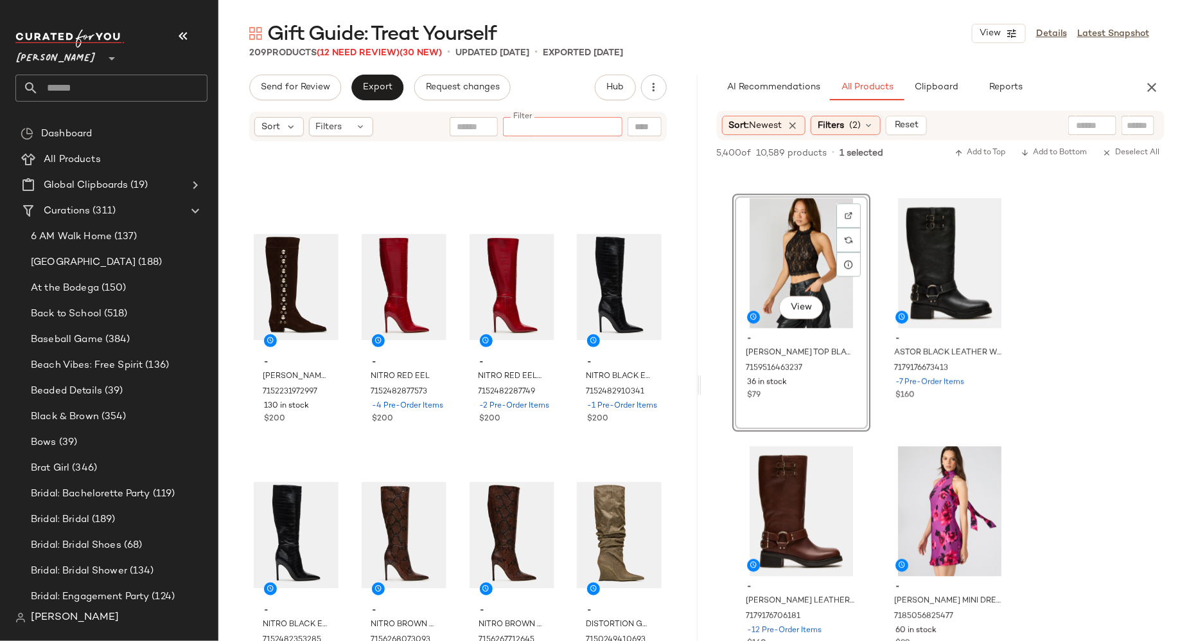
scroll to position [11491, 0]
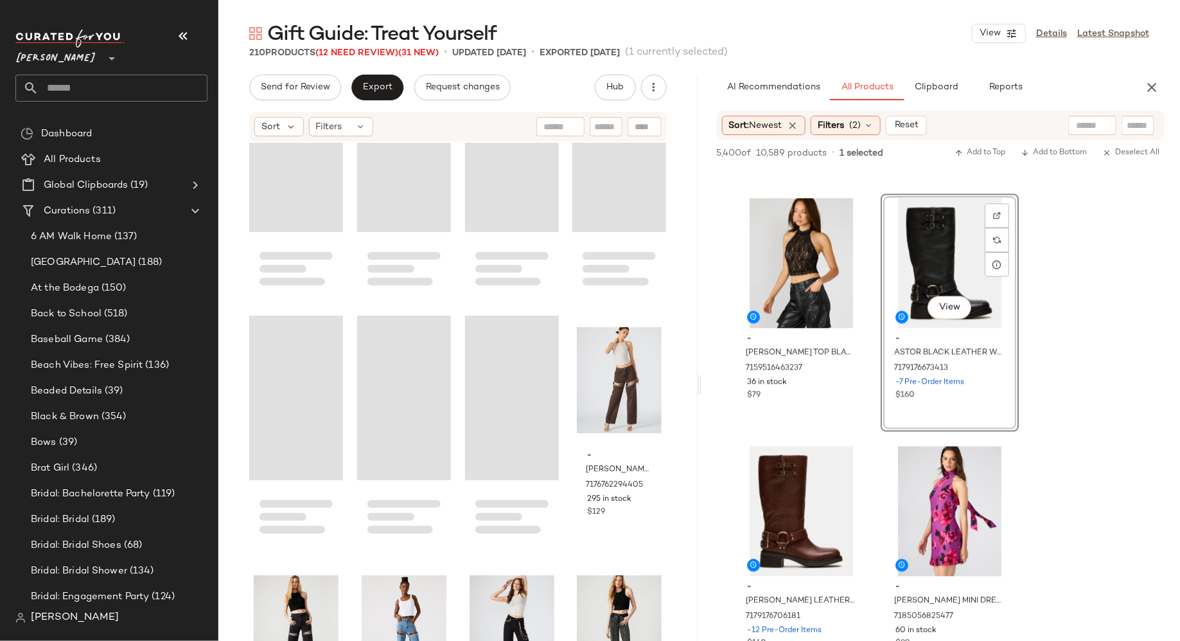
scroll to position [9498, 0]
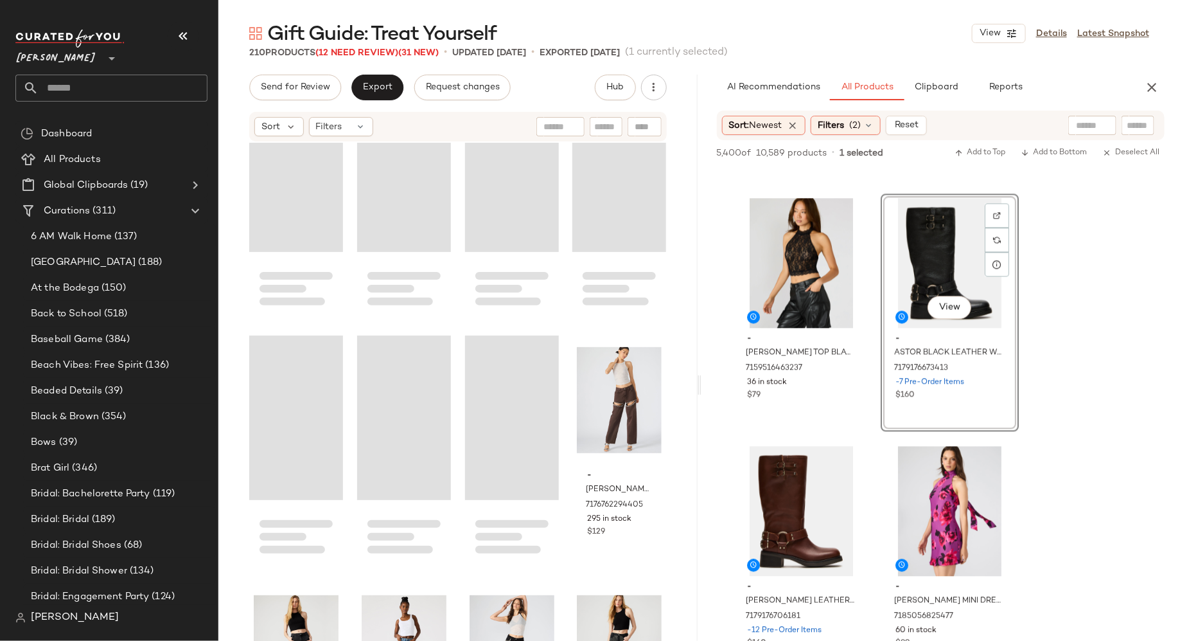
click at [607, 123] on input "text" at bounding box center [606, 126] width 22 height 13
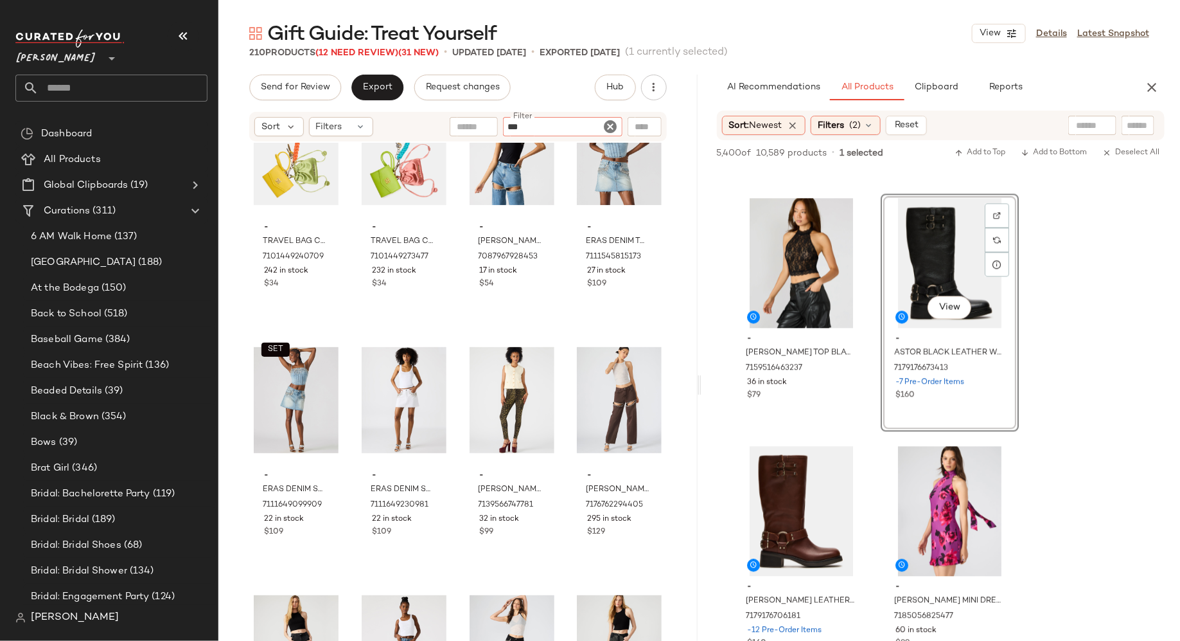
type input "****"
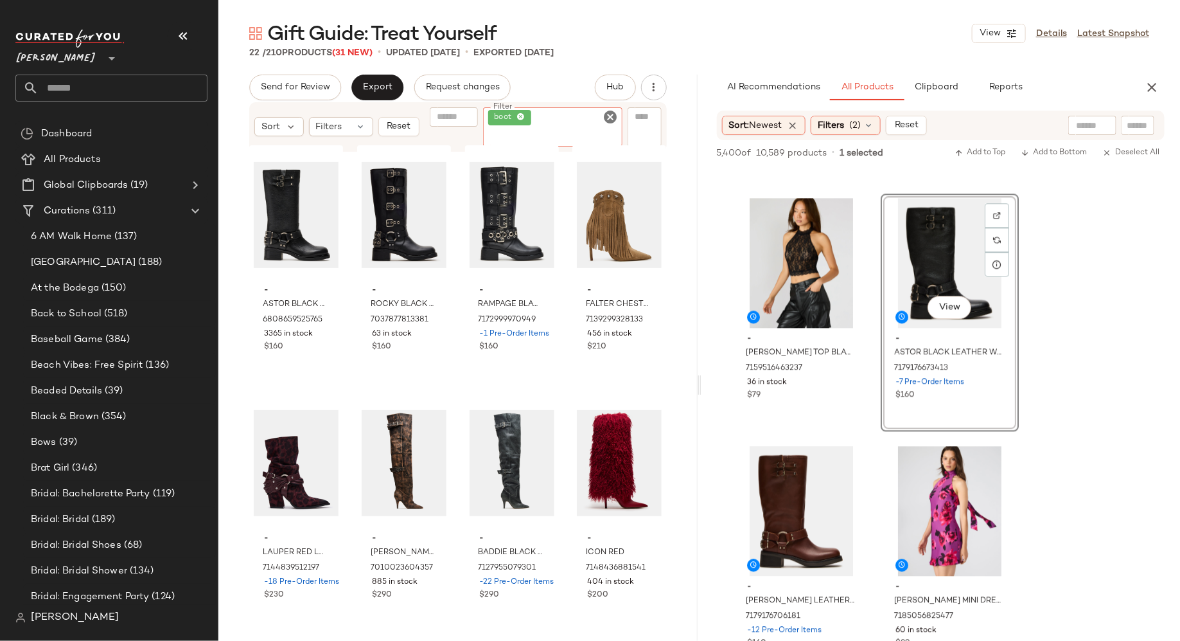
click at [612, 121] on icon "Clear Filter" at bounding box center [610, 116] width 15 height 15
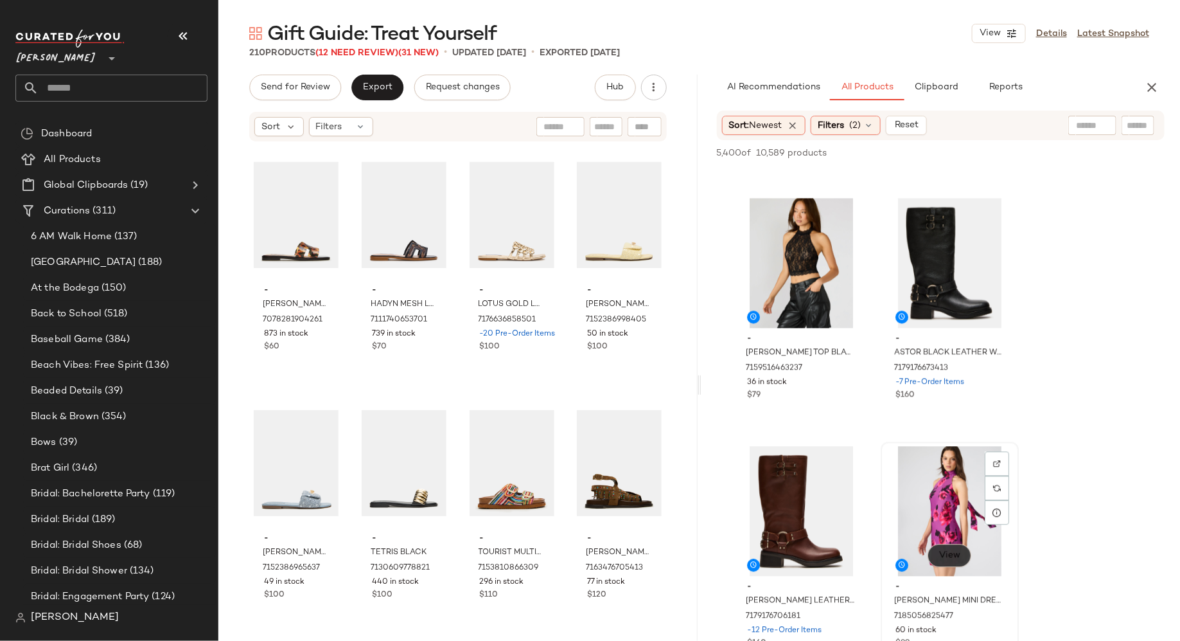
click at [946, 552] on span "View" at bounding box center [949, 555] width 22 height 10
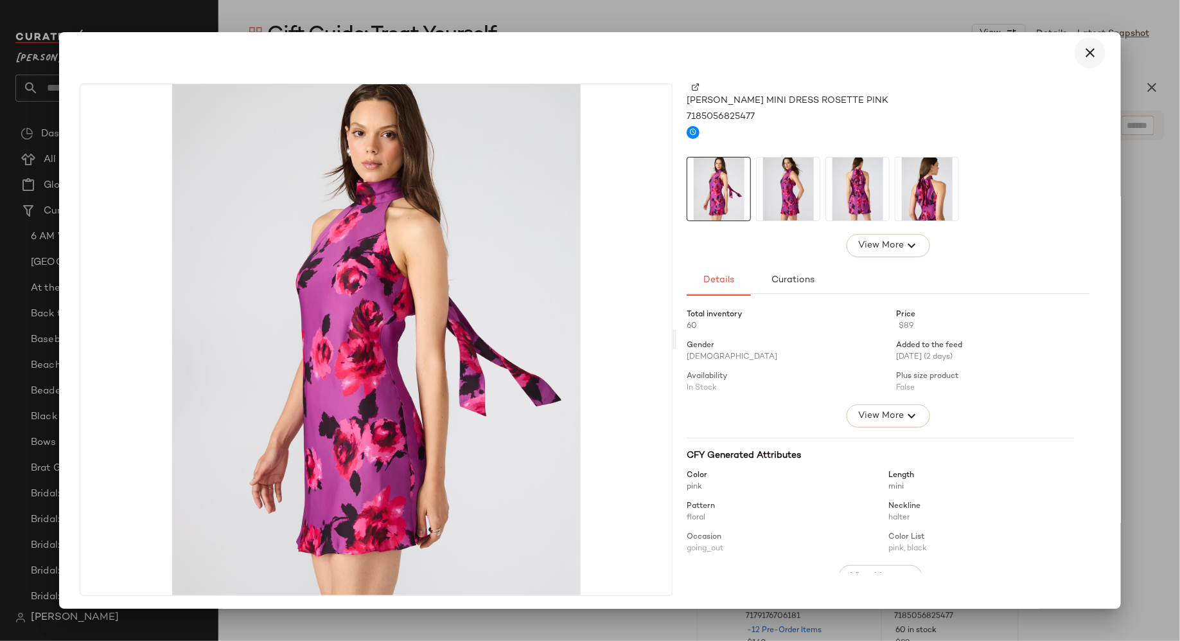
click at [1086, 51] on icon "button" at bounding box center [1090, 52] width 15 height 15
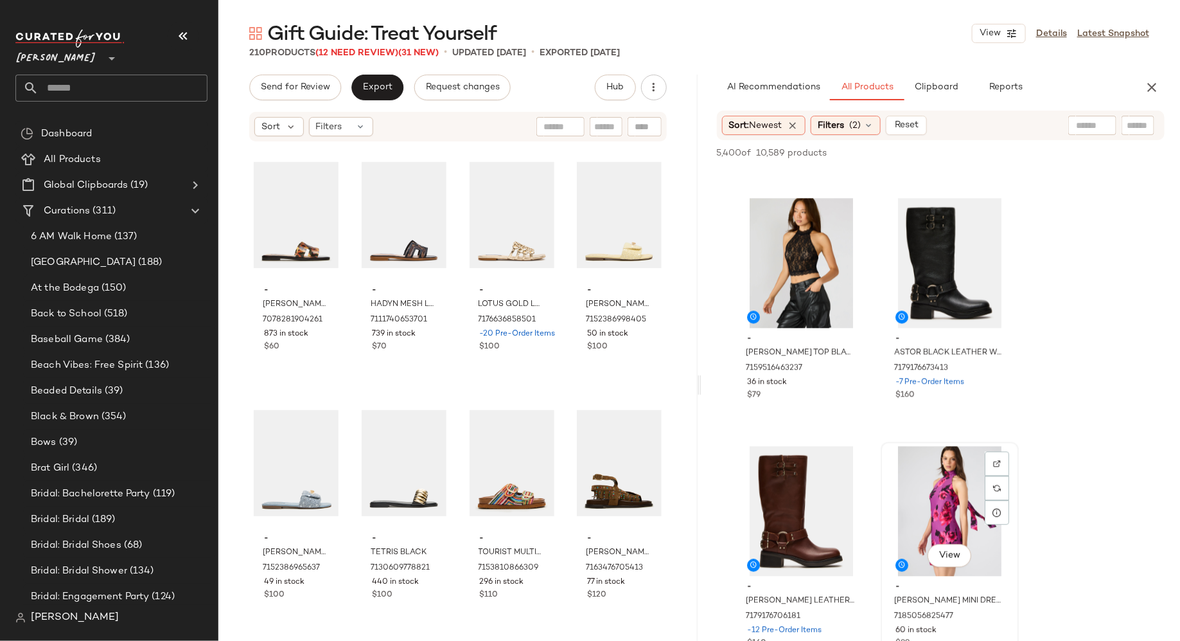
click at [943, 488] on div "View" at bounding box center [949, 511] width 129 height 130
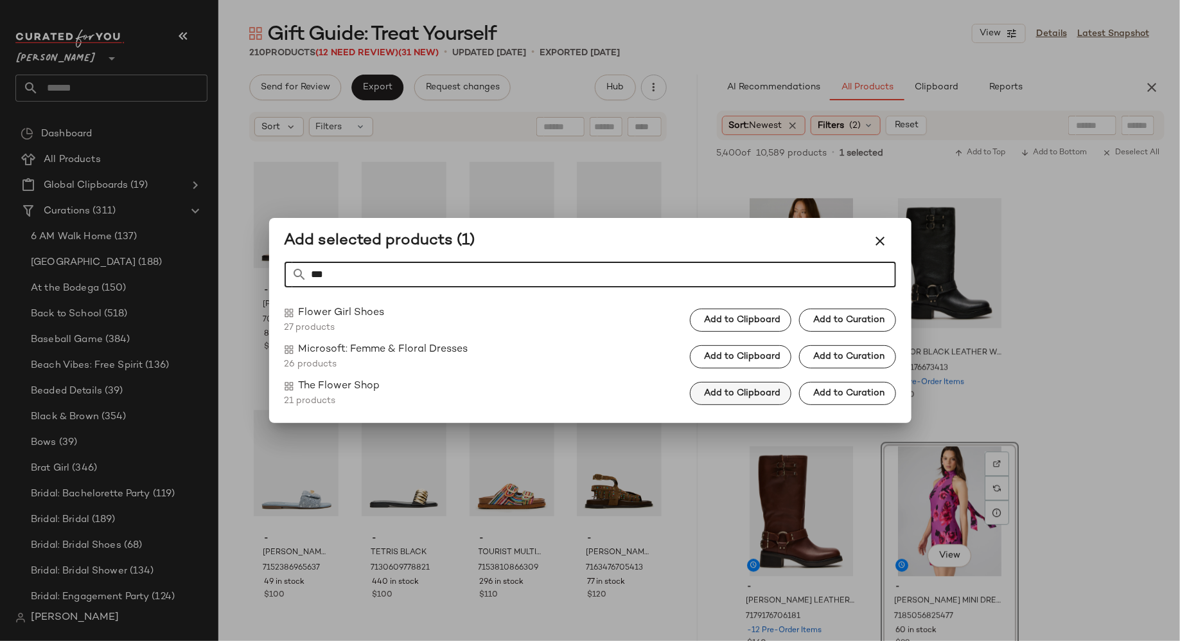
type input "***"
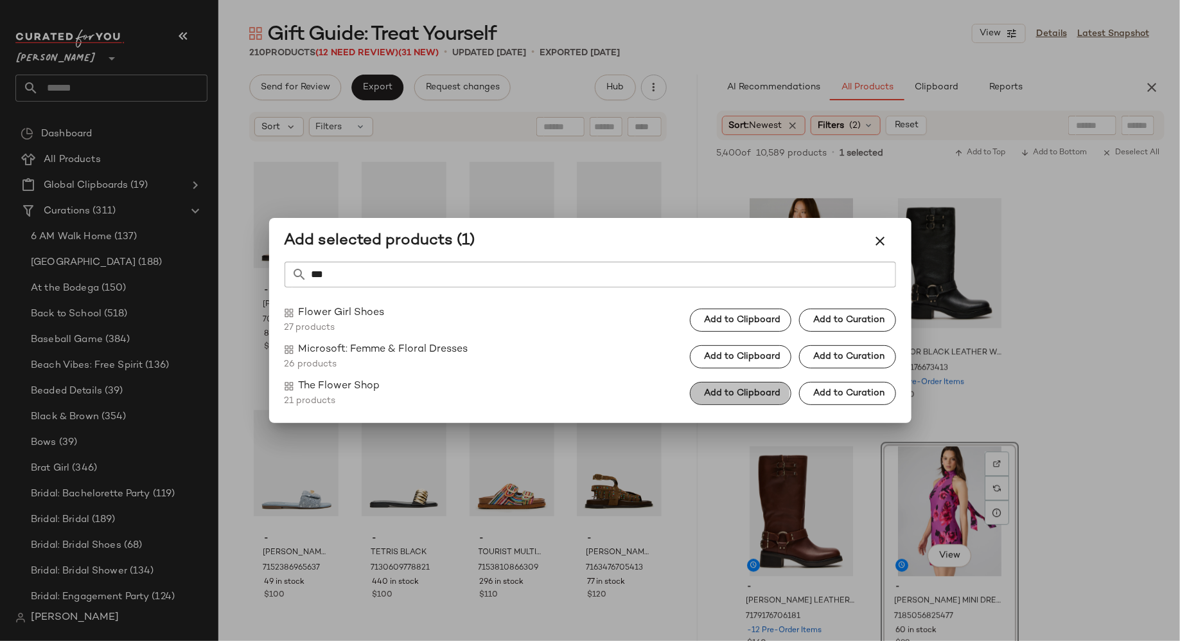
click at [718, 391] on span "Add to Clipboard" at bounding box center [742, 393] width 77 height 10
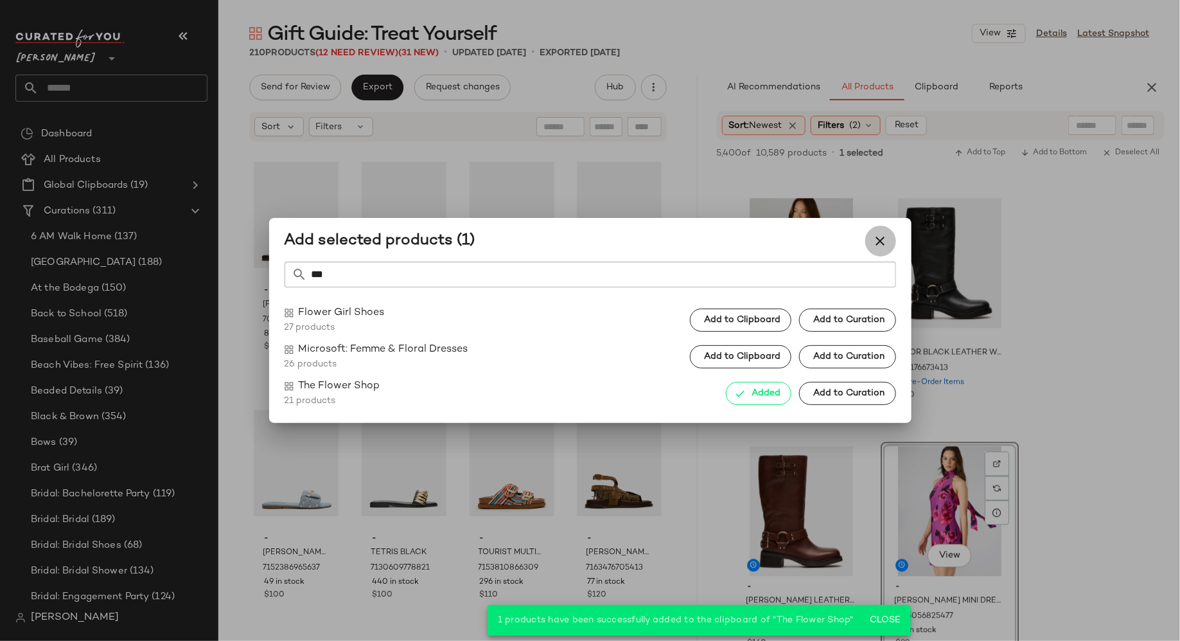
click at [879, 242] on icon "button" at bounding box center [880, 240] width 15 height 15
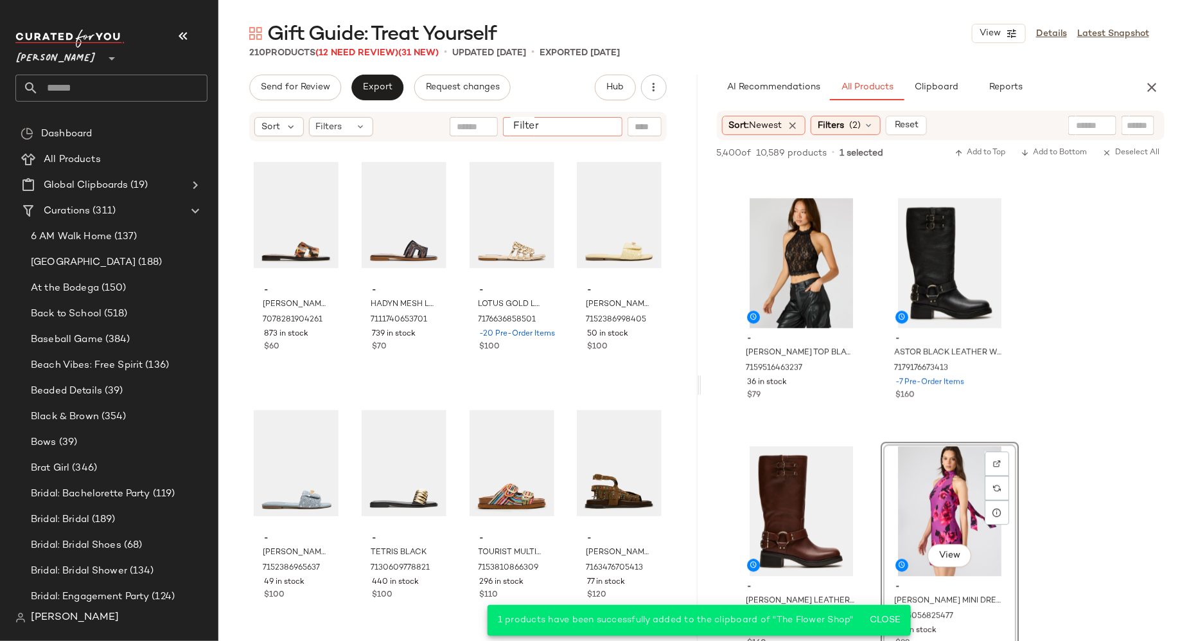
click at [604, 130] on input "Filter" at bounding box center [562, 126] width 109 height 13
type input "******"
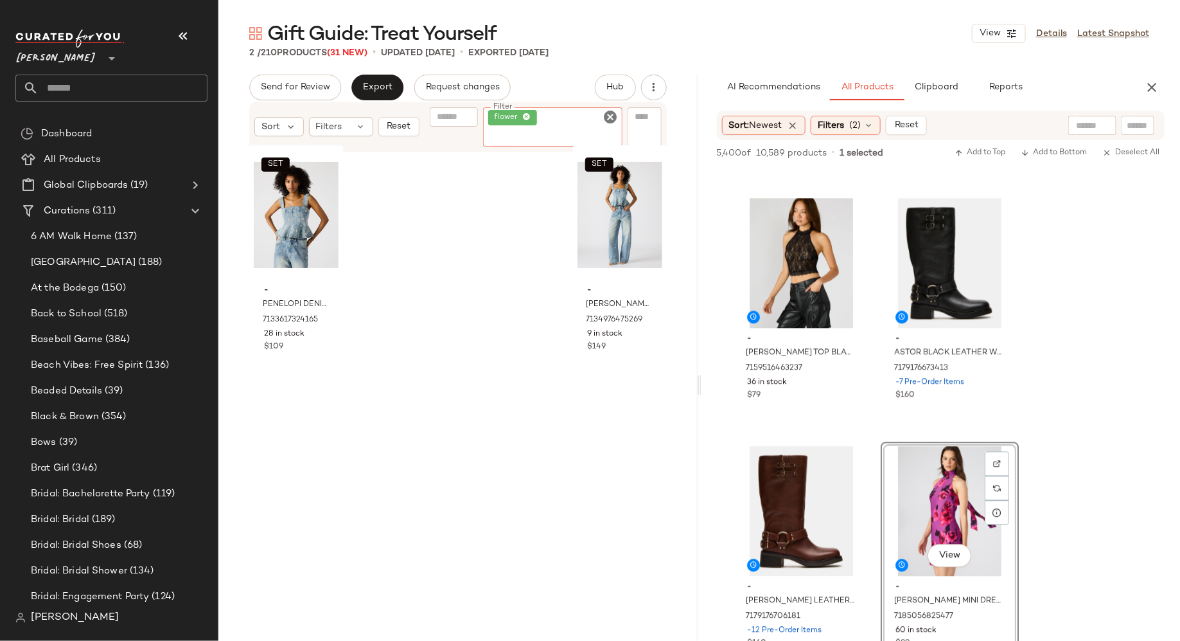
click at [609, 115] on icon "Clear Filter" at bounding box center [610, 116] width 15 height 15
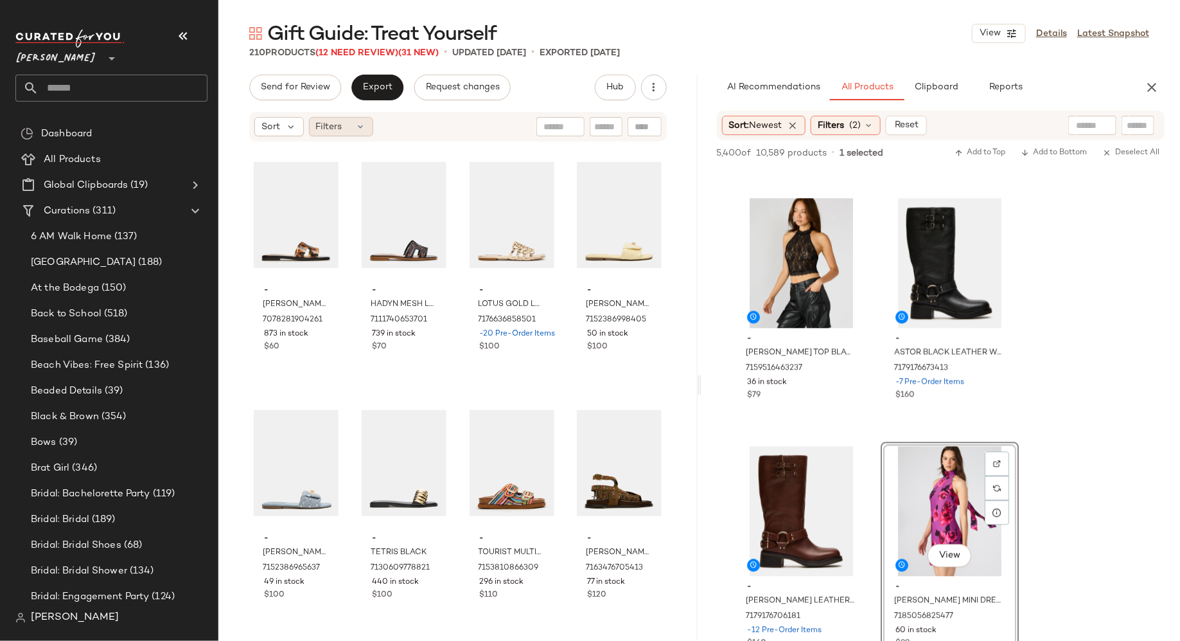
click at [357, 121] on icon at bounding box center [361, 126] width 10 height 10
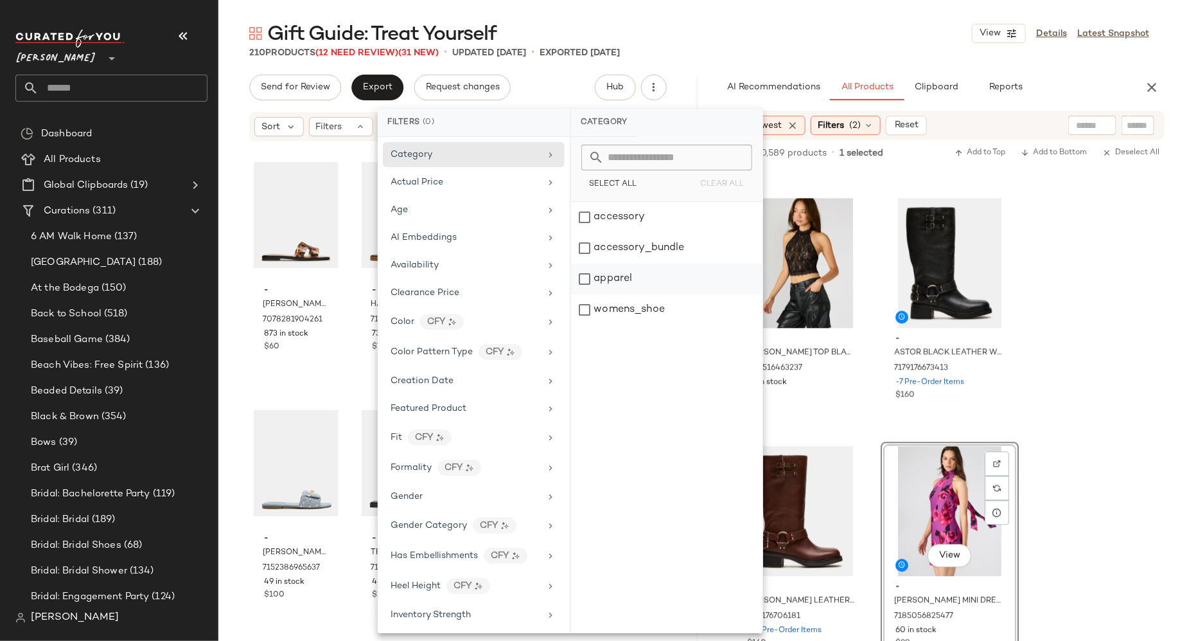
click at [585, 281] on div "apparel" at bounding box center [666, 278] width 191 height 31
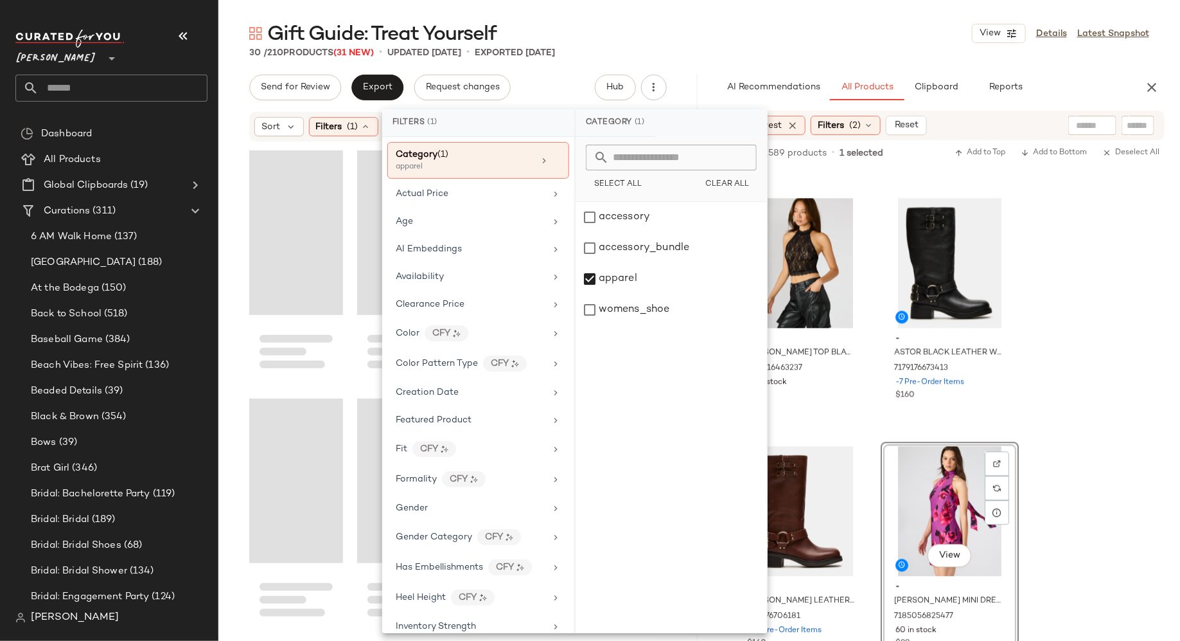
click at [235, 318] on div at bounding box center [457, 411] width 479 height 537
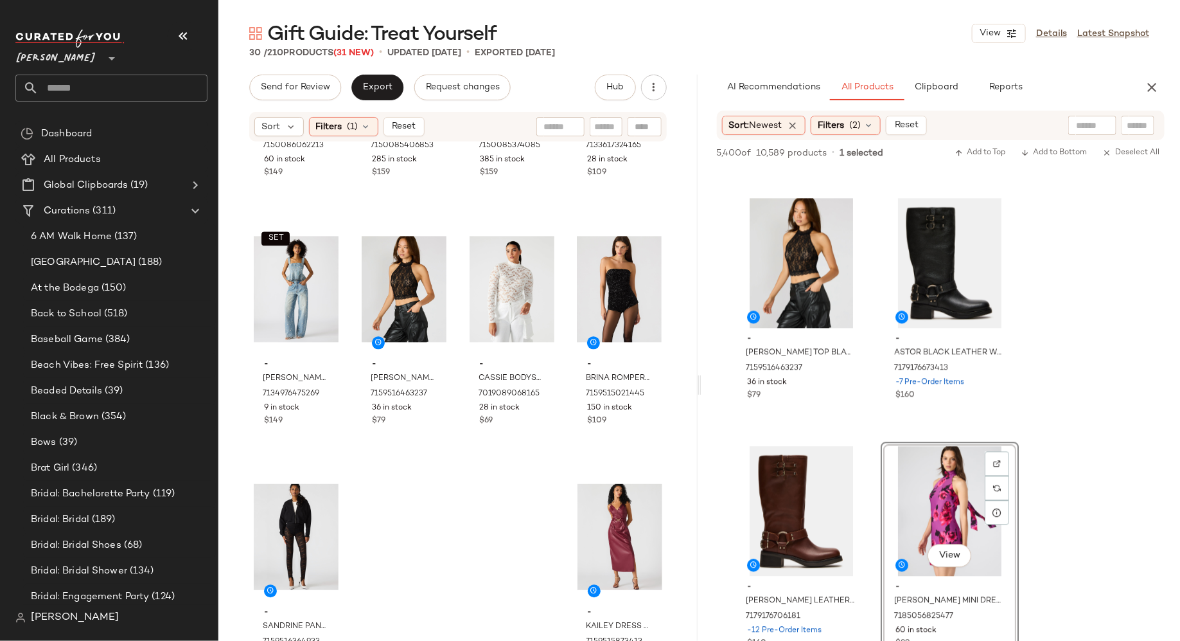
scroll to position [1450, 0]
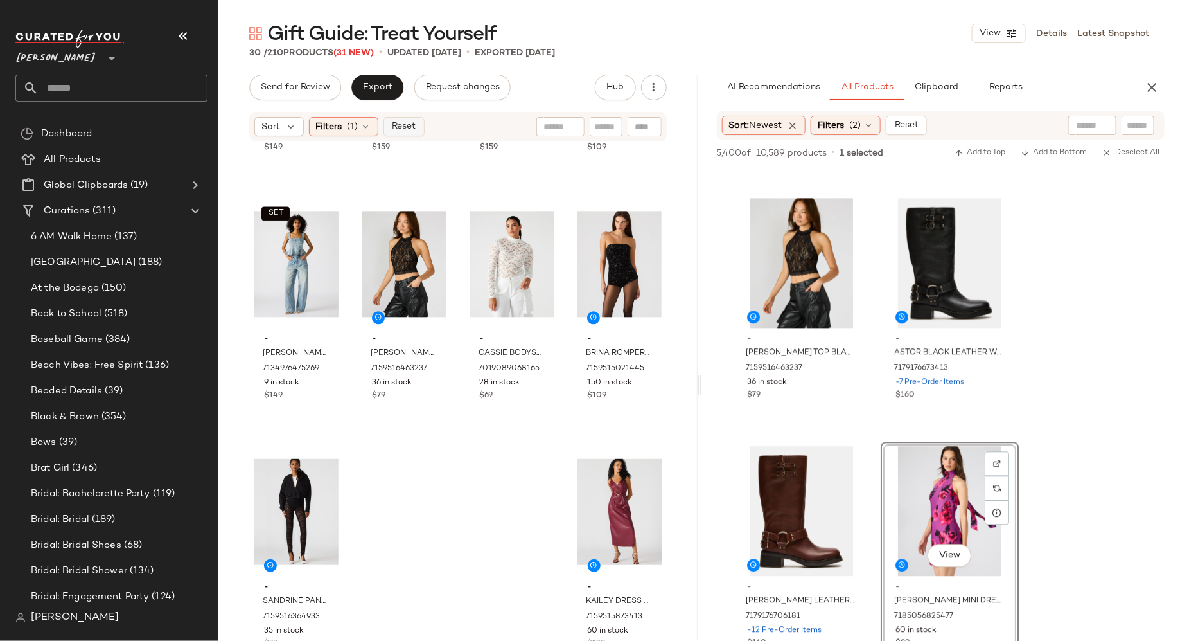
click at [398, 124] on span "Reset" at bounding box center [403, 126] width 24 height 10
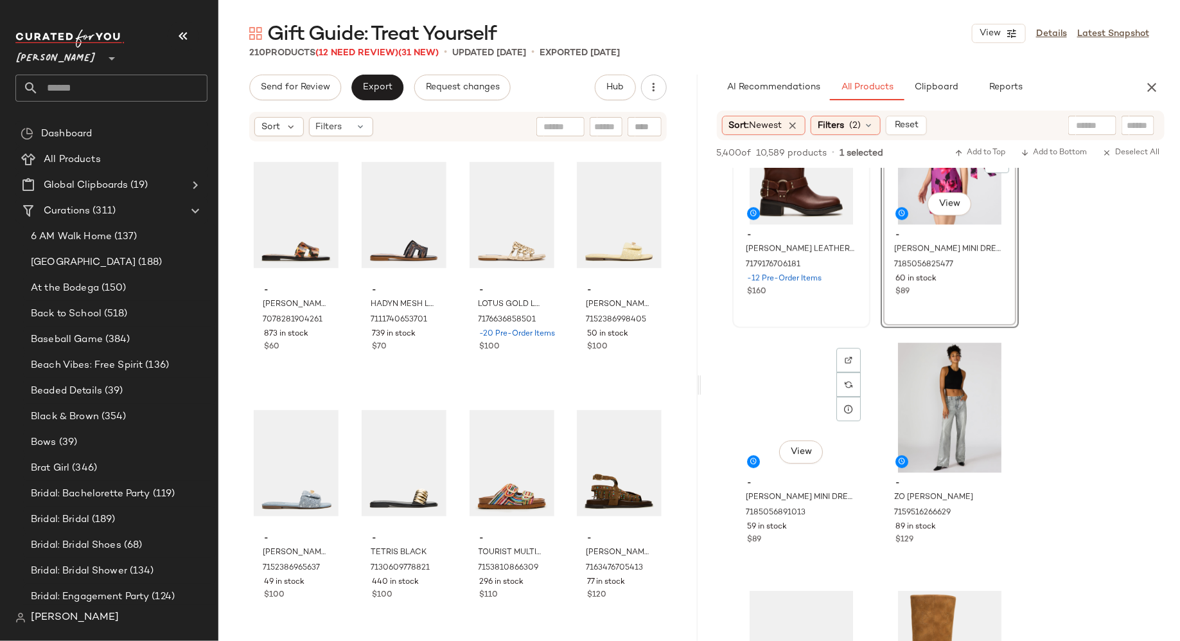
scroll to position [6529, 0]
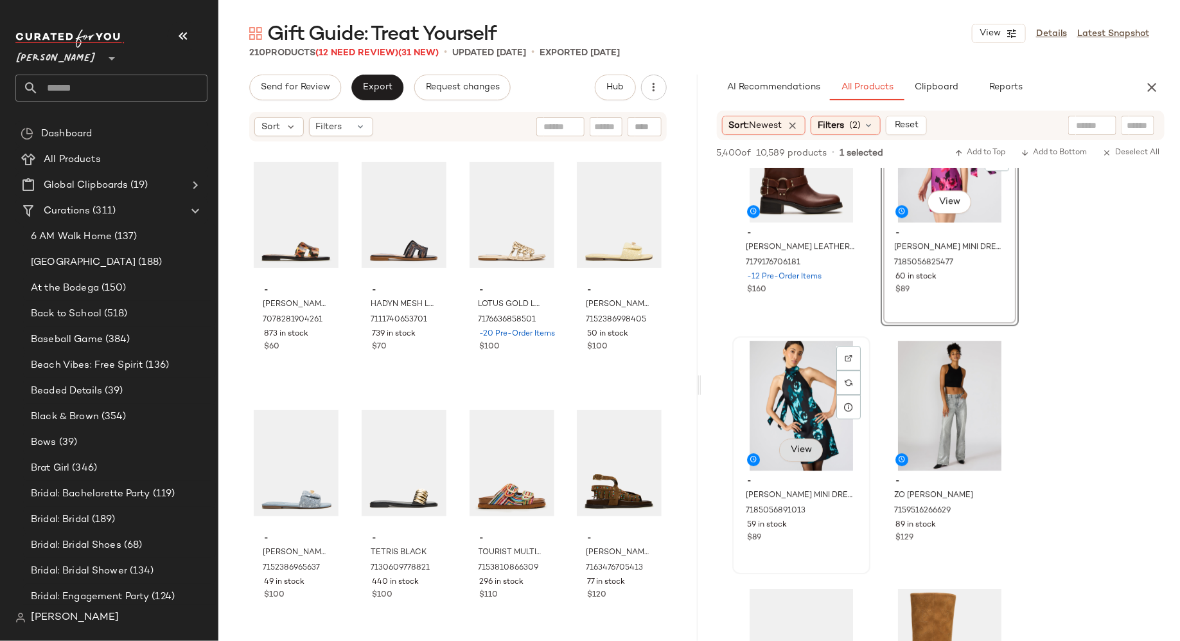
click at [800, 445] on span "View" at bounding box center [801, 450] width 22 height 10
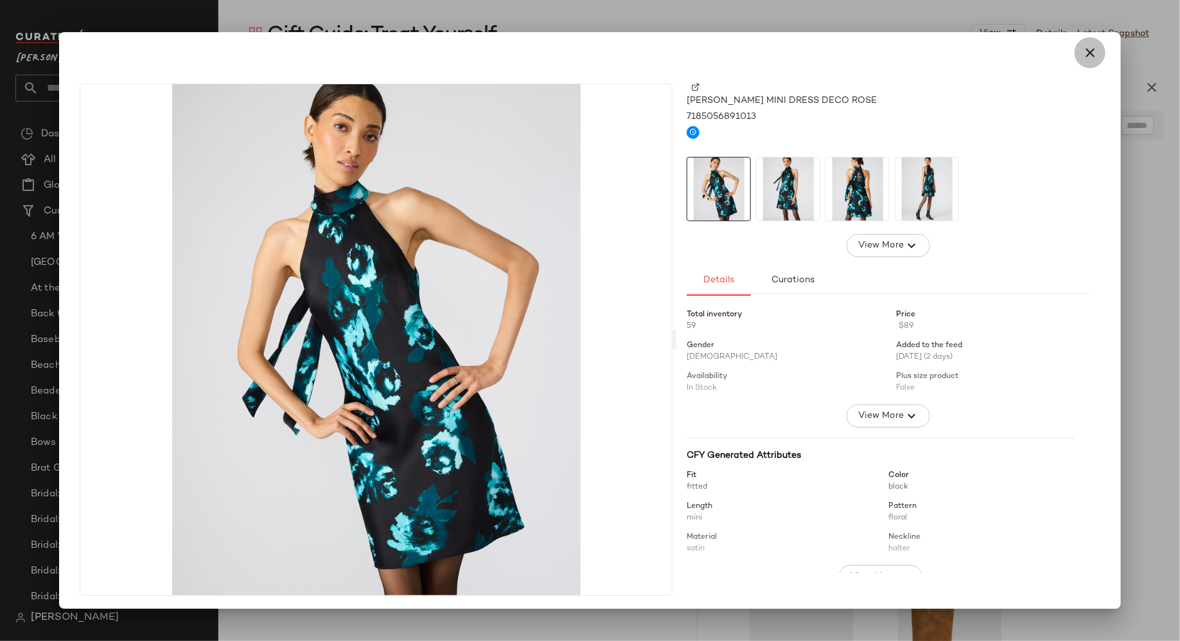
click at [1087, 51] on icon "button" at bounding box center [1090, 52] width 15 height 15
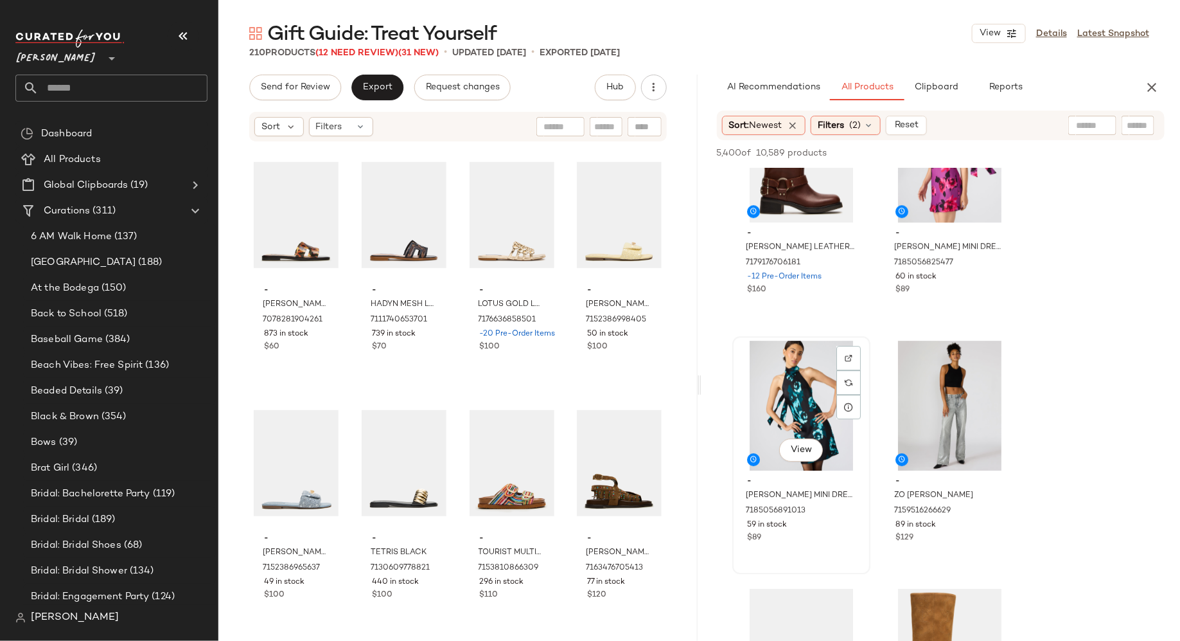
click at [790, 384] on div "View" at bounding box center [801, 406] width 129 height 130
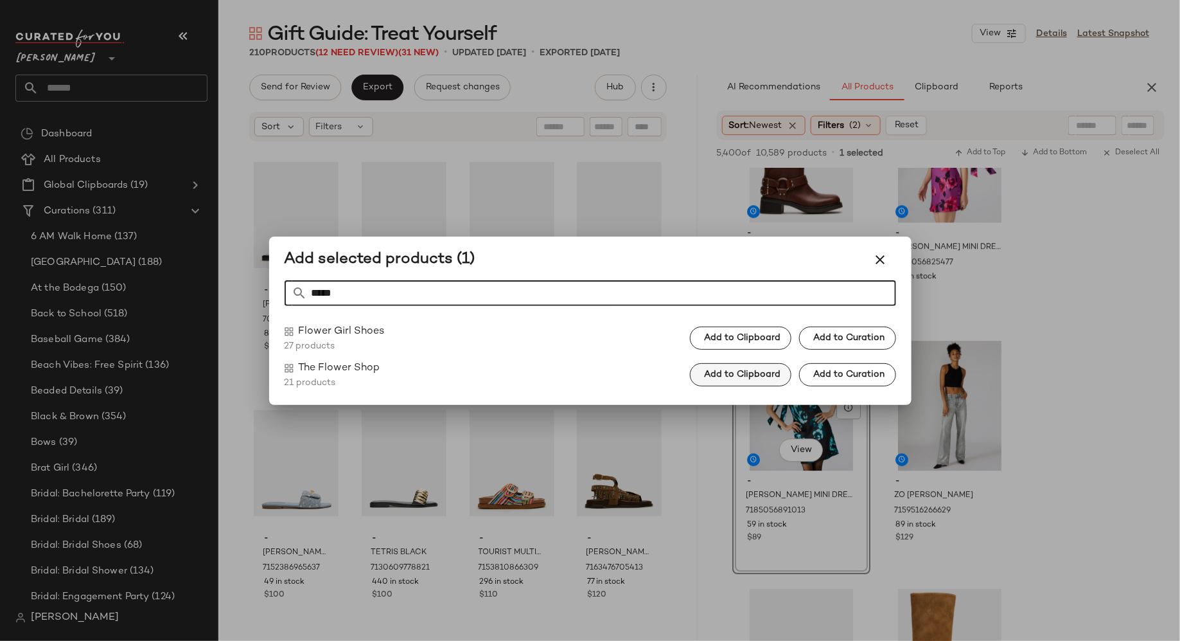
type input "*****"
click at [750, 378] on span "Add to Clipboard" at bounding box center [742, 374] width 77 height 10
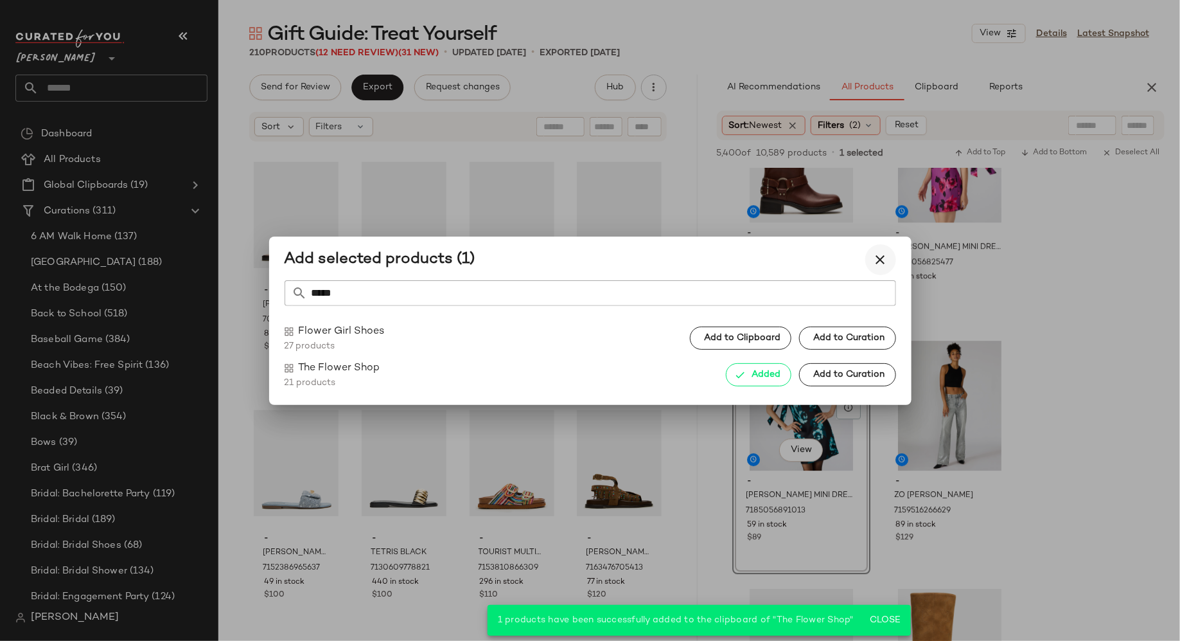
click at [882, 257] on icon "button" at bounding box center [880, 259] width 15 height 15
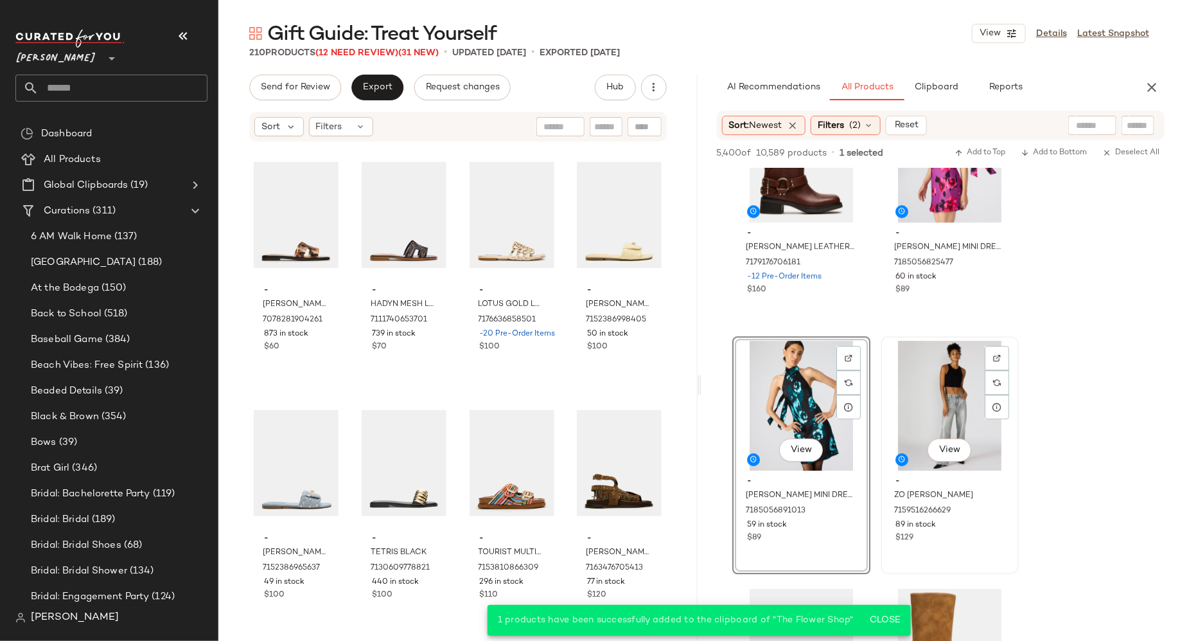
click at [950, 447] on span "View" at bounding box center [949, 450] width 22 height 10
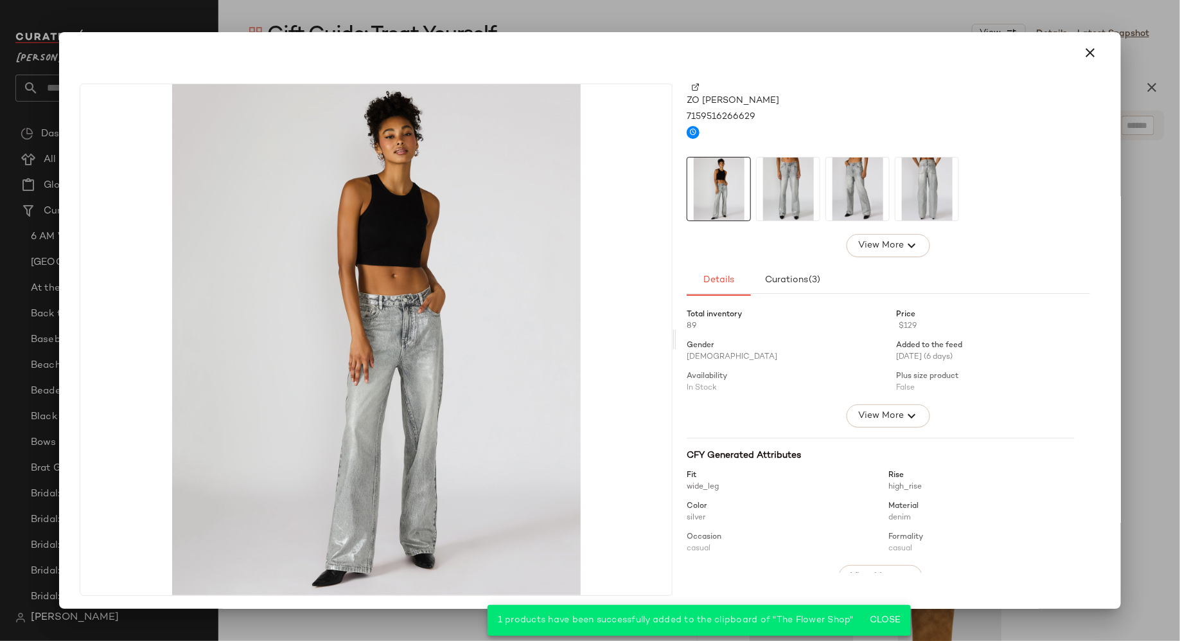
click at [787, 185] on img at bounding box center [788, 188] width 63 height 63
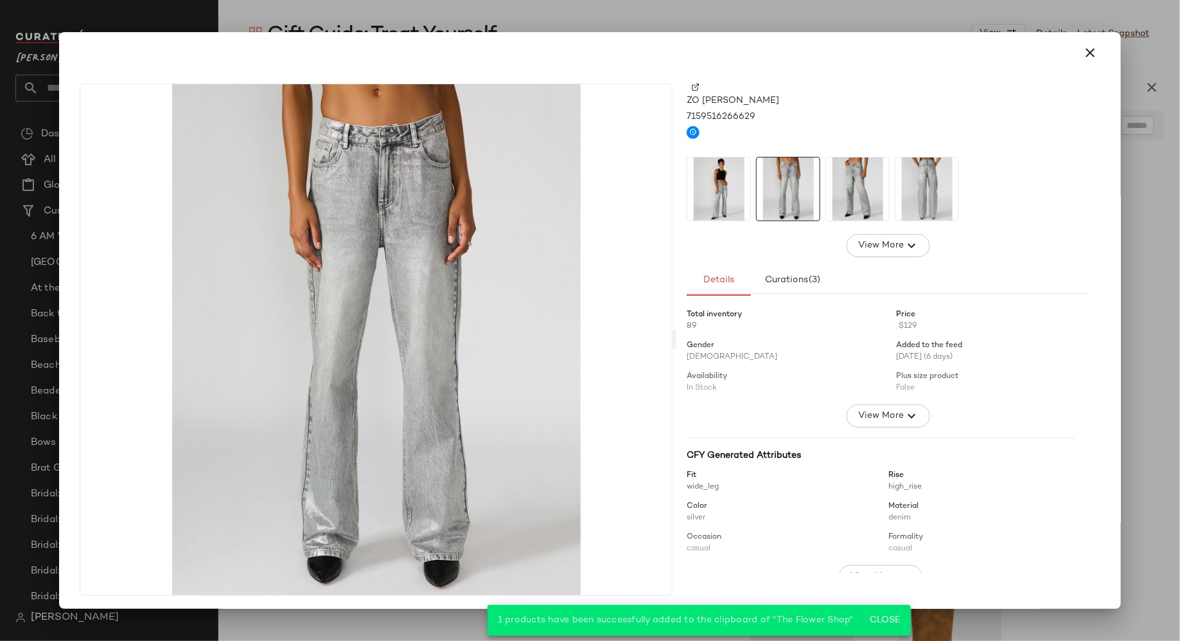
click at [831, 191] on img at bounding box center [857, 188] width 63 height 63
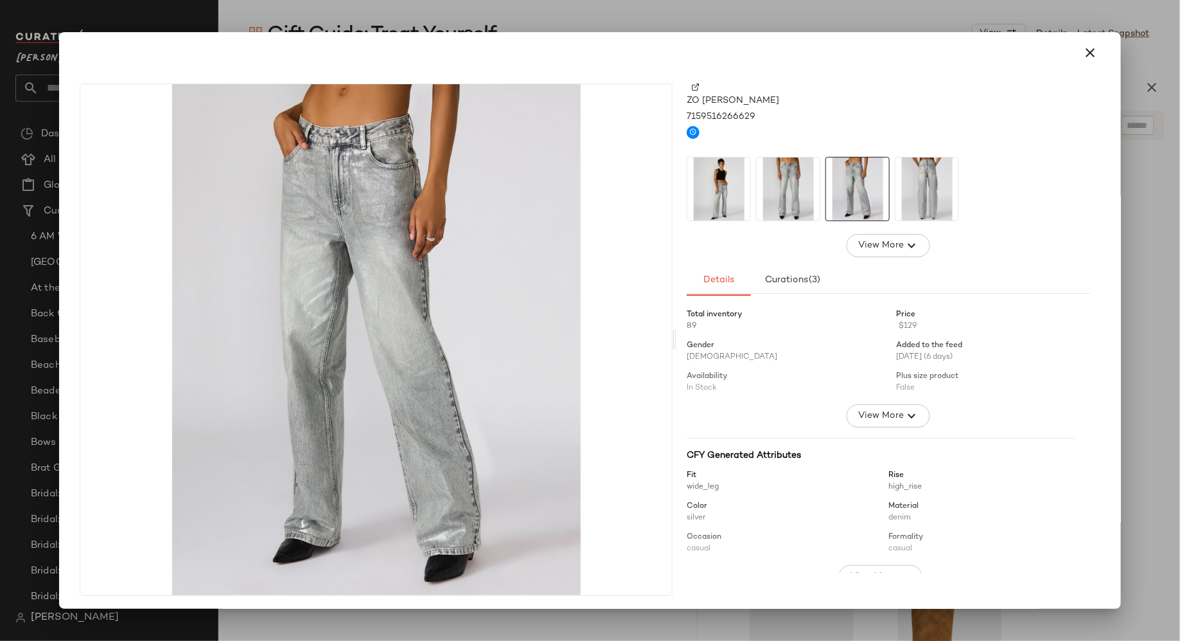
click at [910, 190] on img at bounding box center [927, 188] width 63 height 63
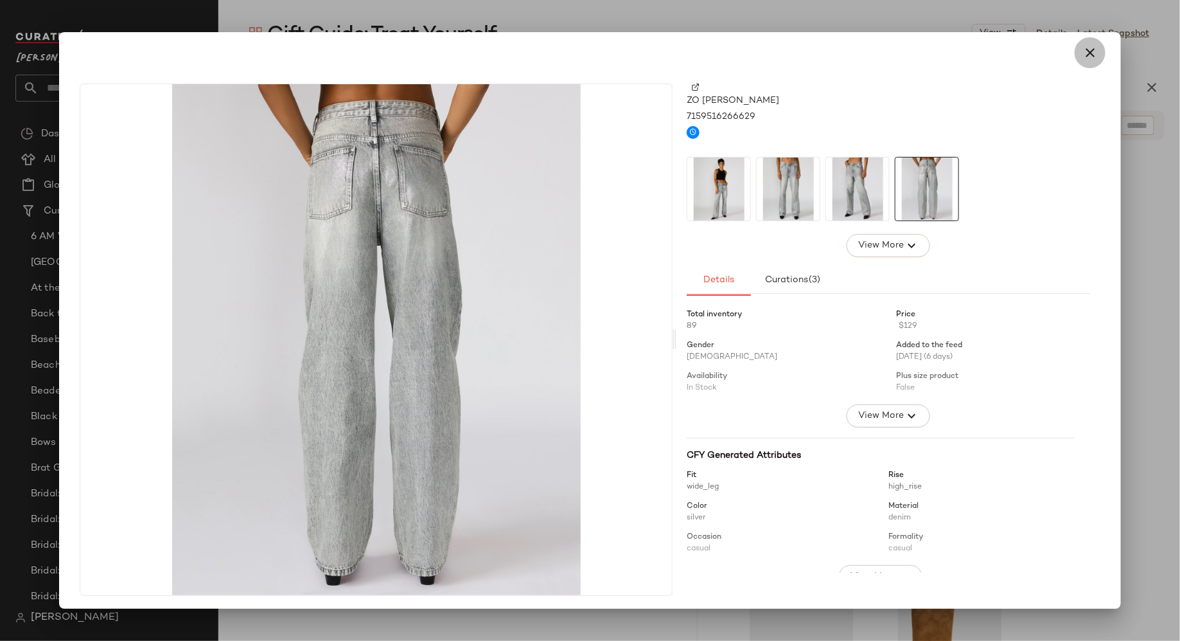
click at [1088, 55] on icon "button" at bounding box center [1090, 52] width 15 height 15
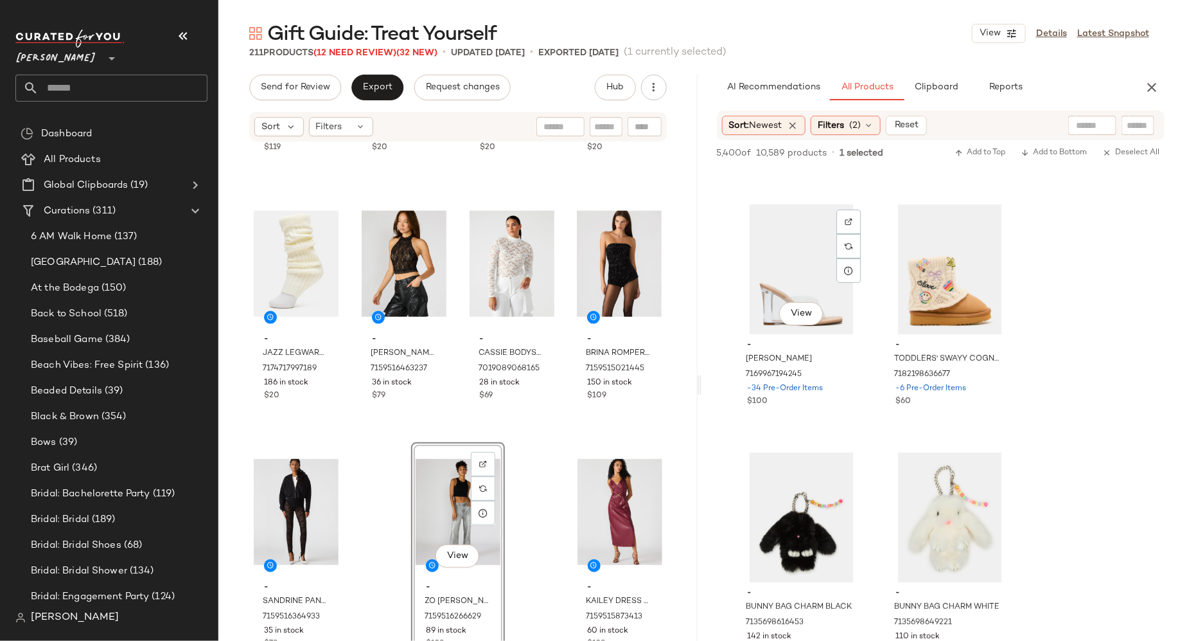
scroll to position [7168, 0]
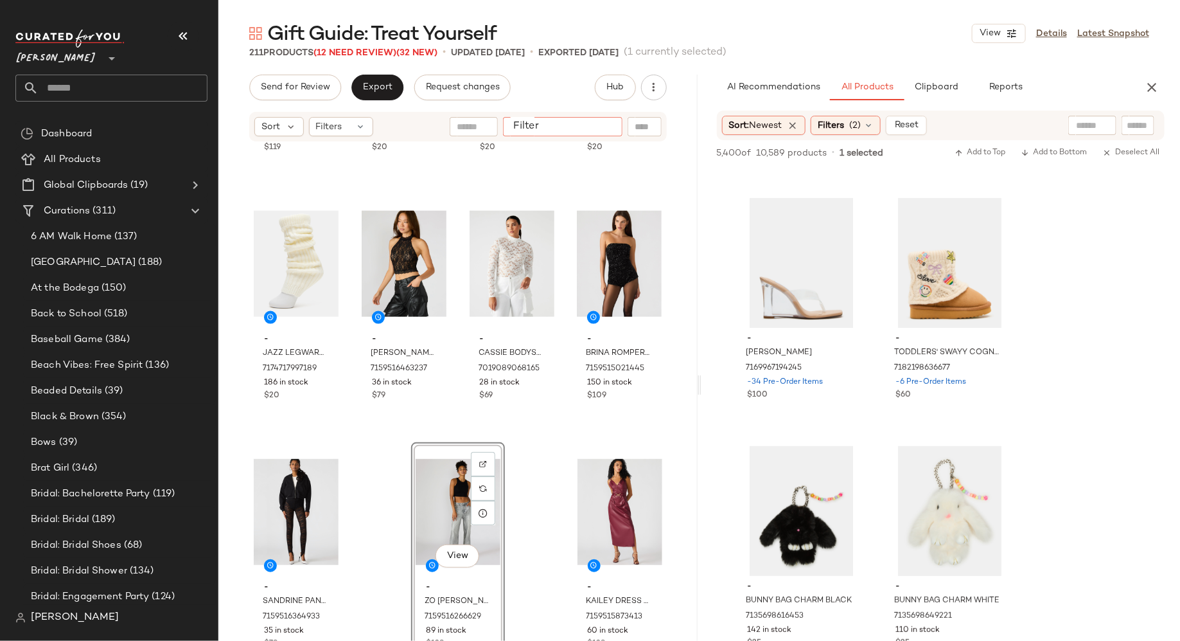
click at [608, 130] on input "Filter" at bounding box center [562, 126] width 109 height 13
type input "*****"
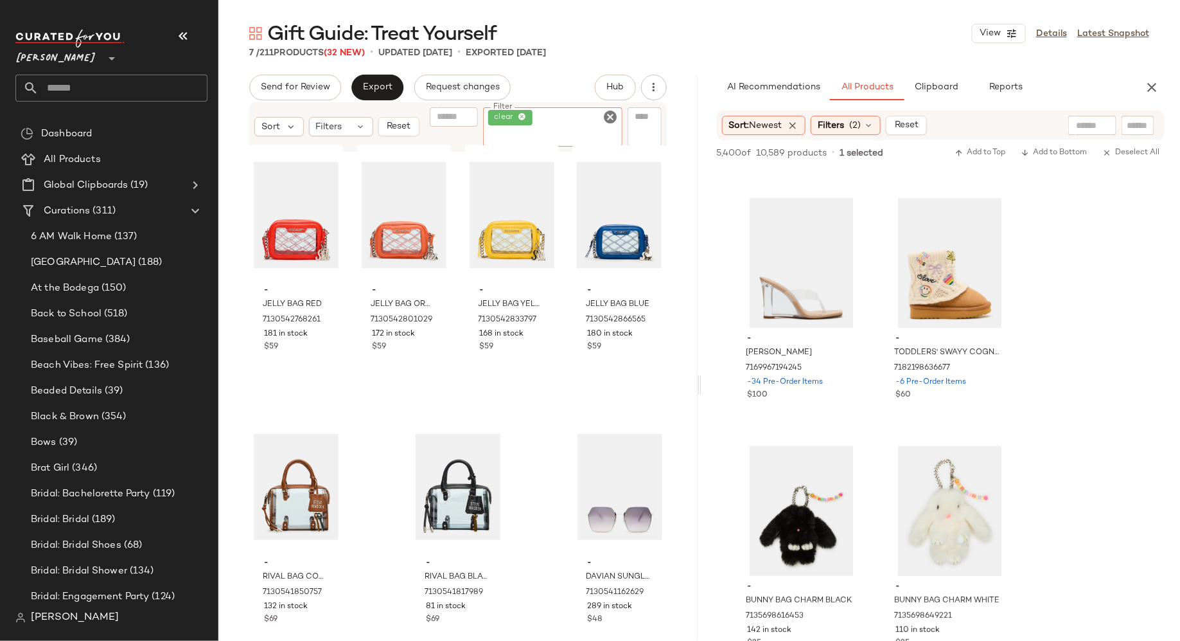
click at [614, 118] on icon "Clear Filter" at bounding box center [610, 116] width 15 height 15
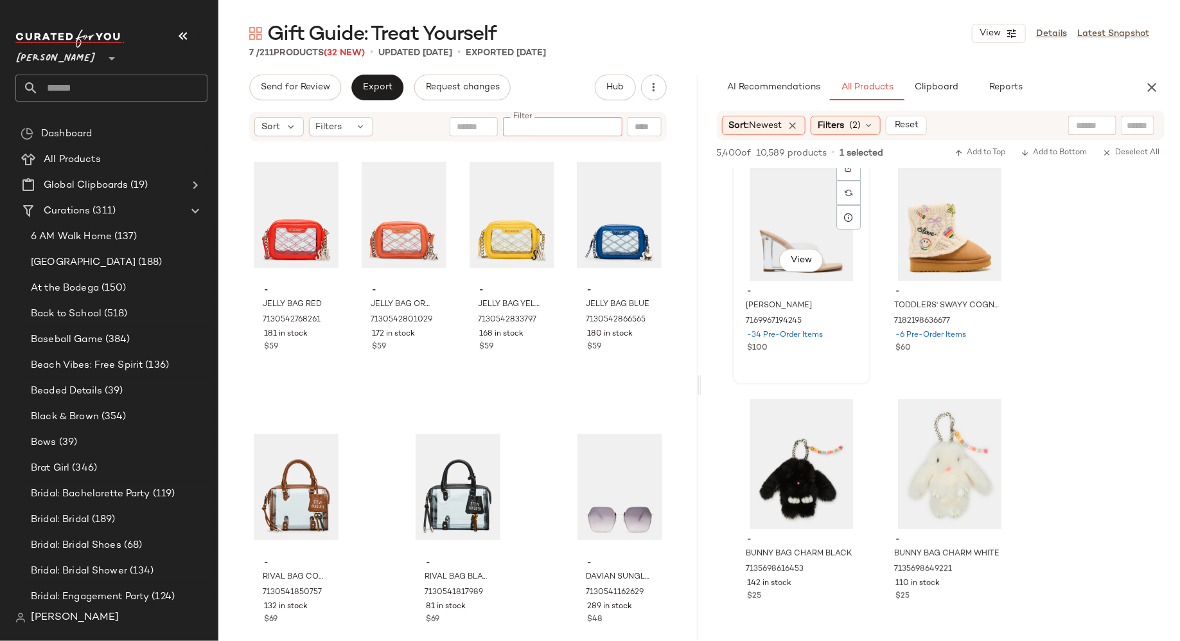
scroll to position [7237, 0]
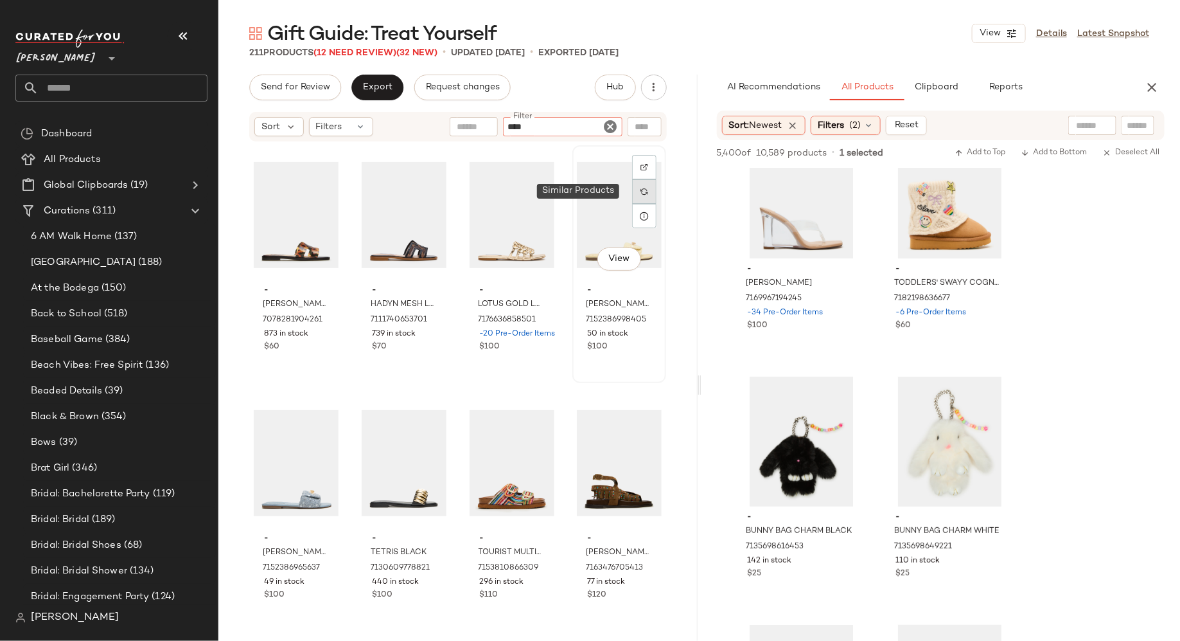
type input "*****"
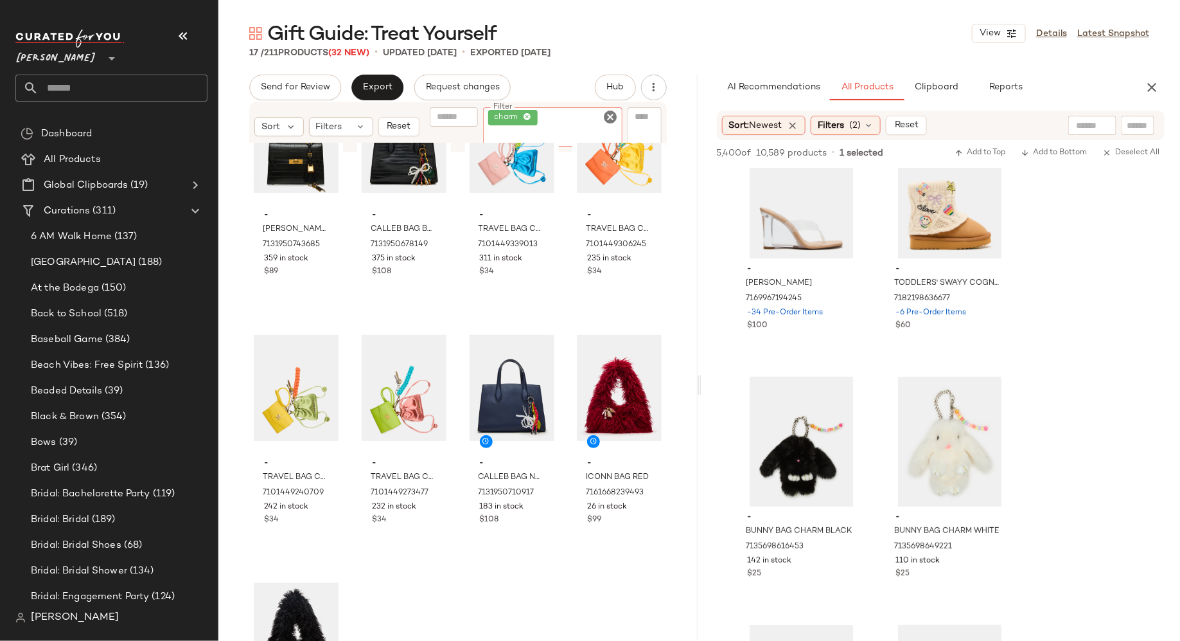
scroll to position [706, 0]
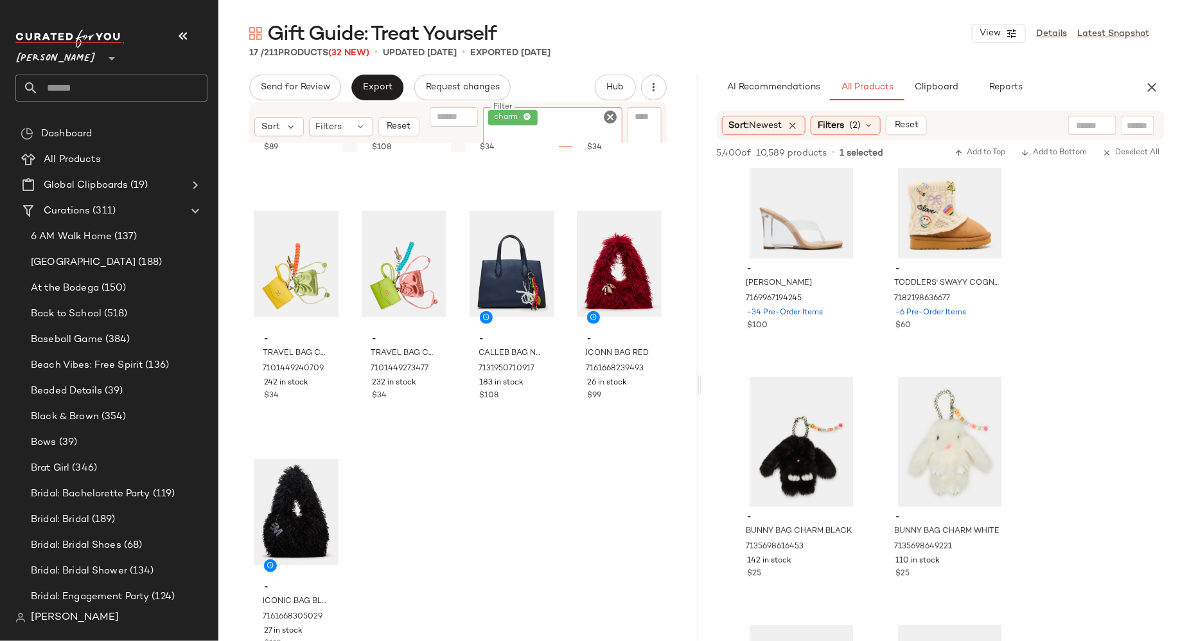
click at [612, 118] on icon "Clear Filter" at bounding box center [610, 116] width 15 height 15
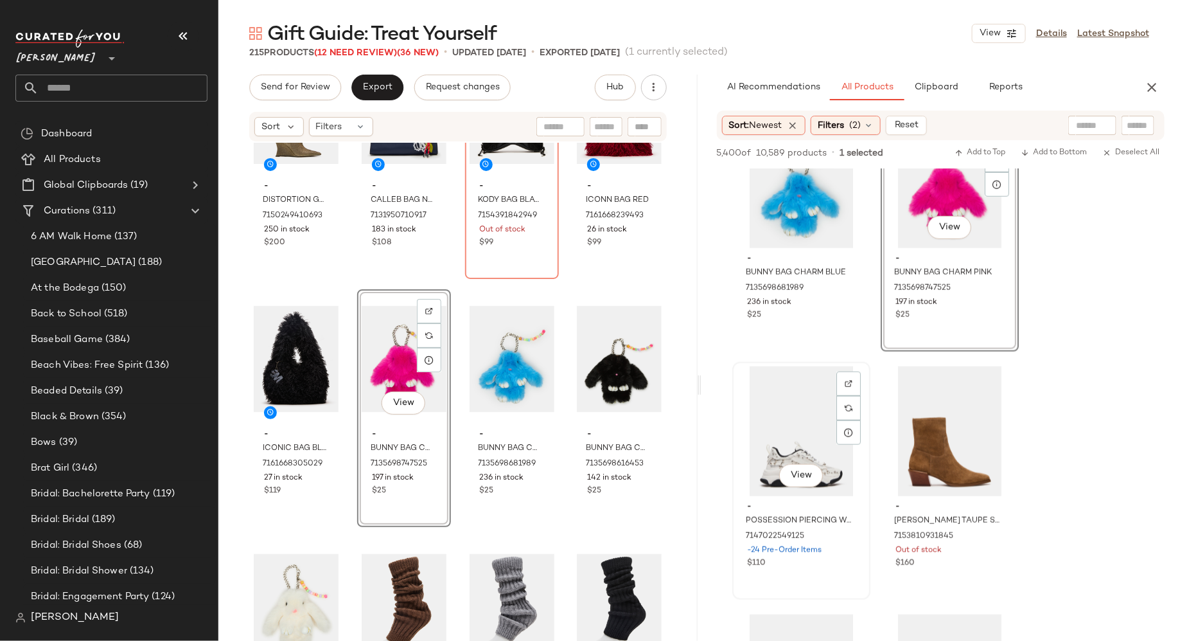
scroll to position [7755, 0]
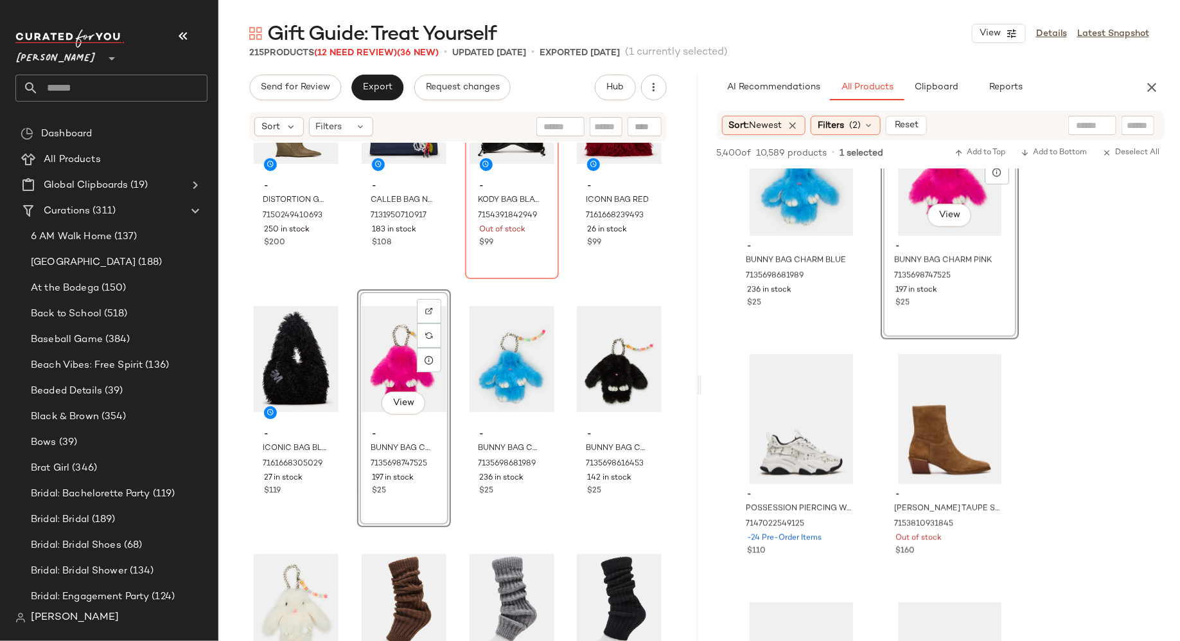
click at [617, 130] on div at bounding box center [606, 126] width 33 height 19
type input "**********"
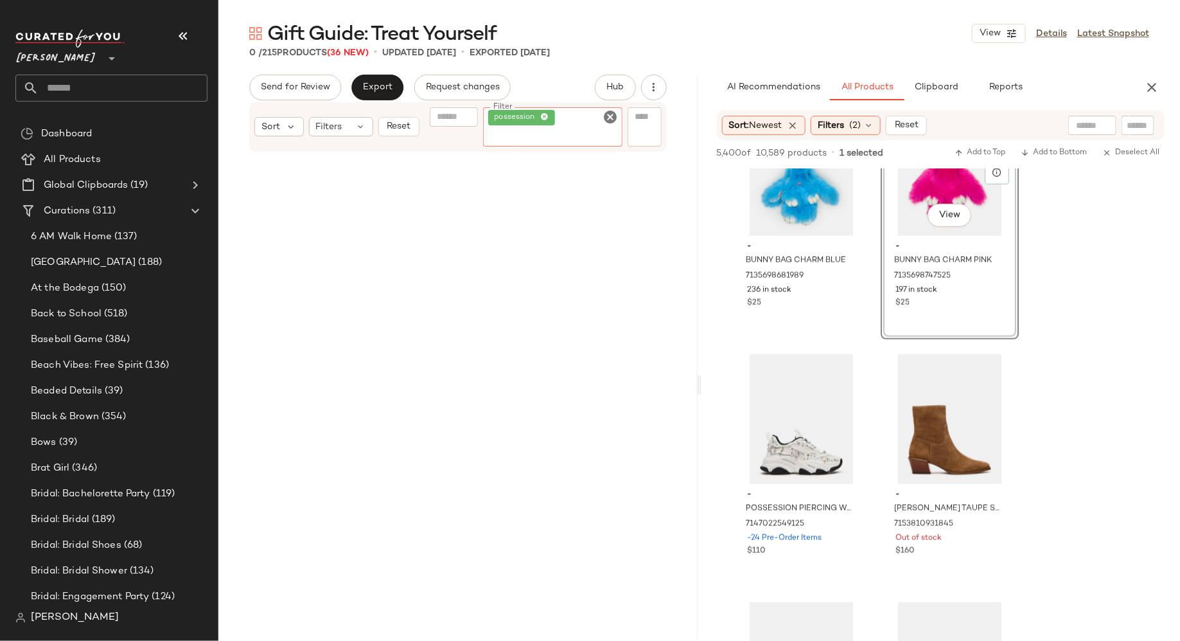
click at [611, 116] on icon "Clear Filter" at bounding box center [610, 116] width 15 height 15
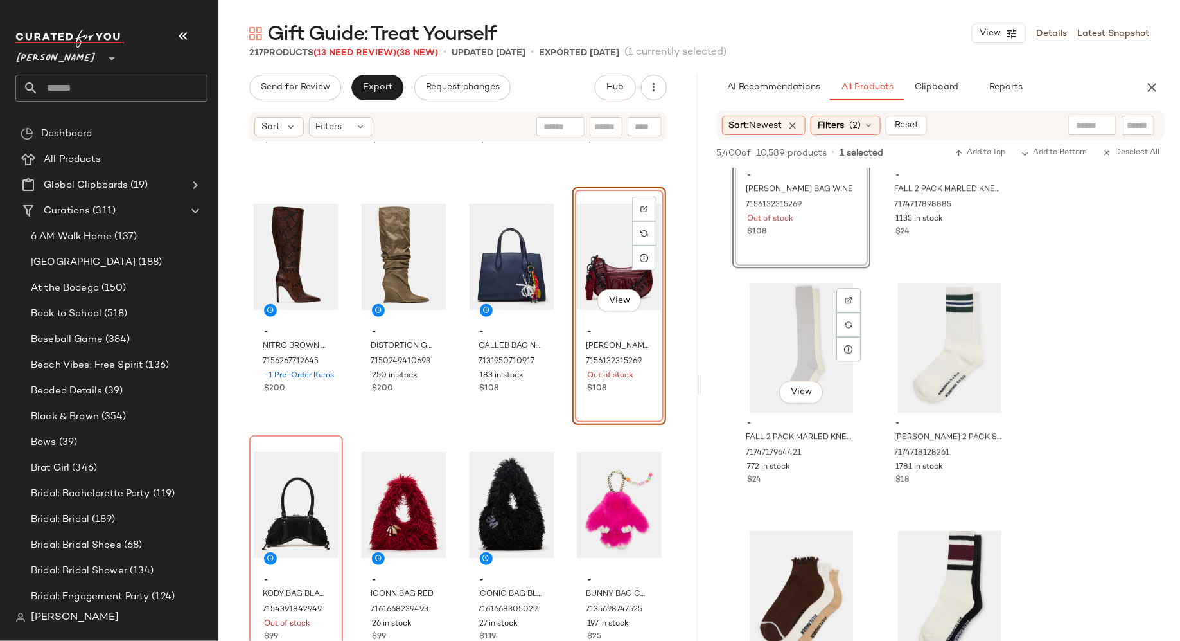
scroll to position [8821, 0]
click at [610, 123] on input "text" at bounding box center [606, 126] width 22 height 13
type input "*****"
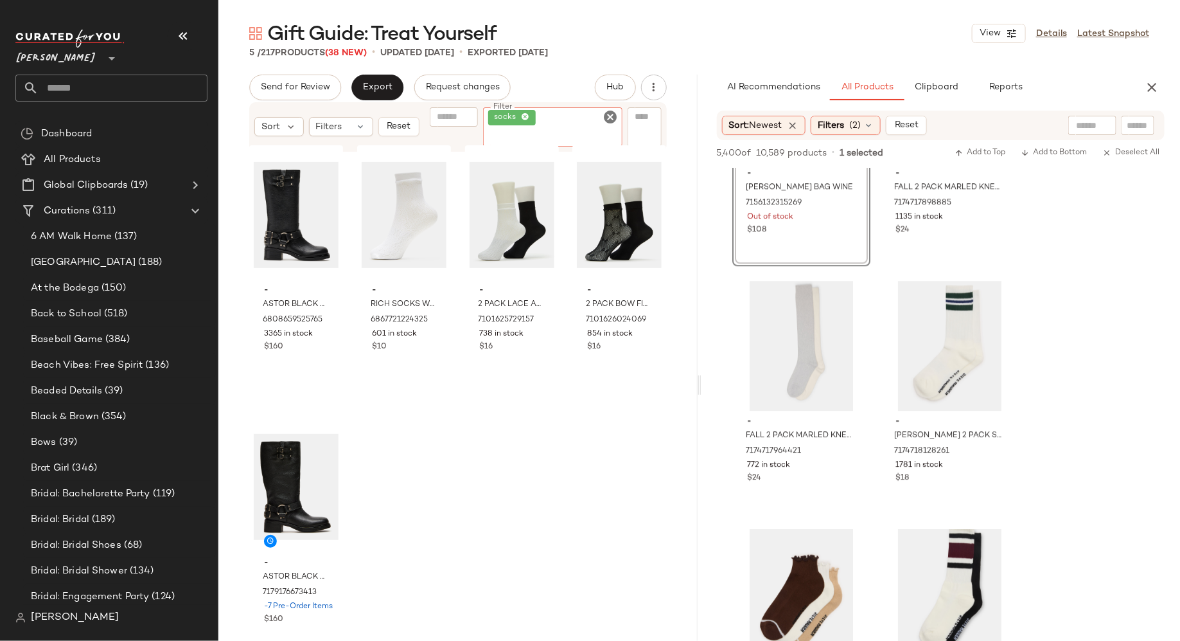
click at [613, 114] on icon "Clear Filter" at bounding box center [610, 116] width 15 height 15
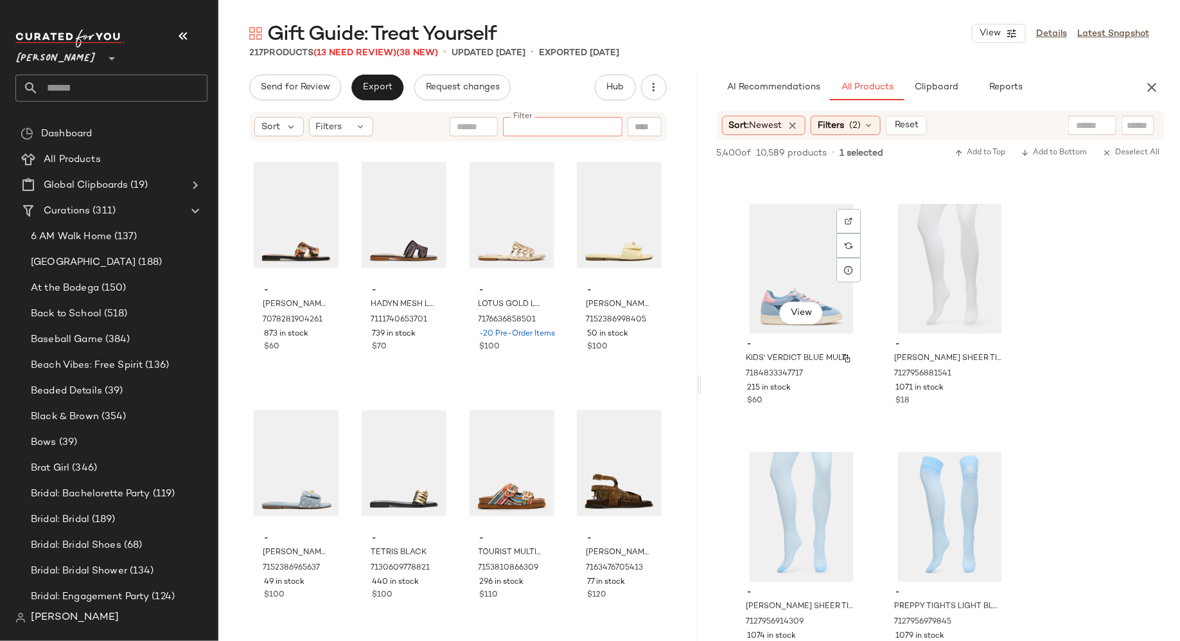
scroll to position [9405, 0]
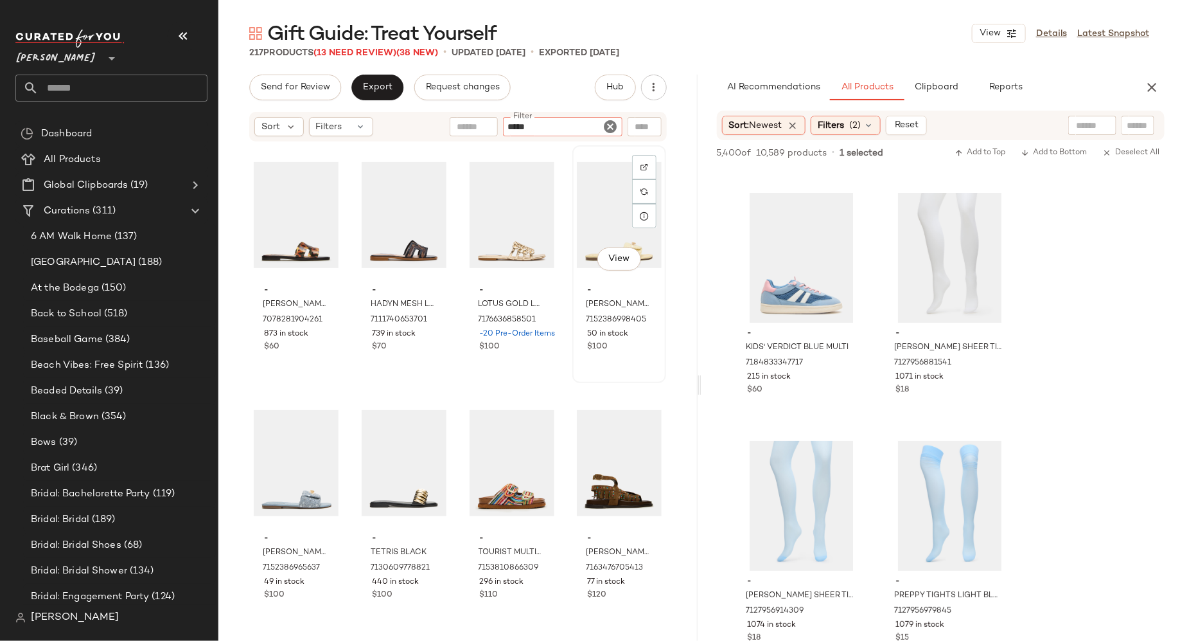
type input "******"
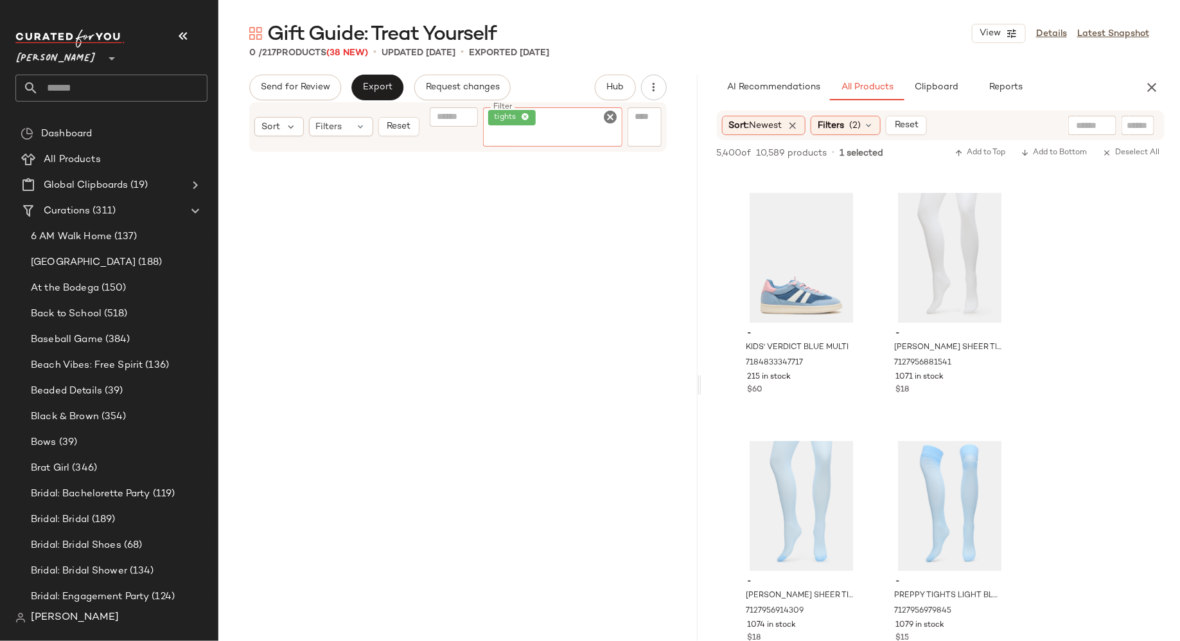
click at [609, 116] on icon "Clear Filter" at bounding box center [610, 116] width 15 height 15
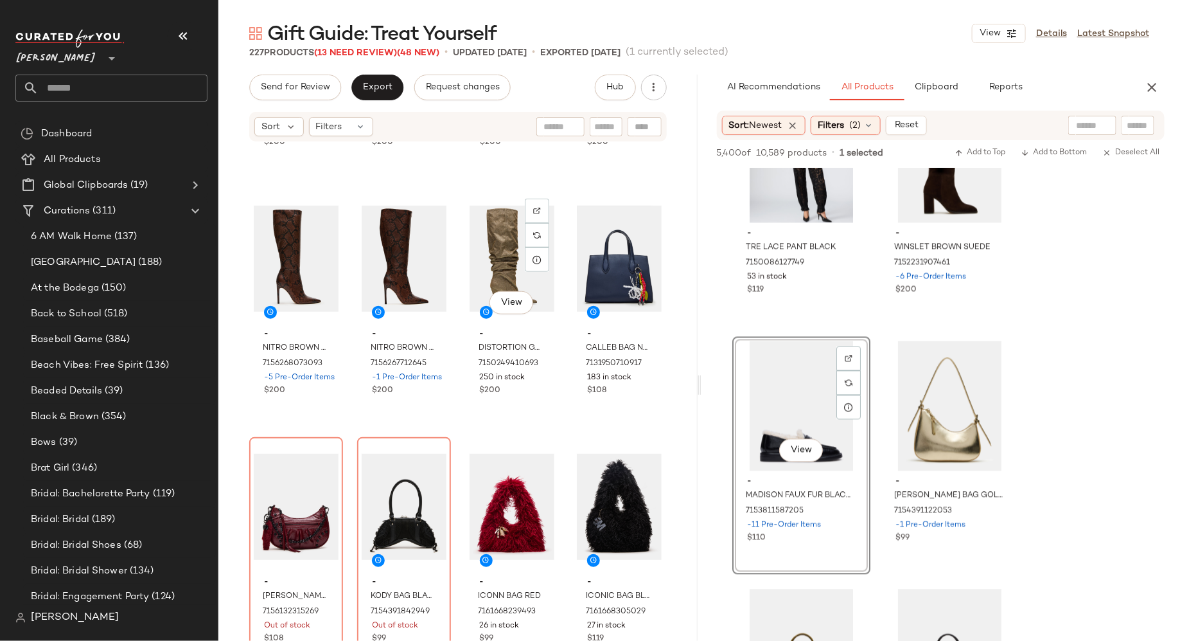
scroll to position [12373, 0]
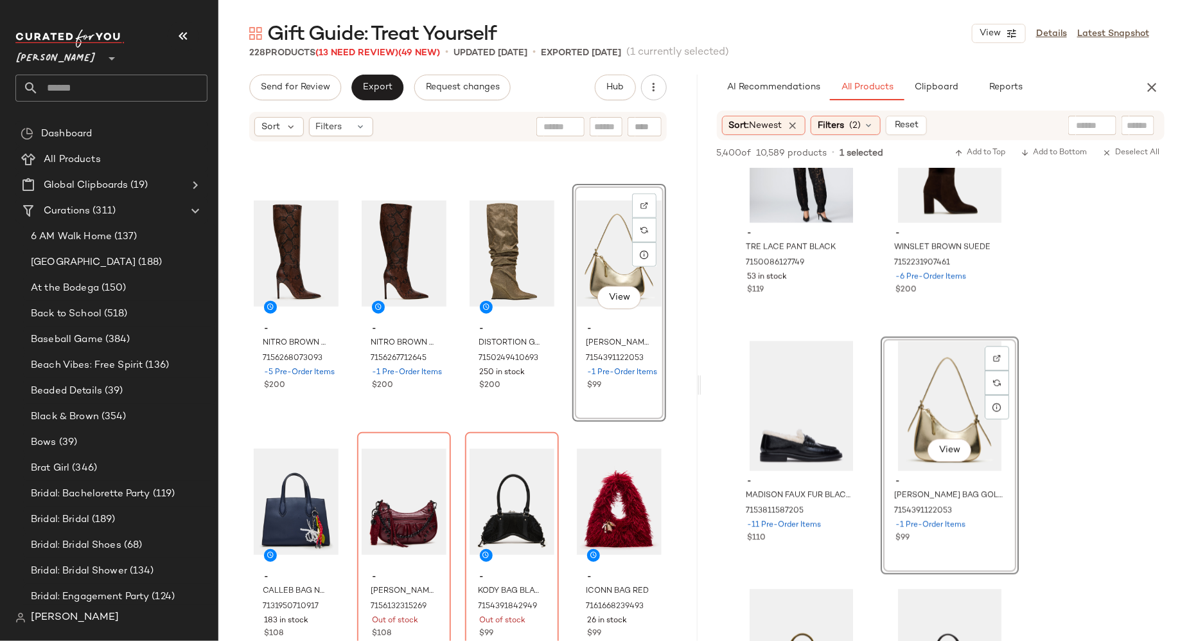
drag, startPoint x: 933, startPoint y: 398, endPoint x: 763, endPoint y: 9, distance: 424.1
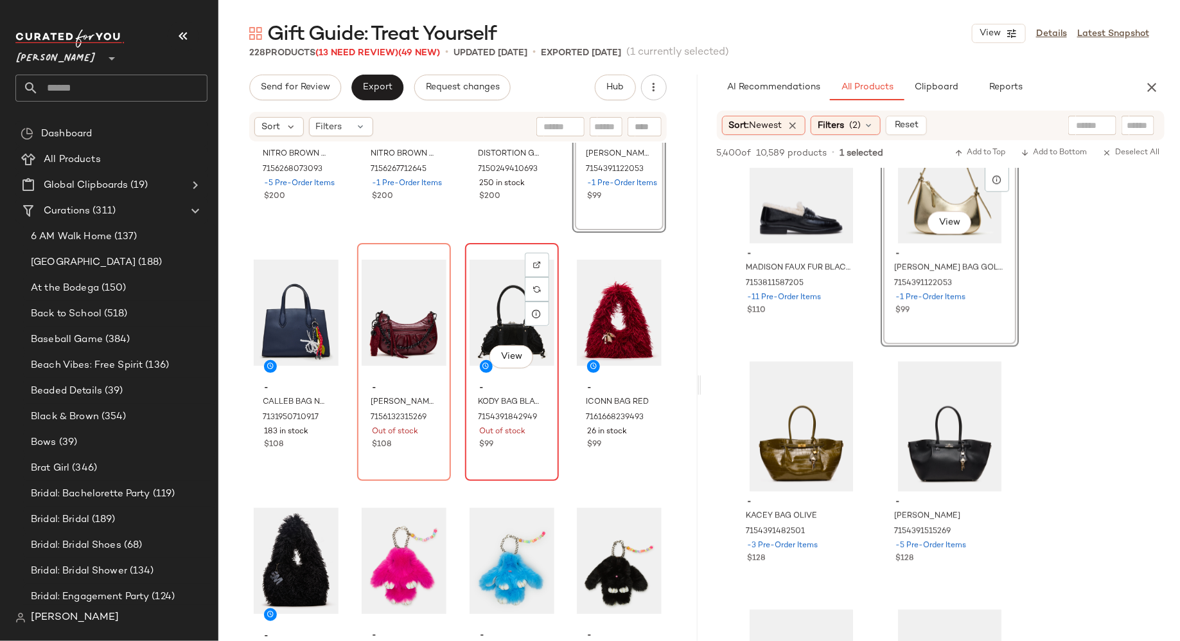
scroll to position [12580, 0]
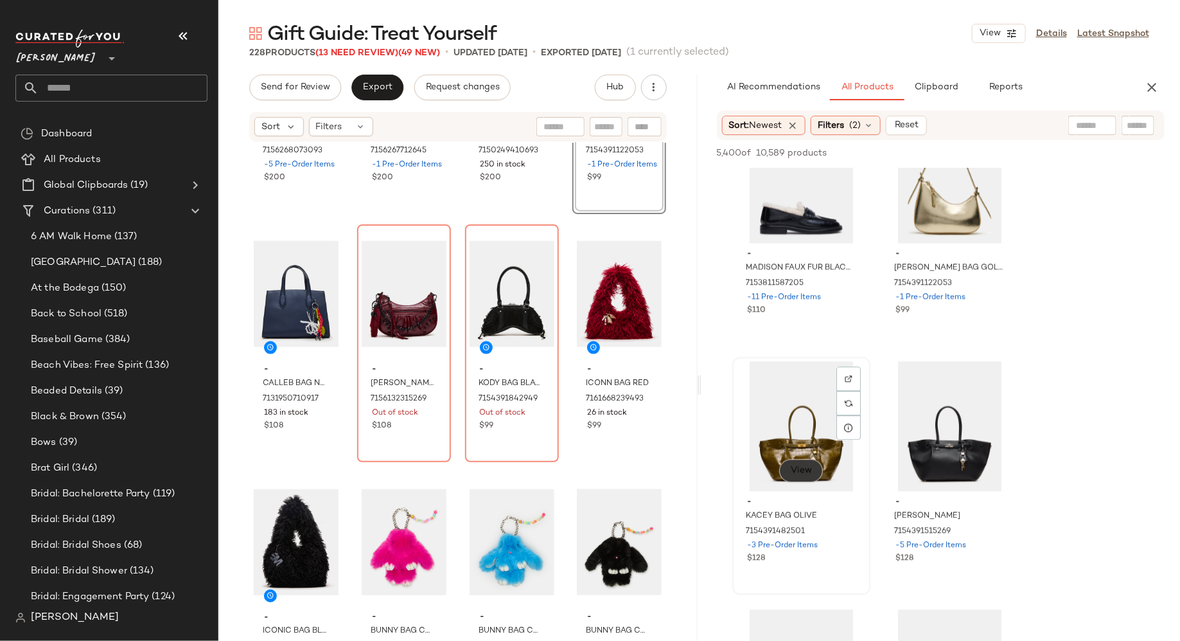
click at [797, 472] on span "View" at bounding box center [801, 470] width 22 height 10
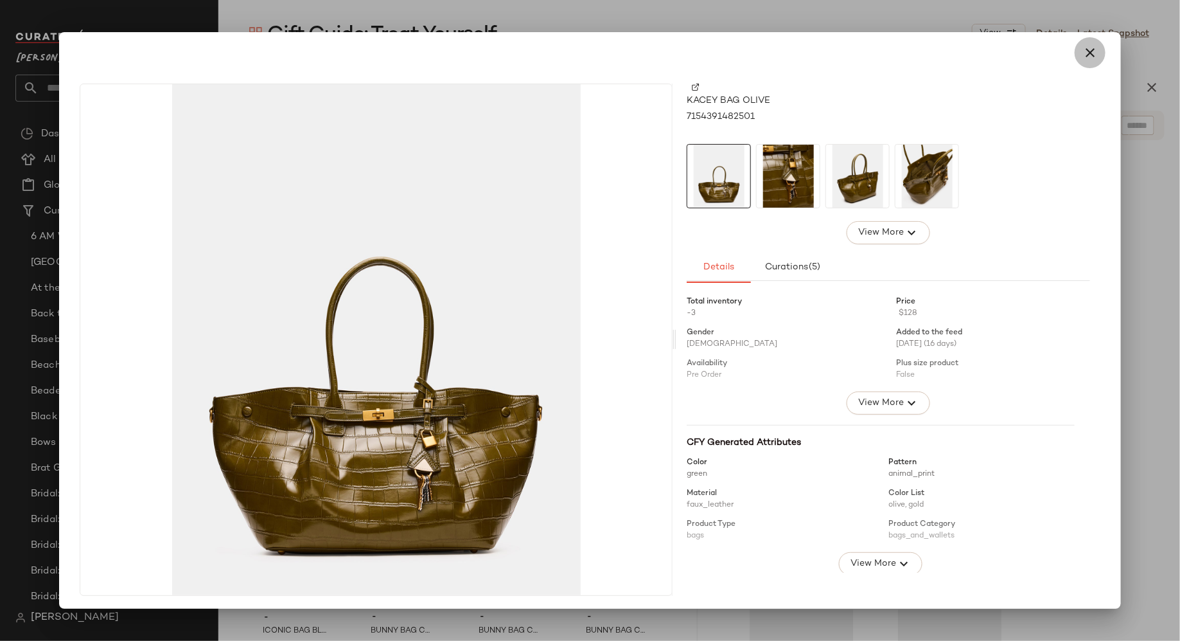
click at [1083, 54] on icon "button" at bounding box center [1090, 52] width 15 height 15
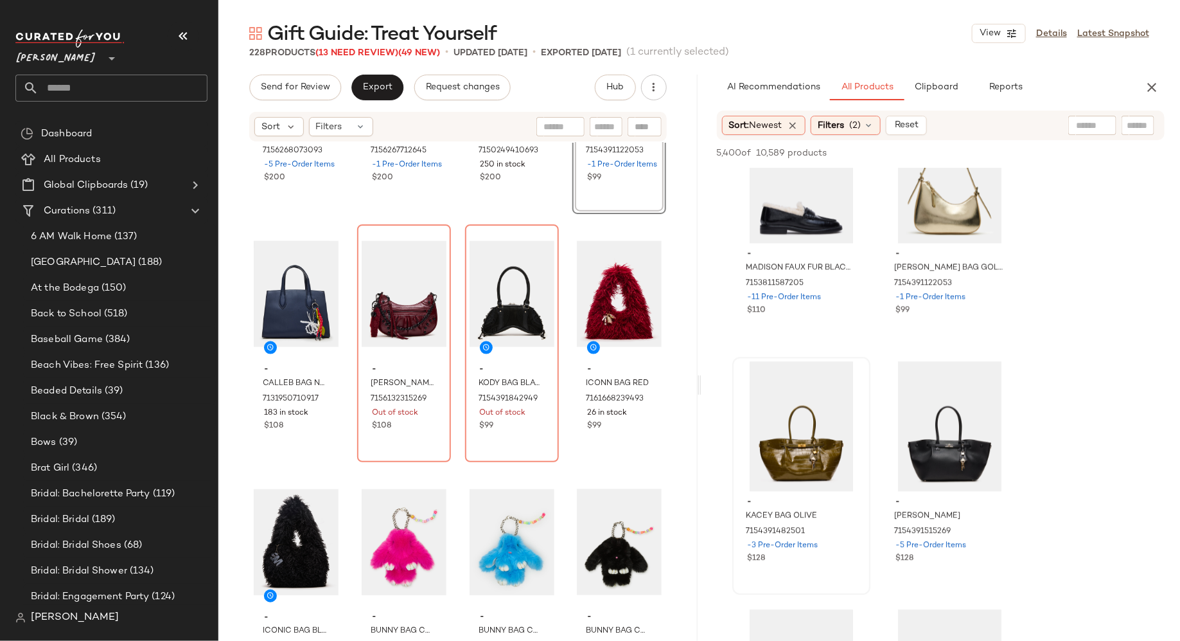
click at [611, 130] on input "text" at bounding box center [606, 126] width 22 height 13
type input "***"
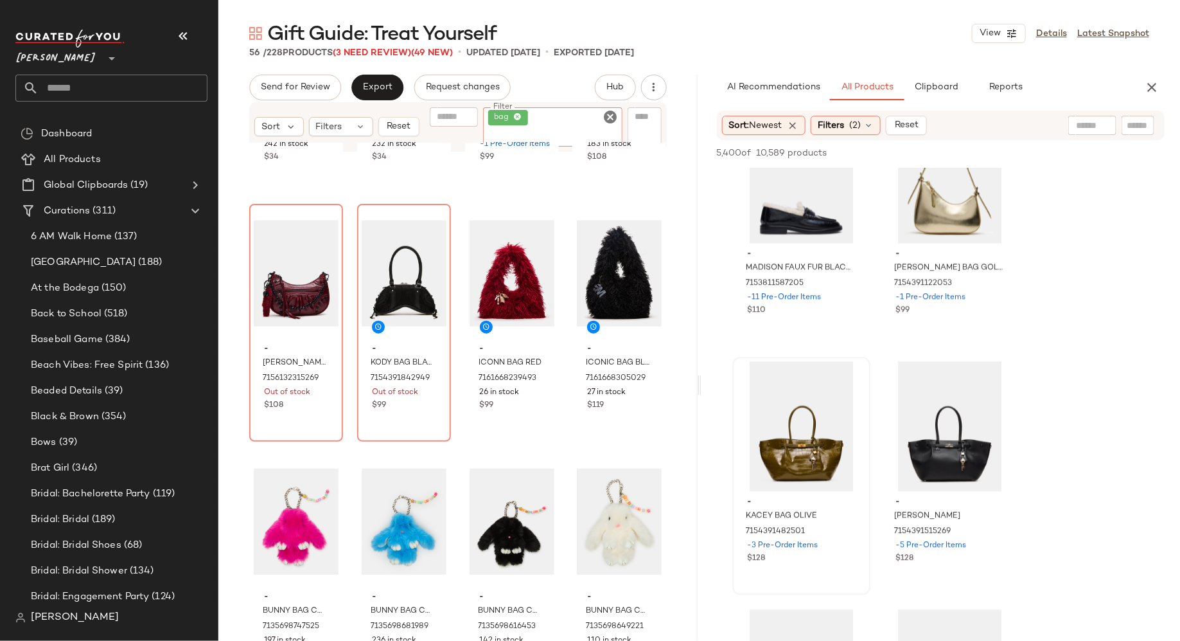
scroll to position [2938, 0]
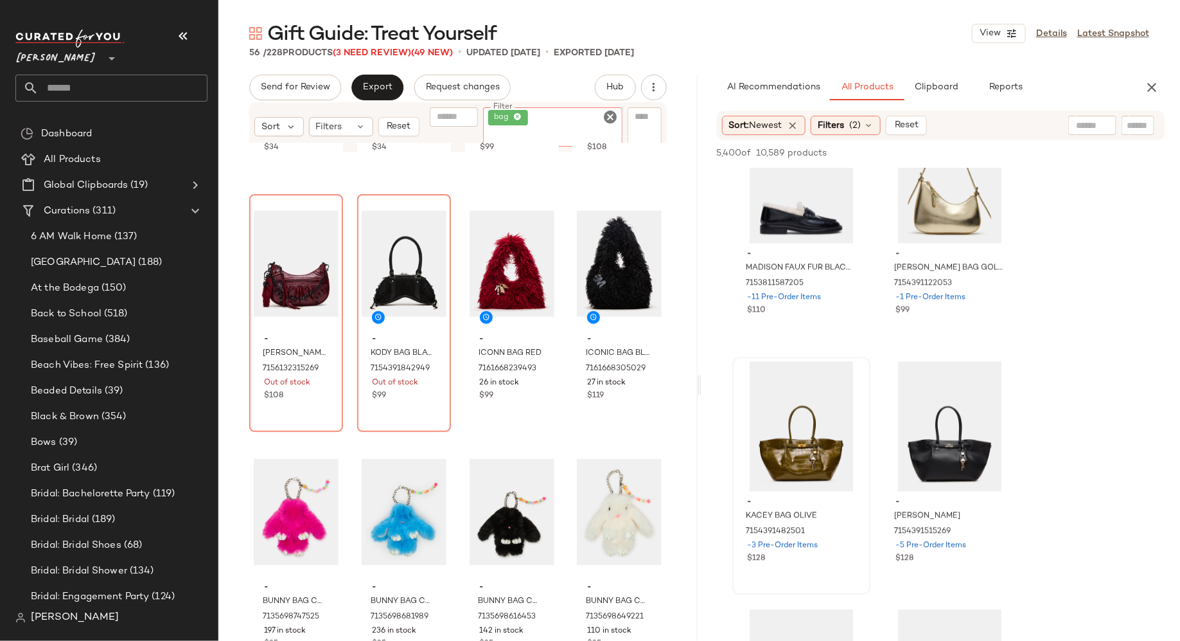
click at [611, 116] on icon "Clear Filter" at bounding box center [610, 116] width 15 height 15
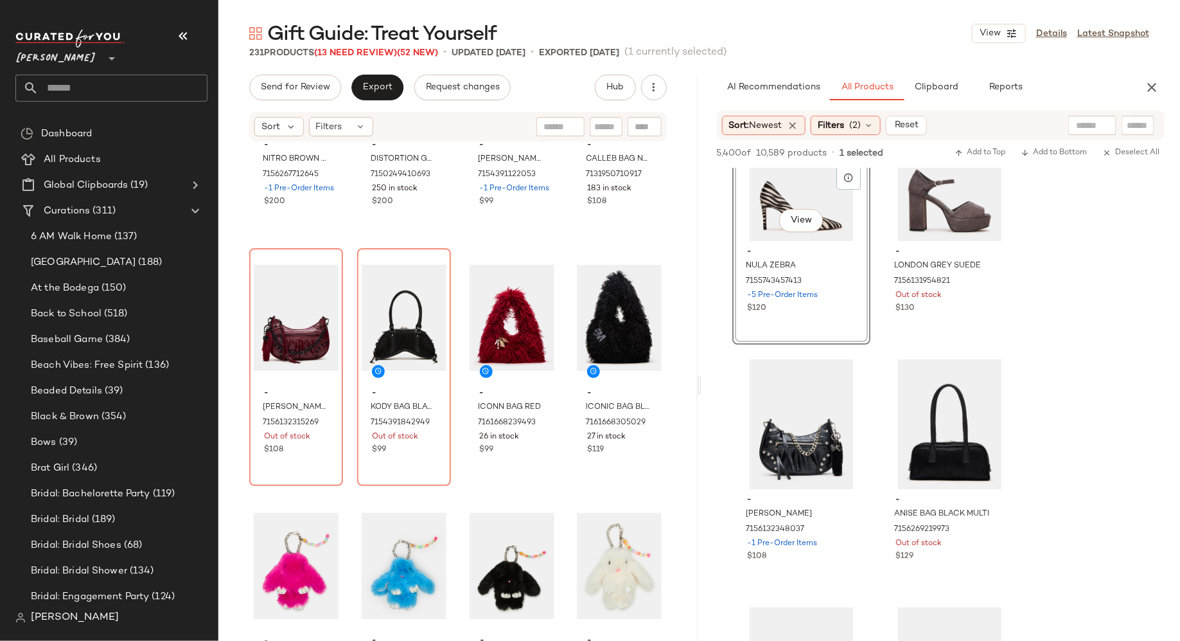
scroll to position [12800, 0]
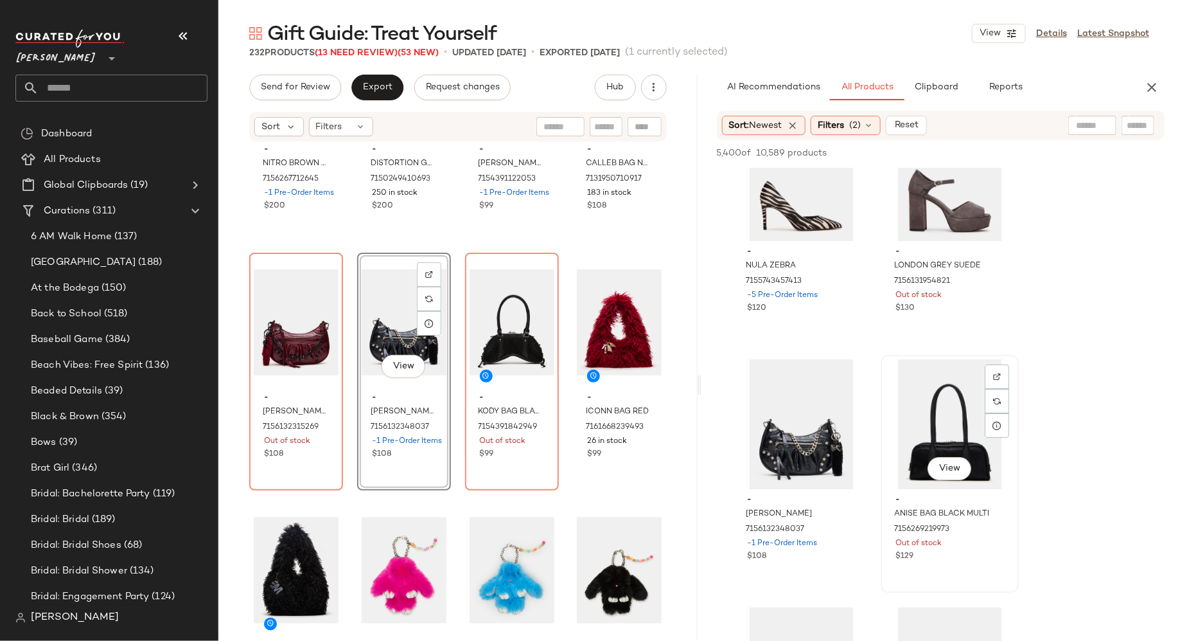
click at [930, 427] on div "View" at bounding box center [949, 424] width 129 height 130
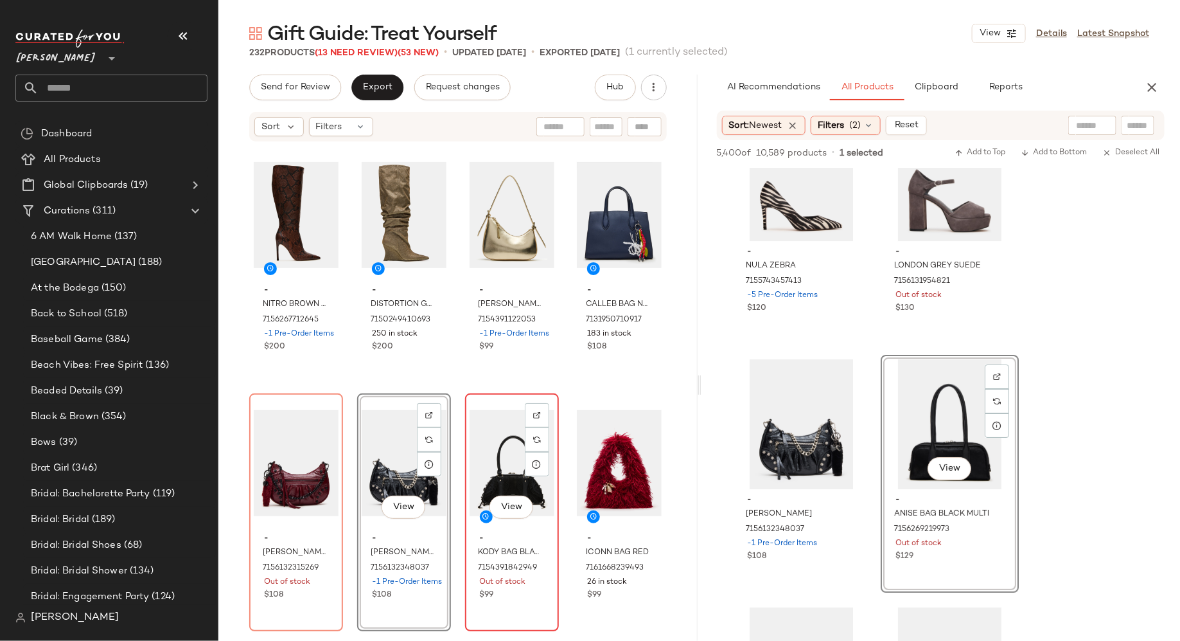
scroll to position [12659, 0]
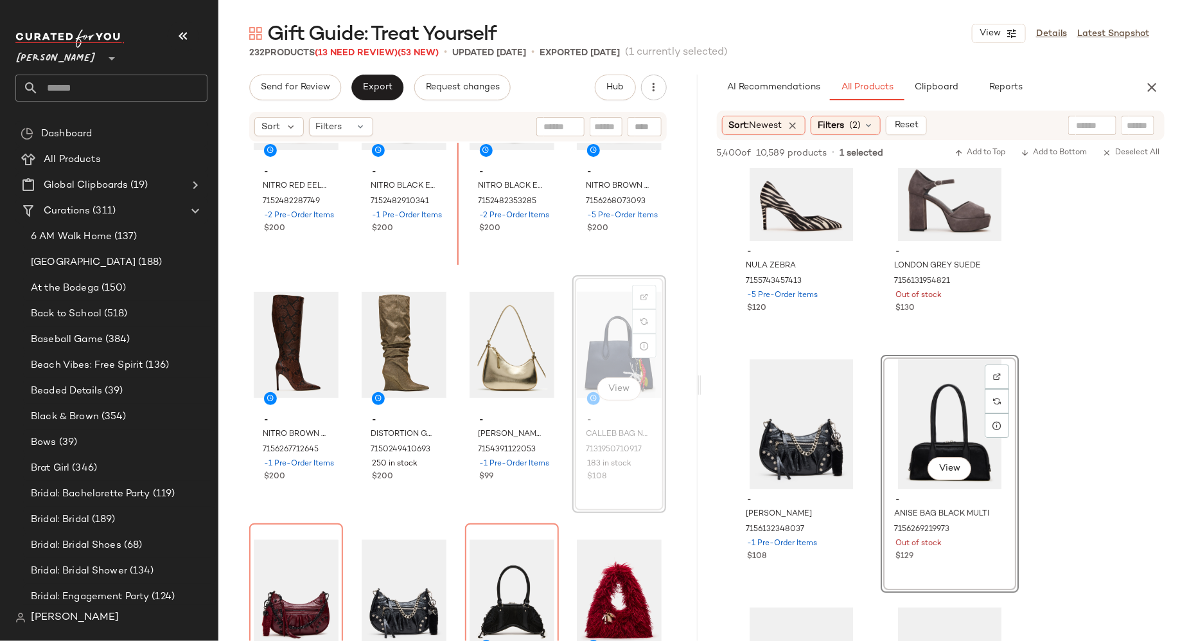
scroll to position [12524, 0]
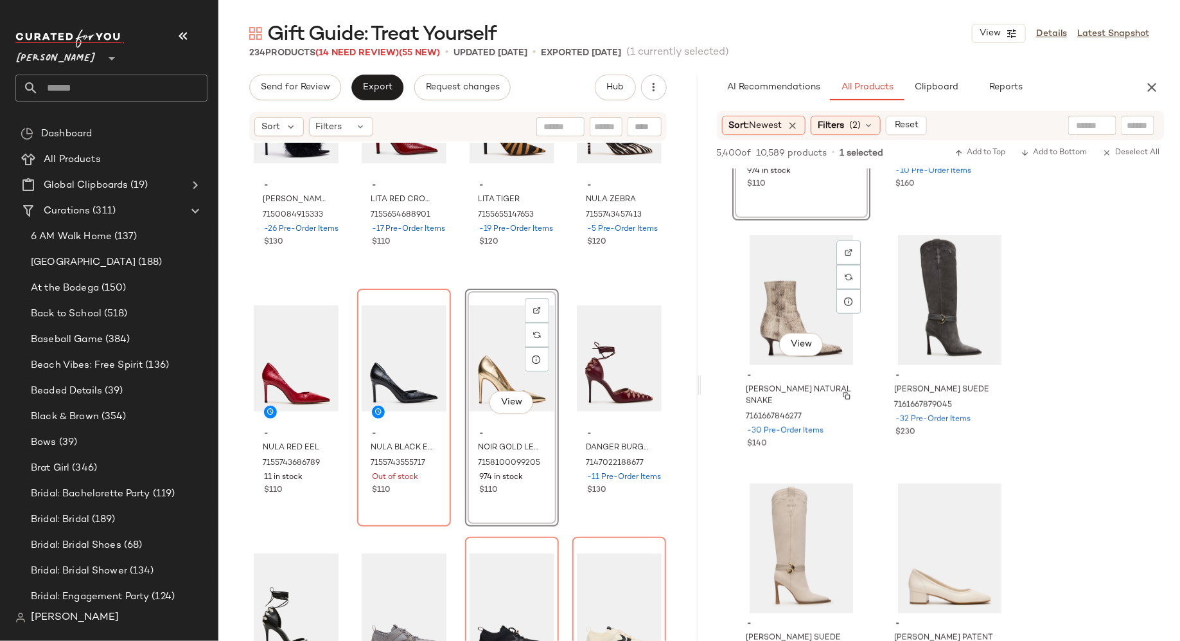
scroll to position [12341, 0]
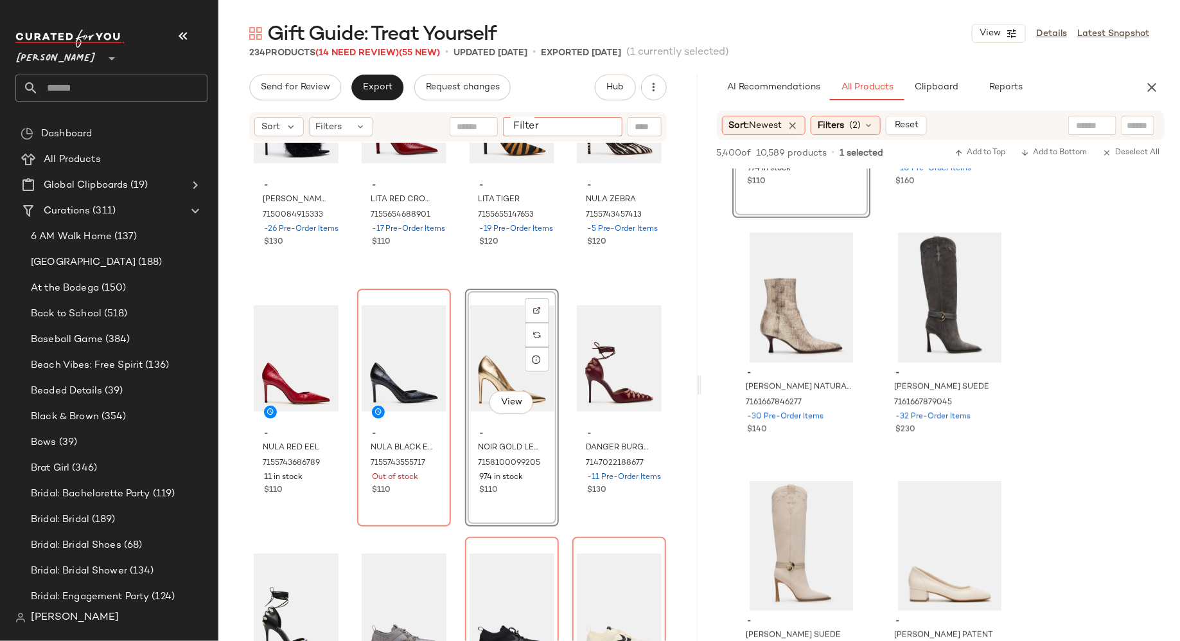
click at [608, 126] on input "Filter" at bounding box center [562, 126] width 109 height 13
type input "*****"
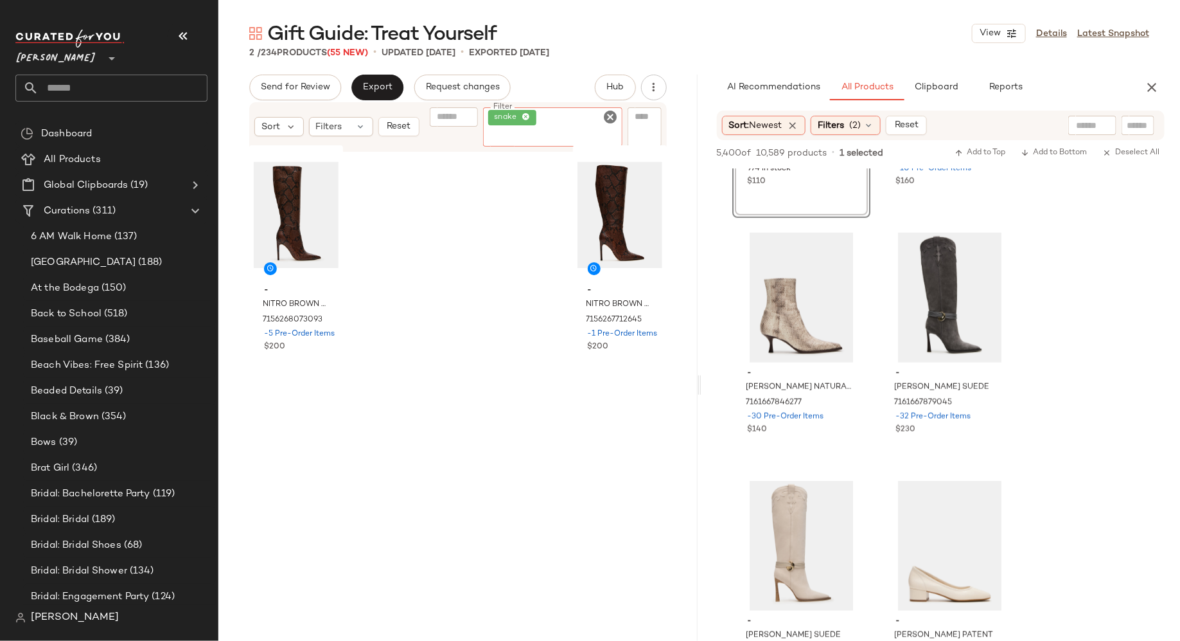
click at [611, 114] on icon "Clear Filter" at bounding box center [610, 116] width 15 height 15
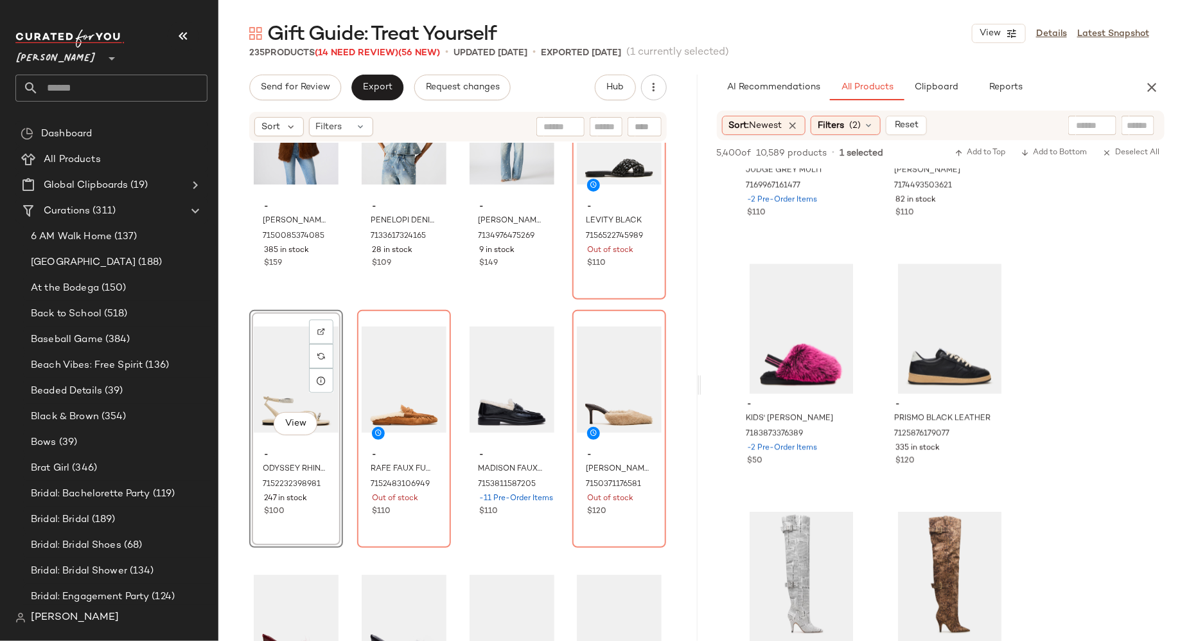
scroll to position [15281, 0]
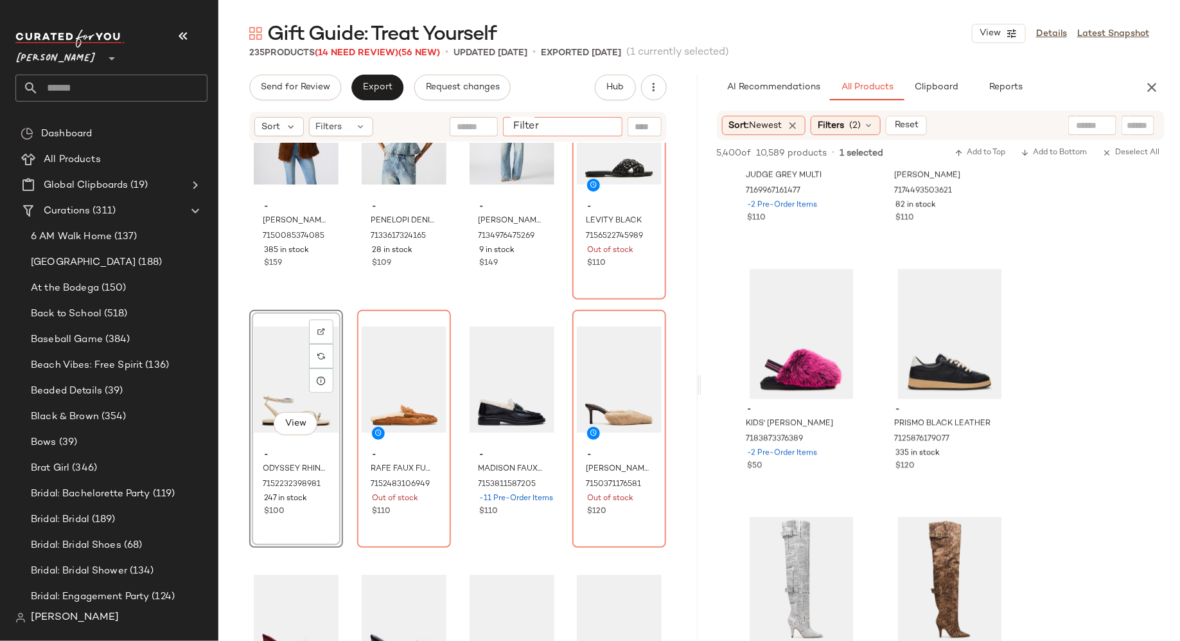
click at [608, 124] on input "Filter" at bounding box center [562, 126] width 109 height 13
type input "******"
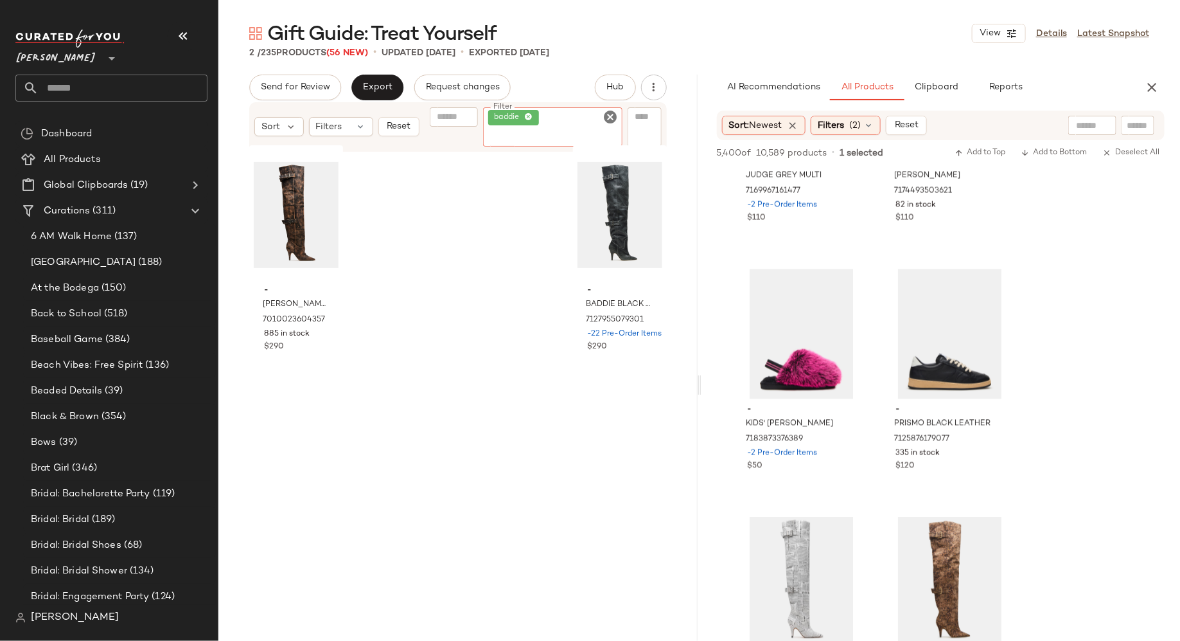
click at [612, 117] on icon "Clear Filter" at bounding box center [610, 116] width 15 height 15
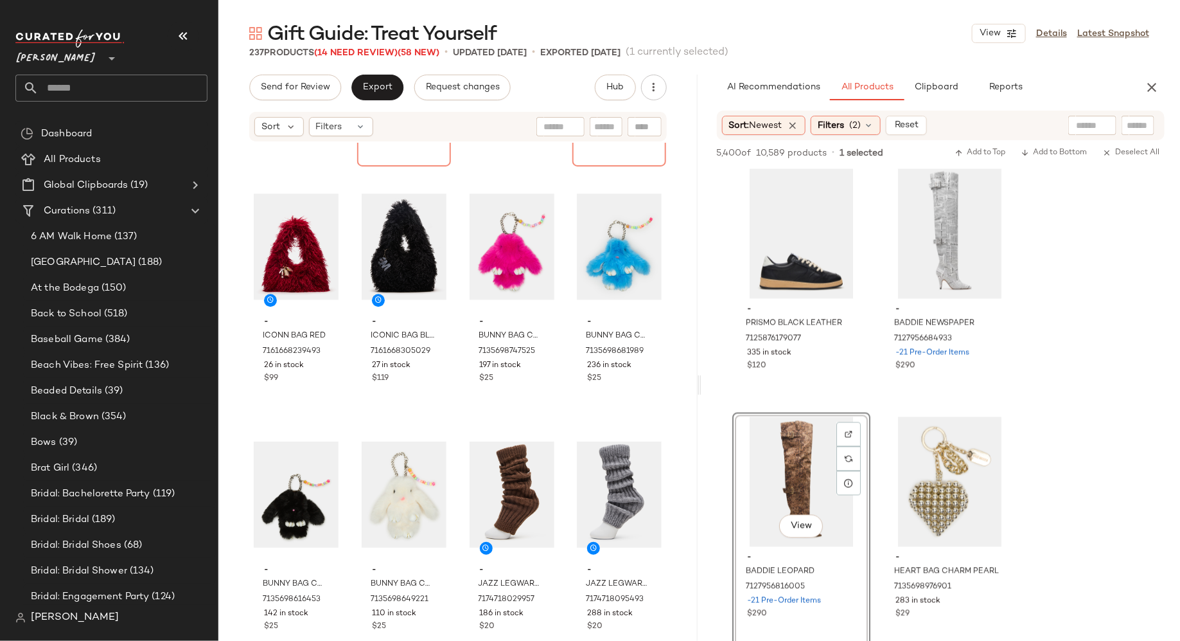
scroll to position [13402, 0]
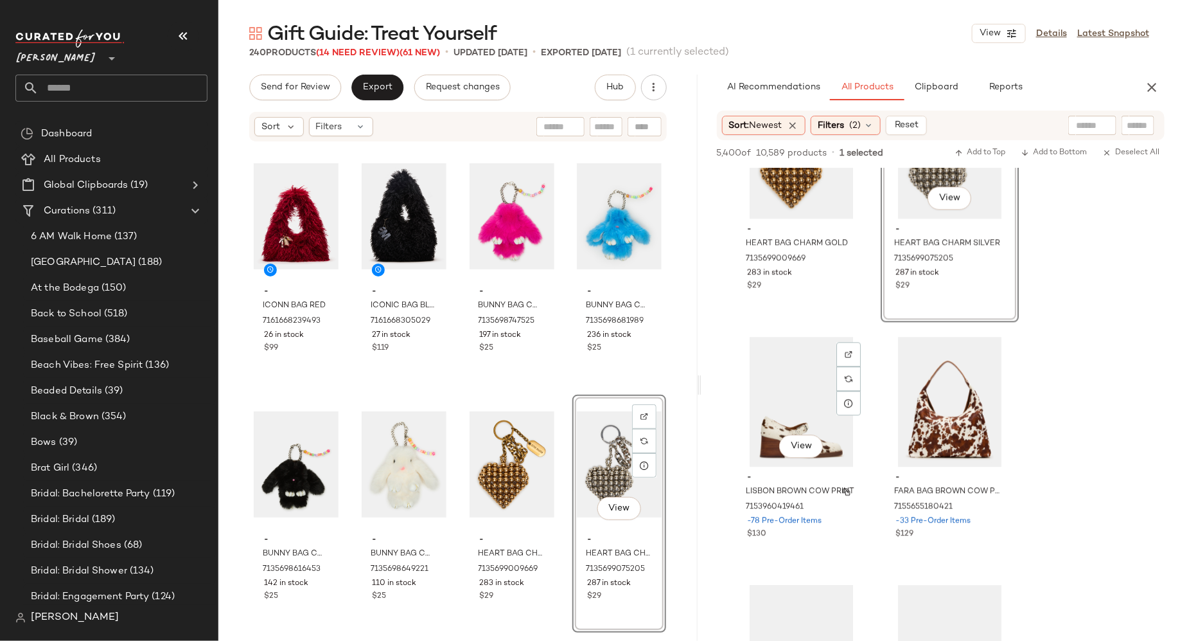
scroll to position [15720, 0]
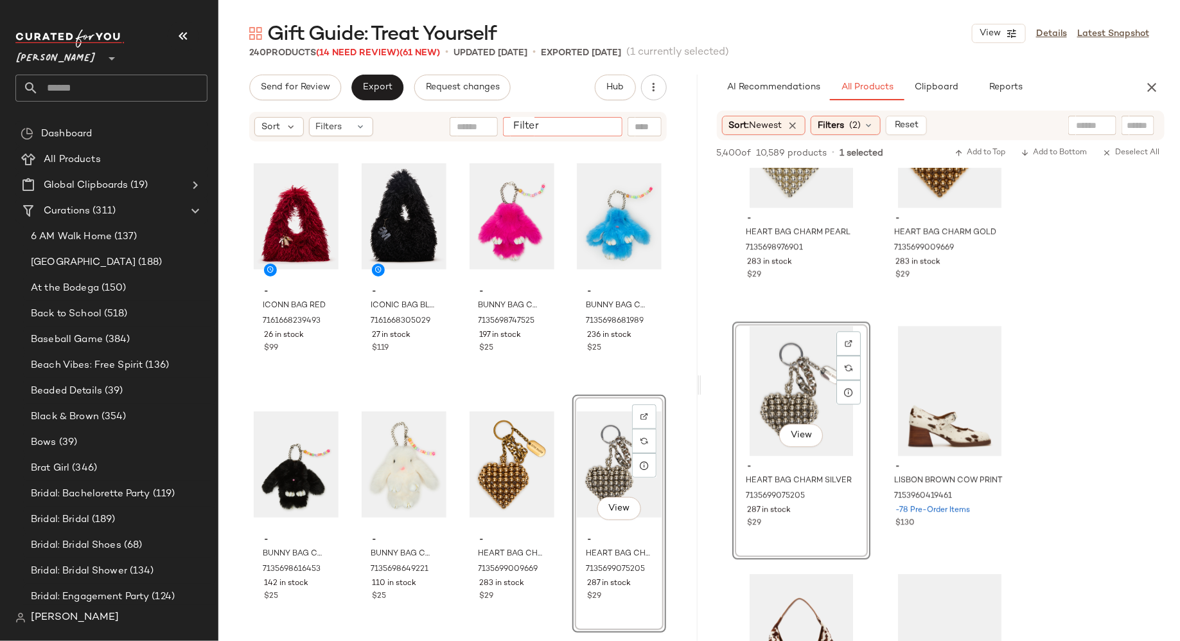
click at [608, 130] on input "Filter" at bounding box center [562, 126] width 109 height 13
type input "***"
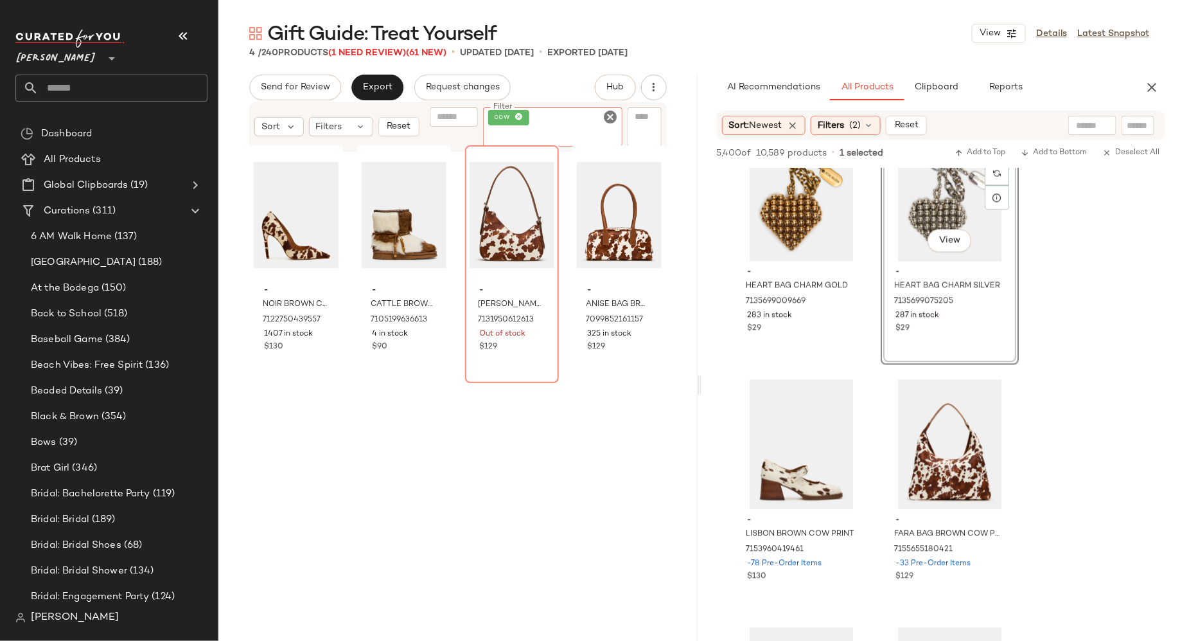
click at [613, 115] on icon "Clear Filter" at bounding box center [610, 116] width 15 height 15
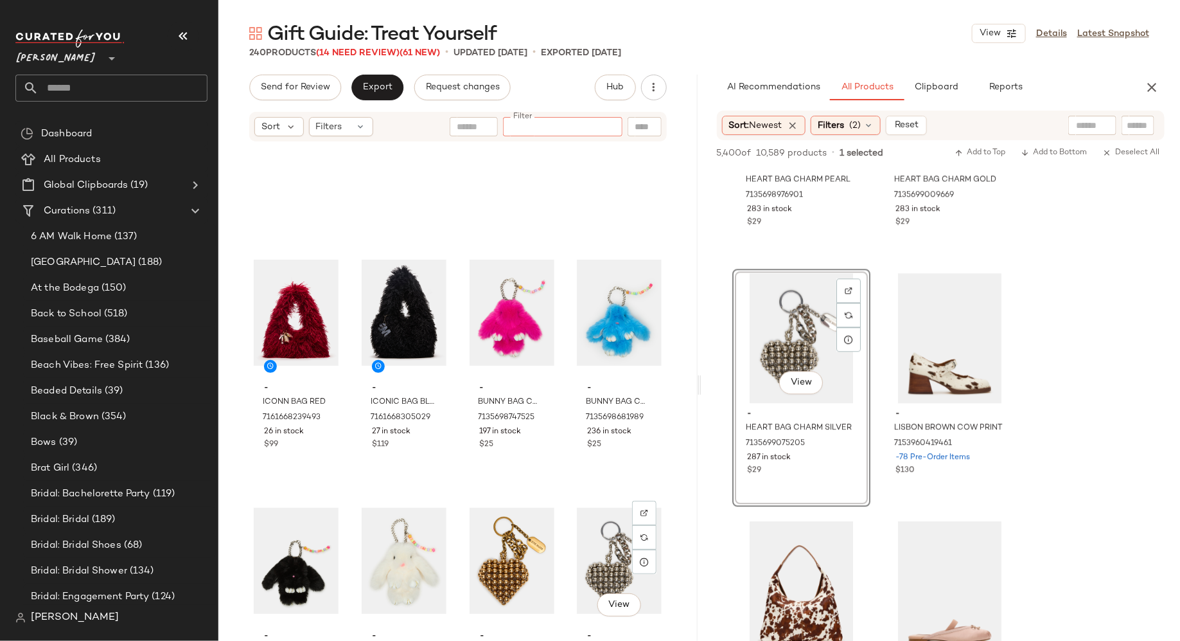
scroll to position [13289, 0]
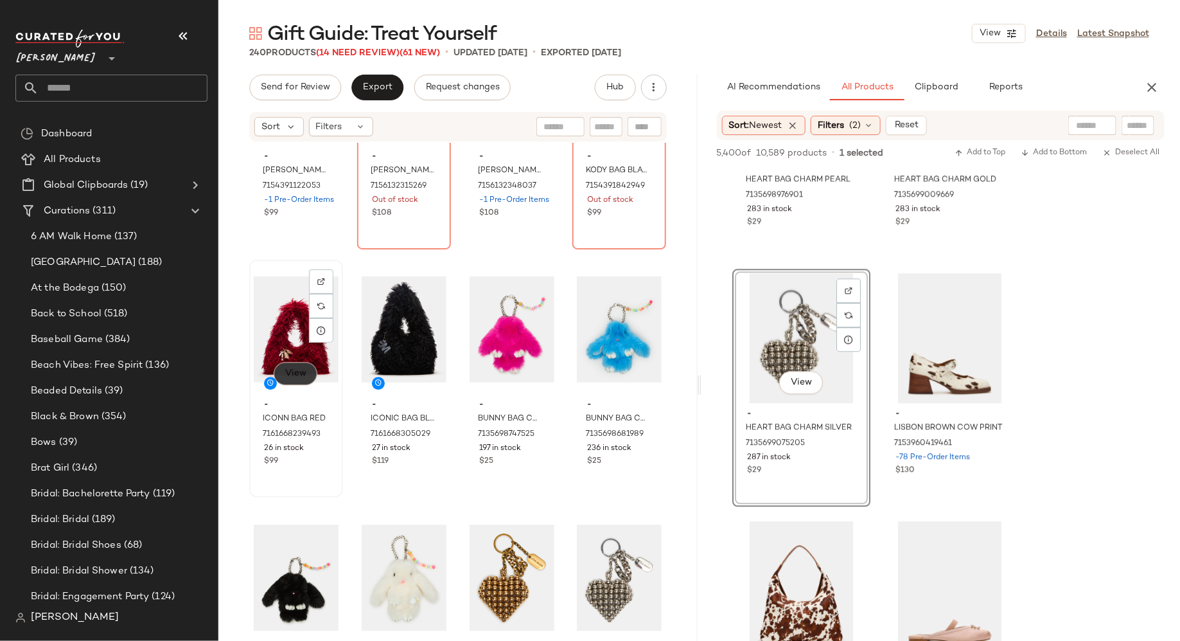
click at [306, 380] on button "View" at bounding box center [296, 373] width 44 height 23
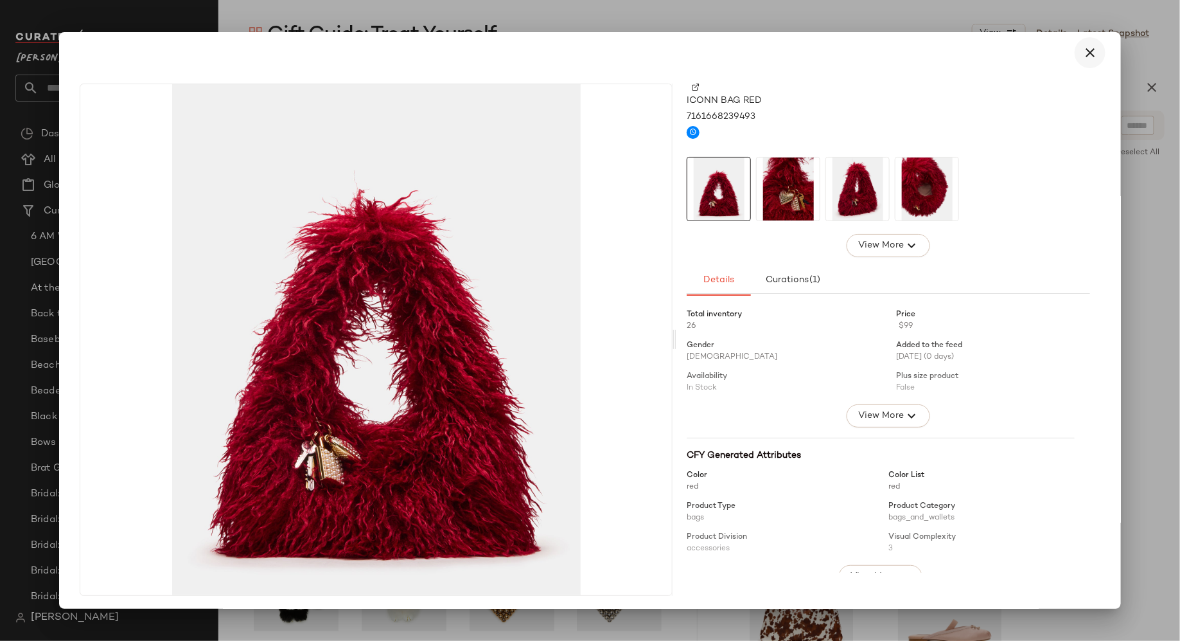
click at [1085, 47] on icon "button" at bounding box center [1090, 52] width 15 height 15
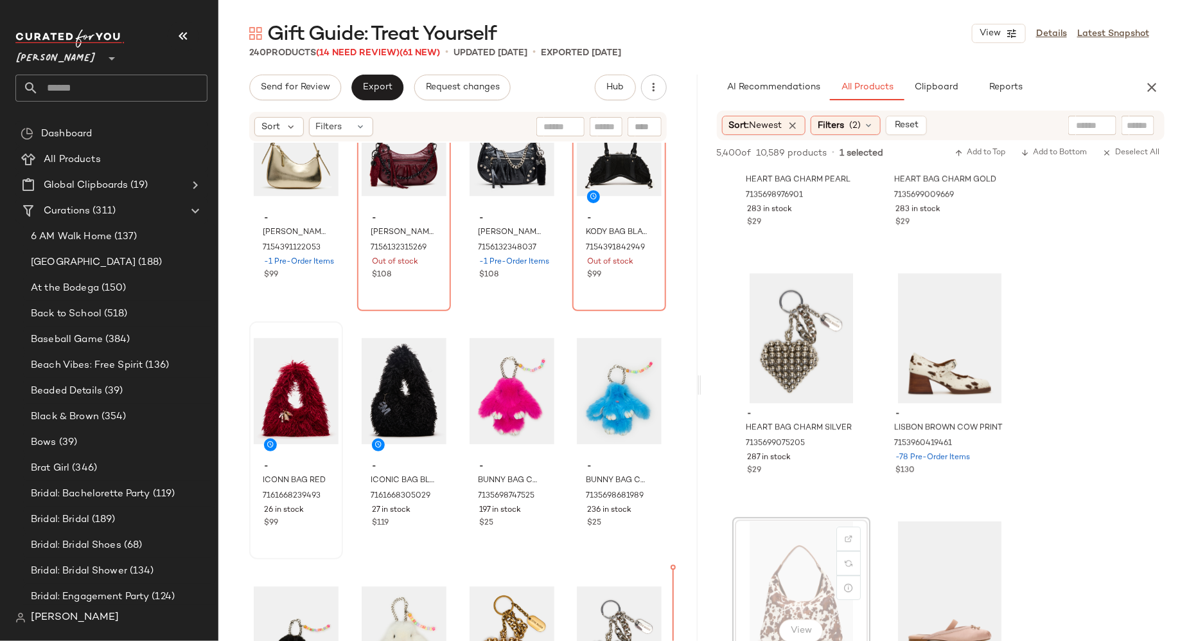
scroll to position [13230, 0]
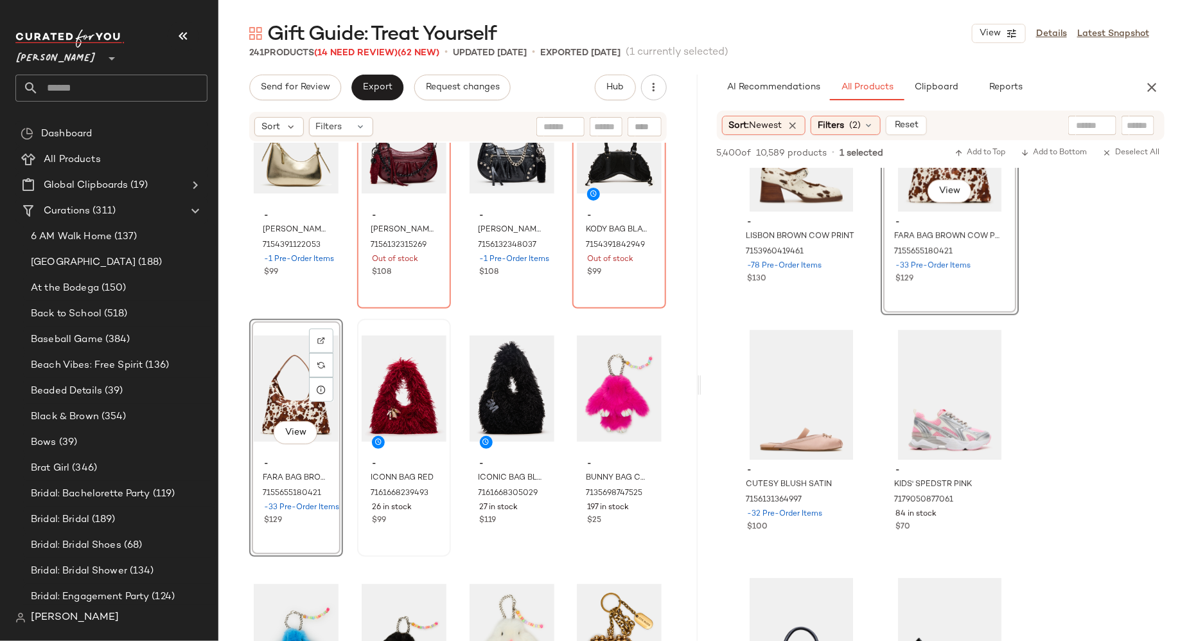
scroll to position [15966, 0]
drag, startPoint x: 785, startPoint y: 596, endPoint x: 779, endPoint y: 3, distance: 593.7
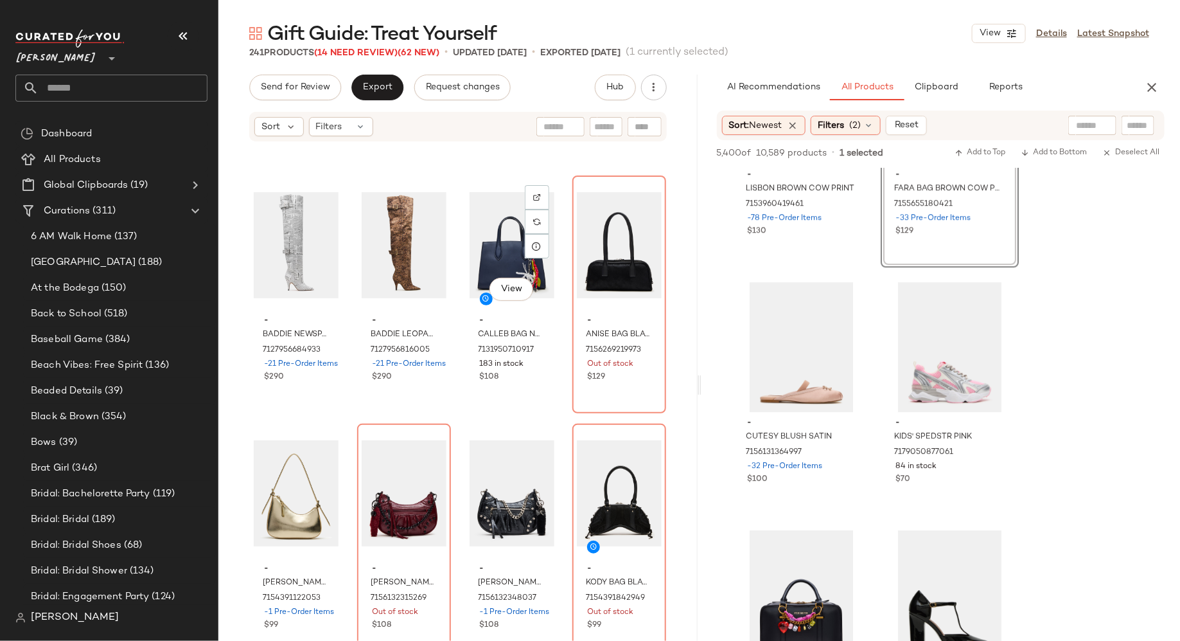
scroll to position [12887, 0]
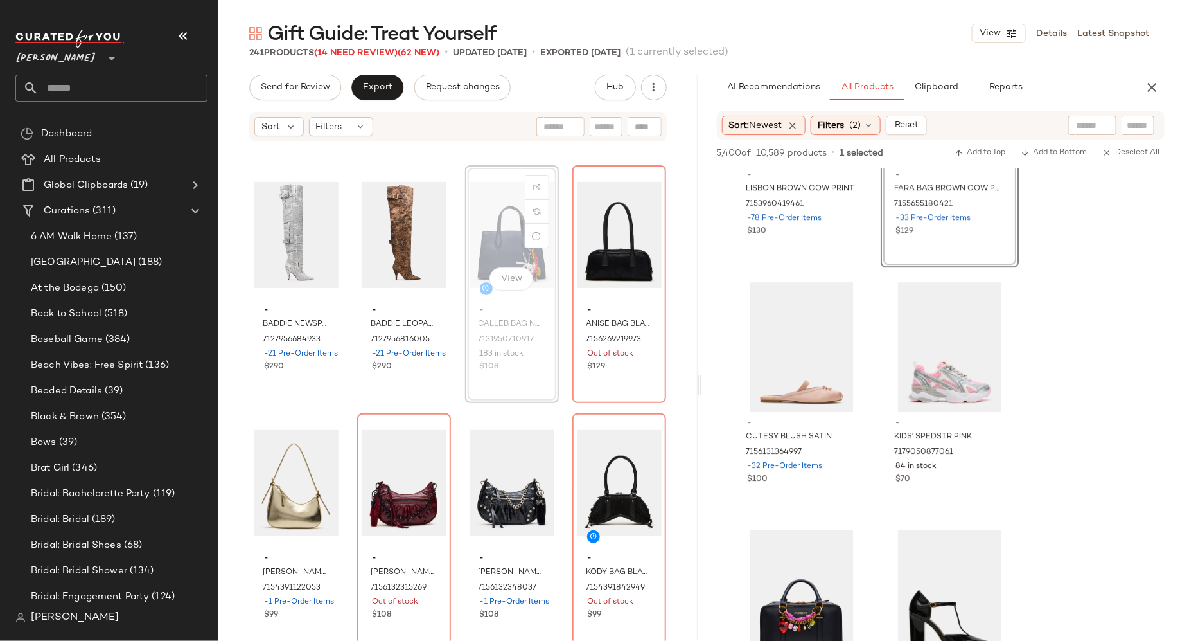
scroll to position [12887, 0]
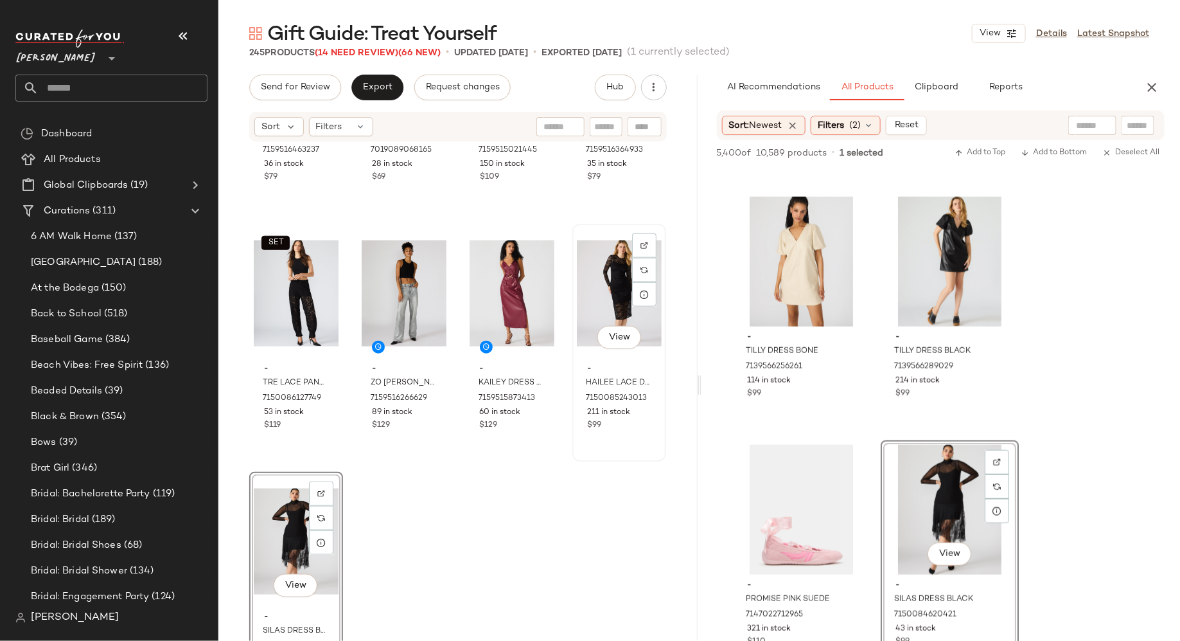
scroll to position [14819, 0]
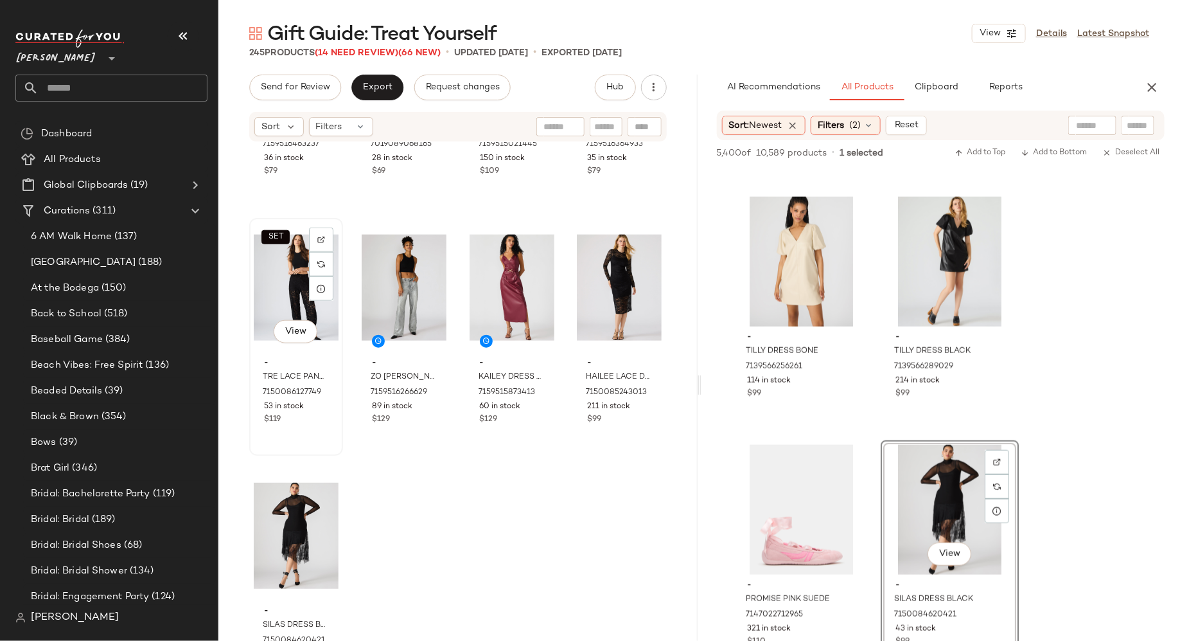
click at [295, 280] on div "SET View" at bounding box center [296, 287] width 85 height 130
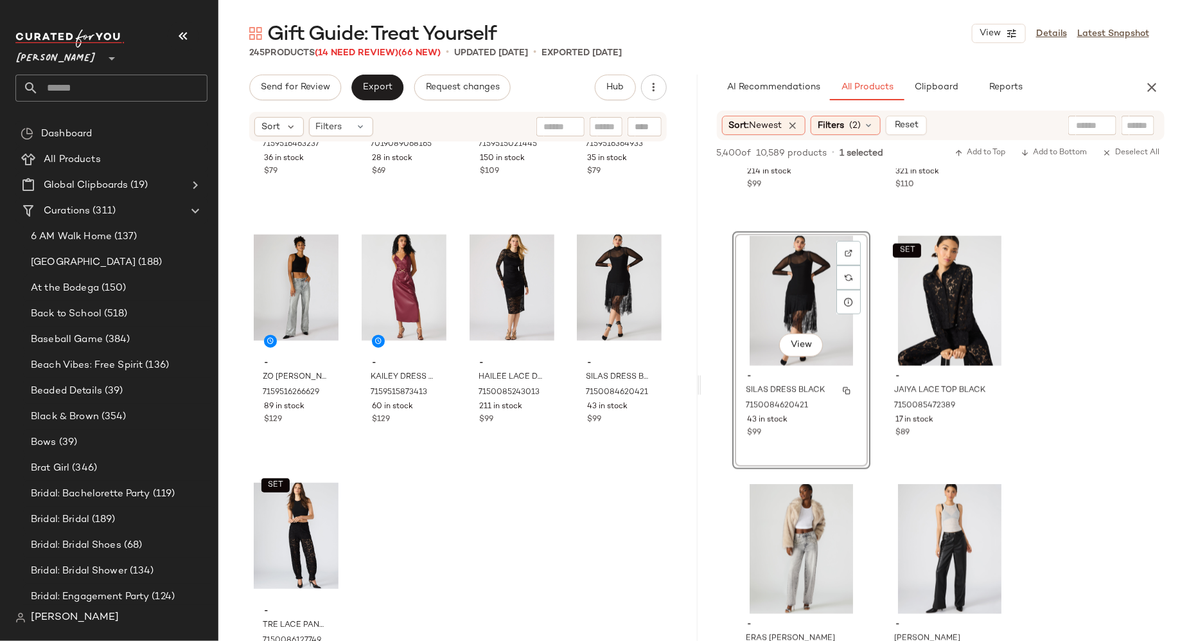
scroll to position [17300, 0]
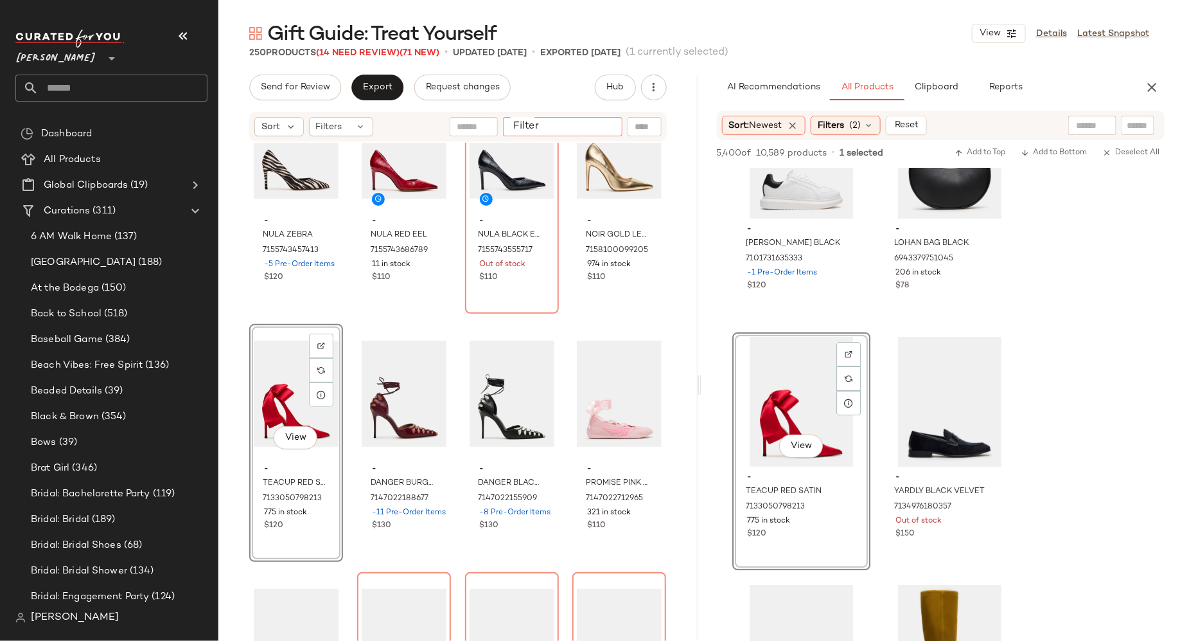
click at [607, 125] on input "Filter" at bounding box center [562, 126] width 109 height 13
type input "******"
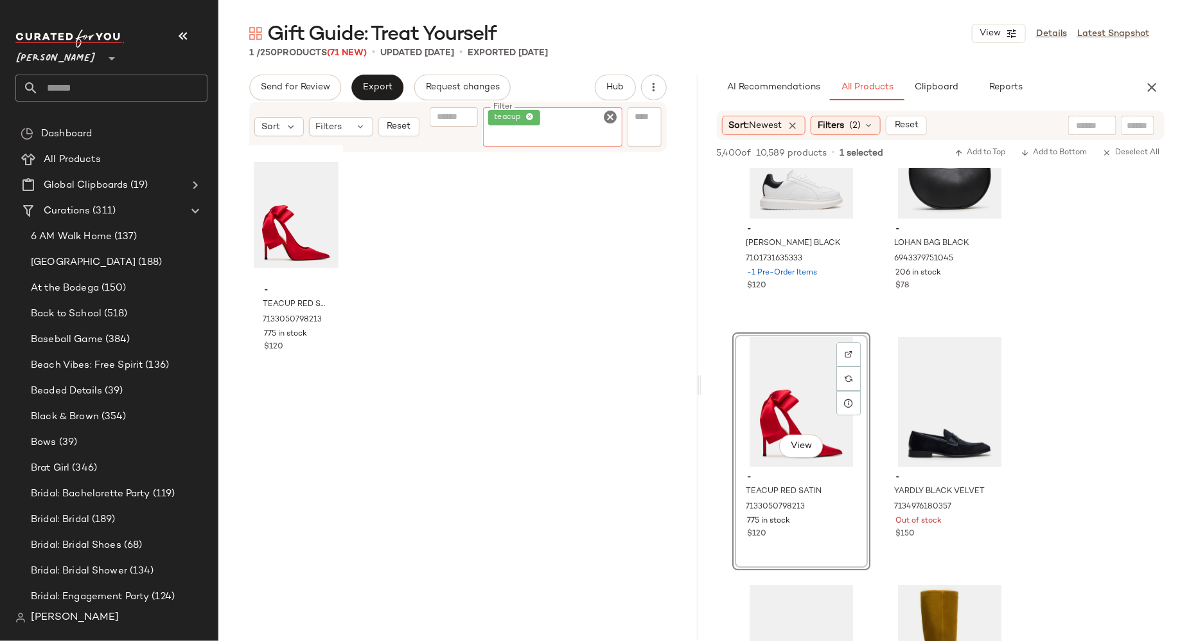
click at [613, 118] on icon "Clear Filter" at bounding box center [610, 116] width 15 height 15
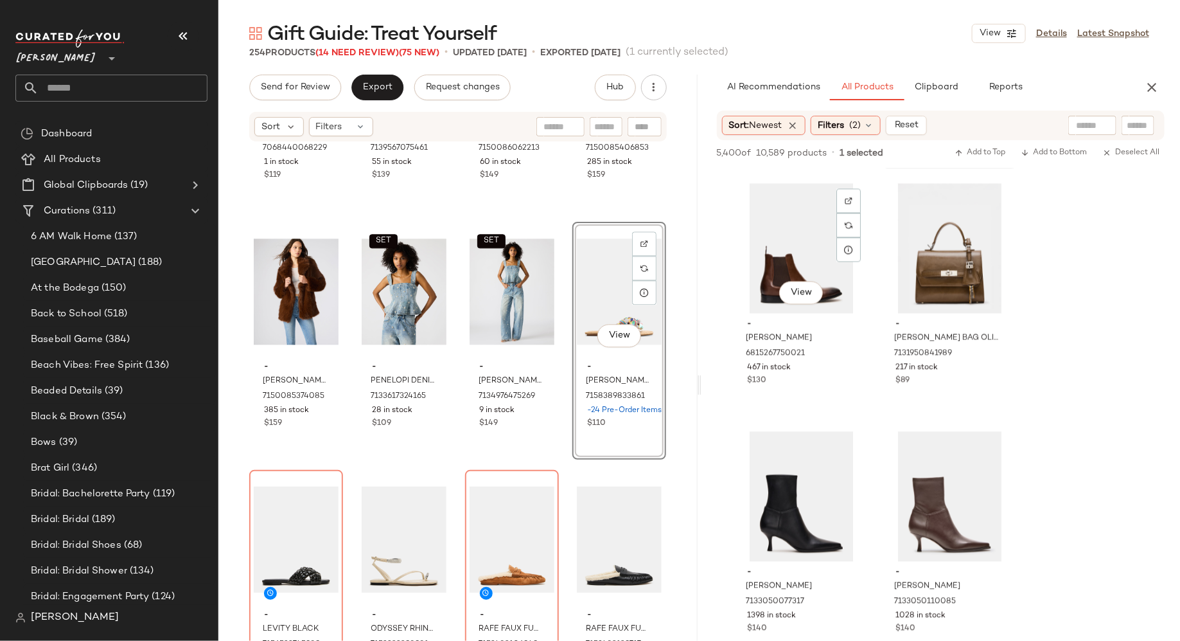
scroll to position [22560, 0]
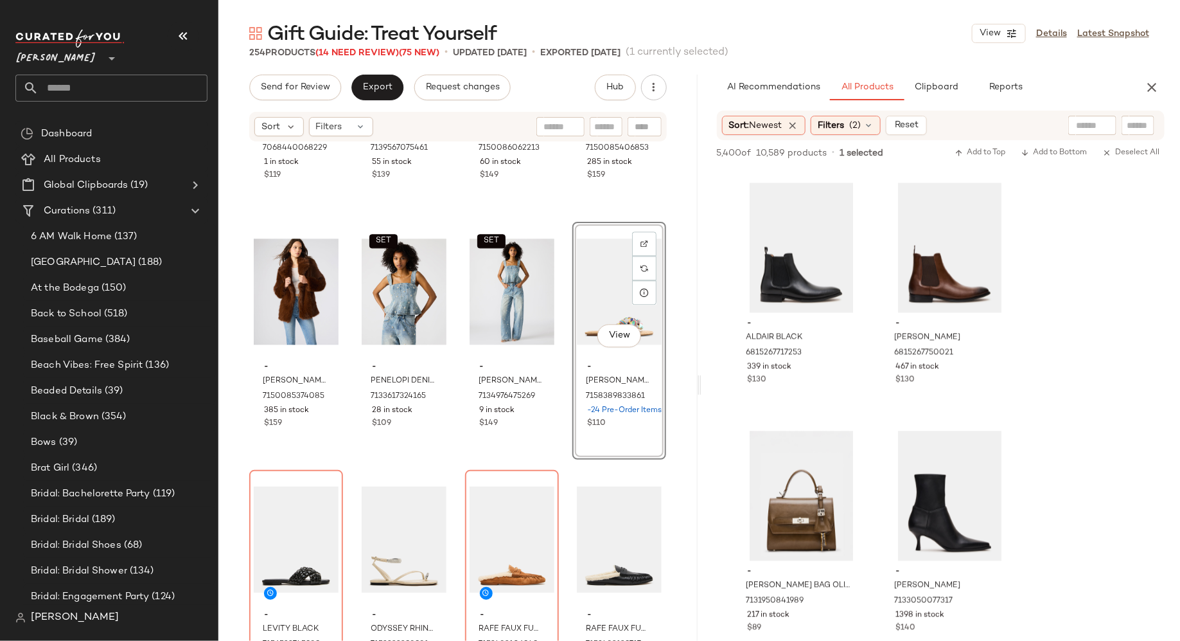
click at [603, 125] on input "text" at bounding box center [606, 126] width 22 height 13
type input "*******"
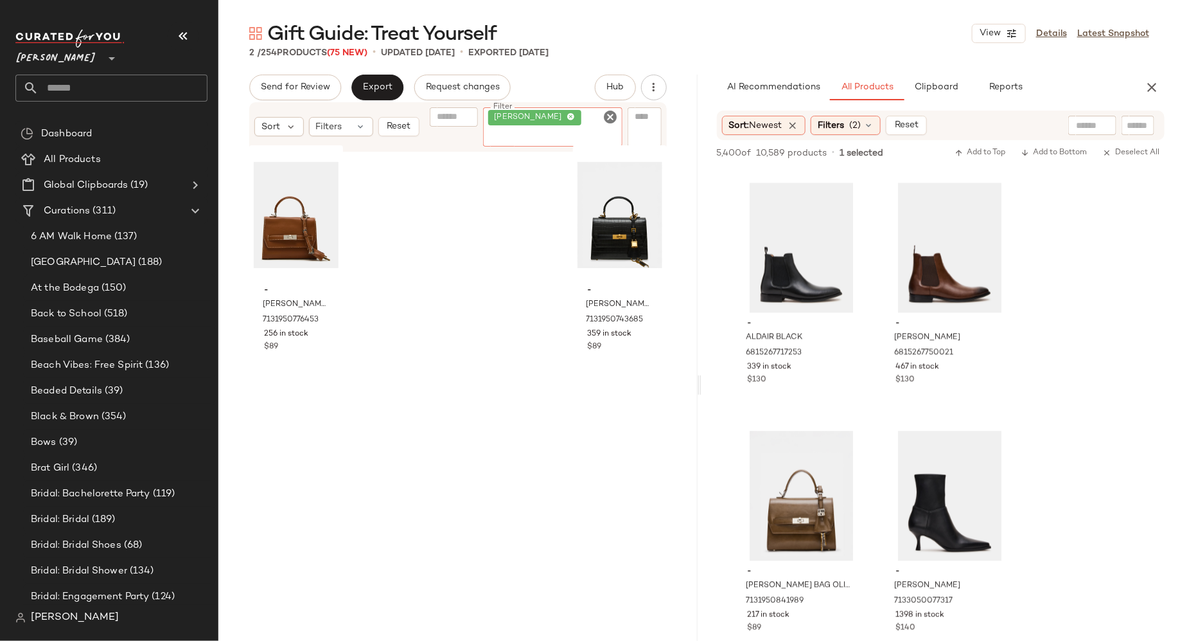
click at [614, 116] on icon "Clear Filter" at bounding box center [610, 116] width 15 height 15
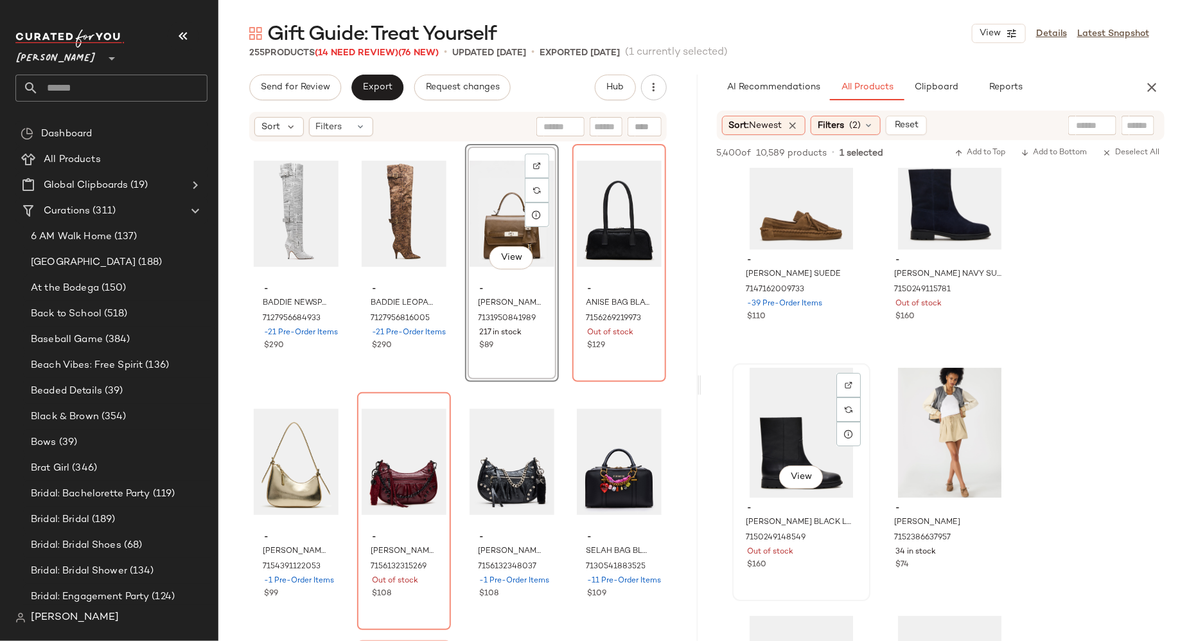
scroll to position [23376, 0]
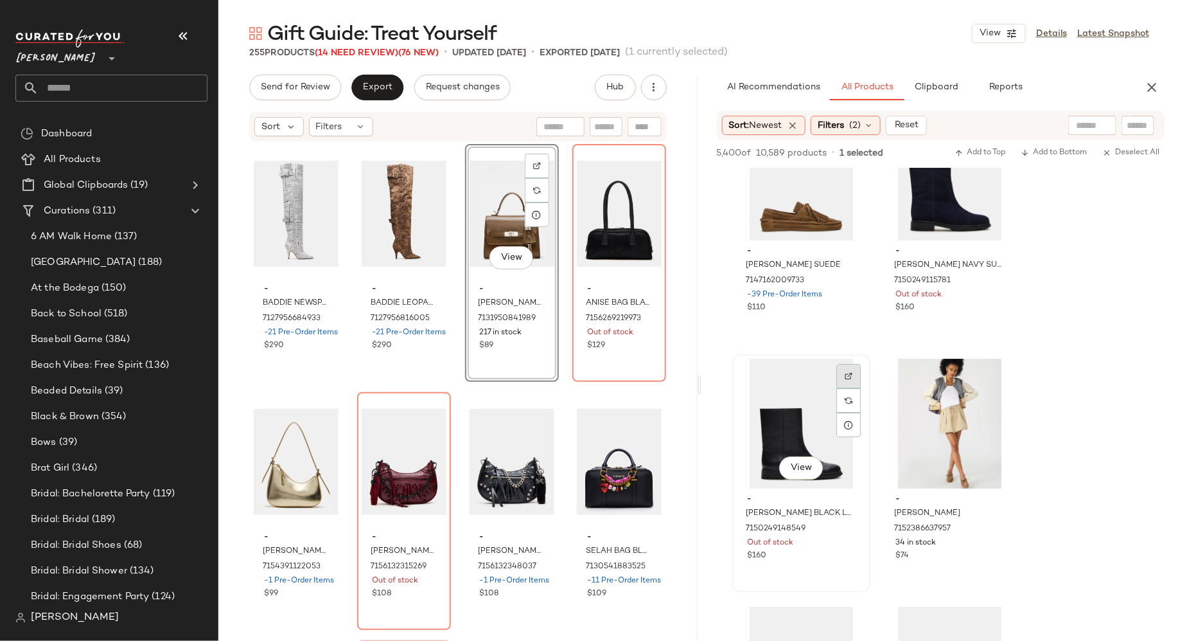
click at [848, 380] on div at bounding box center [849, 376] width 24 height 24
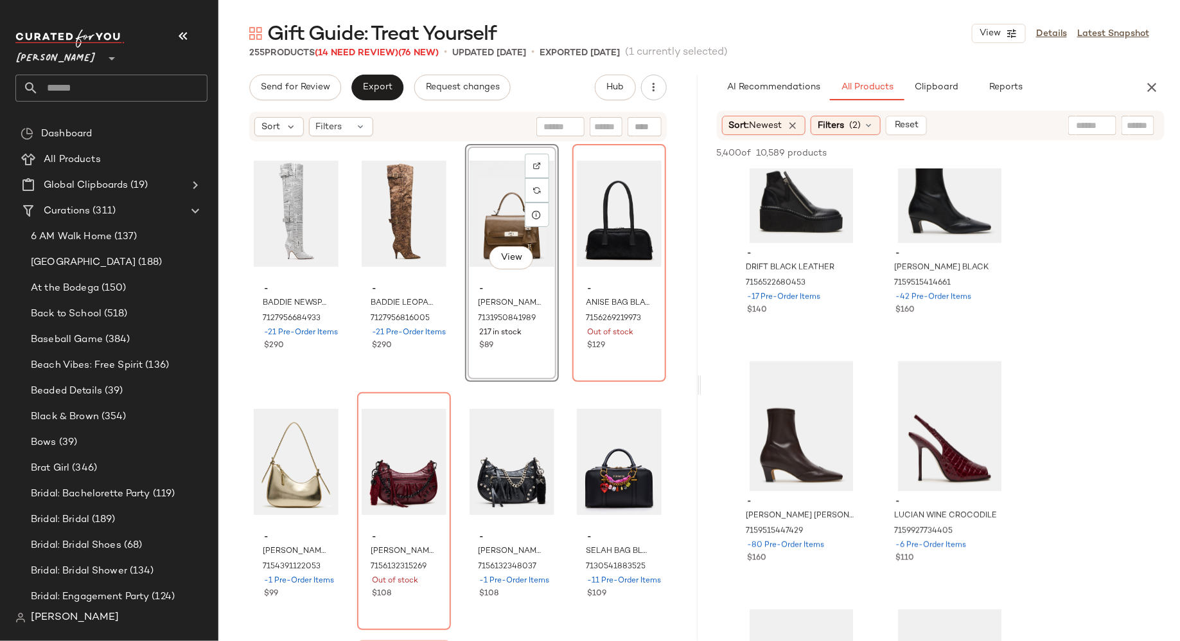
click at [608, 126] on input "text" at bounding box center [606, 126] width 22 height 13
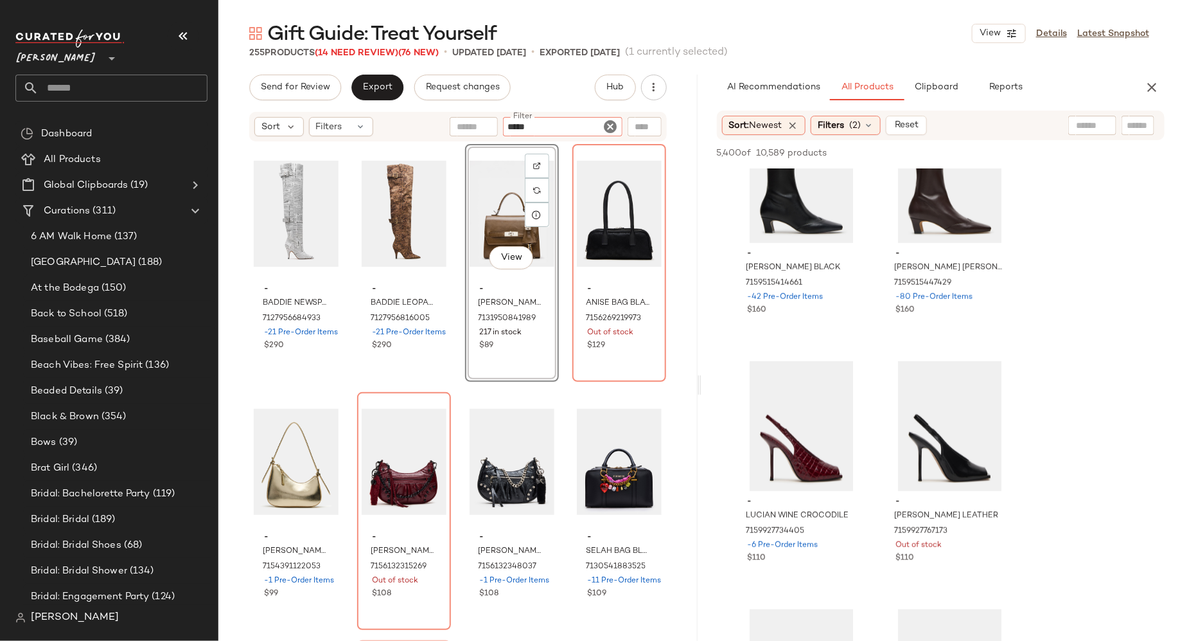
type input "******"
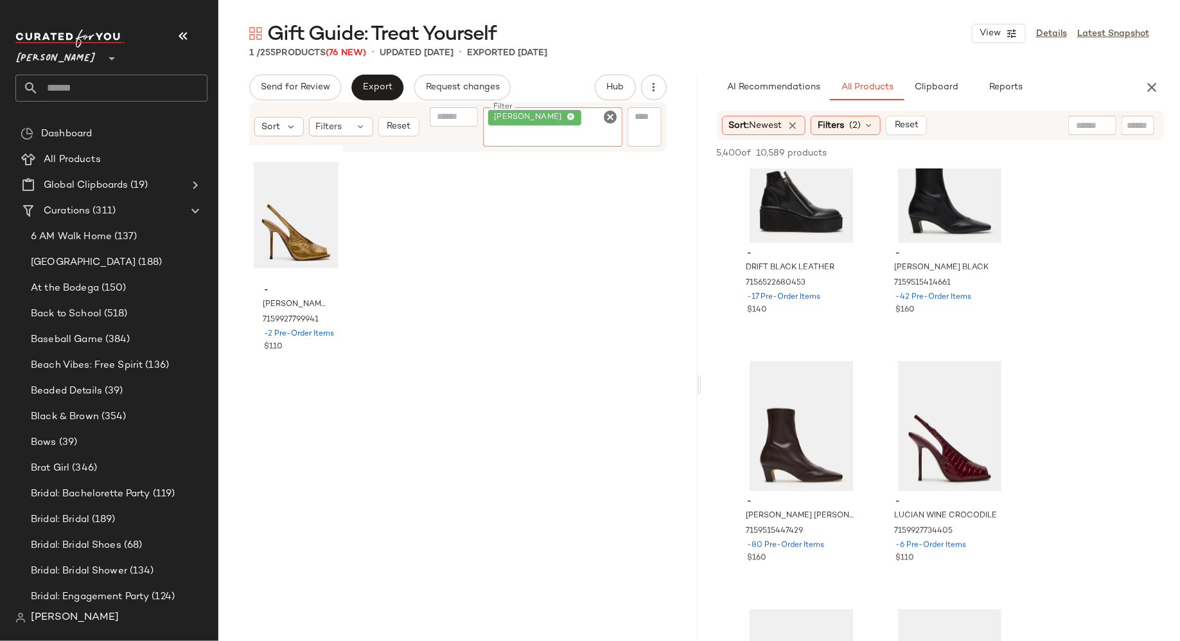
click at [611, 112] on icon "Clear Filter" at bounding box center [610, 116] width 15 height 15
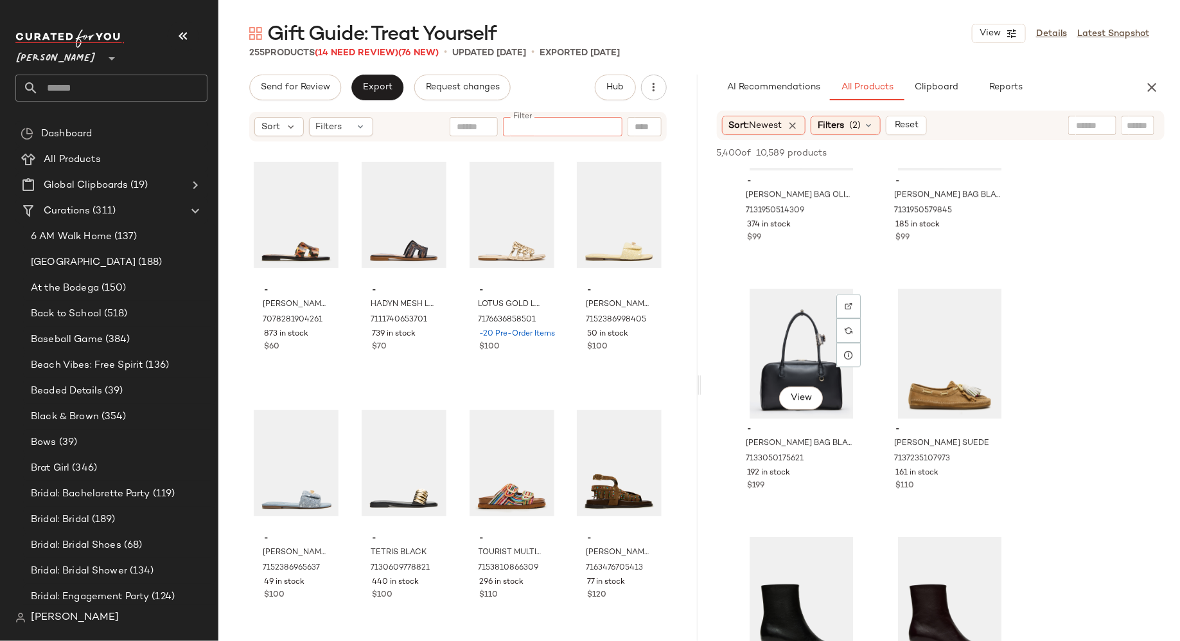
scroll to position [25435, 0]
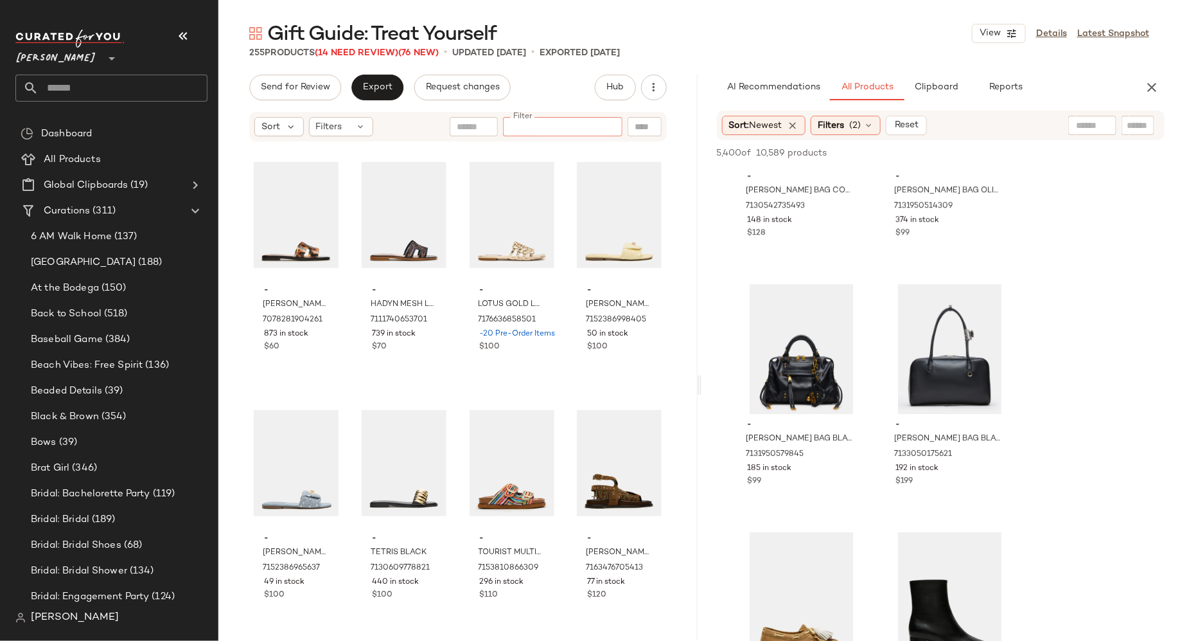
click at [1131, 130] on input "text" at bounding box center [1138, 125] width 22 height 13
type input "**********"
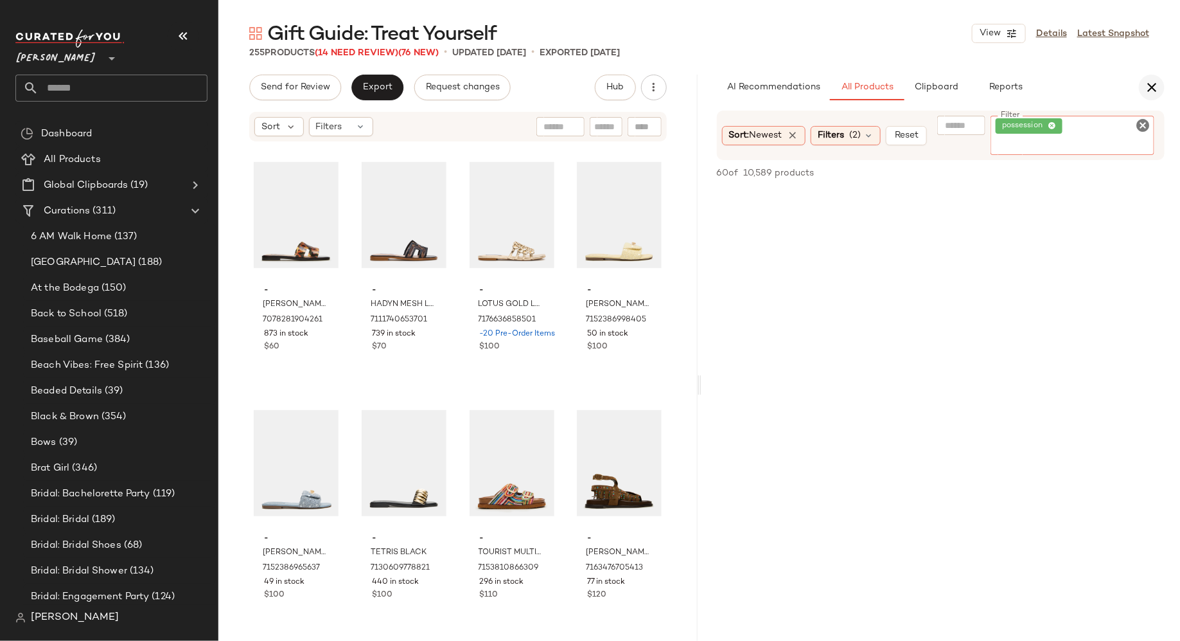
click at [1157, 87] on icon "button" at bounding box center [1151, 87] width 15 height 15
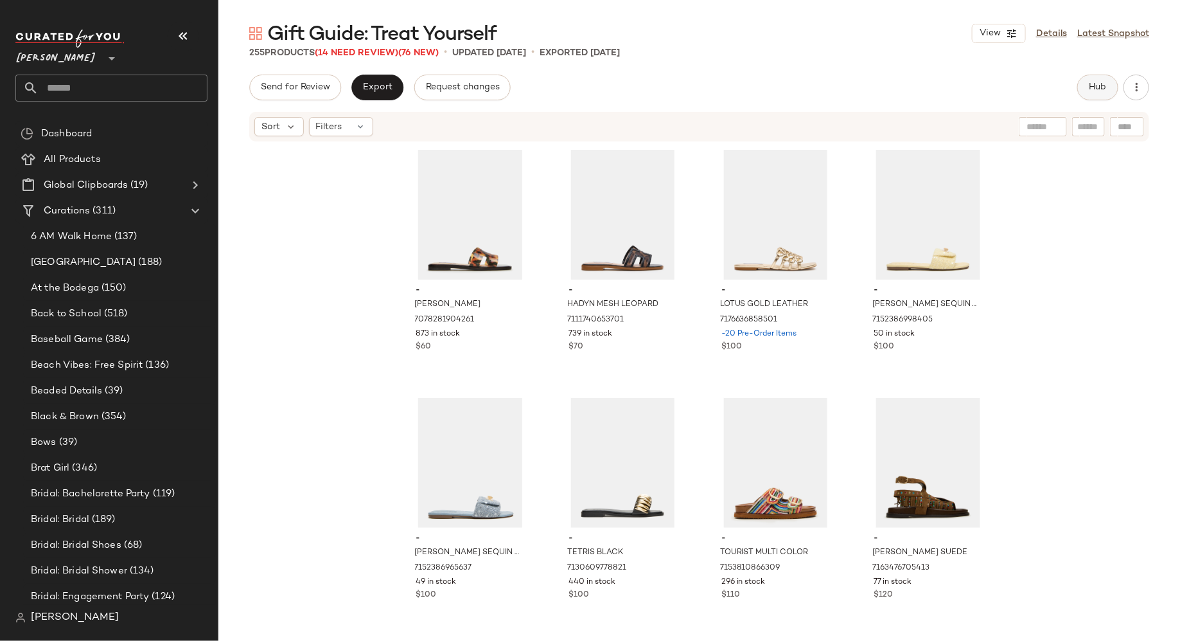
click at [1099, 85] on span "Hub" at bounding box center [1098, 87] width 18 height 10
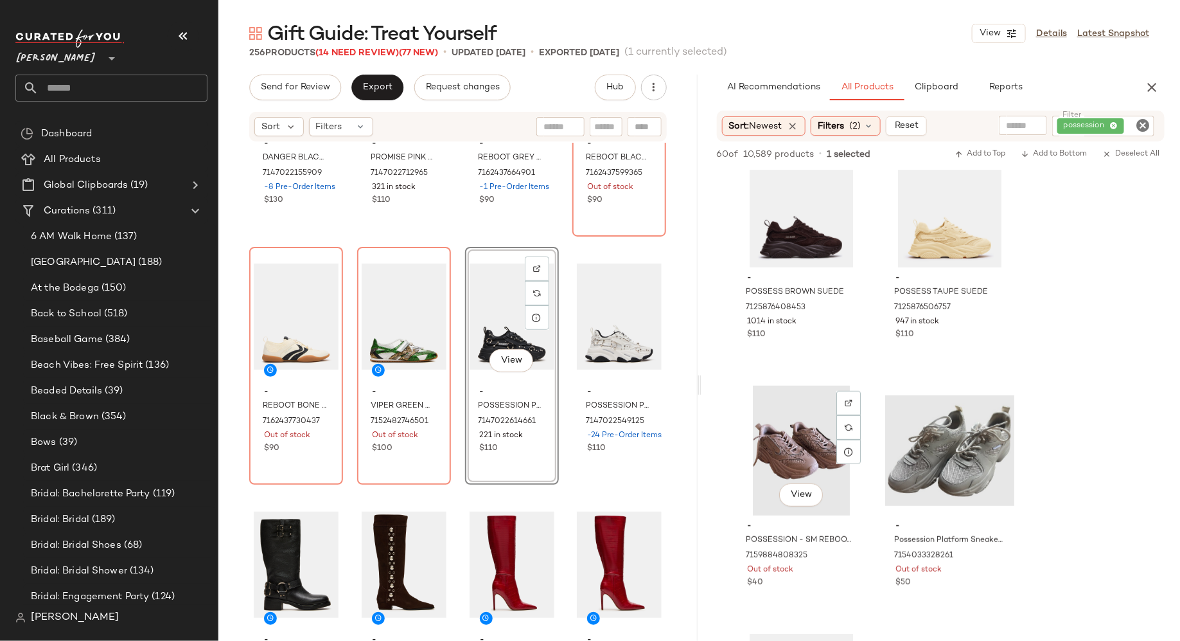
scroll to position [288, 0]
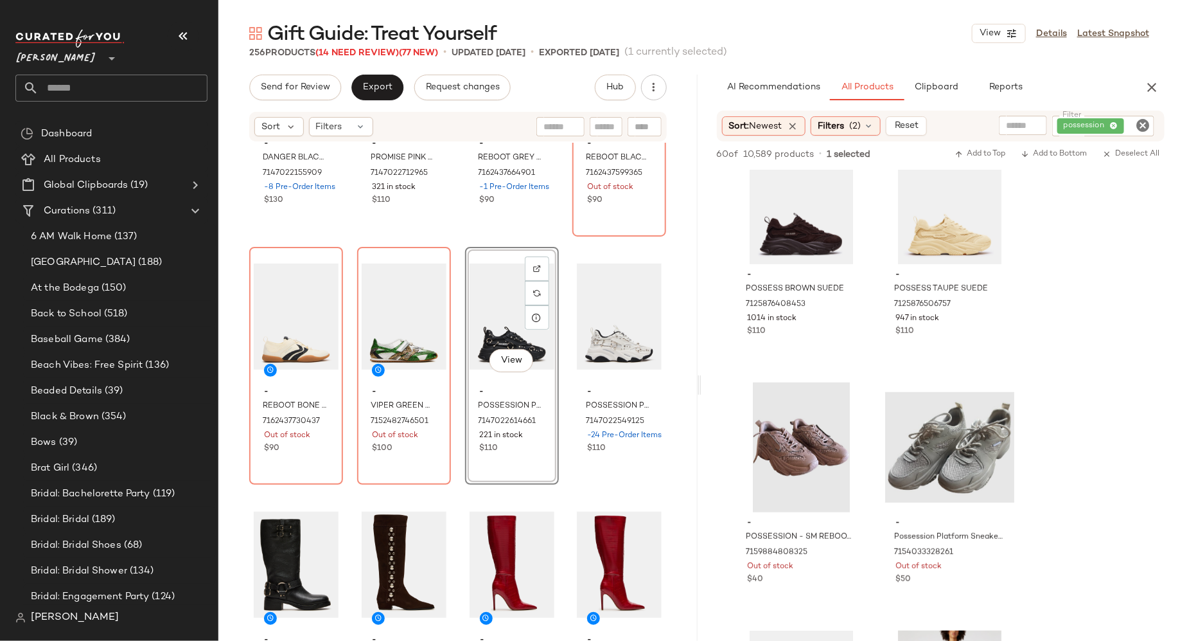
click at [1148, 124] on icon "Clear Filter" at bounding box center [1142, 125] width 15 height 15
click at [1127, 124] on input "Filter" at bounding box center [1094, 125] width 109 height 13
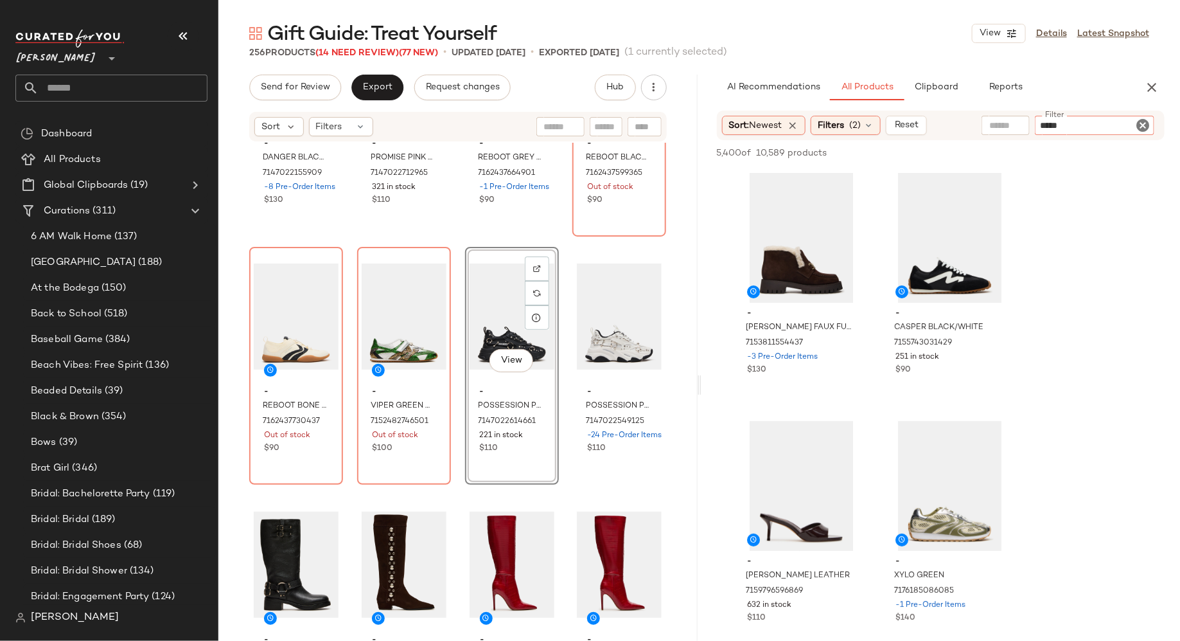
type input "******"
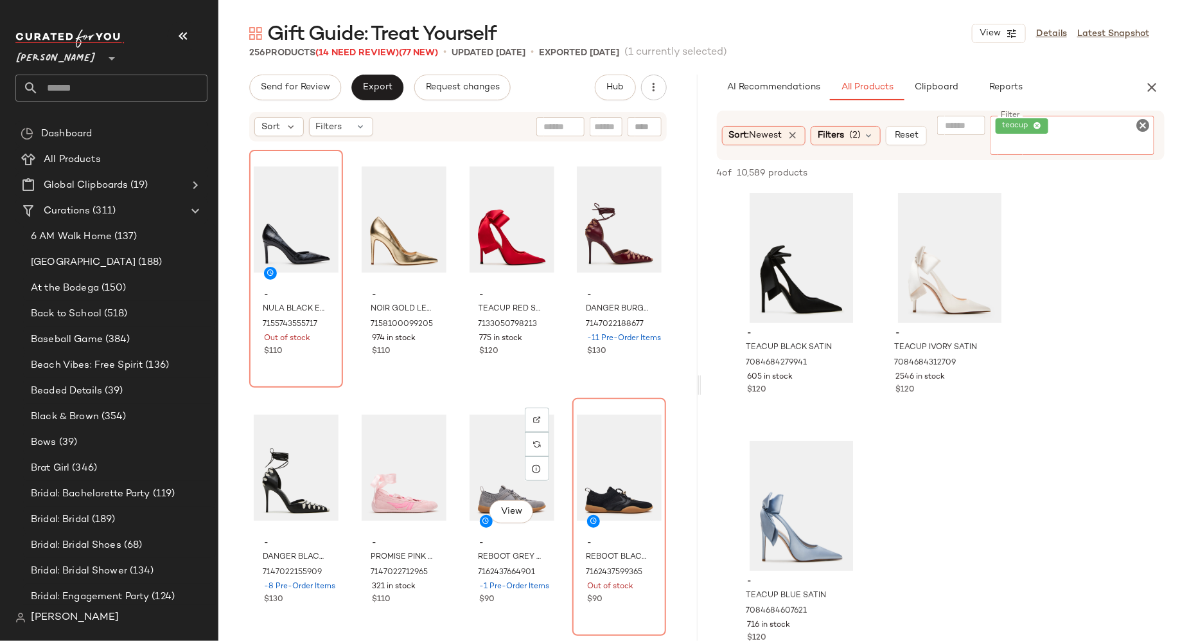
scroll to position [11910, 0]
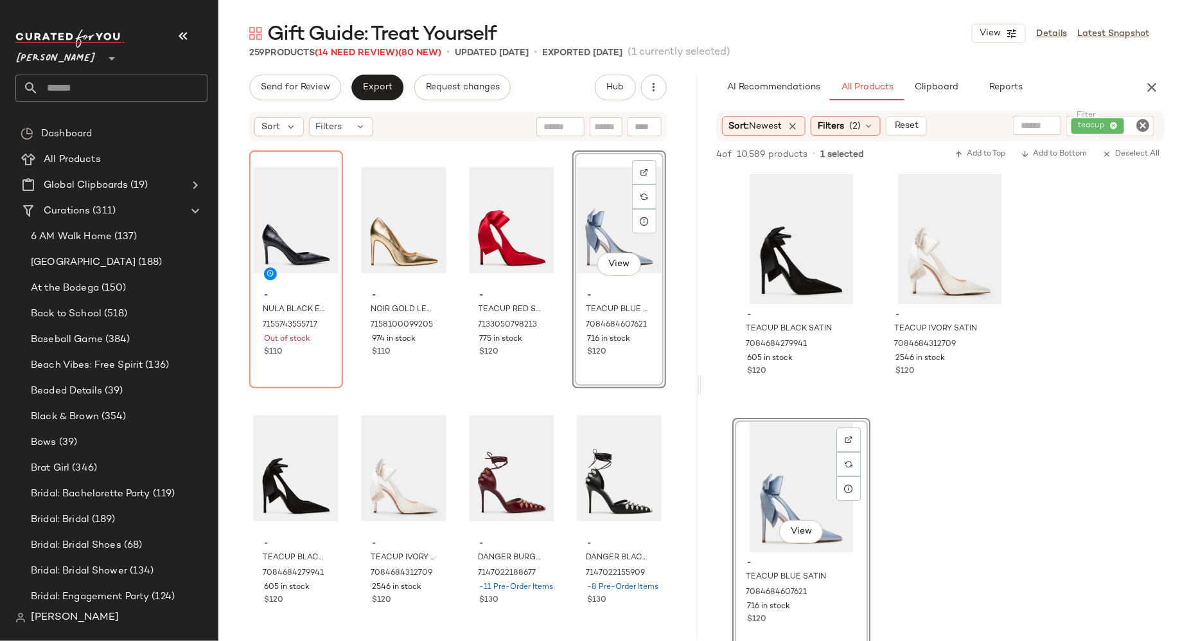
click at [1139, 125] on icon "Clear Filter" at bounding box center [1142, 125] width 15 height 15
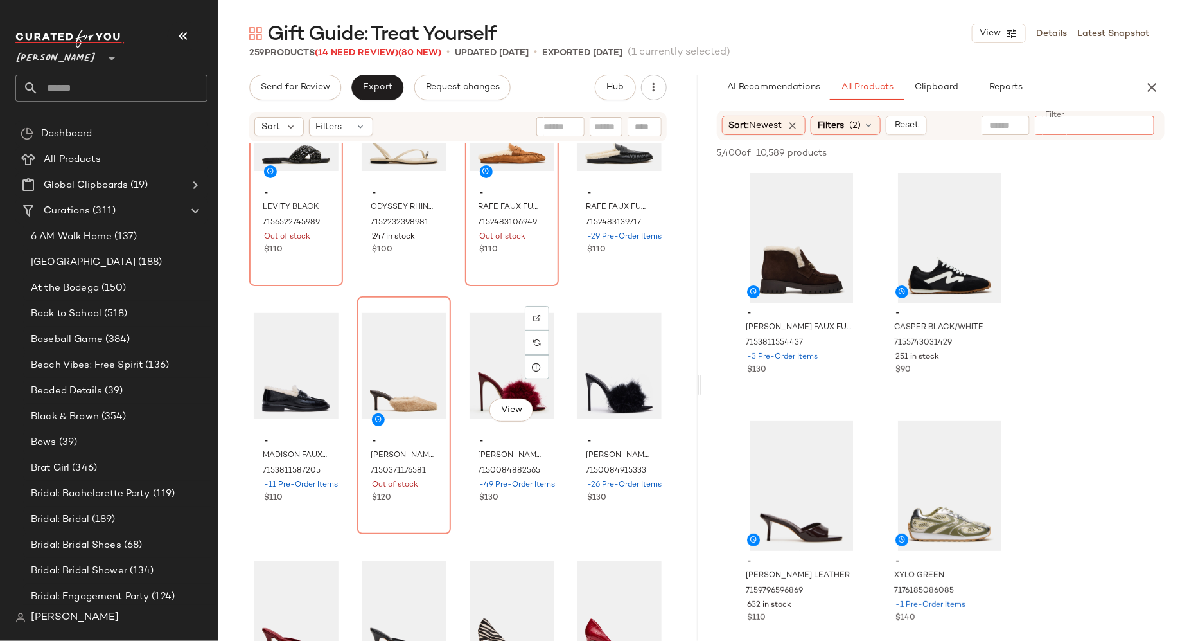
scroll to position [11268, 0]
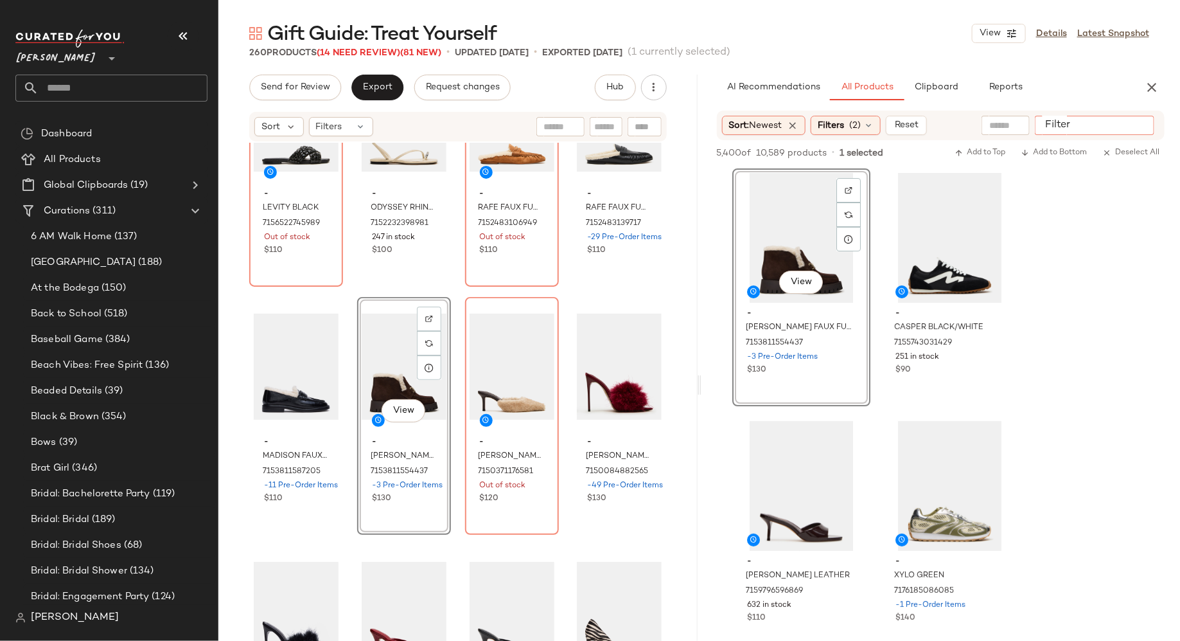
click at [1134, 125] on input "Filter" at bounding box center [1094, 125] width 109 height 13
type input "***"
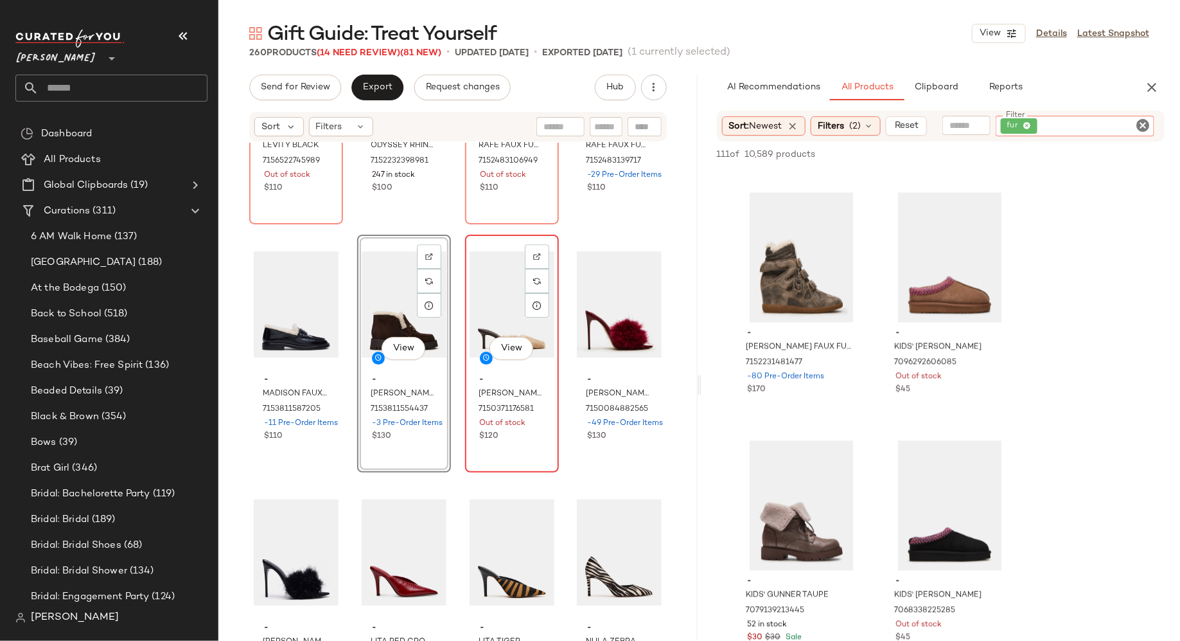
scroll to position [11349, 0]
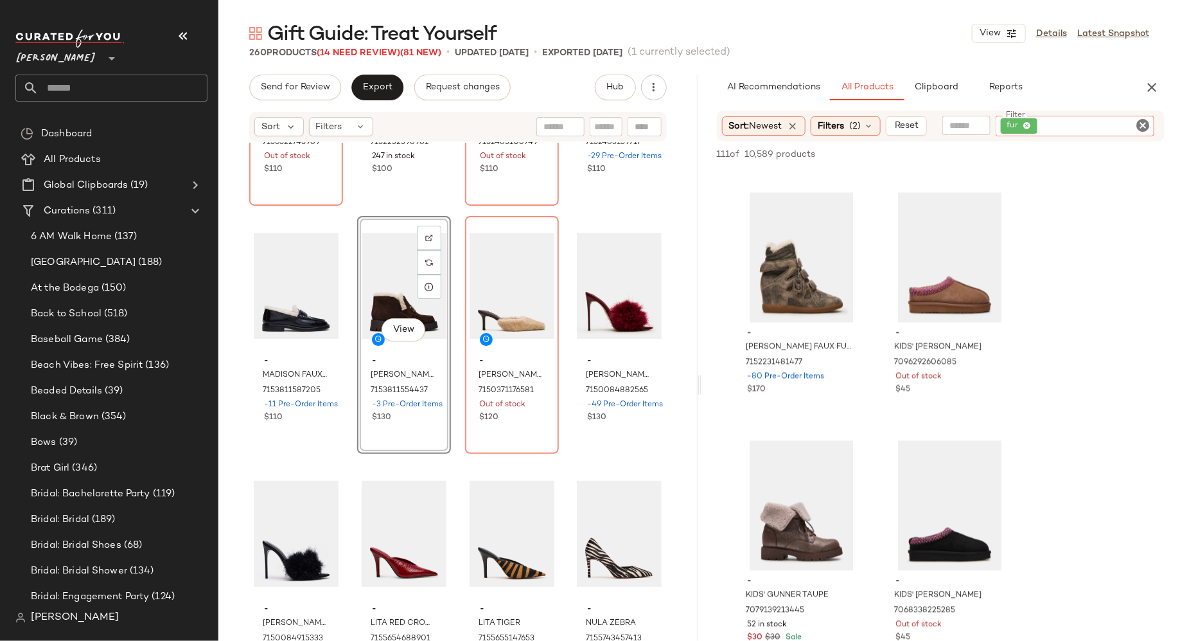
click at [1145, 122] on icon "Clear Filter" at bounding box center [1142, 125] width 15 height 15
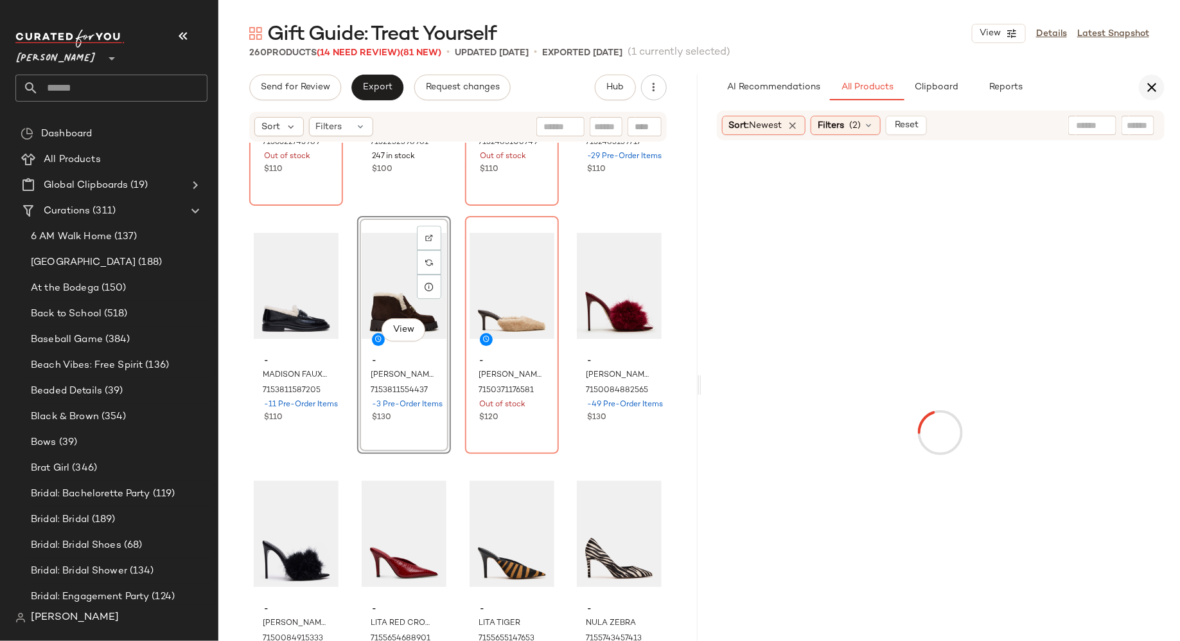
click at [1154, 86] on icon "button" at bounding box center [1151, 87] width 15 height 15
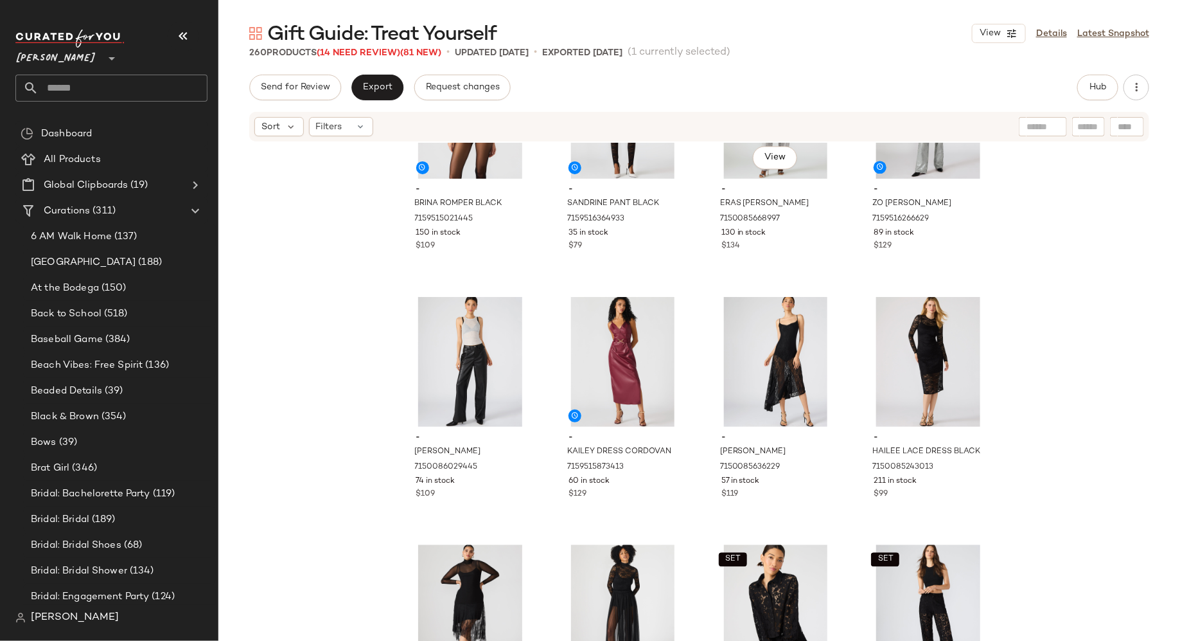
scroll to position [15587, 0]
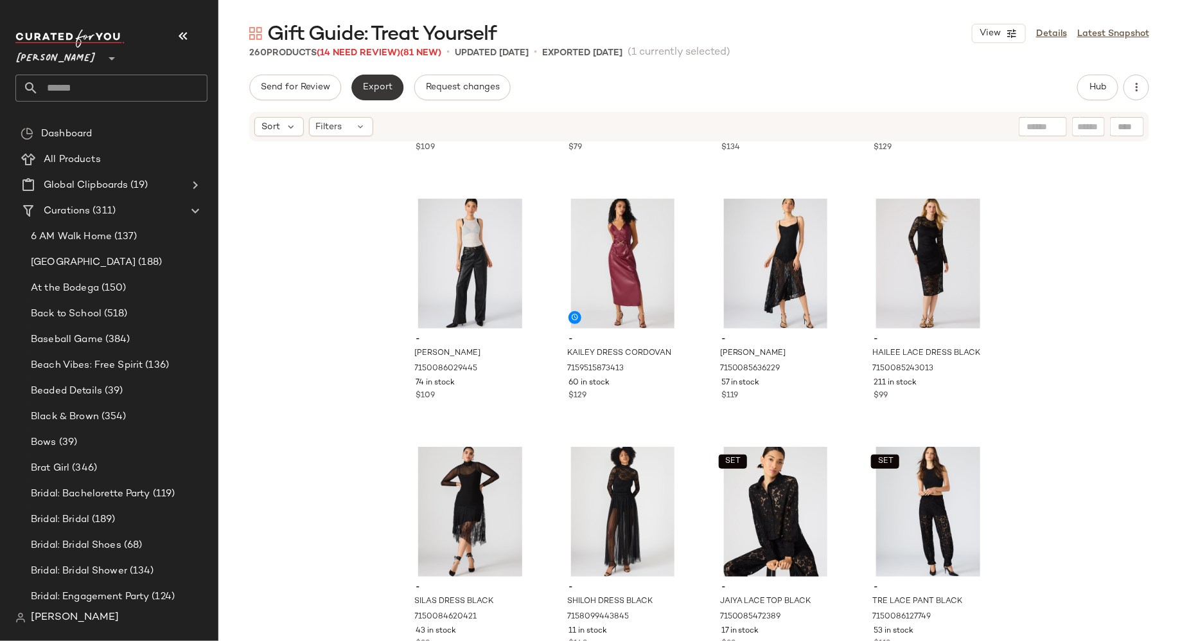
click at [388, 96] on button "Export" at bounding box center [377, 88] width 52 height 26
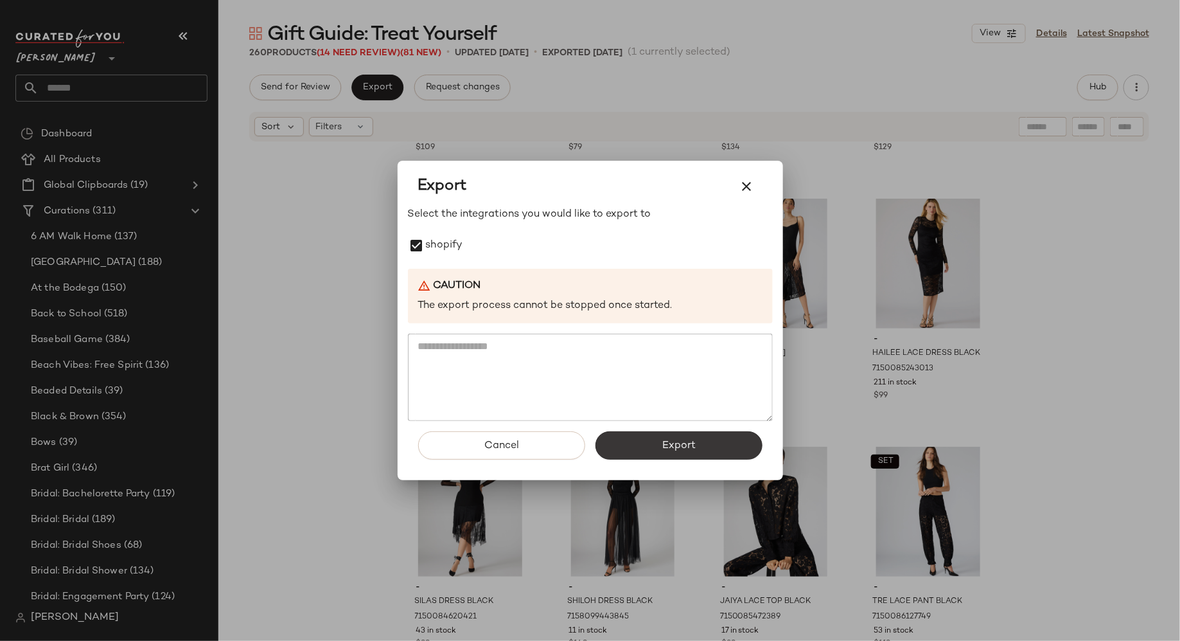
click at [655, 446] on button "Export" at bounding box center [679, 445] width 167 height 28
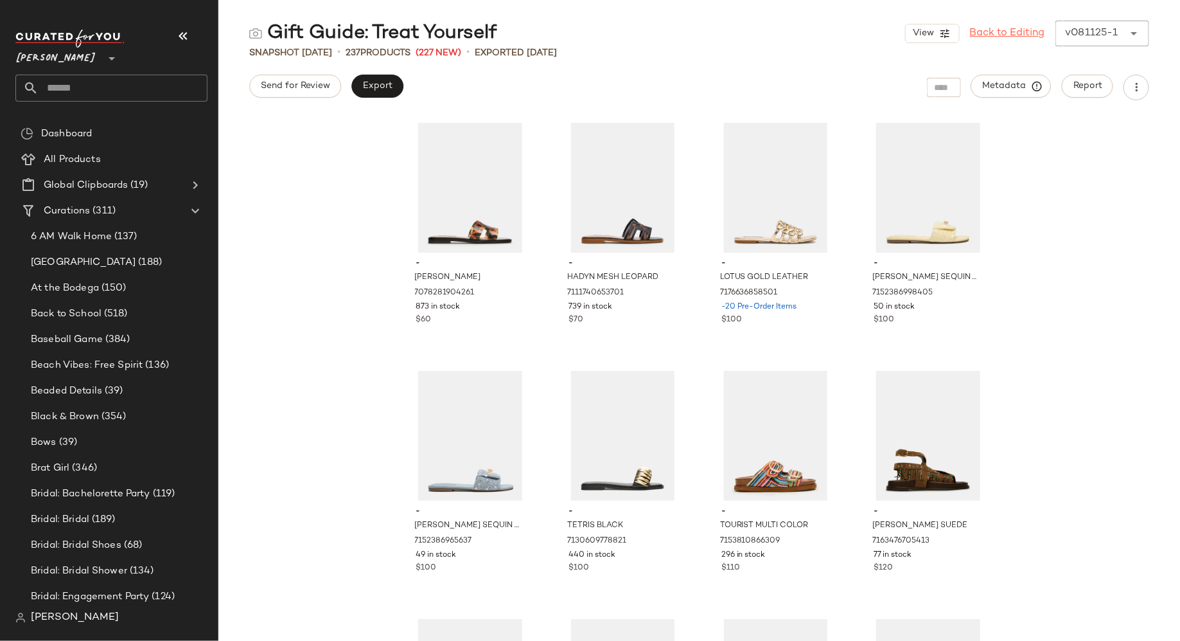
click at [1025, 30] on link "Back to Editing" at bounding box center [1007, 33] width 75 height 15
